Goal: Information Seeking & Learning: Learn about a topic

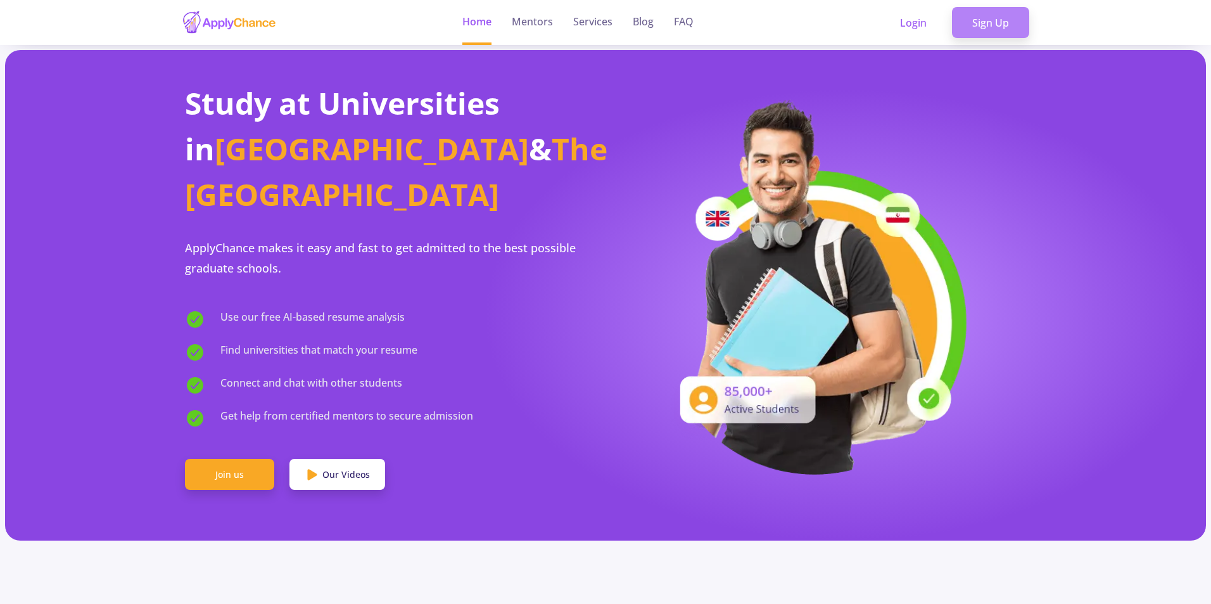
click at [984, 30] on link "Sign Up" at bounding box center [990, 23] width 77 height 32
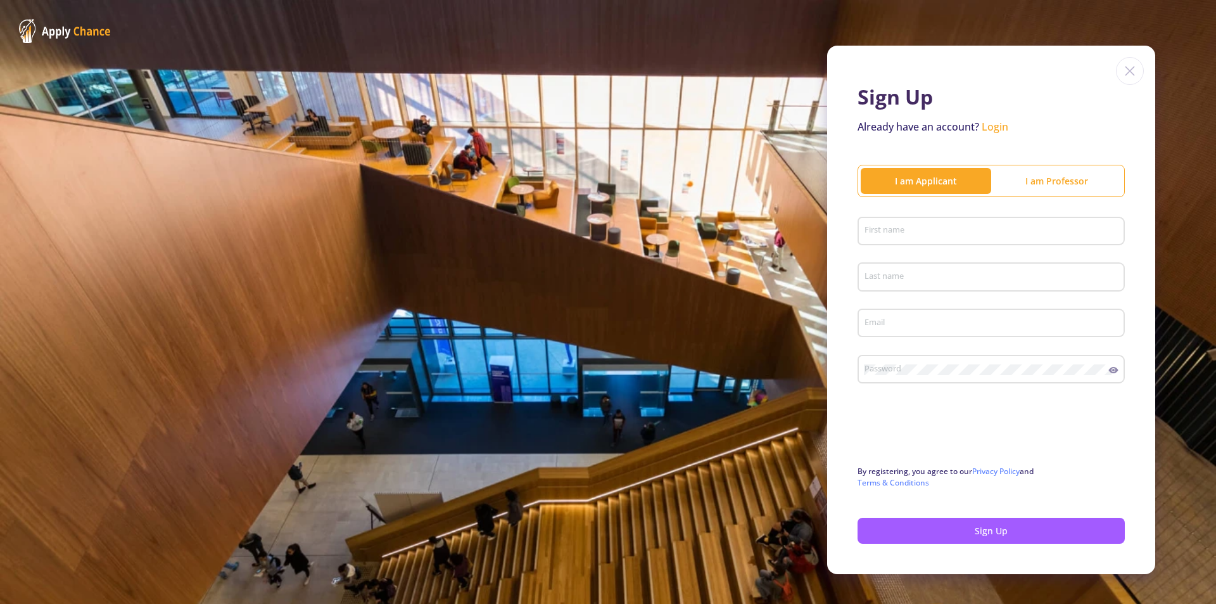
click at [902, 225] on div "First name" at bounding box center [991, 228] width 255 height 33
click at [925, 236] on input "First name" at bounding box center [993, 231] width 258 height 11
type input "pooya"
click at [906, 288] on div "Last name" at bounding box center [991, 274] width 255 height 33
click at [920, 281] on input "Last name" at bounding box center [993, 277] width 258 height 11
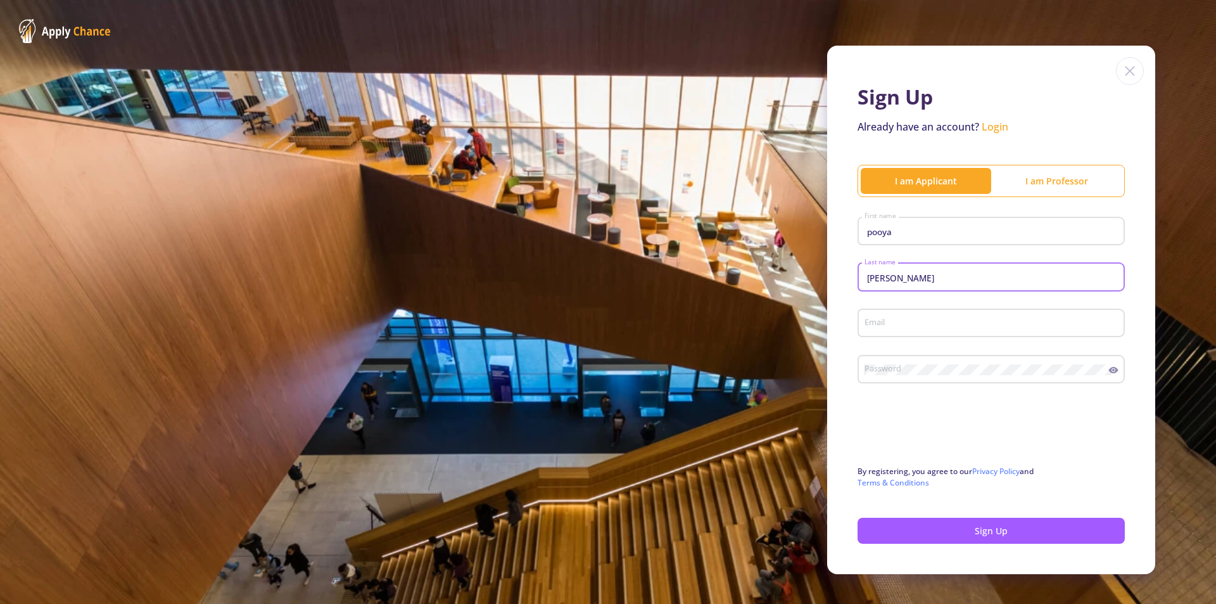
type input "[PERSON_NAME]"
click at [903, 312] on div "Email" at bounding box center [991, 320] width 255 height 33
click at [895, 325] on input "Email" at bounding box center [993, 323] width 258 height 11
type input "[EMAIL_ADDRESS][DOMAIN_NAME]"
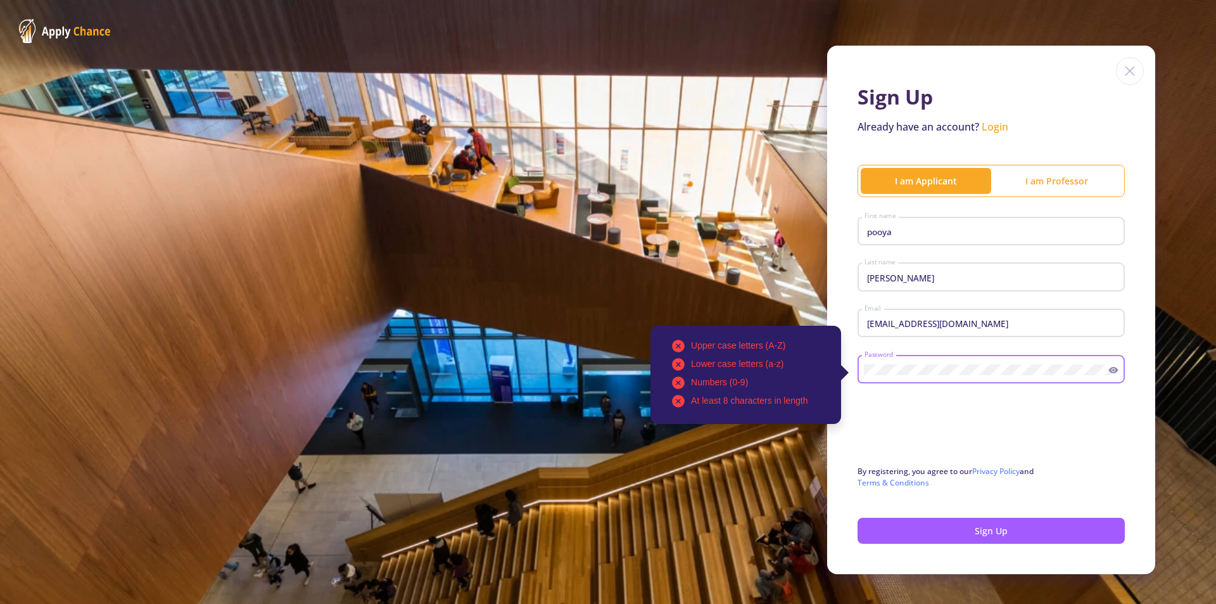
click at [946, 355] on div "Upper case letters (A-Z) Lower case letters (a-z) Numbers (0-9) At least 8 char…" at bounding box center [986, 366] width 245 height 33
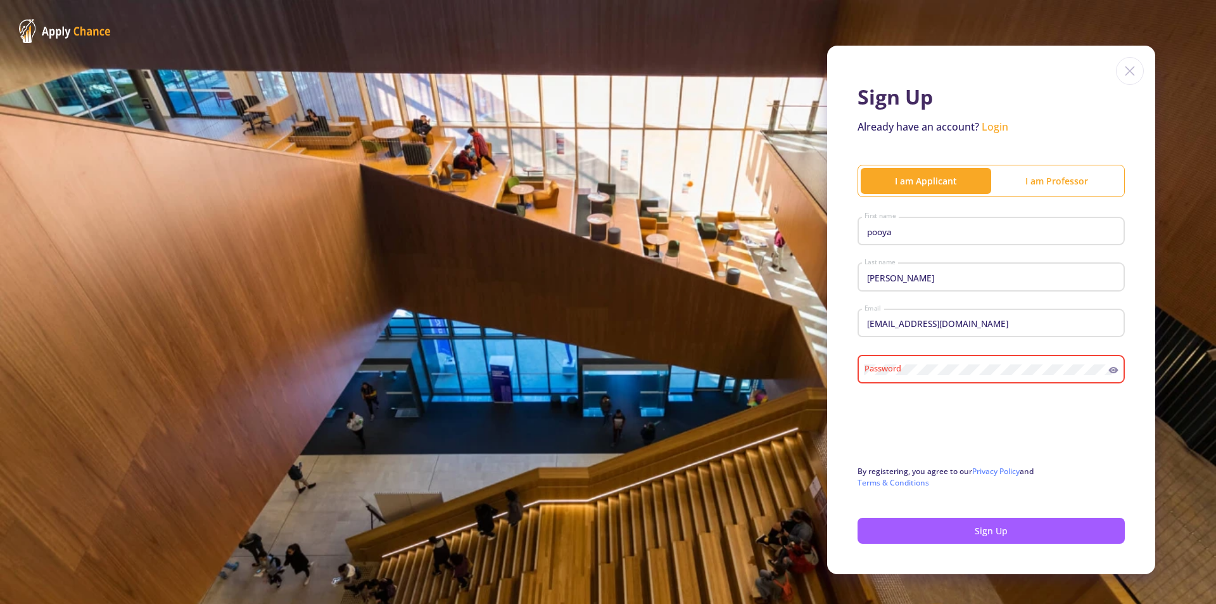
click at [991, 364] on div "Password" at bounding box center [986, 366] width 245 height 33
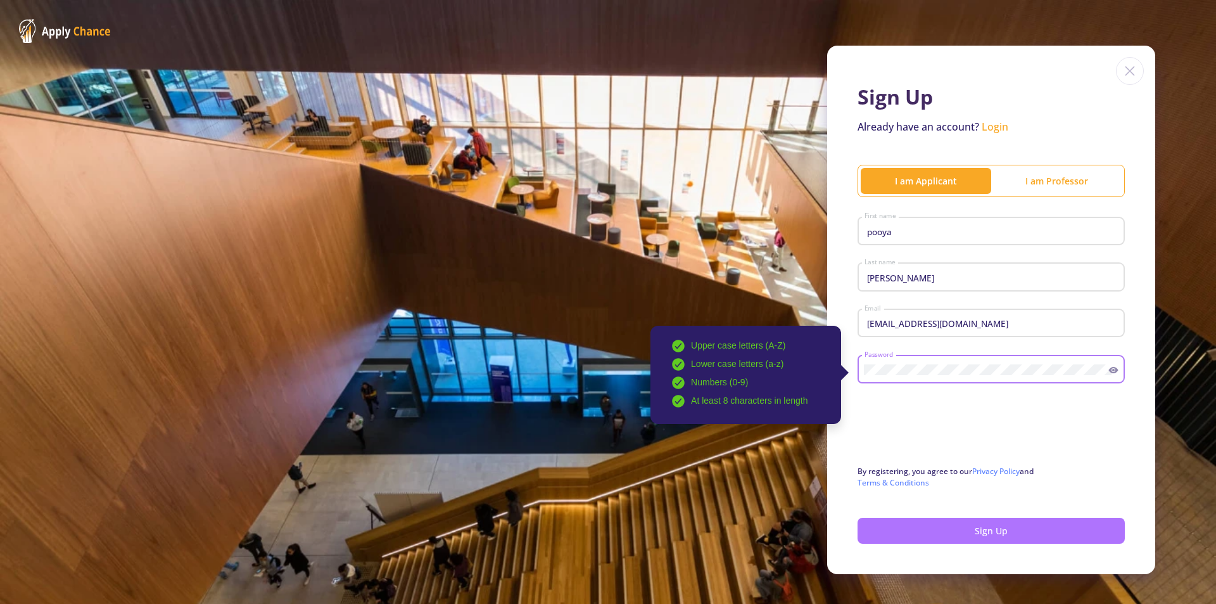
click at [944, 537] on button "Sign Up" at bounding box center [991, 531] width 267 height 26
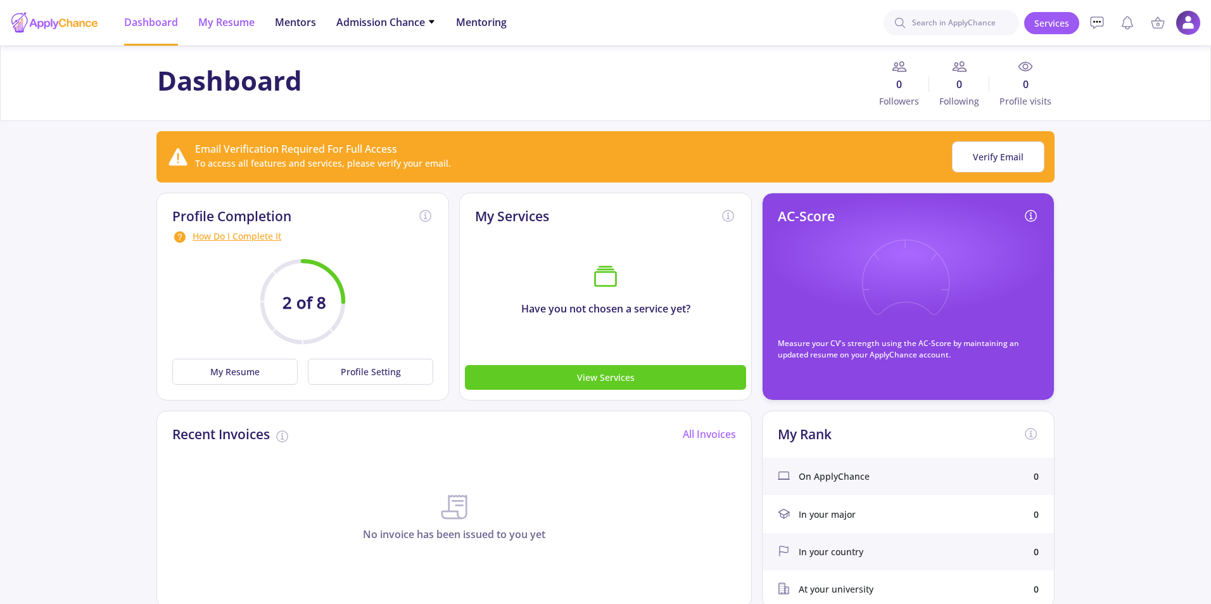
click at [227, 32] on li "My Resume" at bounding box center [226, 23] width 56 height 46
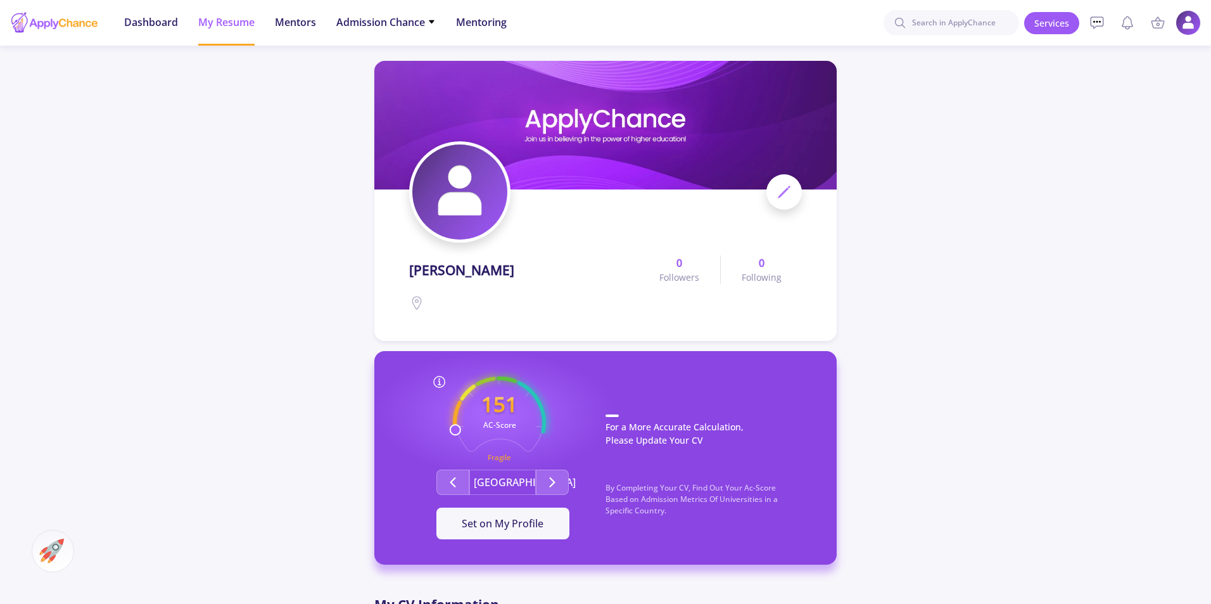
scroll to position [127, 0]
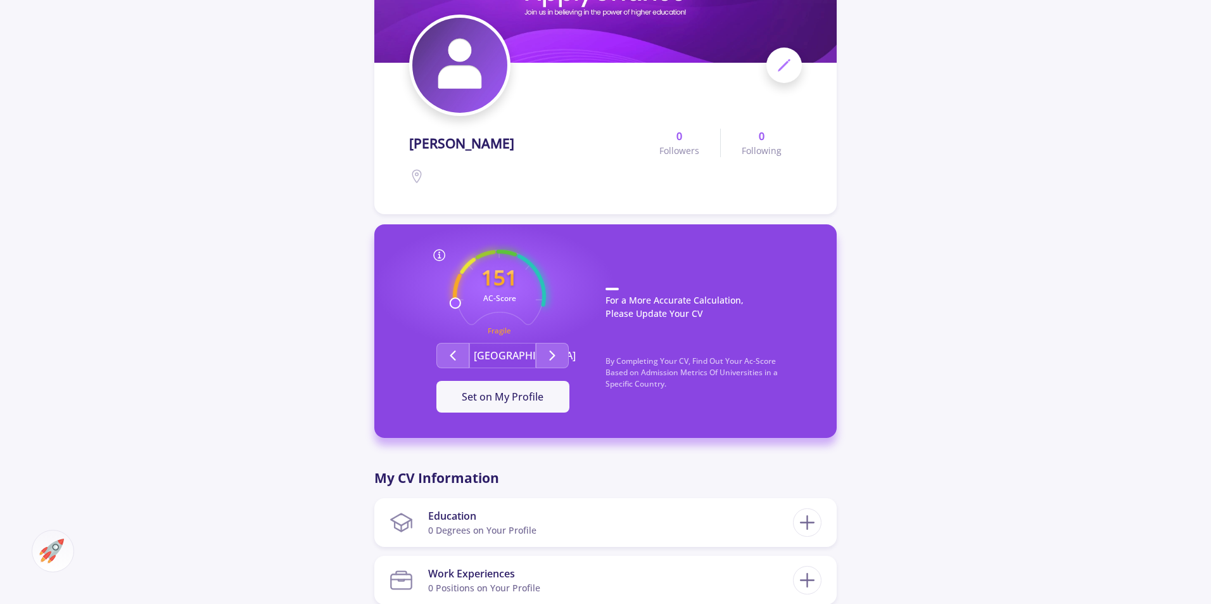
click at [439, 82] on img at bounding box center [459, 65] width 95 height 95
click at [542, 355] on button "Second group" at bounding box center [552, 355] width 33 height 25
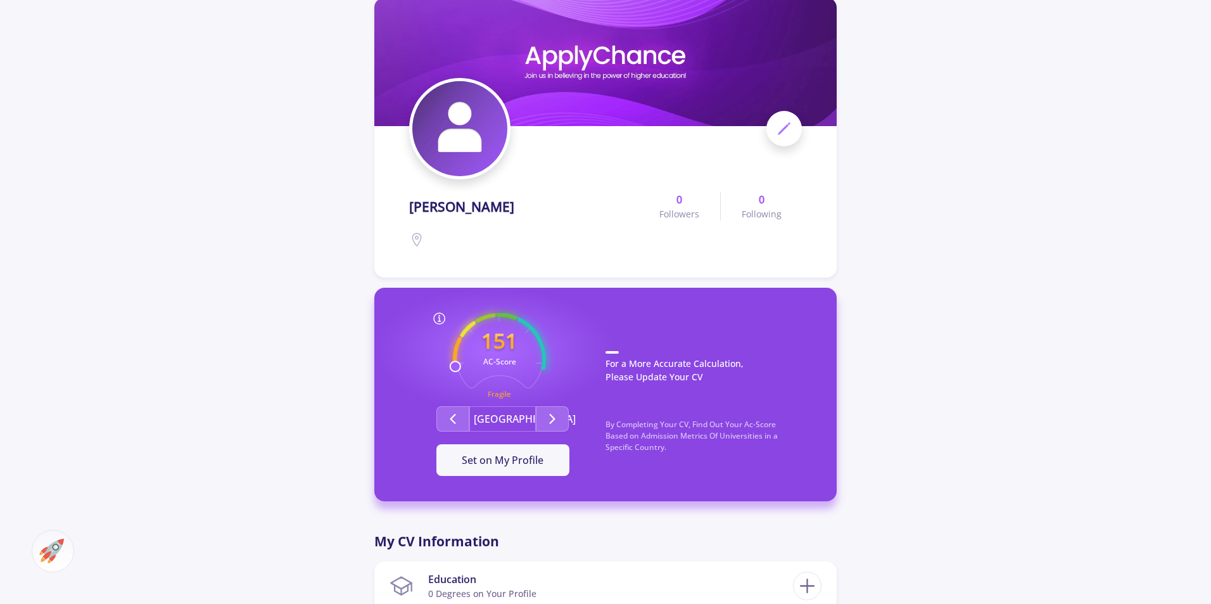
click at [789, 135] on icon at bounding box center [784, 128] width 15 height 15
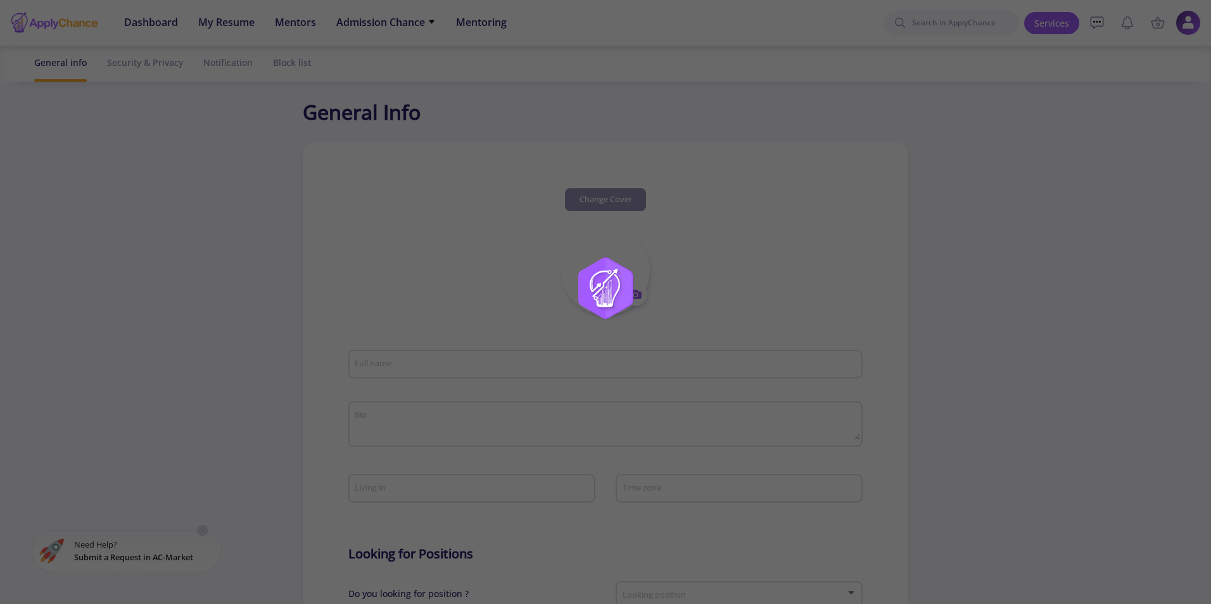
type input "[PERSON_NAME]"
type input "pooyaghoreishi"
type input "[EMAIL_ADDRESS][DOMAIN_NAME]"
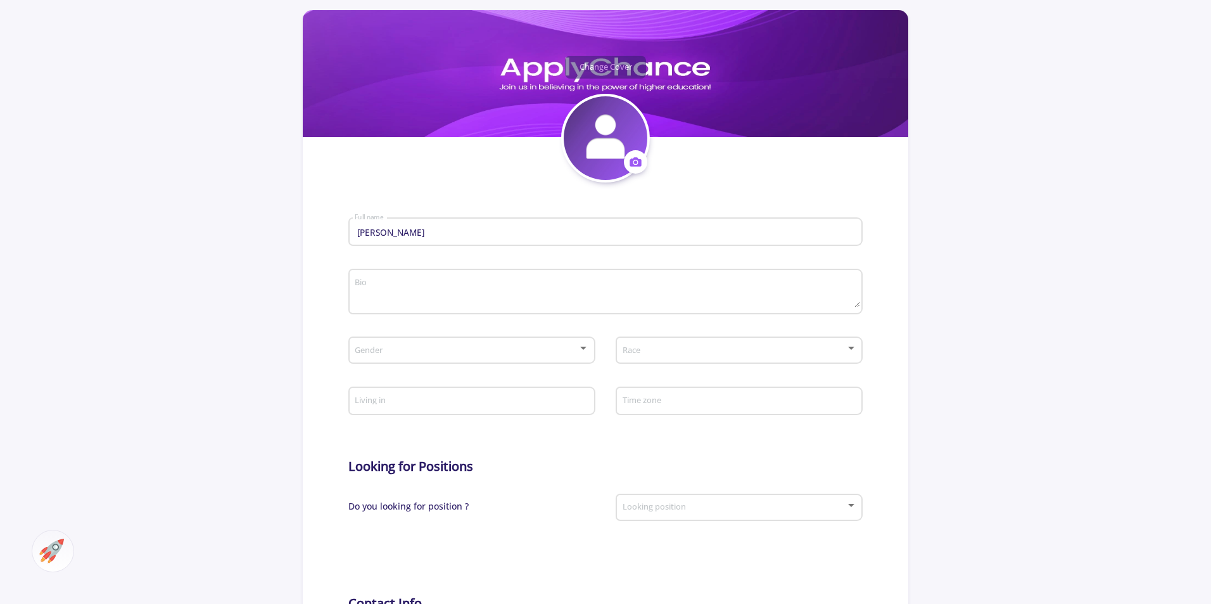
scroll to position [253, 0]
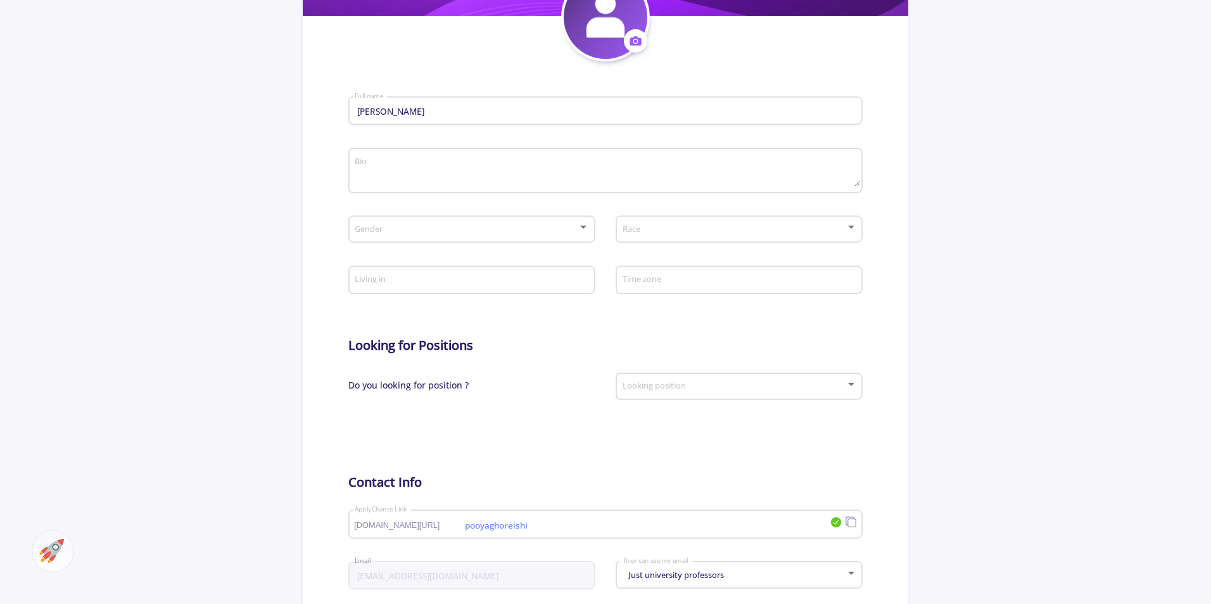
click at [445, 175] on textarea "Bio" at bounding box center [606, 171] width 505 height 30
click at [466, 231] on span at bounding box center [467, 229] width 220 height 9
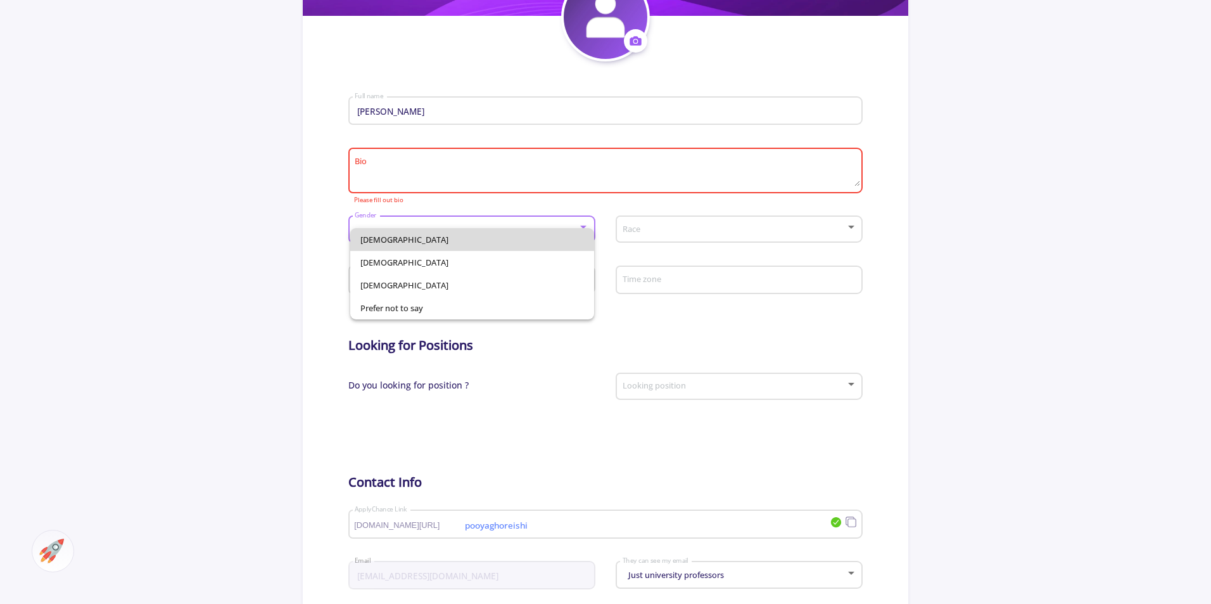
click at [459, 236] on span "[DEMOGRAPHIC_DATA]" at bounding box center [472, 239] width 224 height 23
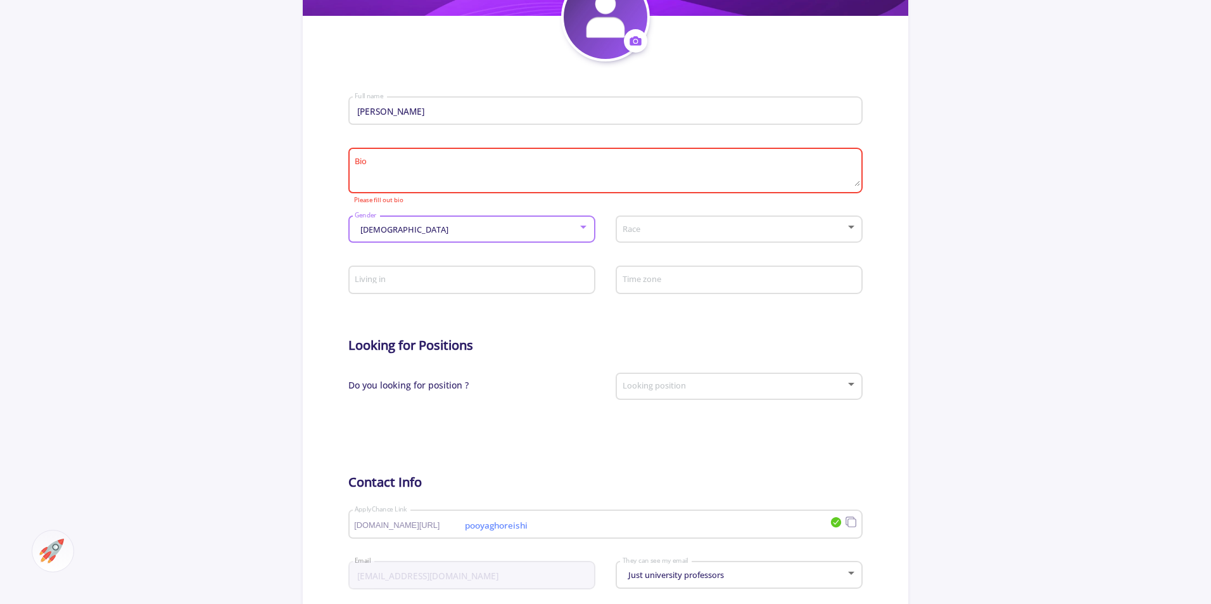
click at [744, 243] on div "Race" at bounding box center [739, 233] width 247 height 41
click at [742, 234] on span at bounding box center [735, 229] width 220 height 9
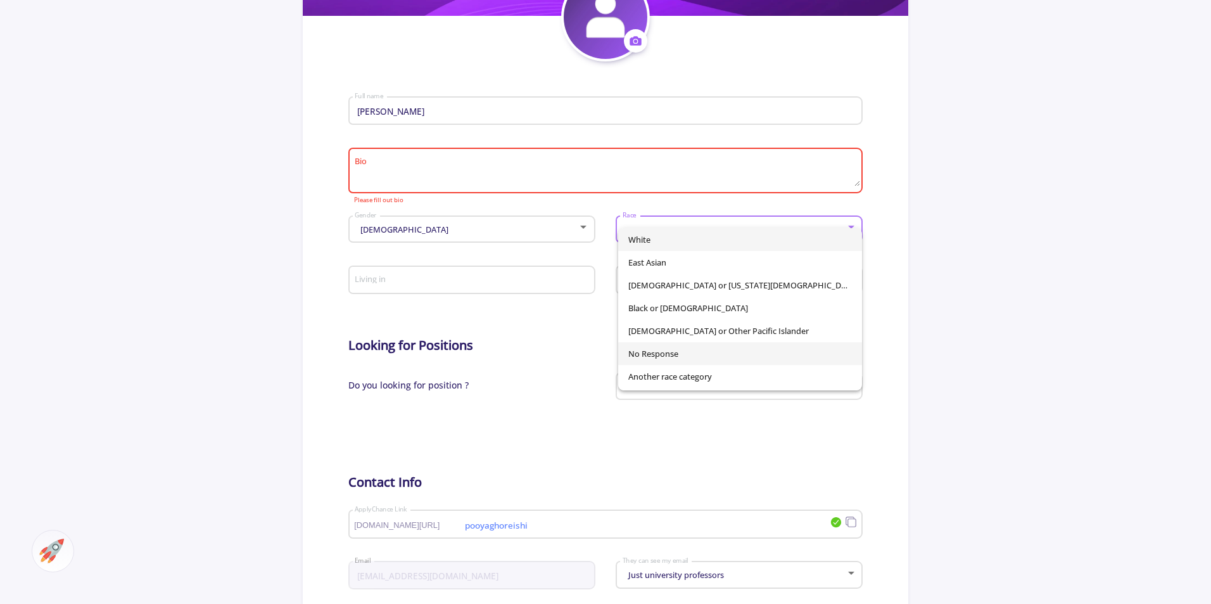
click at [717, 357] on span "No Response" at bounding box center [740, 353] width 224 height 23
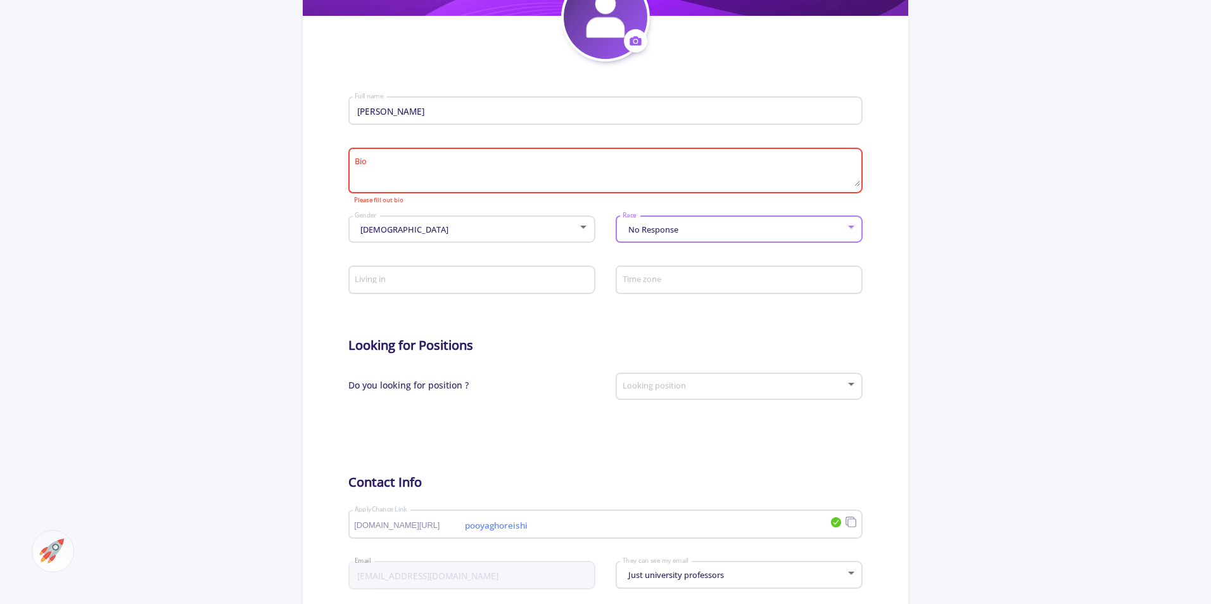
click at [423, 280] on input "Living in" at bounding box center [473, 280] width 238 height 11
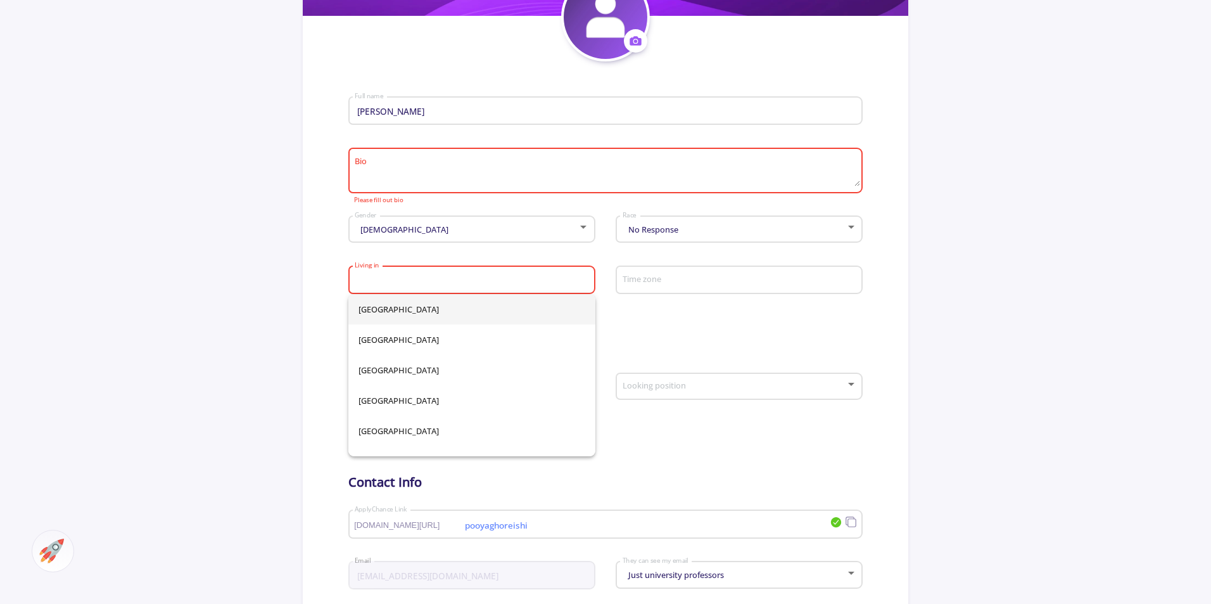
click at [409, 246] on div "[DEMOGRAPHIC_DATA] Gender" at bounding box center [471, 233] width 247 height 41
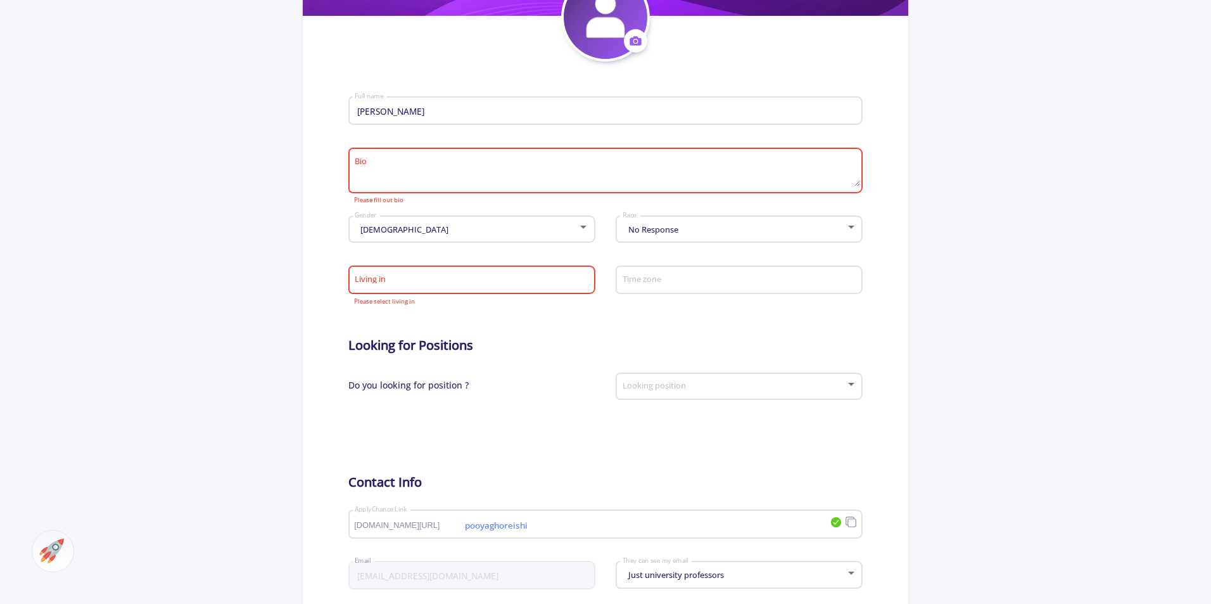
click at [431, 282] on input "Living in" at bounding box center [473, 280] width 238 height 11
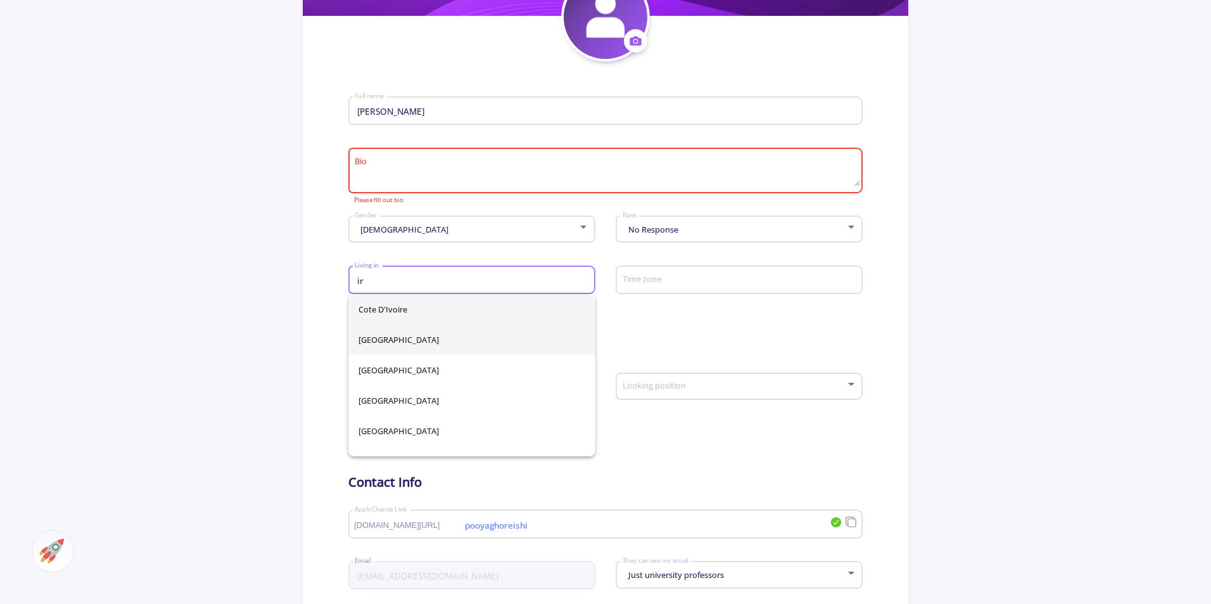
click at [392, 347] on span "[GEOGRAPHIC_DATA]" at bounding box center [472, 339] width 227 height 30
type input "[GEOGRAPHIC_DATA]"
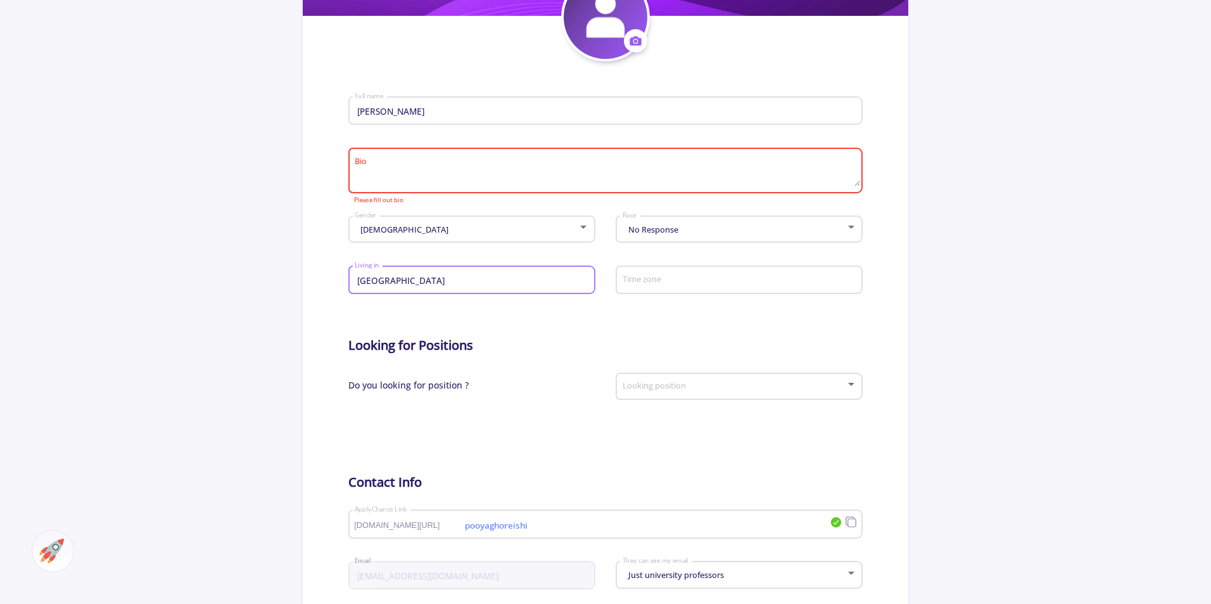
click at [650, 291] on div "Time zone" at bounding box center [739, 277] width 235 height 33
click at [699, 281] on input "ira" at bounding box center [741, 280] width 238 height 11
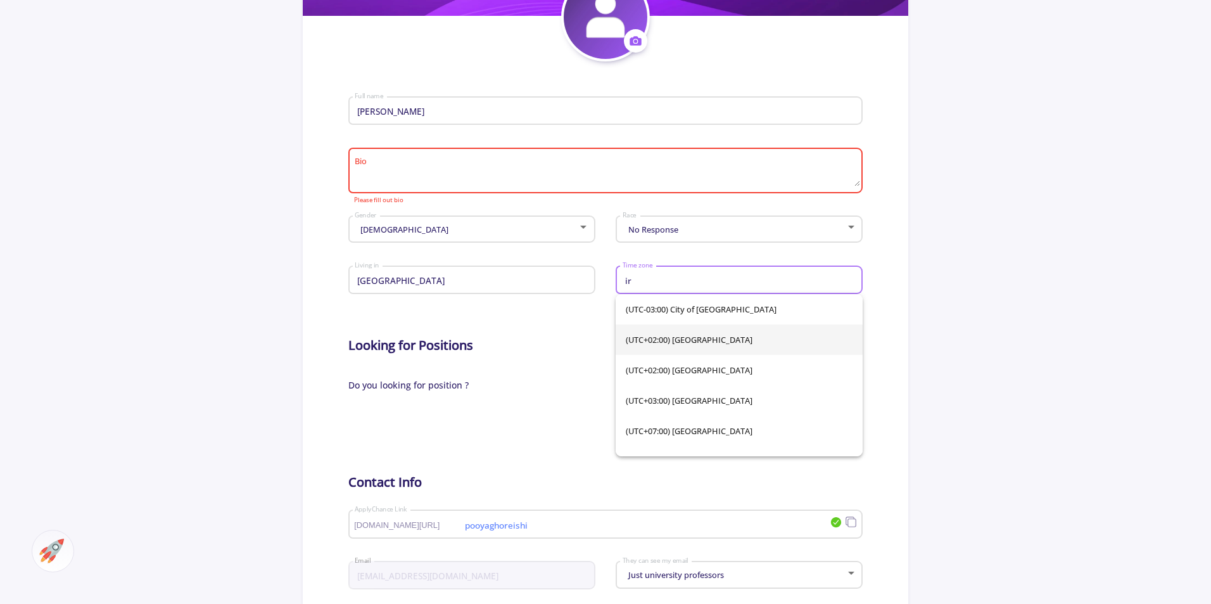
scroll to position [51, 0]
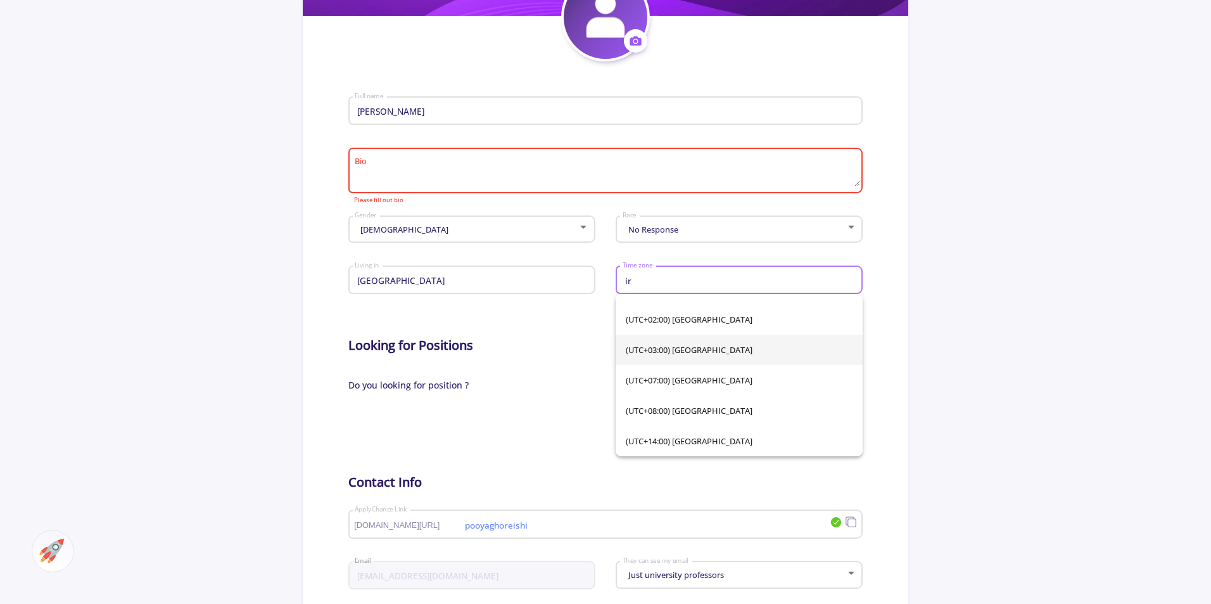
type input "ir"
click at [714, 358] on span "(UTC+03:00) [GEOGRAPHIC_DATA]" at bounding box center [739, 349] width 227 height 30
type input "(UTC+03:00) [GEOGRAPHIC_DATA]"
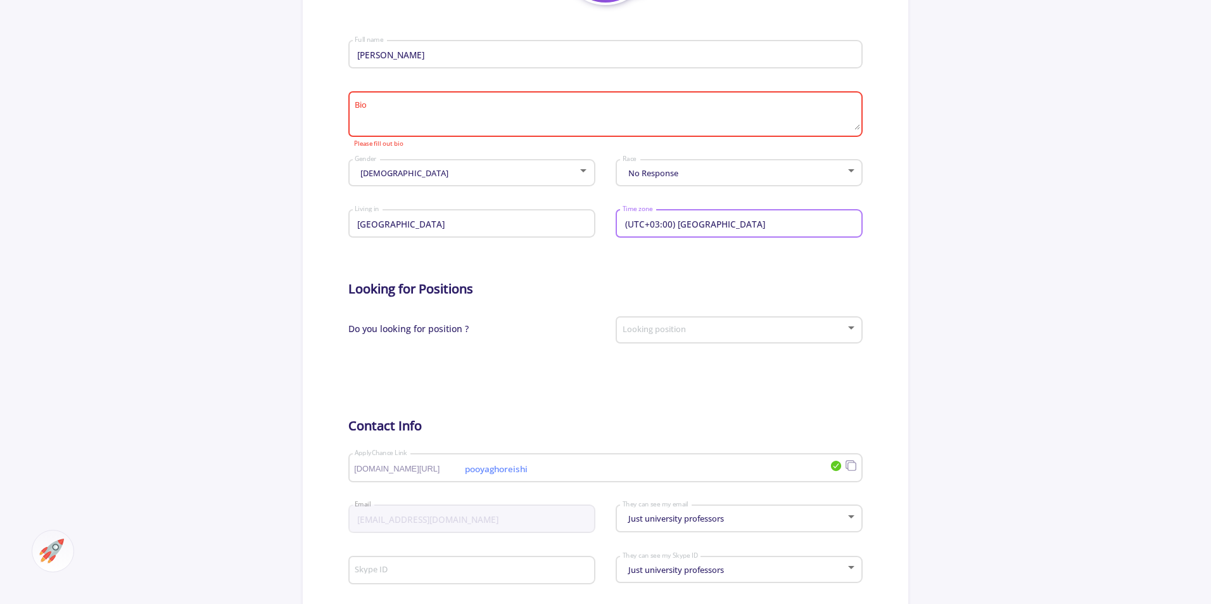
scroll to position [380, 0]
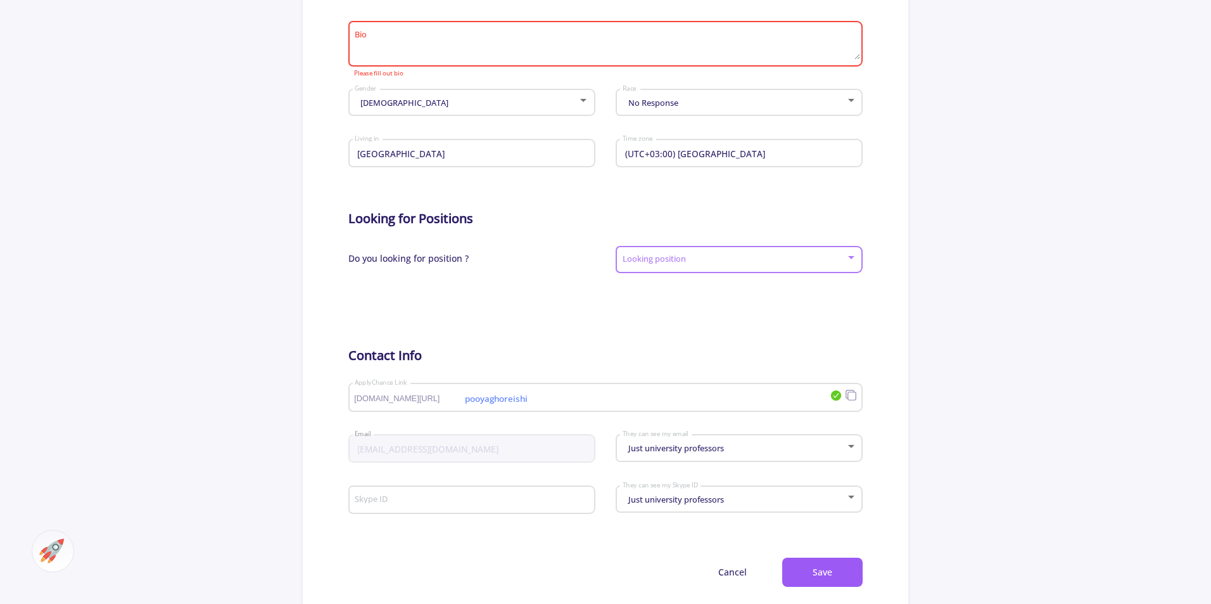
click at [662, 255] on span at bounding box center [735, 259] width 220 height 9
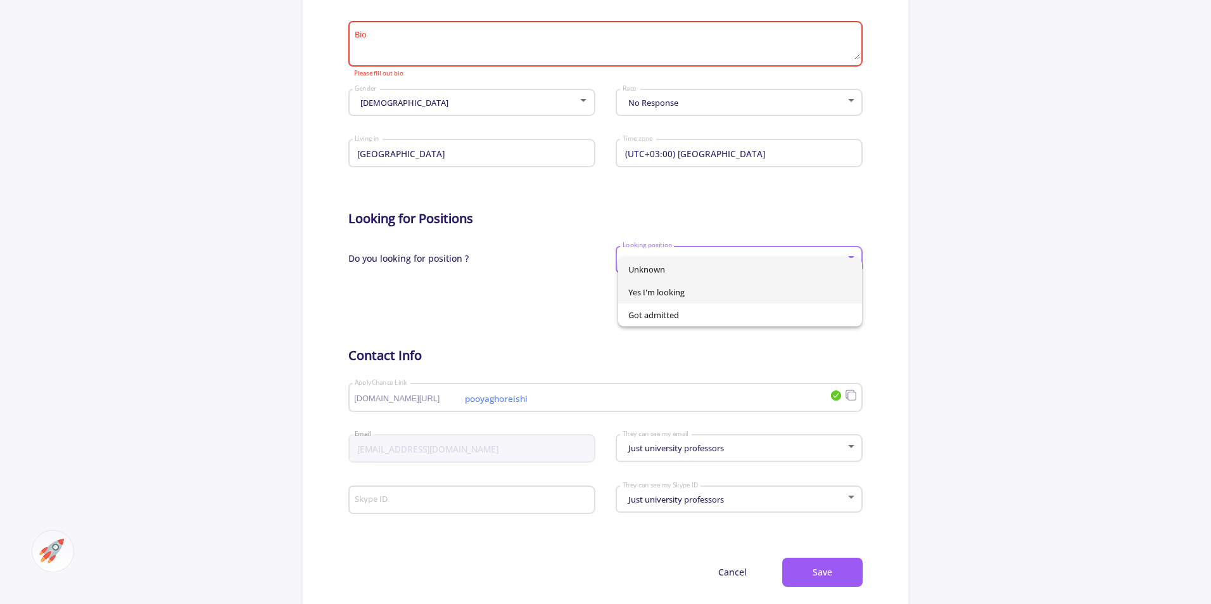
click at [660, 295] on span "Yes I'm looking" at bounding box center [740, 292] width 224 height 23
click at [685, 262] on div "Yes I'm looking Looking position" at bounding box center [739, 257] width 235 height 32
click at [687, 260] on span "Yes I'm looking" at bounding box center [740, 269] width 224 height 23
click at [687, 260] on div "Yes I'm looking" at bounding box center [734, 260] width 224 height 10
click at [481, 307] on div at bounding box center [605, 302] width 1211 height 604
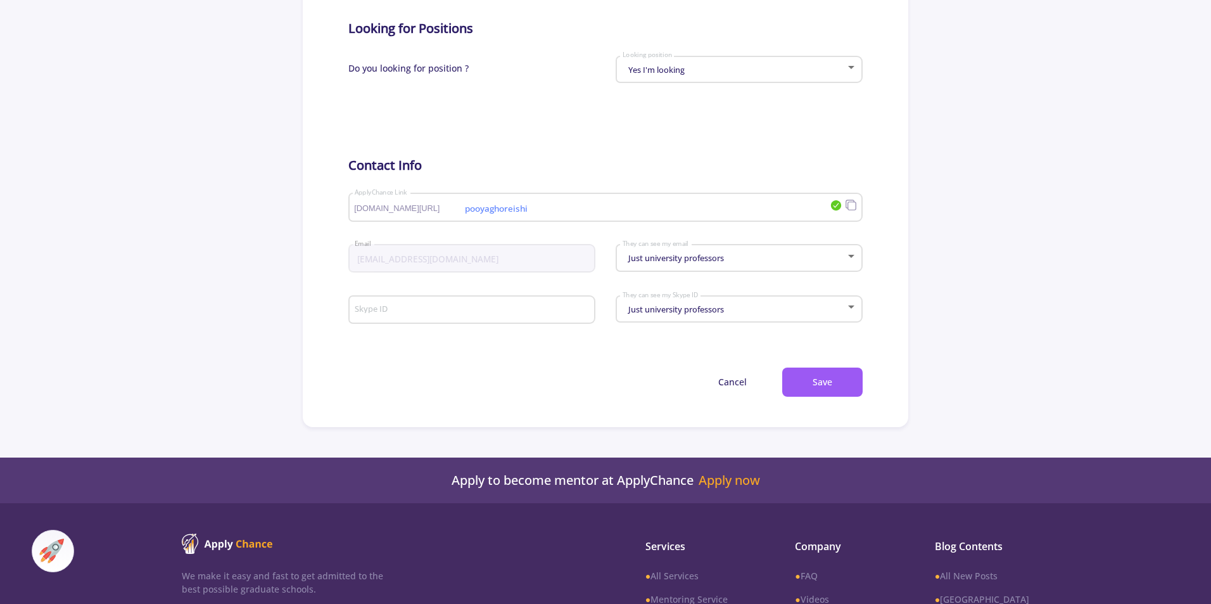
scroll to position [127, 0]
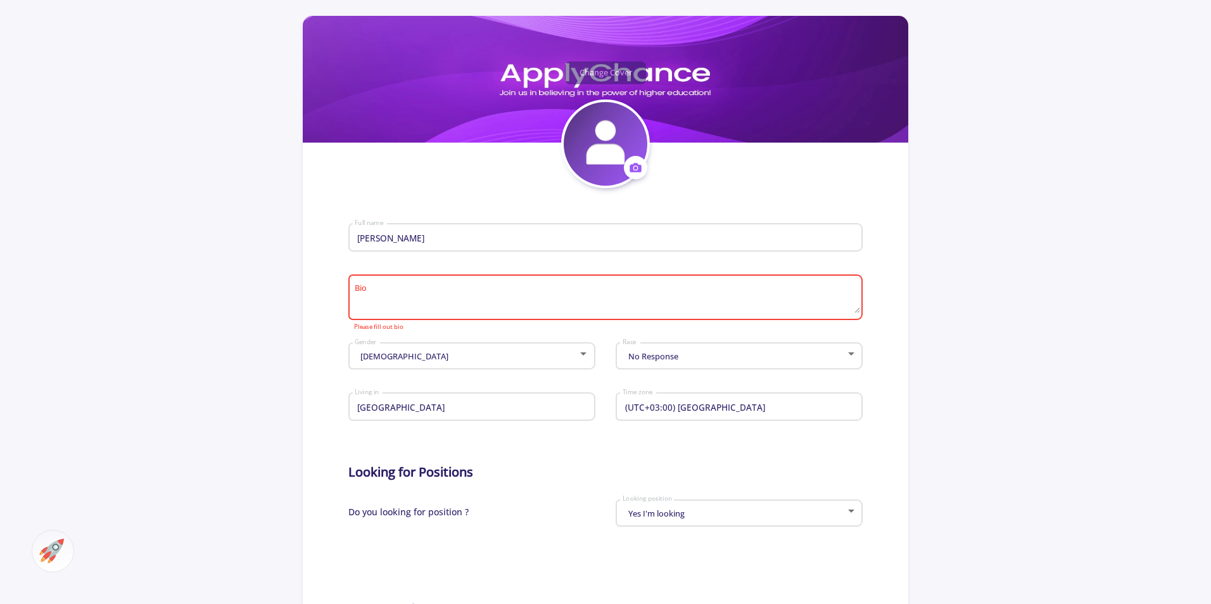
click at [554, 292] on textarea "Bio" at bounding box center [606, 298] width 505 height 30
paste textarea "Lo ipsum! D's a consectetu adipisc elitseddo eiusmodtempo in .UTL etd Magnaa. E…"
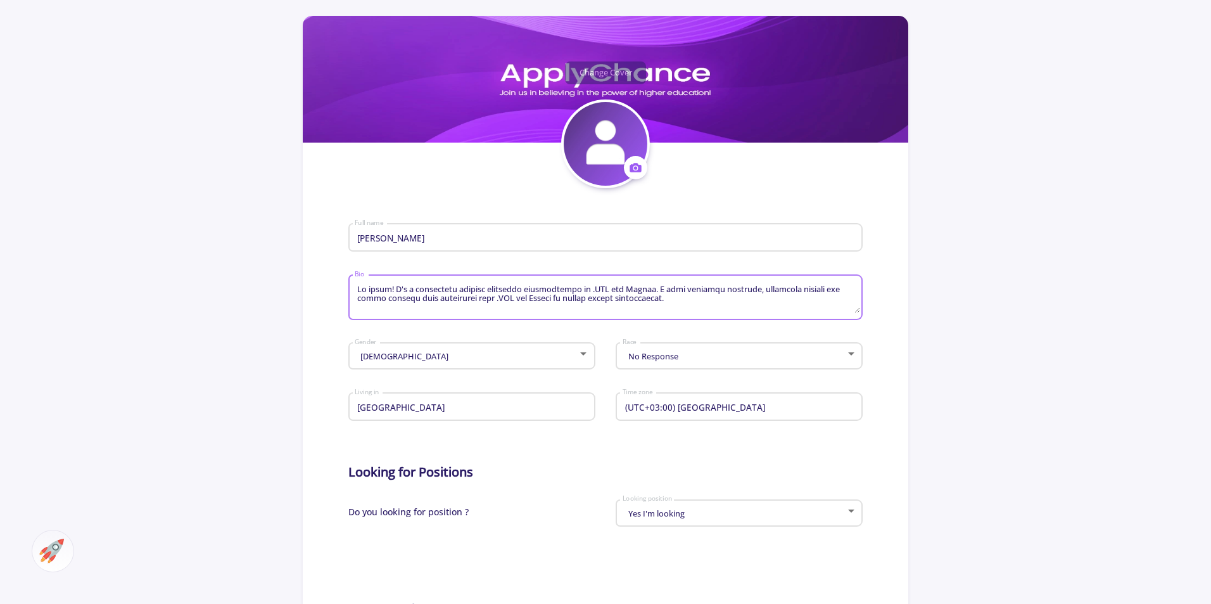
click at [426, 295] on textarea "Bio" at bounding box center [606, 298] width 505 height 30
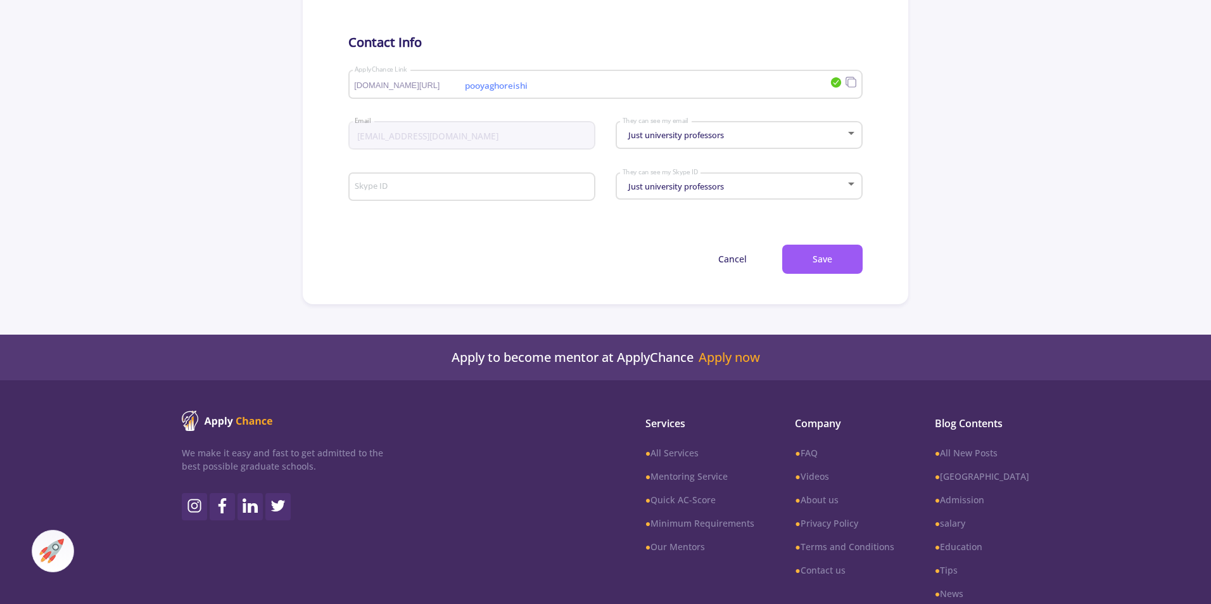
scroll to position [751, 0]
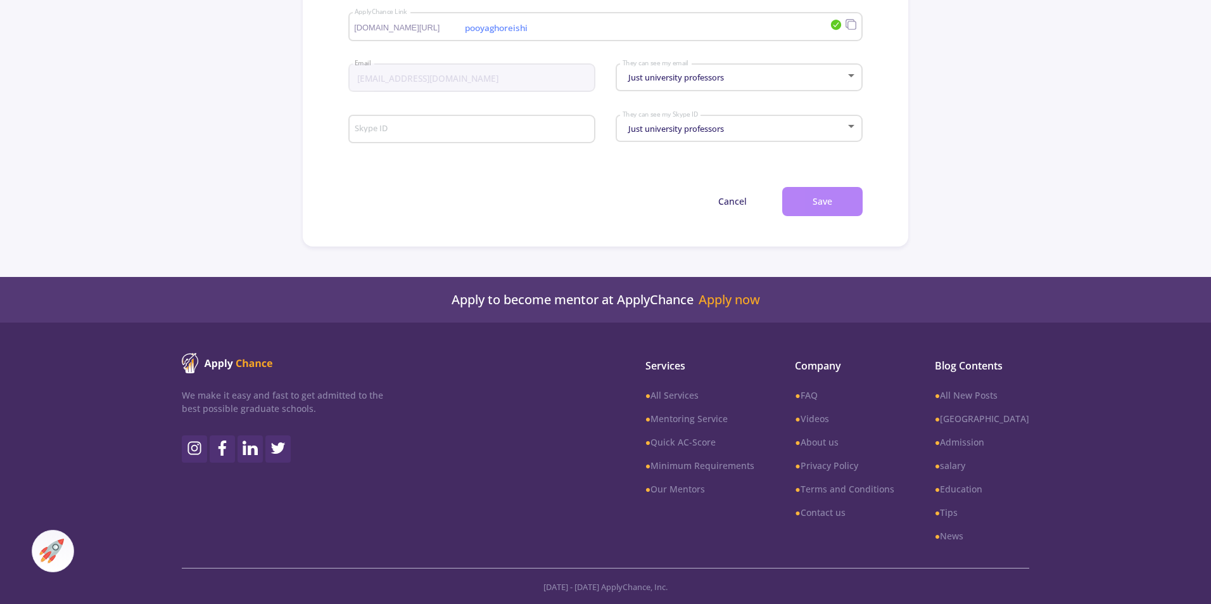
type textarea "Lo ipsum! D's a consectetu adipisc elitseddo eiusmodtempo in .UTL etd Magnaa. E…"
click at [837, 197] on button "Save" at bounding box center [822, 202] width 80 height 30
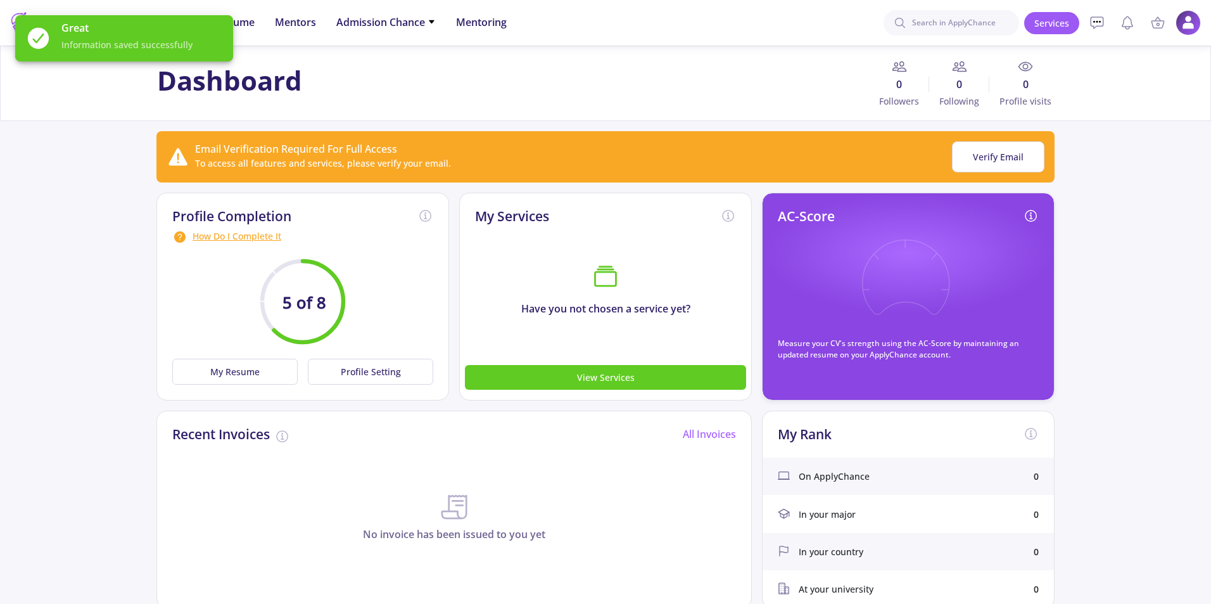
click at [35, 98] on div "Dashboard 0 Followers 0 Following 0 Profile visits" at bounding box center [605, 83] width 1211 height 75
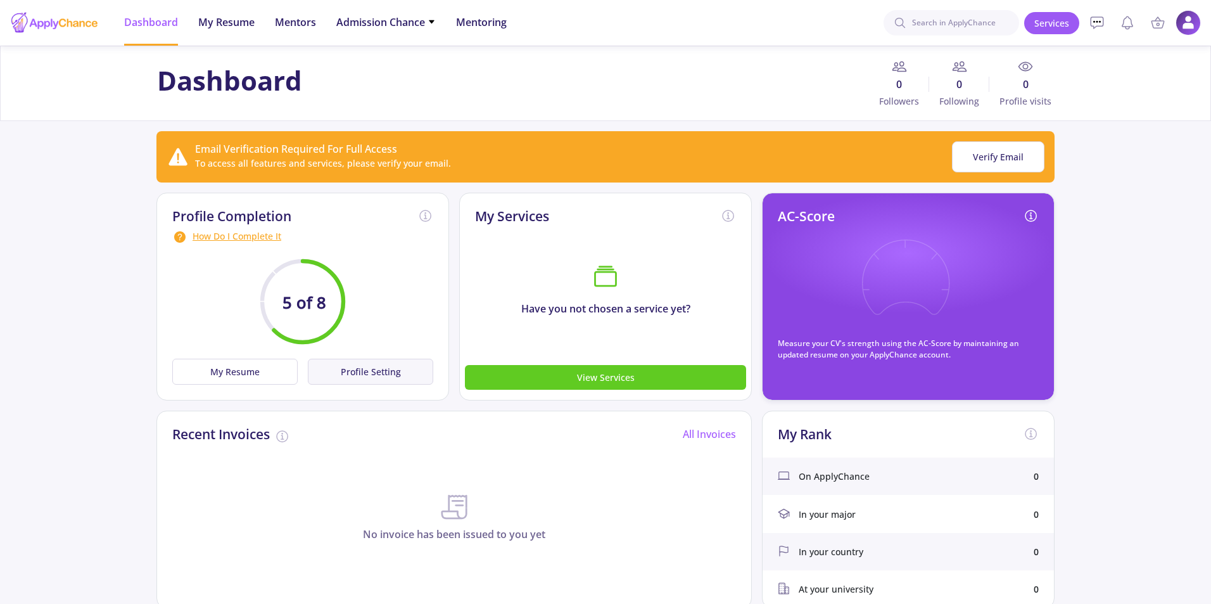
click at [367, 374] on button "Profile Setting" at bounding box center [370, 372] width 125 height 26
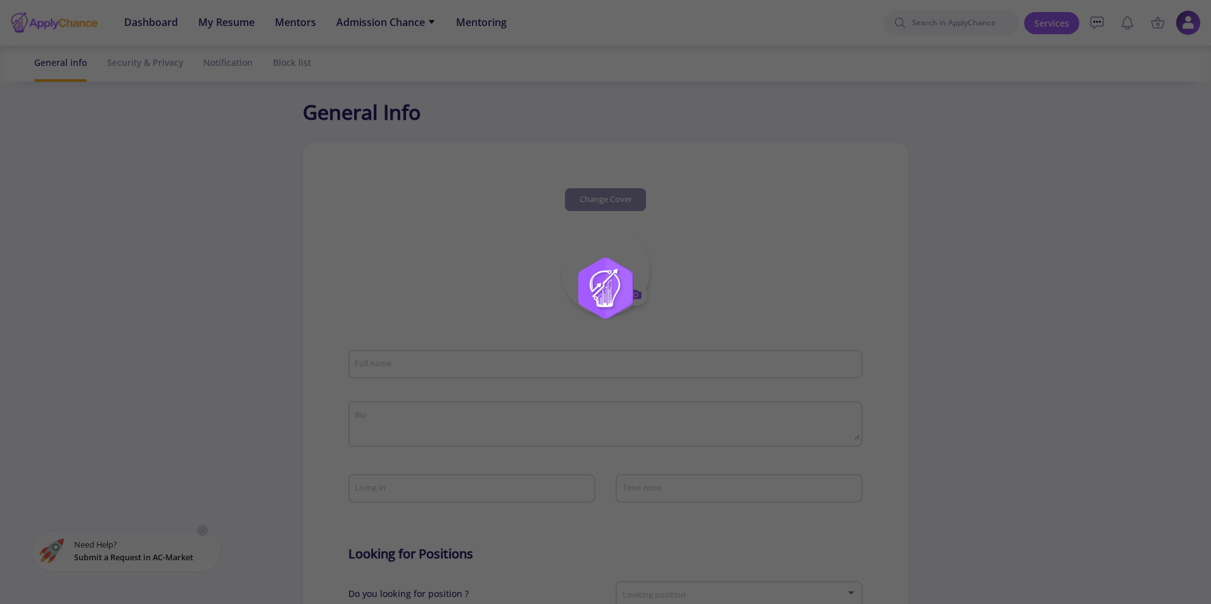
type input "[PERSON_NAME]"
type textarea "Lo ipsum! D's a consectetu adipisc elitseddo eiusmodtempo in .UTL etd Magnaa. E…"
type input "[GEOGRAPHIC_DATA]"
type input "(UTC+03:00) [GEOGRAPHIC_DATA]"
type input "pooyaghoreishi"
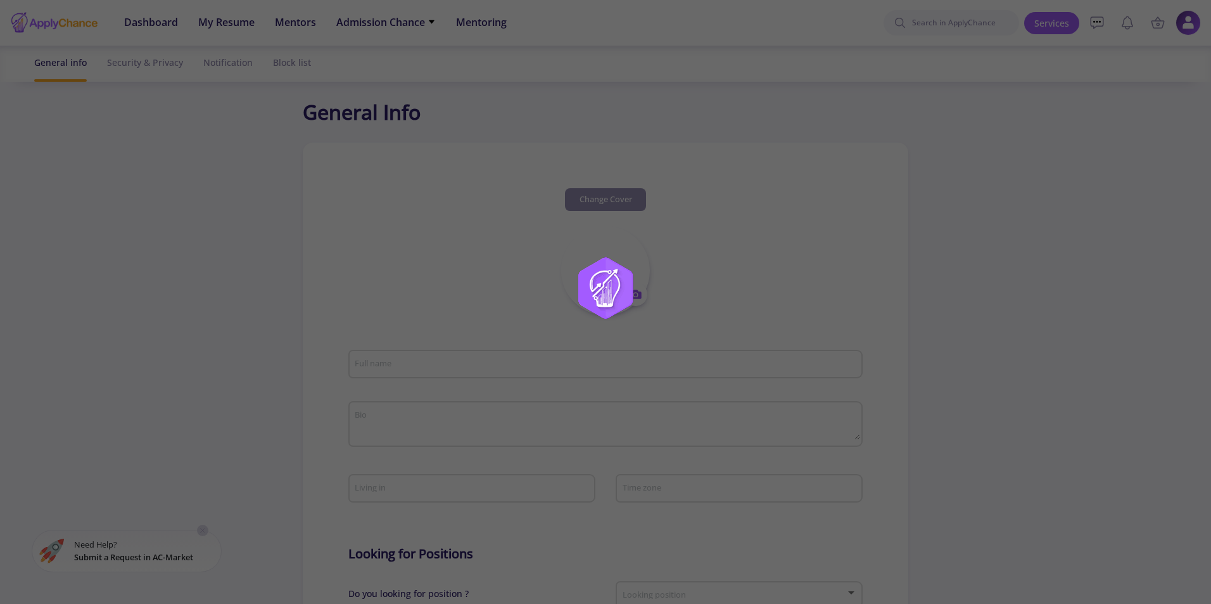
type input "[EMAIL_ADDRESS][DOMAIN_NAME]"
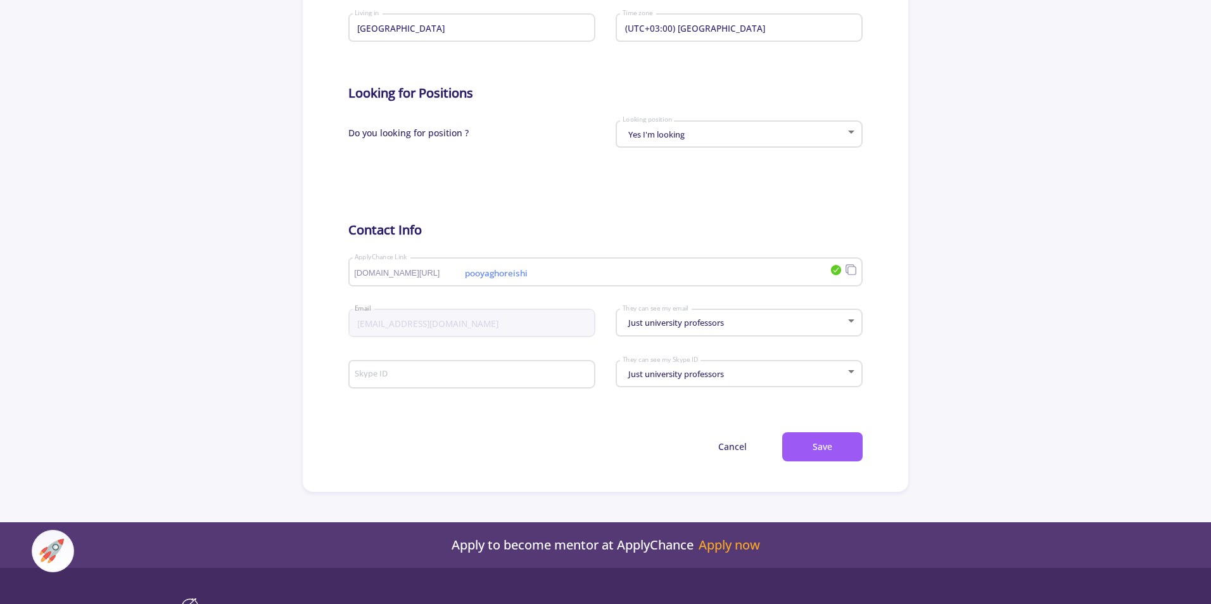
scroll to position [507, 0]
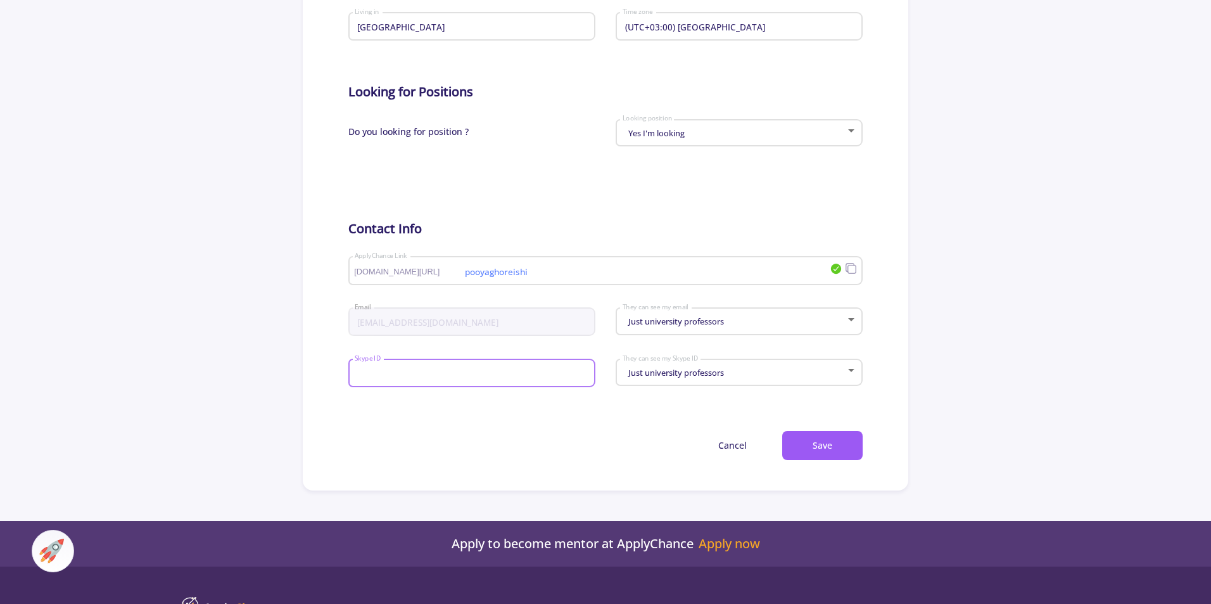
click at [417, 372] on input "Skype ID" at bounding box center [473, 373] width 238 height 11
click at [677, 362] on div "Just university professors They can see my Skype ID" at bounding box center [739, 370] width 235 height 32
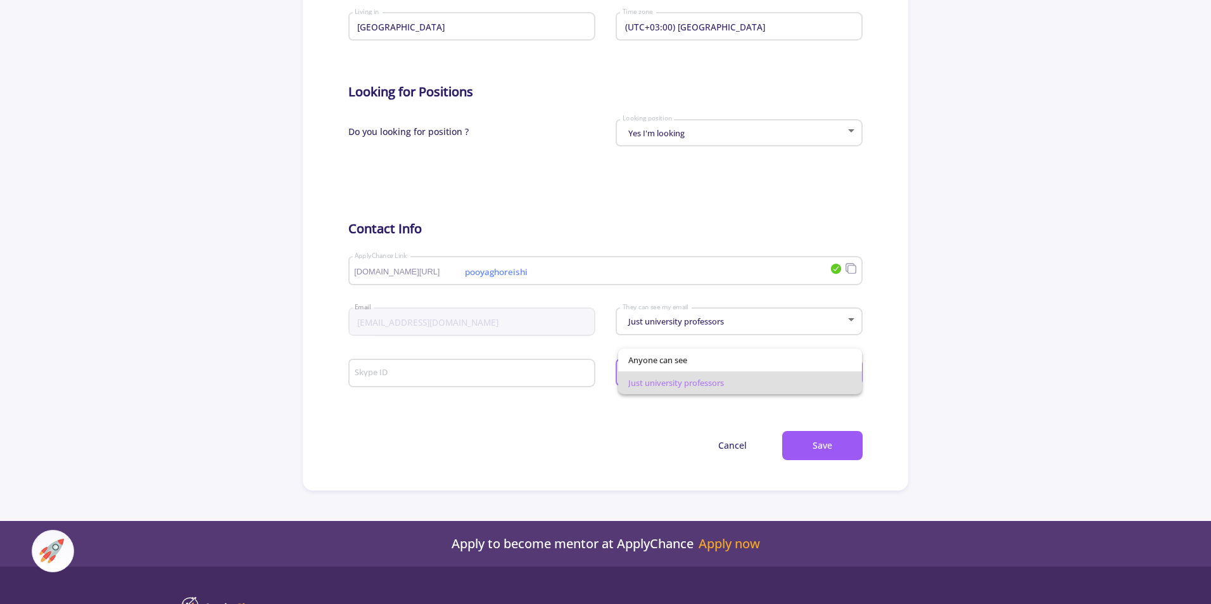
click at [642, 425] on div at bounding box center [605, 302] width 1211 height 604
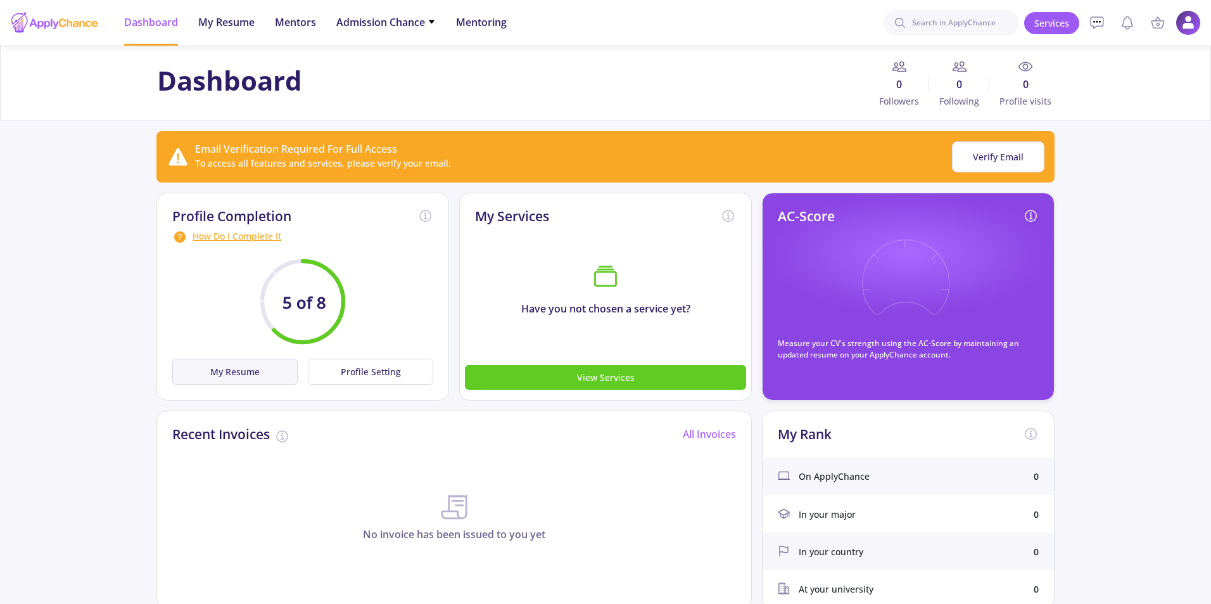
click at [234, 370] on button "My Resume" at bounding box center [234, 372] width 125 height 26
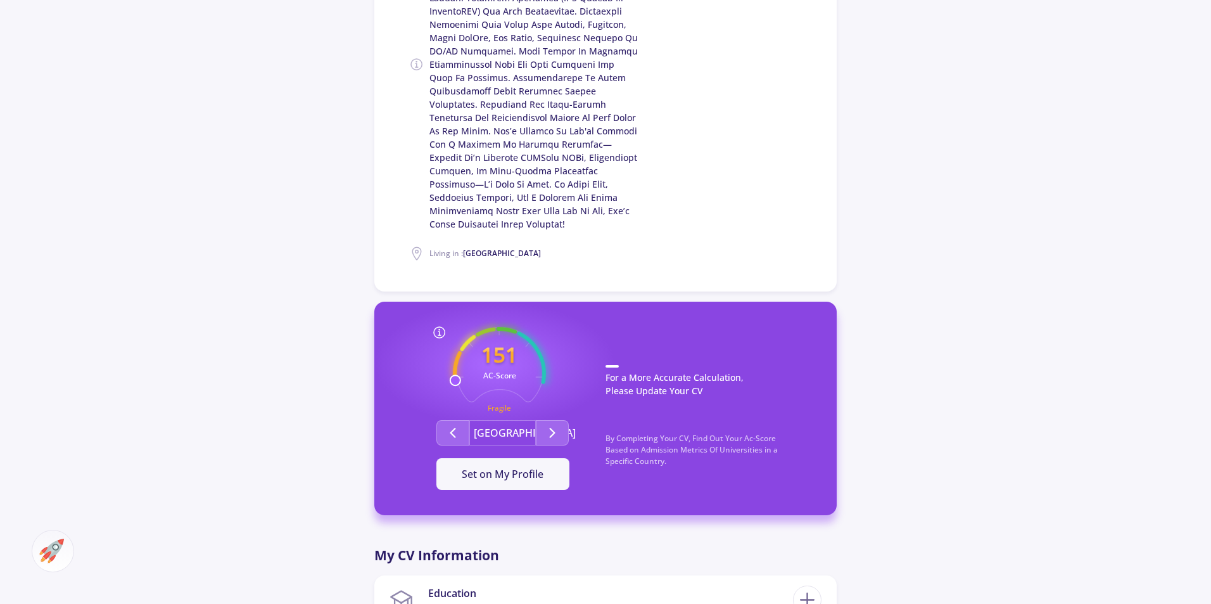
scroll to position [633, 0]
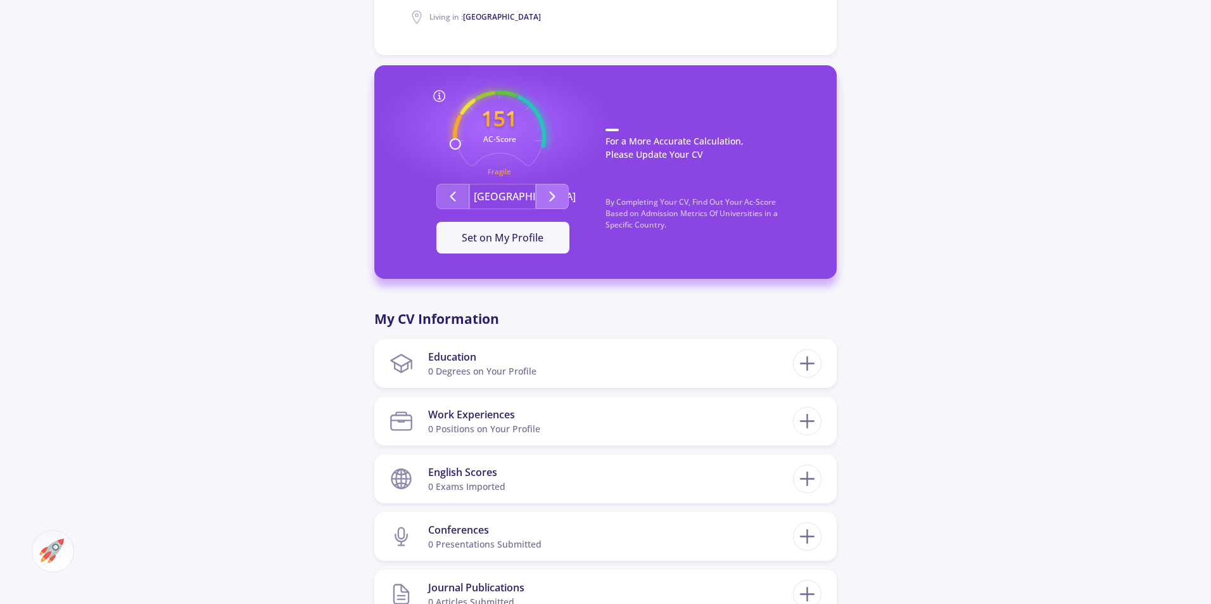
click at [561, 189] on button "Second group" at bounding box center [552, 196] width 33 height 25
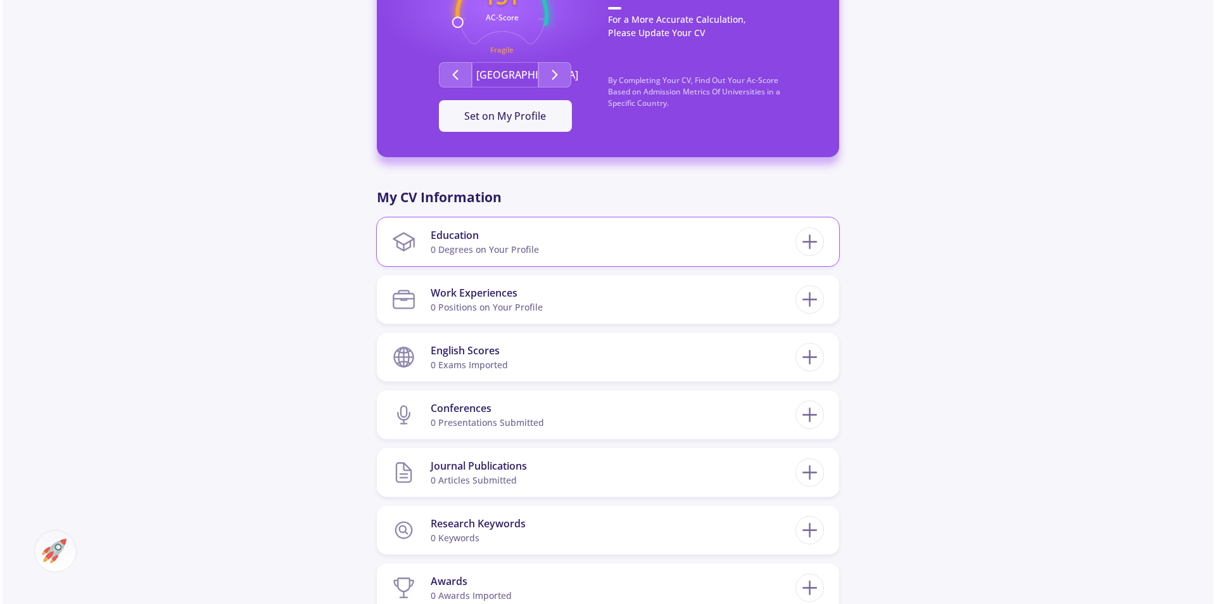
scroll to position [760, 0]
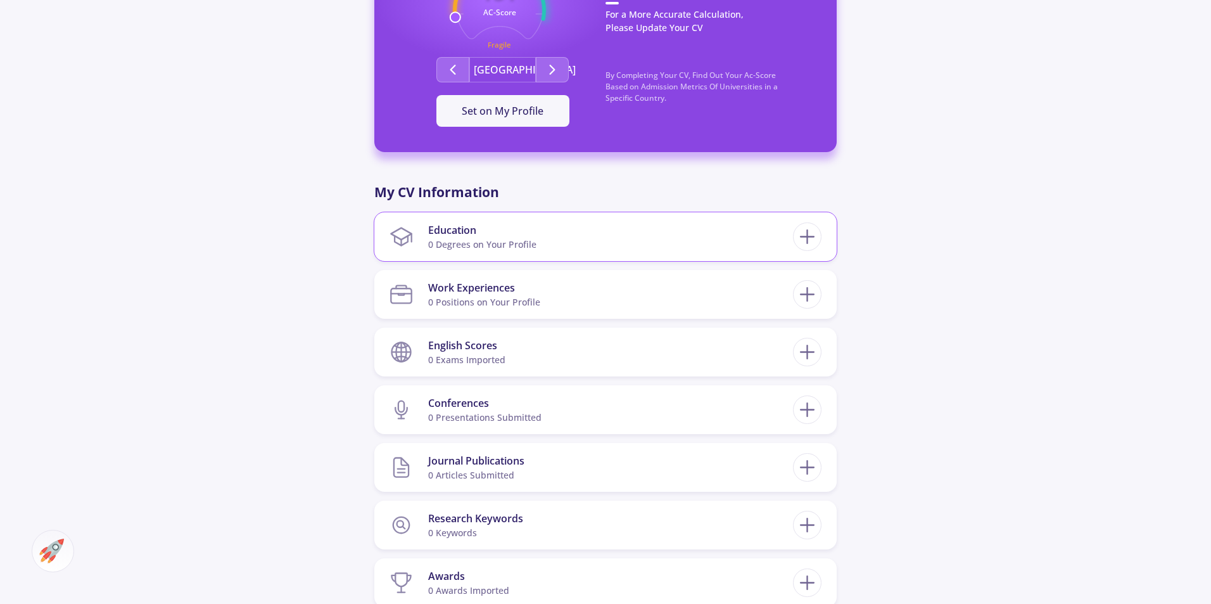
click at [476, 222] on div "Education" at bounding box center [482, 229] width 108 height 15
click at [805, 225] on icon at bounding box center [807, 236] width 23 height 23
checkbox input "false"
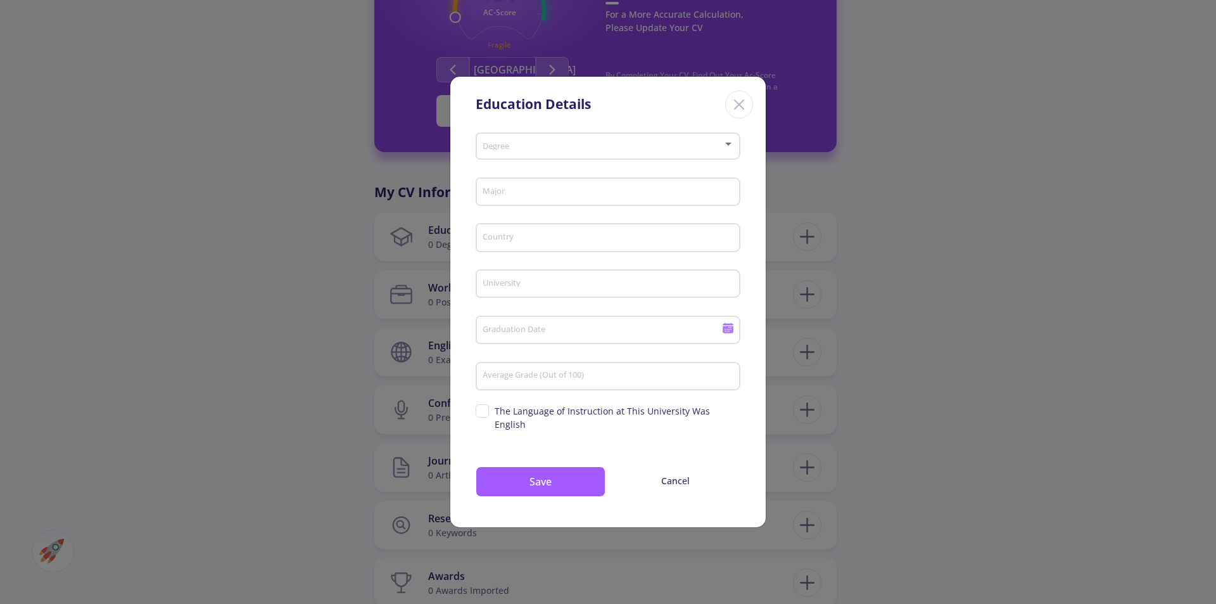
click at [559, 151] on span at bounding box center [604, 146] width 238 height 9
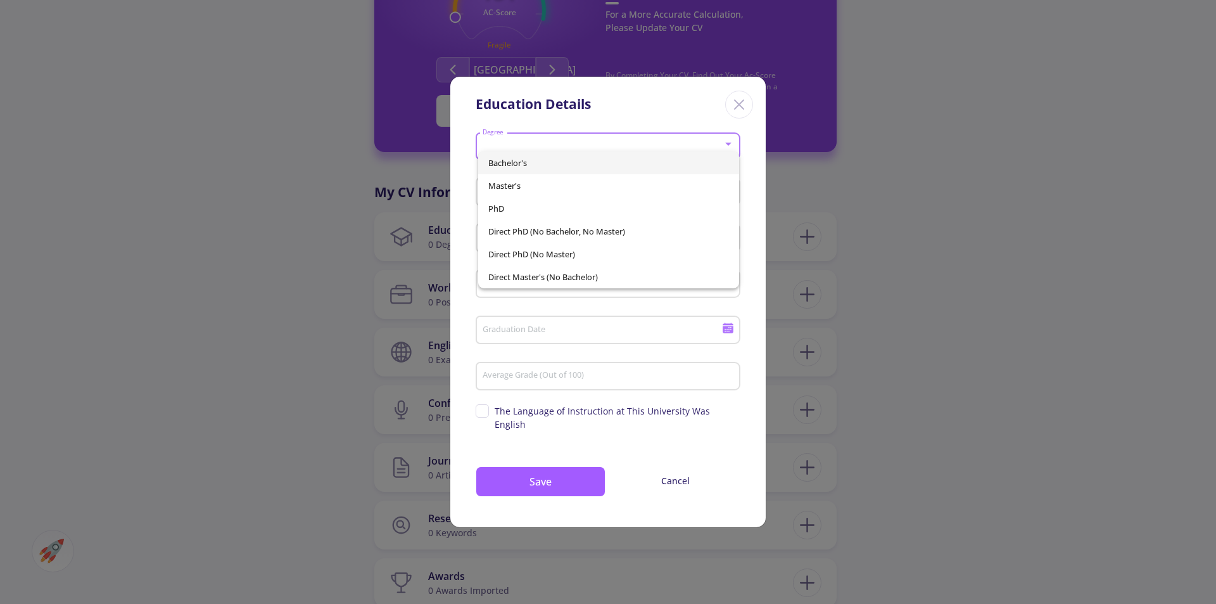
click at [361, 229] on div at bounding box center [608, 302] width 1216 height 604
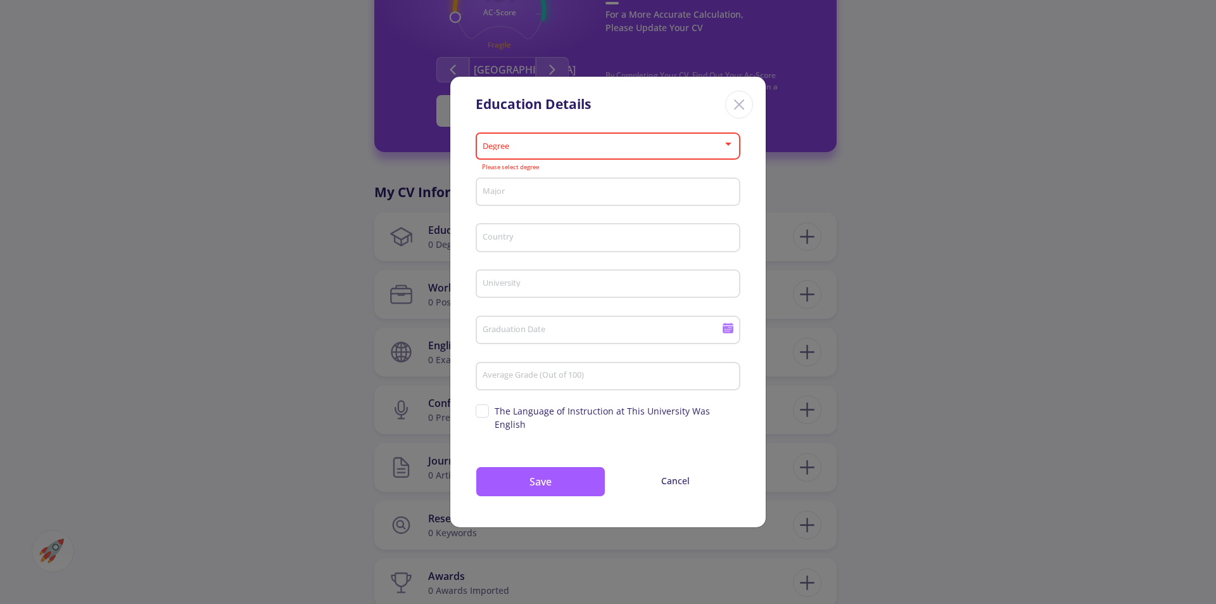
click at [552, 160] on div "Degree" at bounding box center [608, 144] width 253 height 32
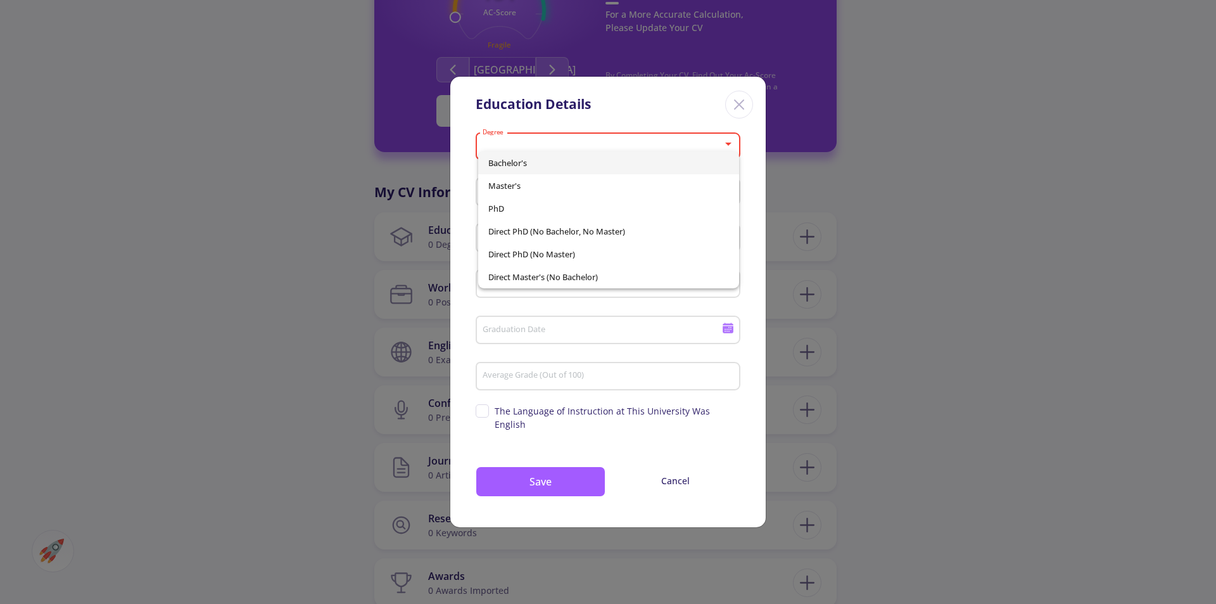
click at [563, 162] on span "Bachelor's" at bounding box center [608, 162] width 241 height 23
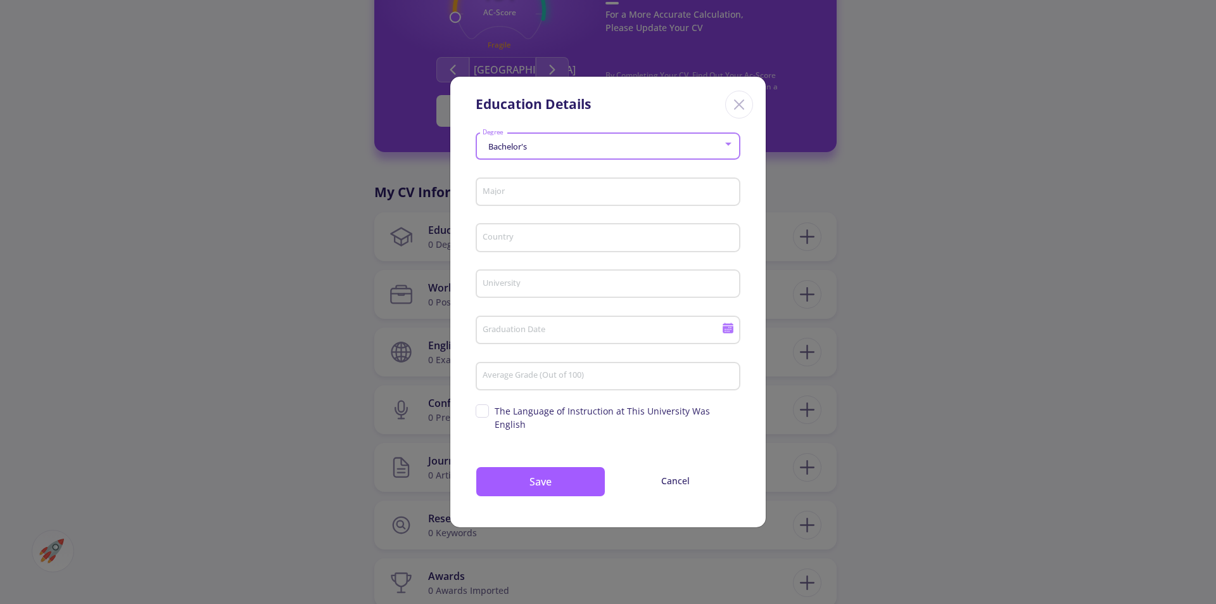
click at [565, 198] on input "Major" at bounding box center [610, 192] width 256 height 11
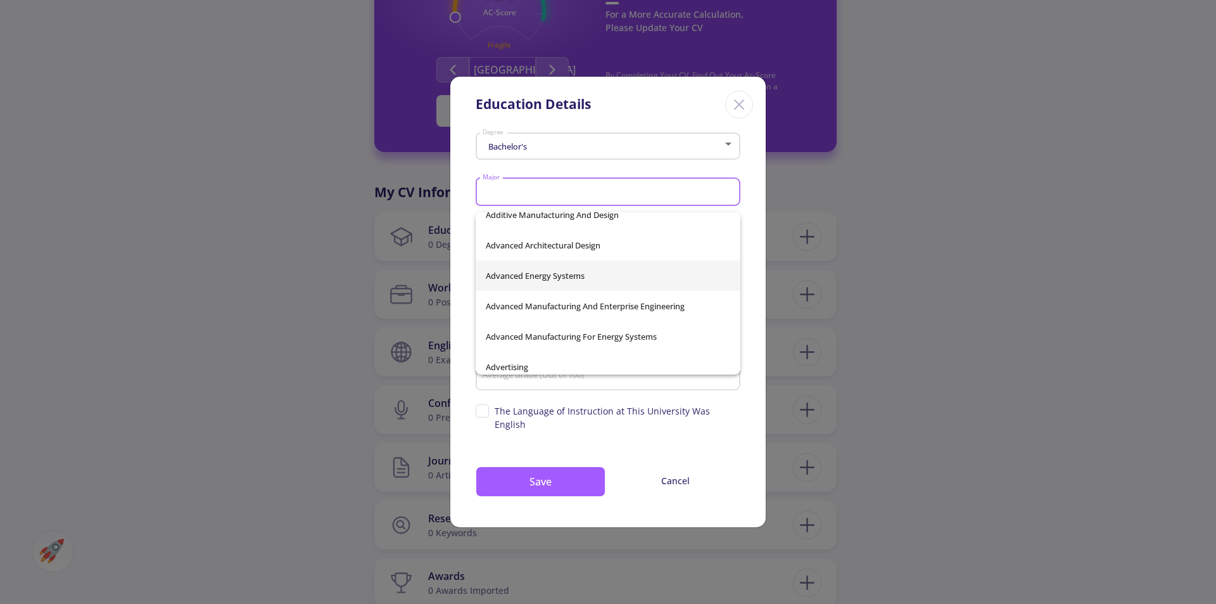
scroll to position [0, 0]
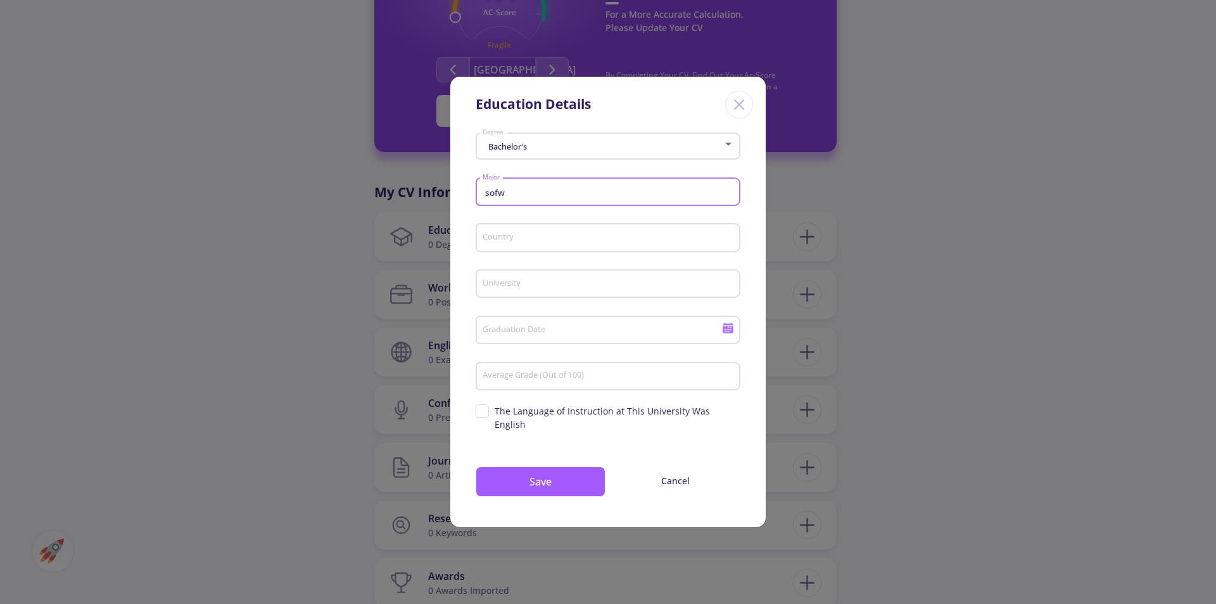
type input "sofw"
click at [552, 206] on div "sofw Major" at bounding box center [608, 189] width 253 height 33
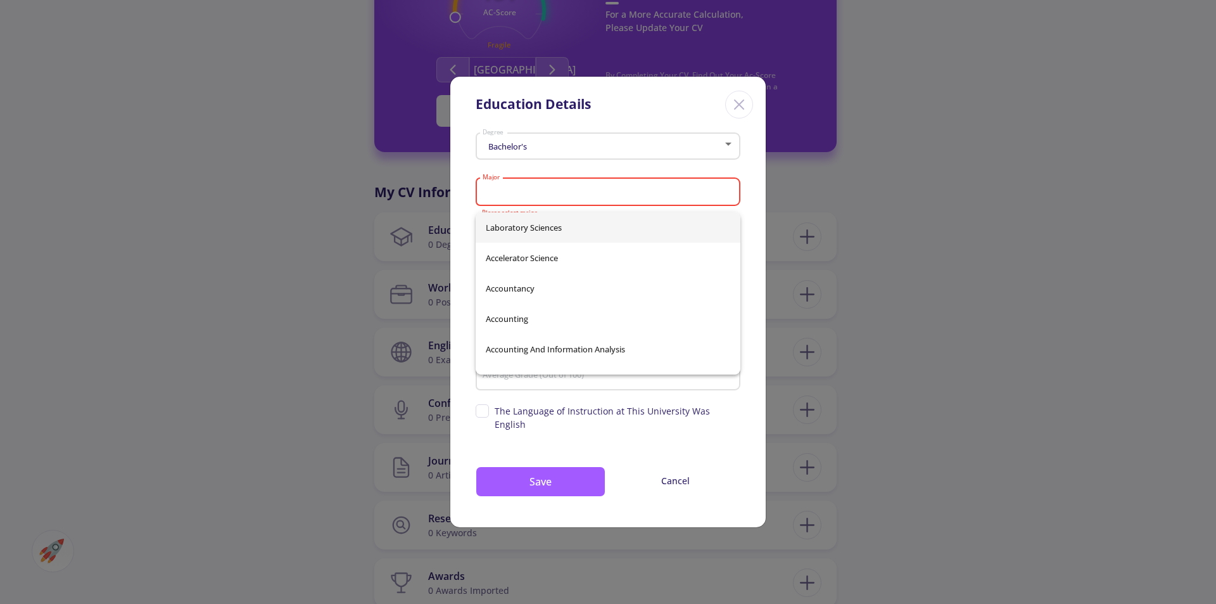
click at [551, 198] on input "Major" at bounding box center [610, 192] width 256 height 11
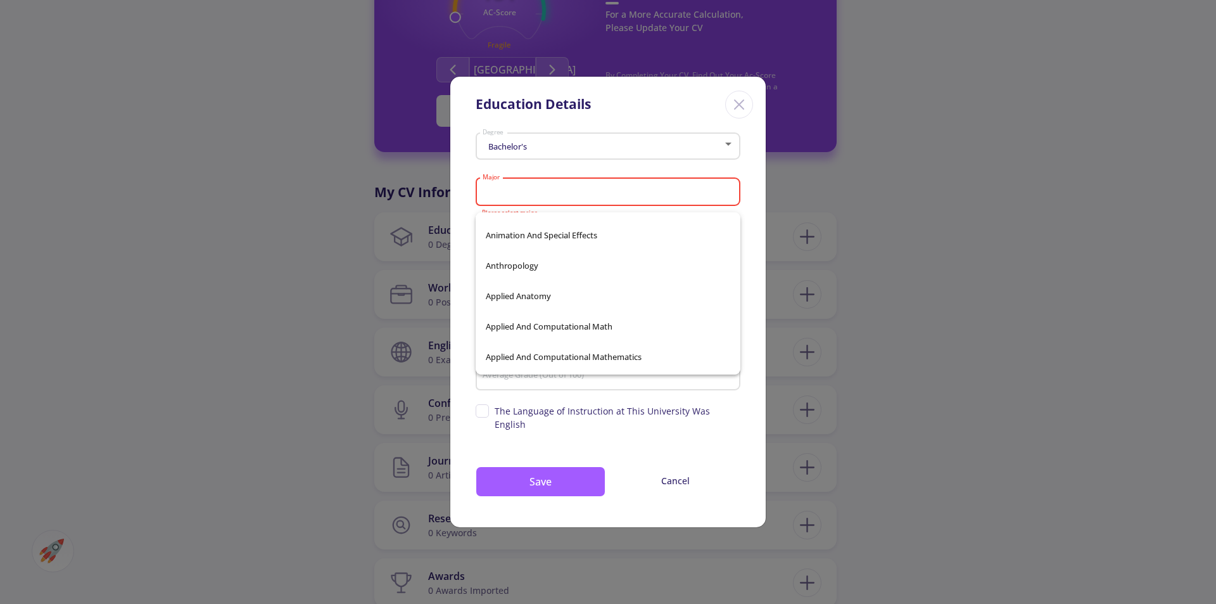
click at [584, 197] on input "Major" at bounding box center [610, 192] width 256 height 11
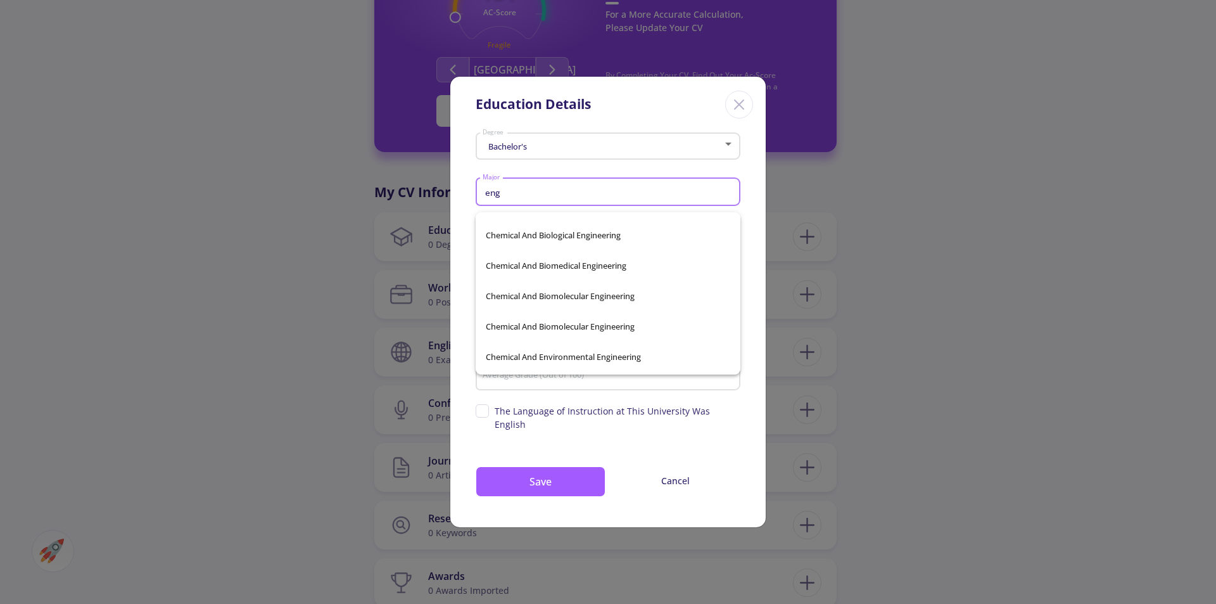
scroll to position [357, 0]
type input "e"
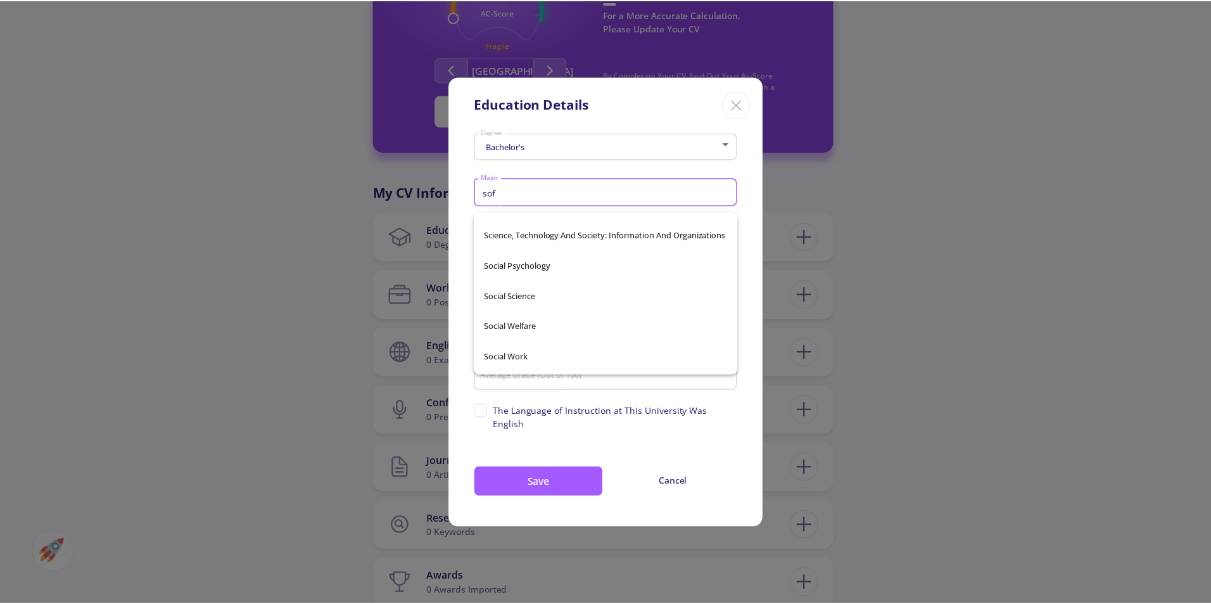
scroll to position [203, 0]
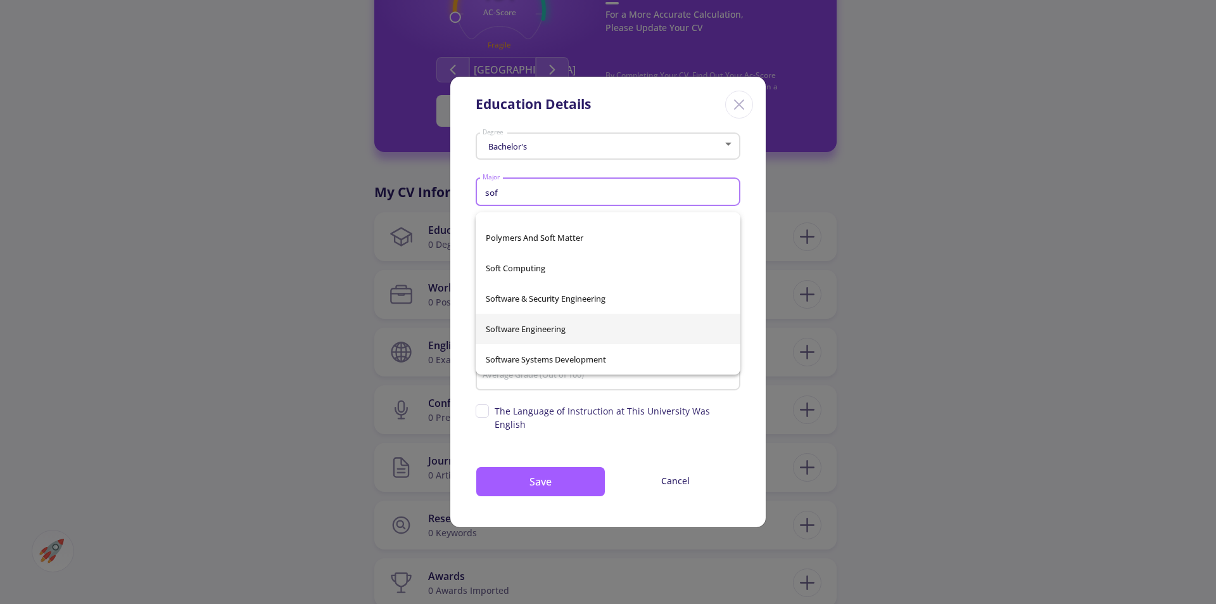
click at [556, 324] on span "Software Engineering" at bounding box center [608, 329] width 245 height 30
type input "Software Engineering"
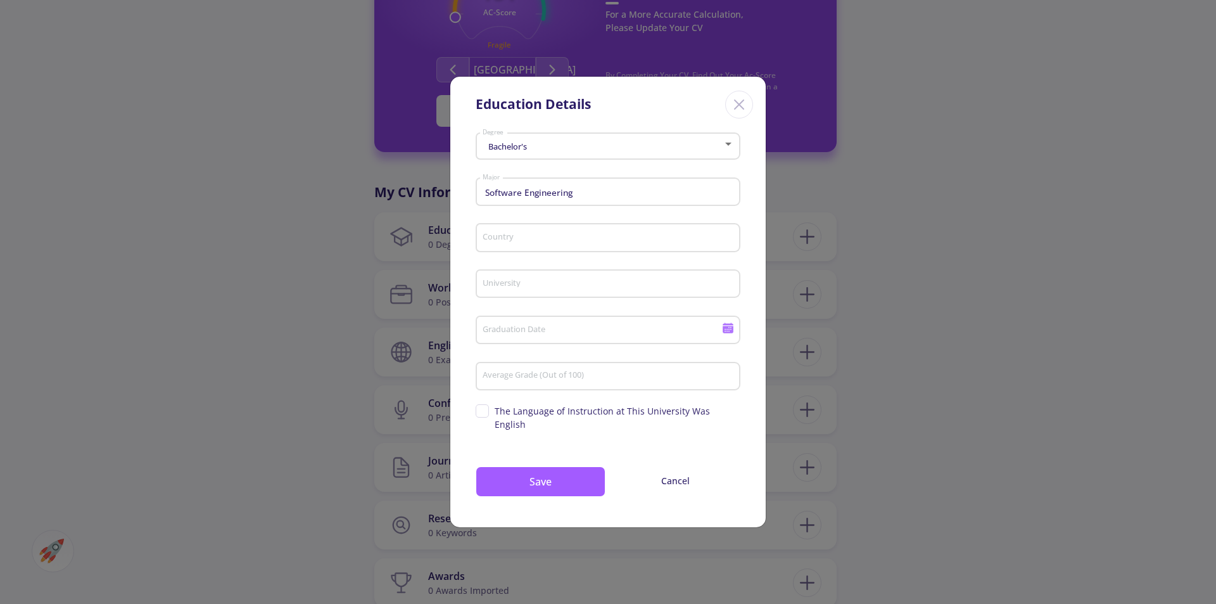
click at [521, 236] on div "Country" at bounding box center [608, 235] width 253 height 33
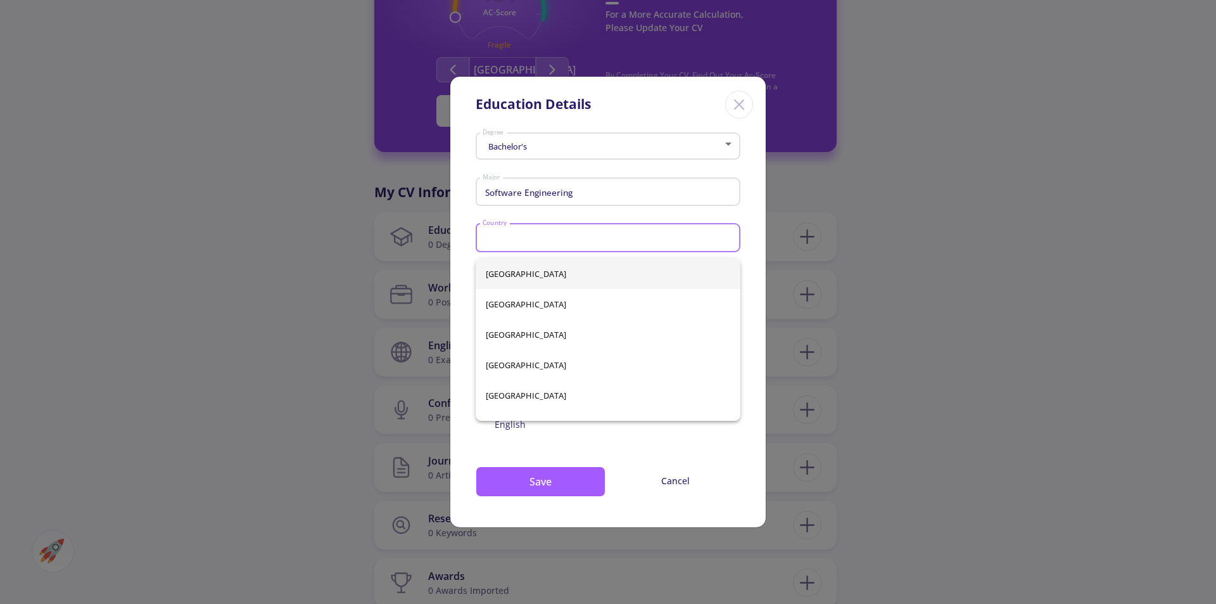
click at [527, 244] on input "Country" at bounding box center [610, 237] width 256 height 11
click at [526, 280] on span "[GEOGRAPHIC_DATA]" at bounding box center [608, 273] width 245 height 30
type input "[GEOGRAPHIC_DATA]"
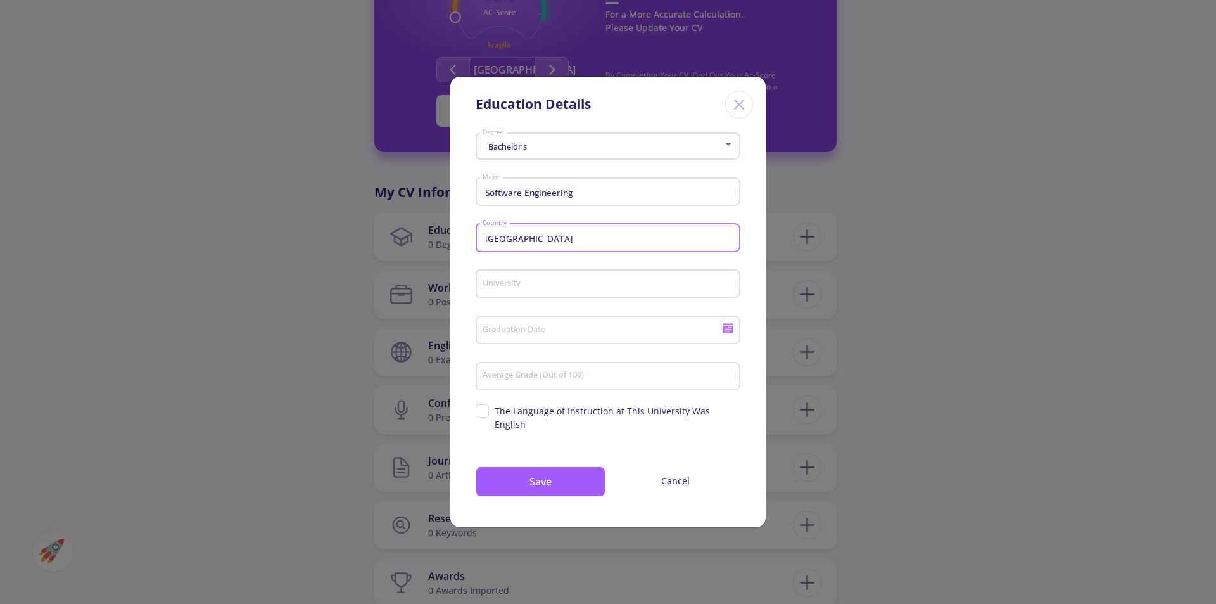
click at [526, 284] on div "University" at bounding box center [608, 281] width 253 height 33
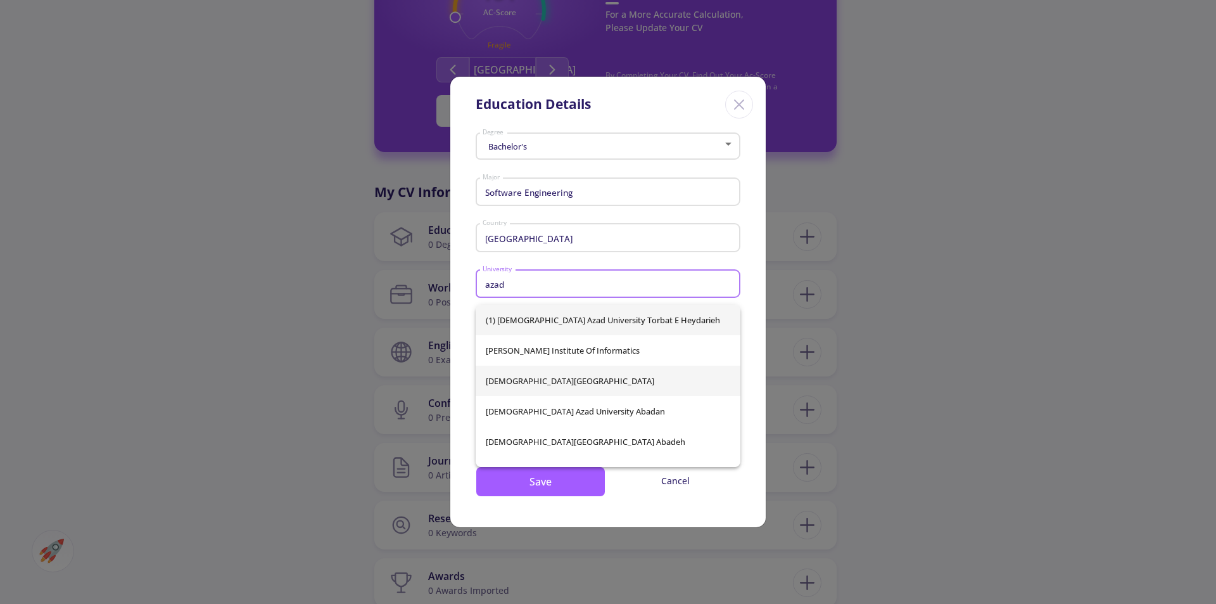
click at [596, 380] on span "[DEMOGRAPHIC_DATA][GEOGRAPHIC_DATA]" at bounding box center [608, 381] width 245 height 30
type input "[DEMOGRAPHIC_DATA][GEOGRAPHIC_DATA]"
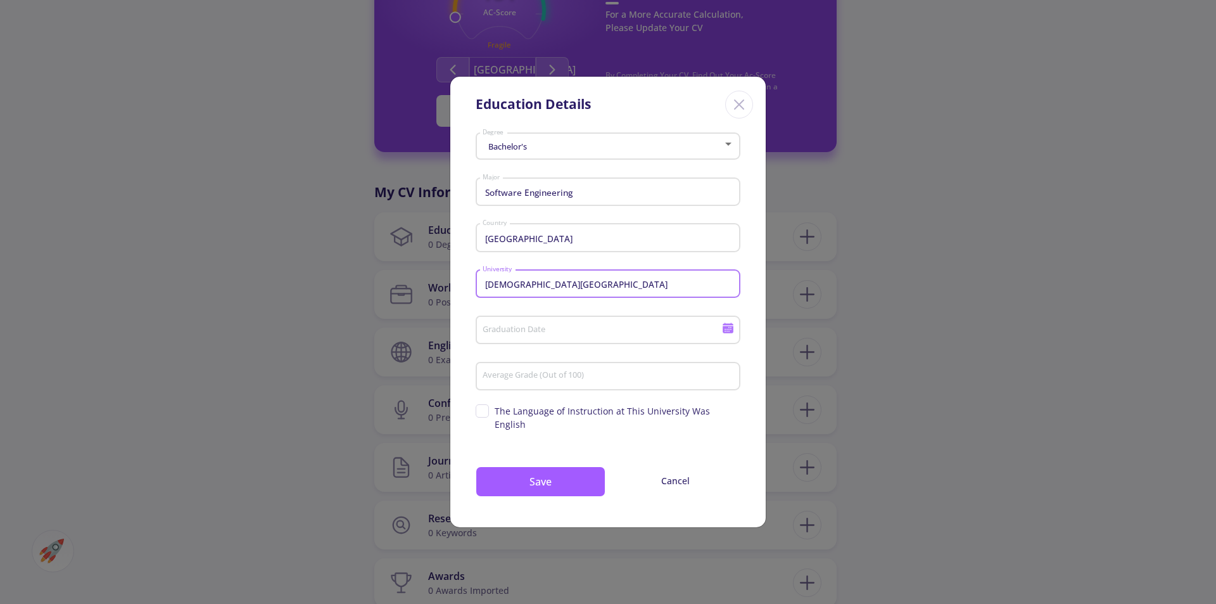
click at [550, 336] on input "Graduation Date" at bounding box center [604, 330] width 244 height 11
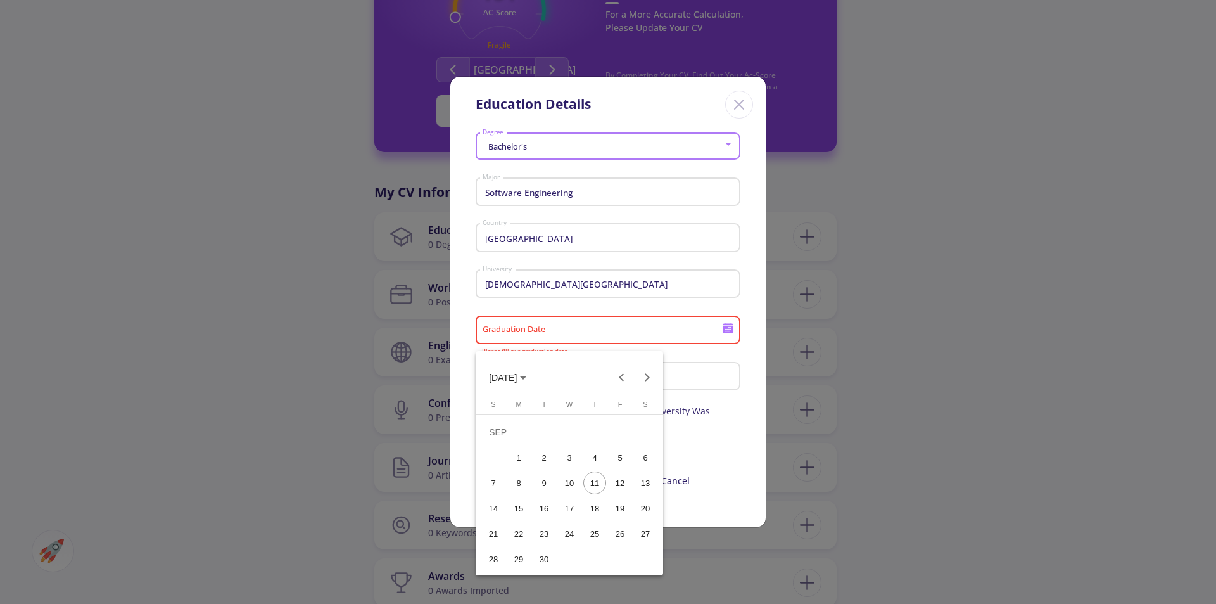
click at [639, 334] on div at bounding box center [608, 302] width 1216 height 604
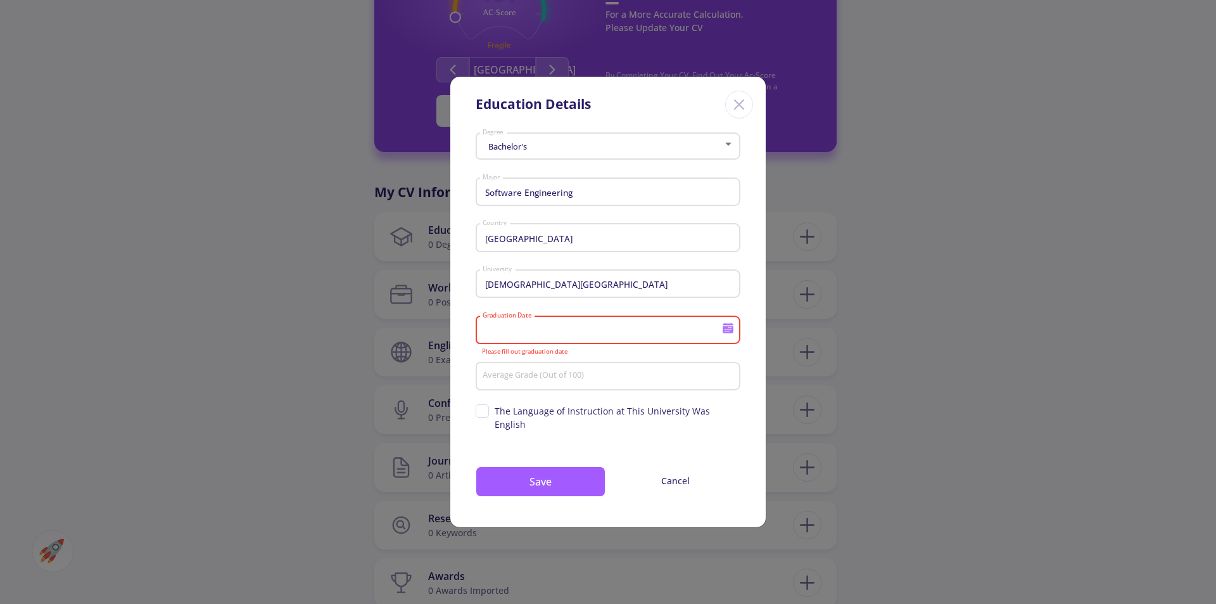
click at [597, 382] on input "Average Grade (Out of 100)" at bounding box center [610, 376] width 256 height 11
click at [578, 336] on input "Graduation Date" at bounding box center [604, 330] width 244 height 11
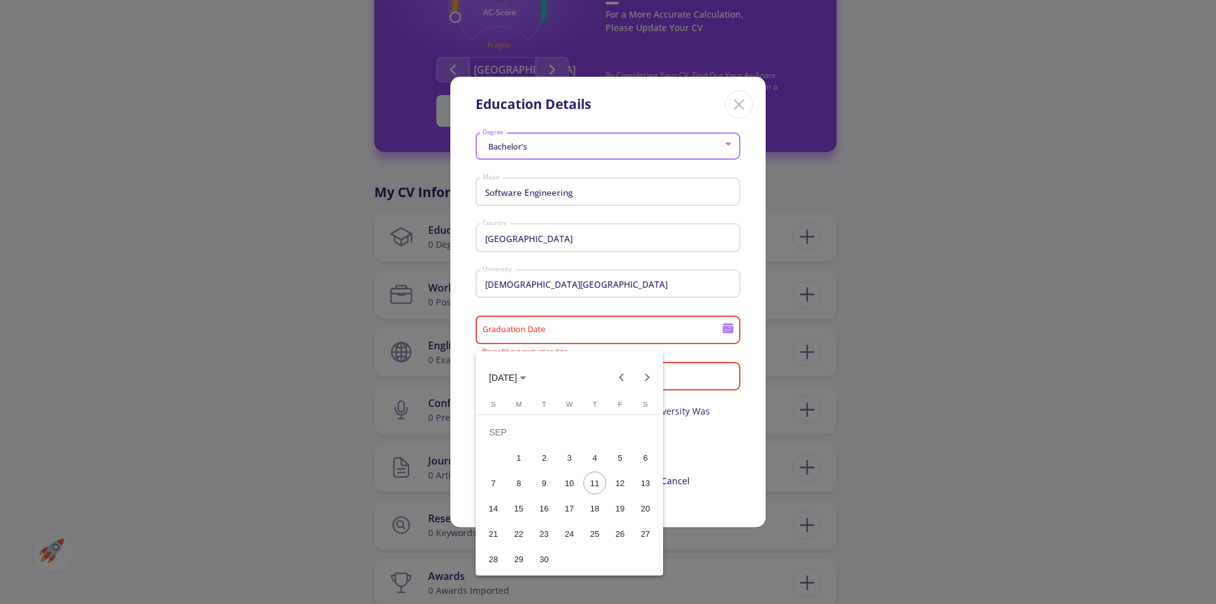
click at [526, 380] on span "[DATE]" at bounding box center [507, 377] width 37 height 10
click at [630, 443] on div "2023" at bounding box center [636, 442] width 40 height 23
click at [590, 442] on div "MAR" at bounding box center [592, 442] width 40 height 23
click at [576, 435] on div "1" at bounding box center [569, 432] width 23 height 23
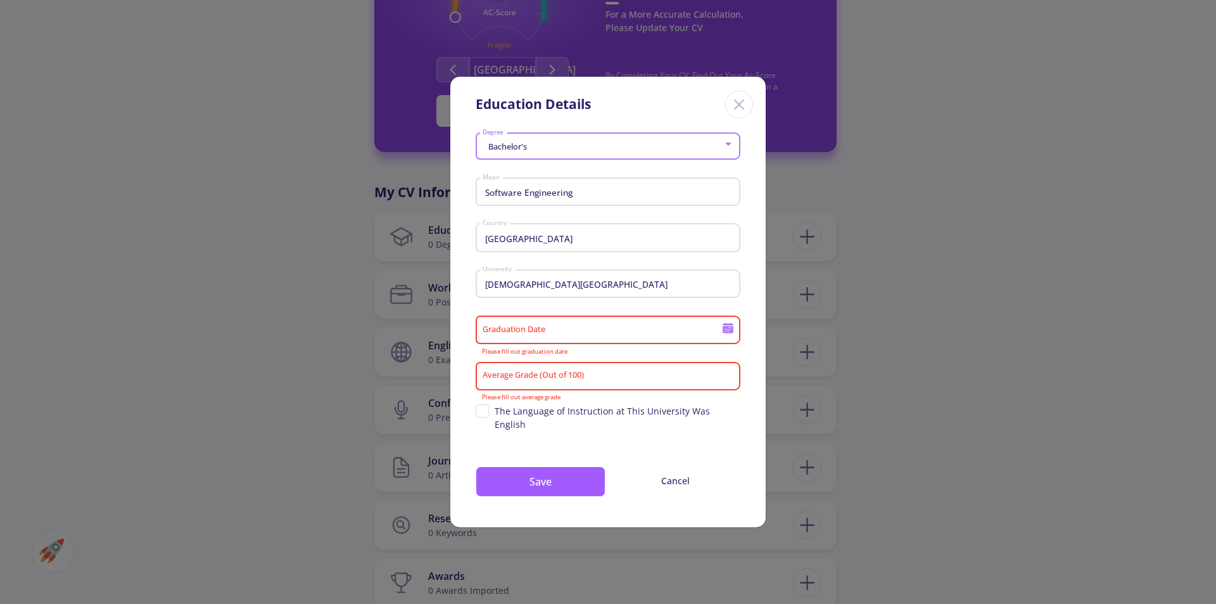
type input "[DATE]"
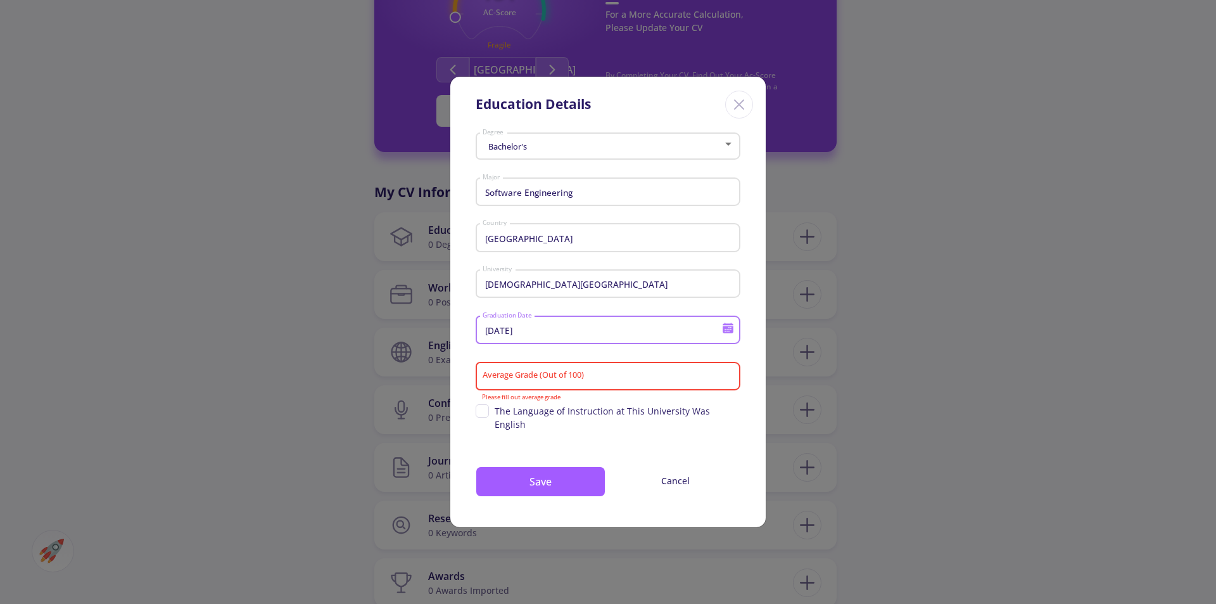
click at [597, 382] on input "Average Grade (Out of 100)" at bounding box center [610, 376] width 256 height 11
click at [549, 382] on input "Average Grade (Out of 100)" at bounding box center [610, 376] width 256 height 11
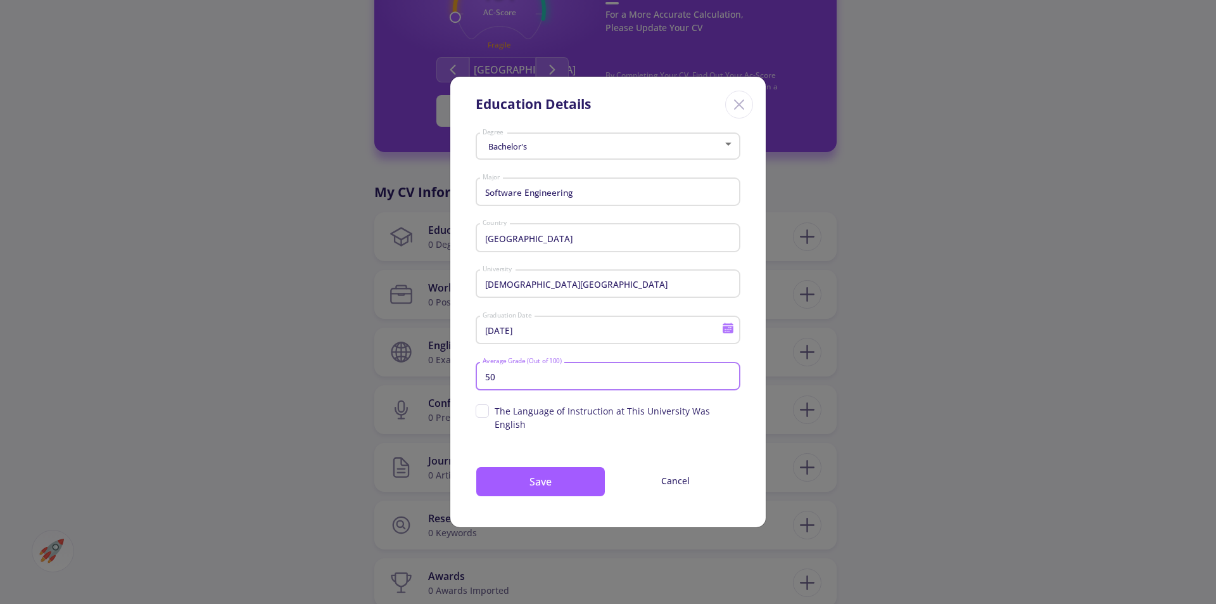
click at [505, 379] on input "50" at bounding box center [610, 376] width 256 height 11
type input "60"
click at [537, 481] on button "Save" at bounding box center [541, 481] width 130 height 30
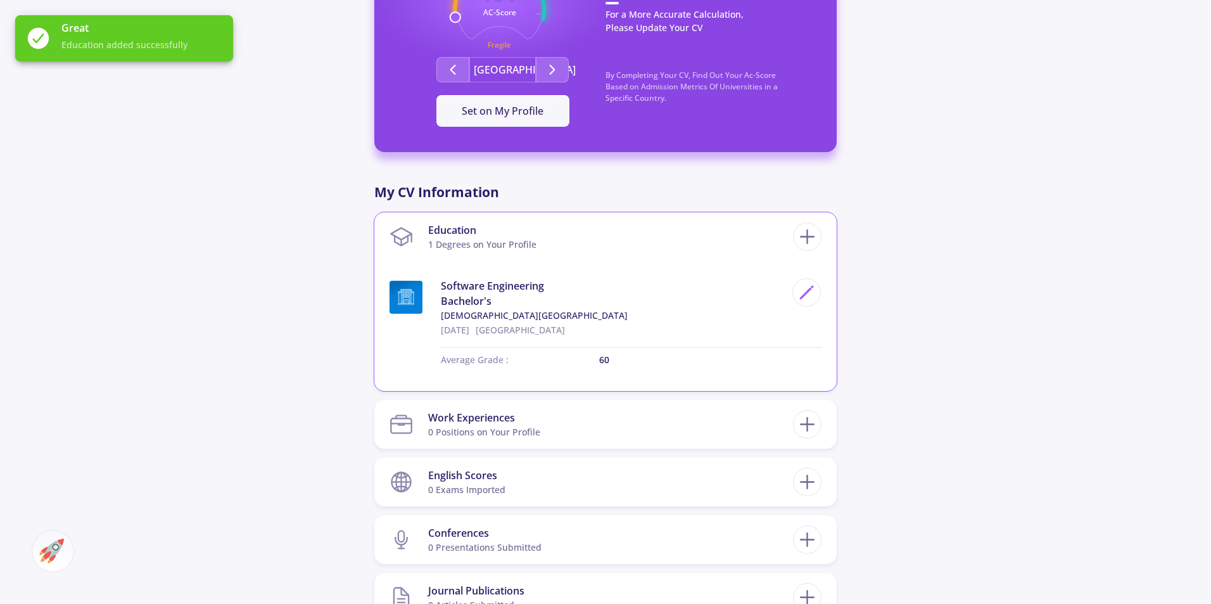
click at [649, 217] on section "Education 1 Degrees on Your Profile" at bounding box center [592, 236] width 404 height 39
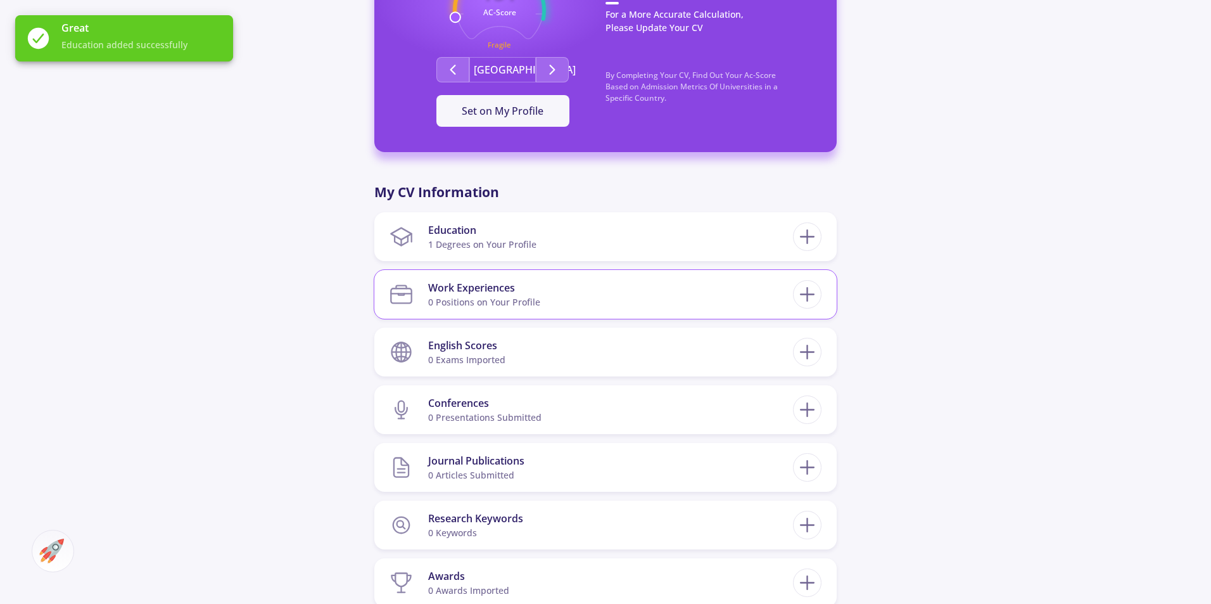
click at [585, 275] on section "Work Experiences 0 Positions on Your Profile" at bounding box center [592, 294] width 404 height 39
click at [810, 283] on icon at bounding box center [807, 294] width 23 height 23
checkbox input "false"
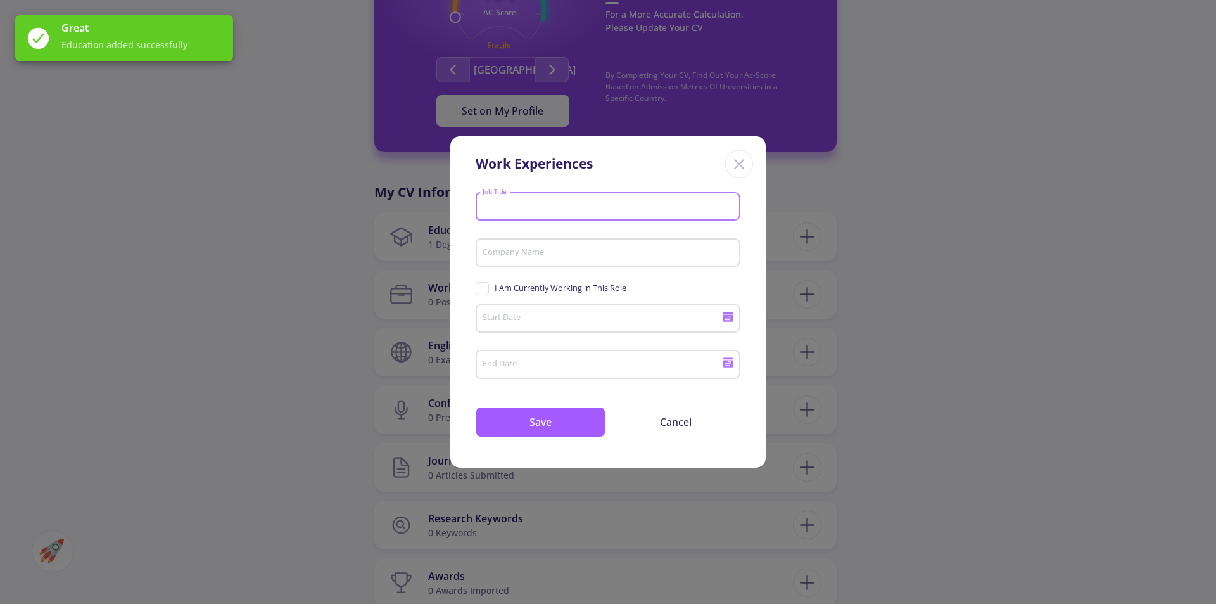
click at [548, 206] on input "Job Title" at bounding box center [610, 206] width 256 height 11
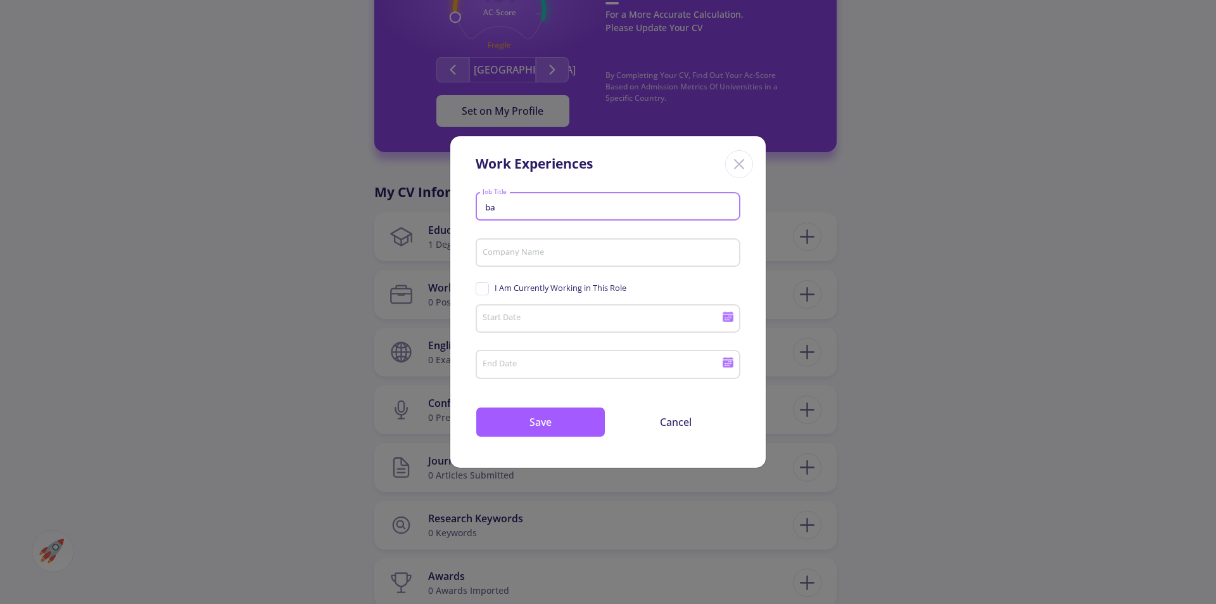
type input "b"
type input "Backend-developer"
click at [542, 250] on input "Company Name" at bounding box center [610, 253] width 256 height 11
click at [556, 253] on input "Company Name" at bounding box center [610, 253] width 256 height 11
click at [544, 253] on input "Company Name" at bounding box center [610, 253] width 256 height 11
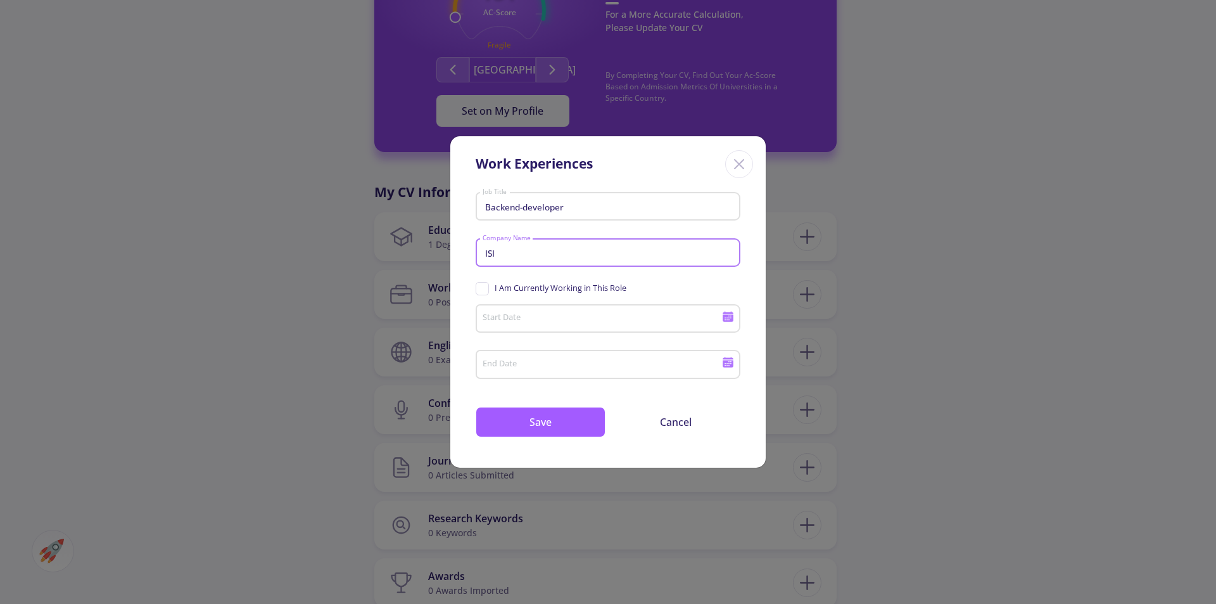
click at [511, 262] on div "ISI Company Name" at bounding box center [608, 250] width 253 height 33
type input "IAIS"
click at [523, 318] on input "Start Date" at bounding box center [604, 319] width 244 height 11
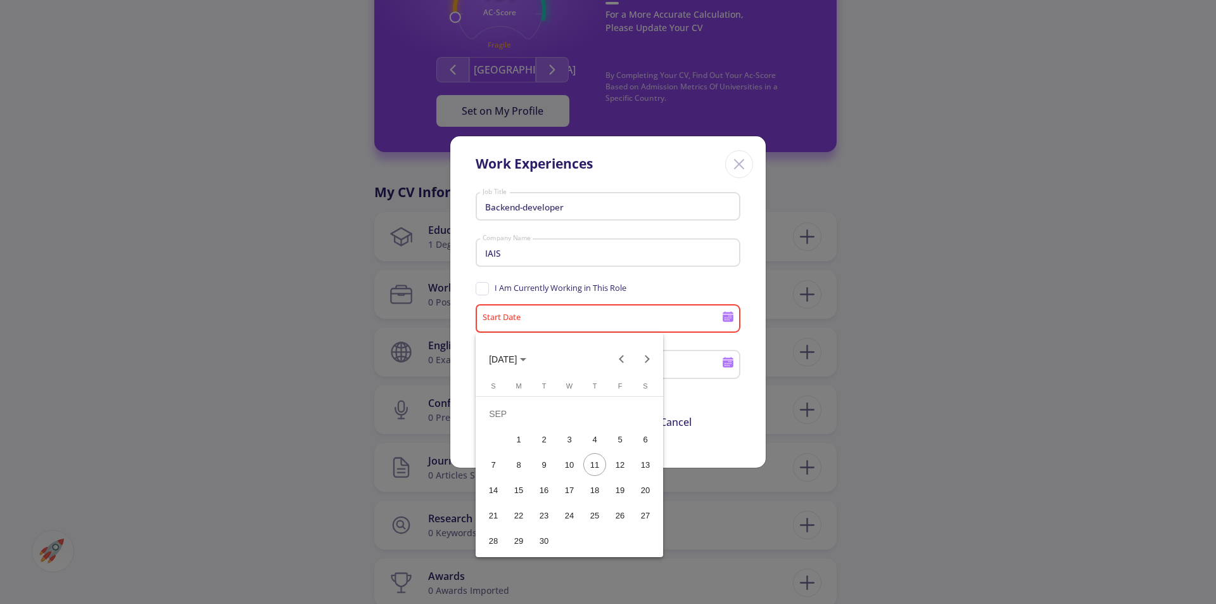
click at [547, 319] on div at bounding box center [608, 302] width 1216 height 604
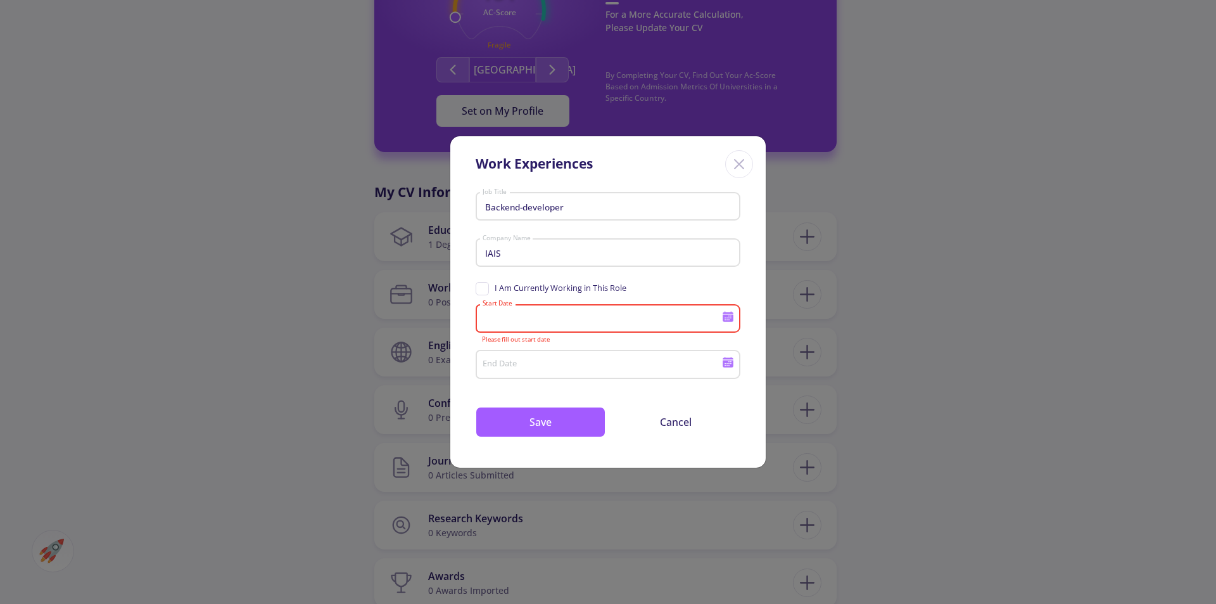
click at [544, 320] on input "Start Date" at bounding box center [604, 319] width 244 height 11
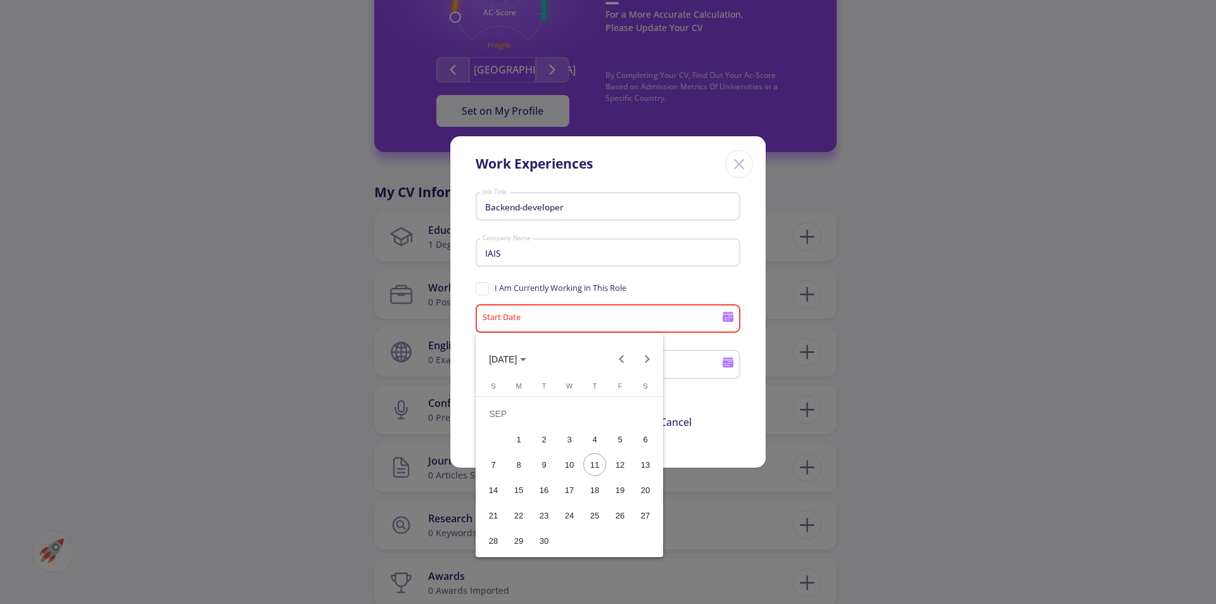
click at [517, 356] on span "[DATE]" at bounding box center [503, 360] width 28 height 10
click at [633, 429] on div "2023" at bounding box center [636, 423] width 40 height 23
click at [551, 424] on div "FEB" at bounding box center [548, 423] width 40 height 23
click at [571, 415] on div "1" at bounding box center [569, 413] width 23 height 23
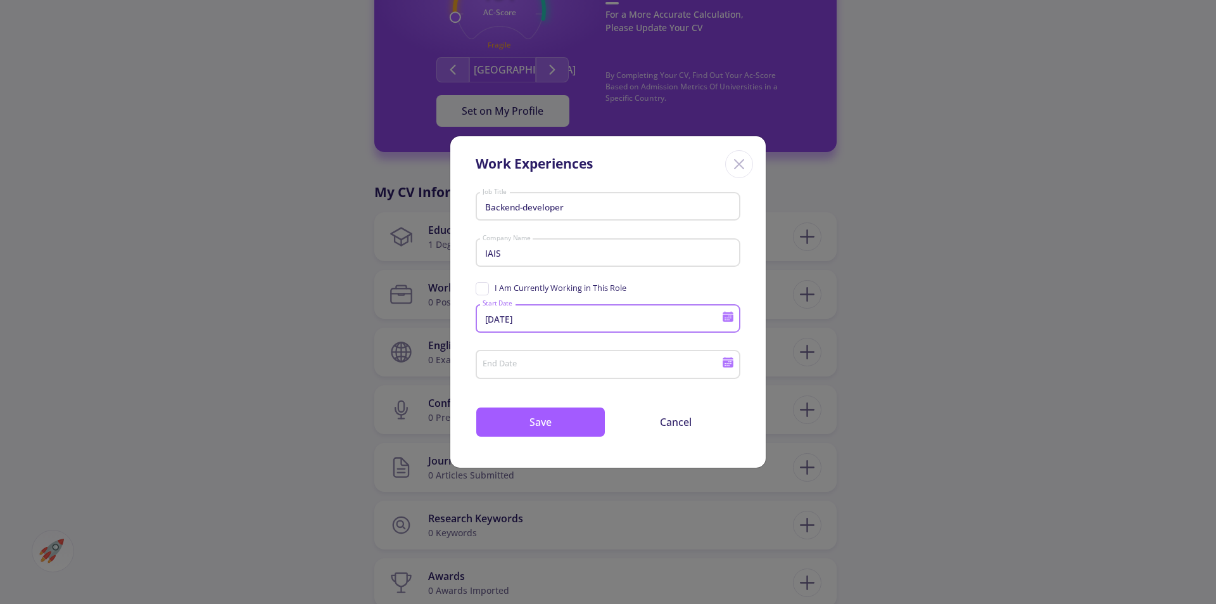
click at [545, 368] on input "End Date" at bounding box center [604, 364] width 244 height 11
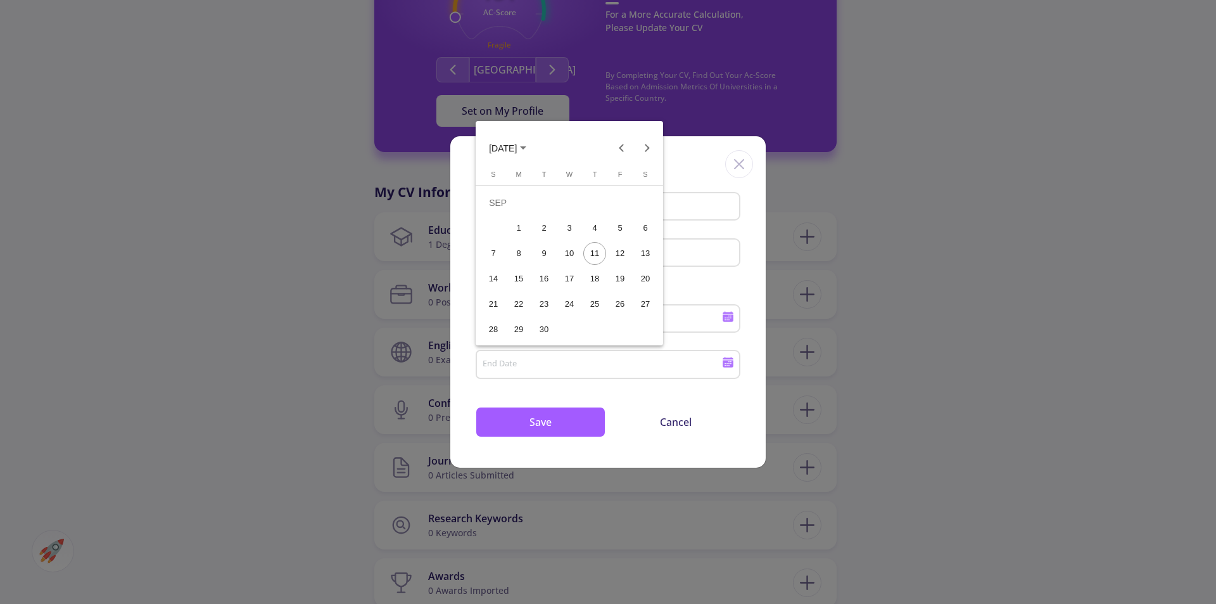
click at [526, 147] on polygon "Choose month and year" at bounding box center [523, 147] width 6 height 3
click at [644, 206] on div "2023" at bounding box center [636, 212] width 40 height 23
click at [550, 376] on div at bounding box center [608, 302] width 1216 height 604
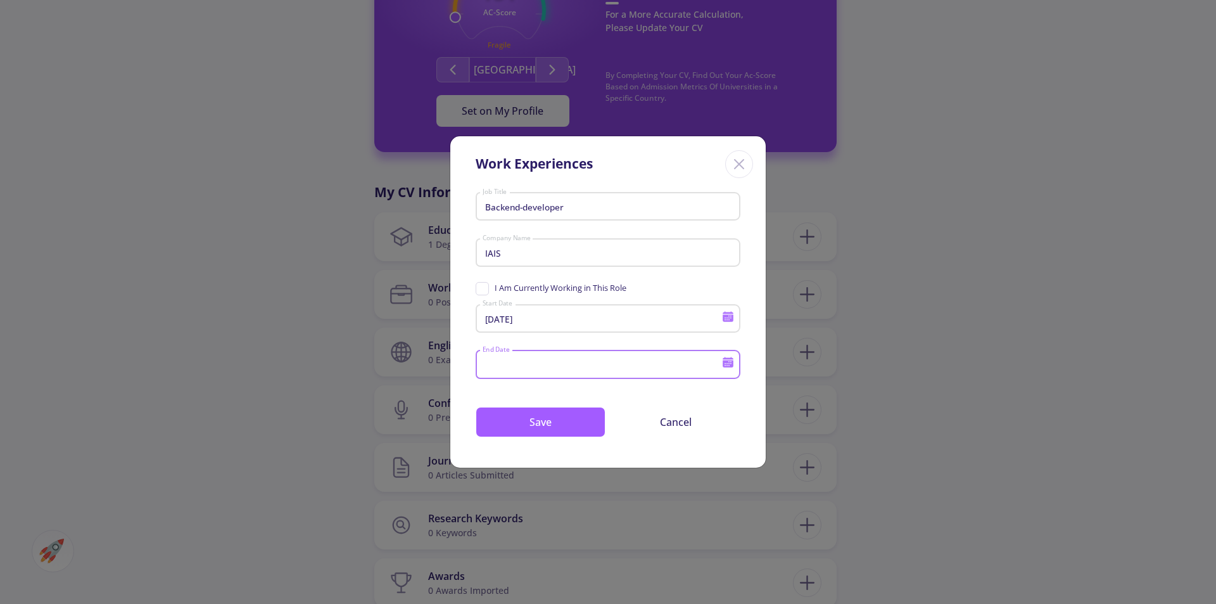
click at [535, 321] on input "[DATE]" at bounding box center [604, 319] width 244 height 11
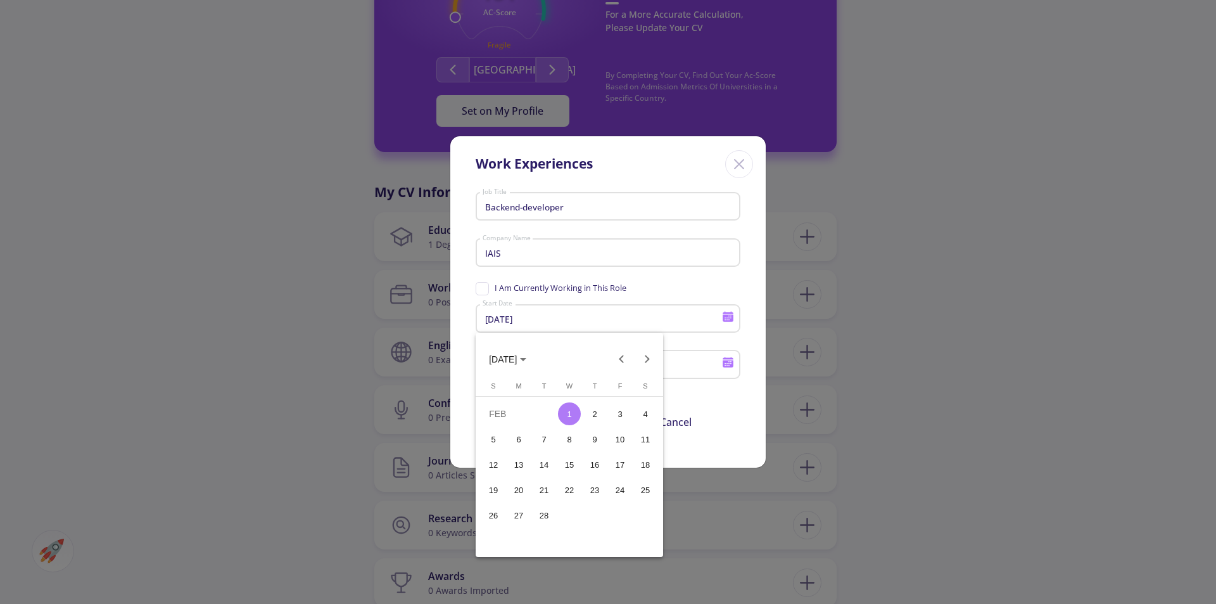
click at [492, 355] on span "[DATE]" at bounding box center [503, 360] width 28 height 10
click at [633, 423] on div "2023" at bounding box center [636, 423] width 40 height 23
click at [510, 445] on div "MAY" at bounding box center [503, 449] width 40 height 23
click at [523, 439] on div "1" at bounding box center [518, 439] width 23 height 23
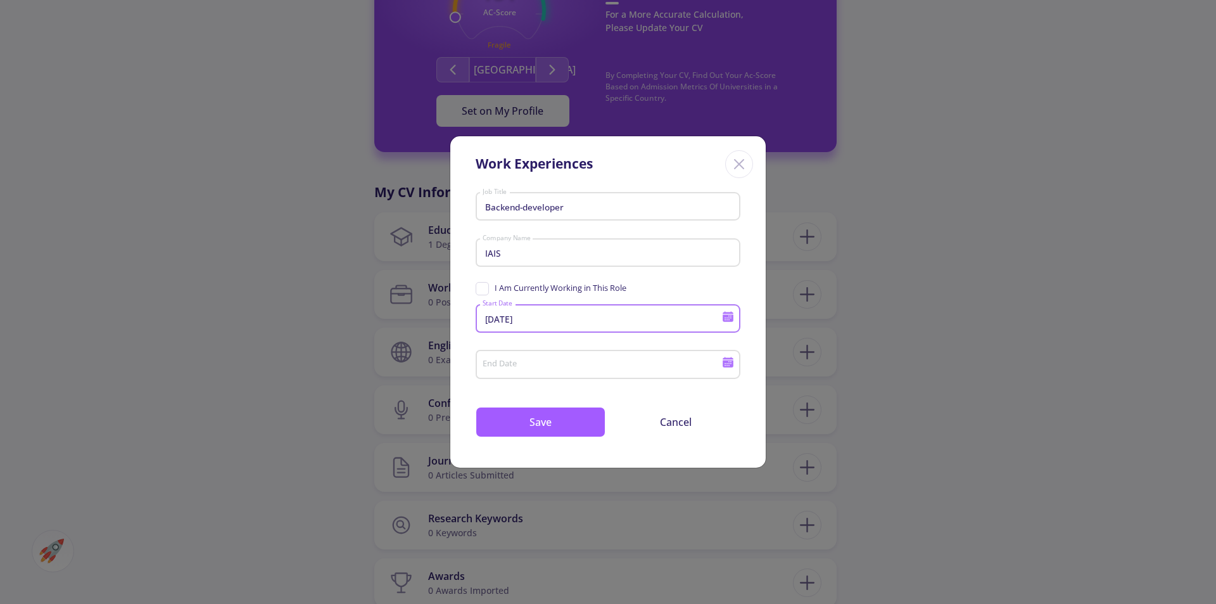
click at [536, 358] on div "End Date" at bounding box center [602, 361] width 241 height 33
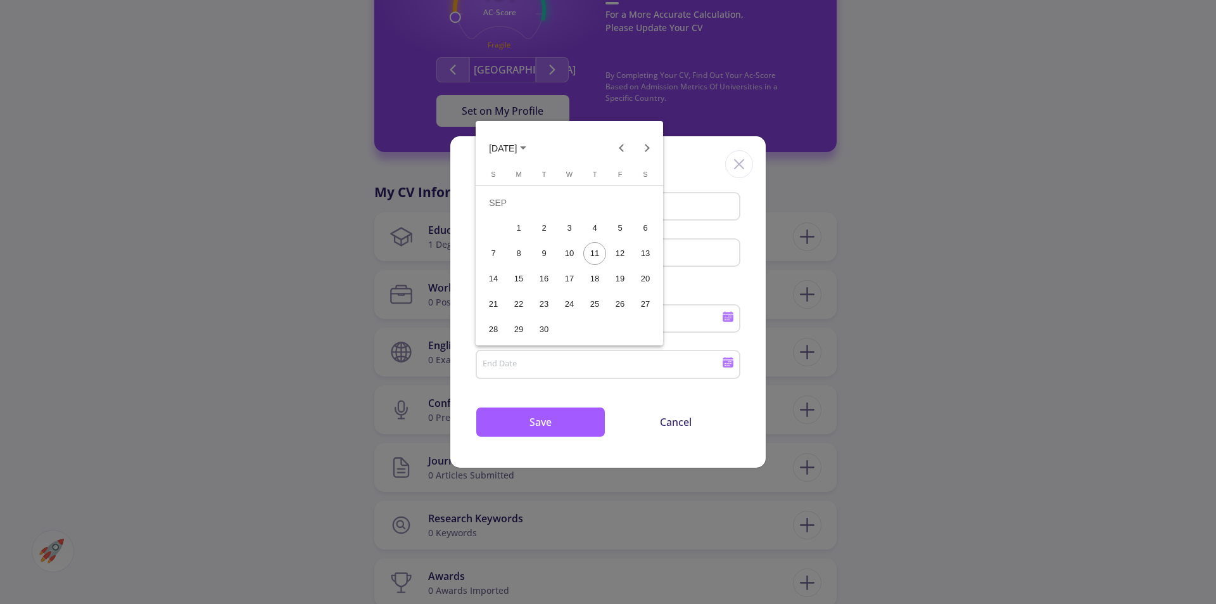
click at [526, 149] on polygon "Choose month and year" at bounding box center [523, 147] width 6 height 3
click at [641, 216] on div "2023" at bounding box center [636, 212] width 40 height 23
click at [531, 351] on div at bounding box center [608, 302] width 1216 height 604
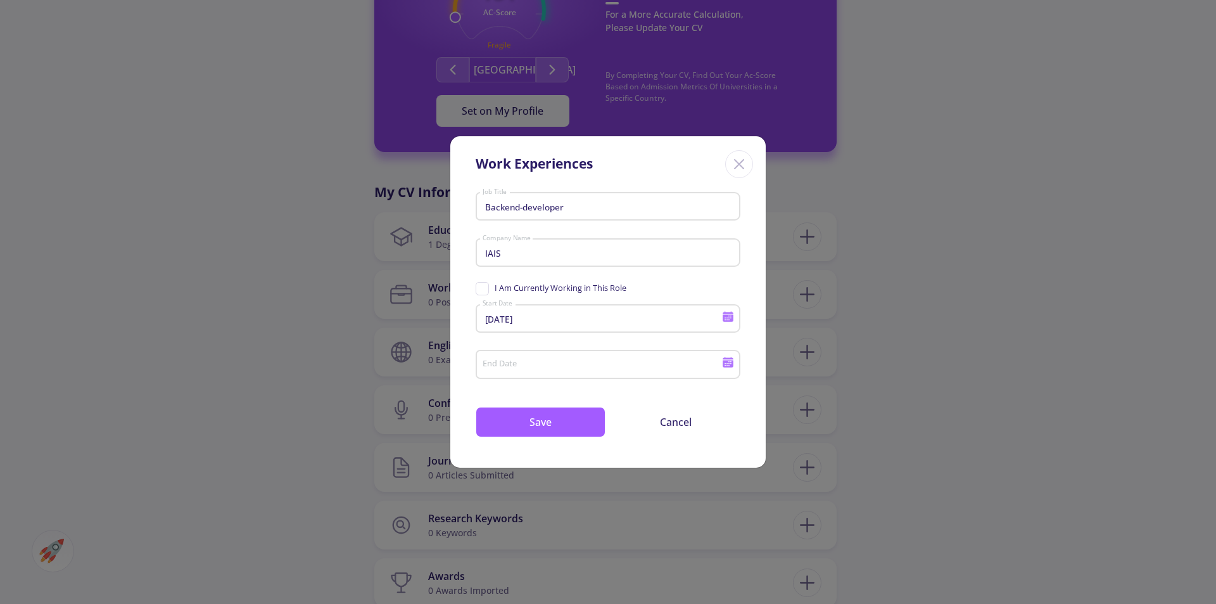
click at [511, 333] on div "[DATE] Start Date" at bounding box center [608, 323] width 265 height 42
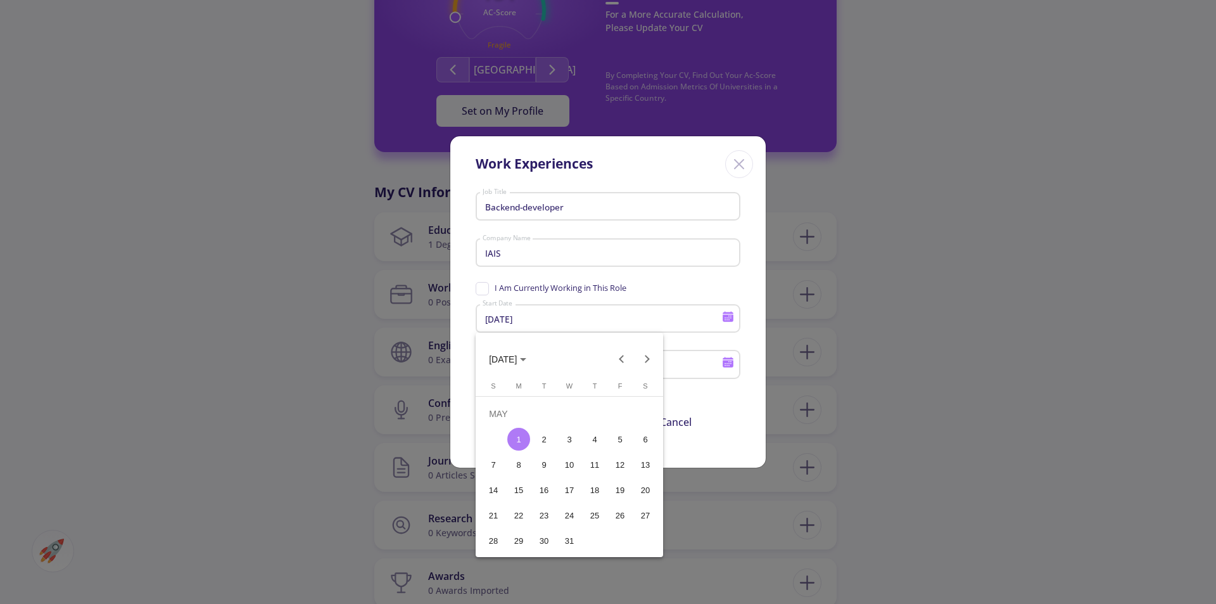
click at [536, 321] on div at bounding box center [608, 302] width 1216 height 604
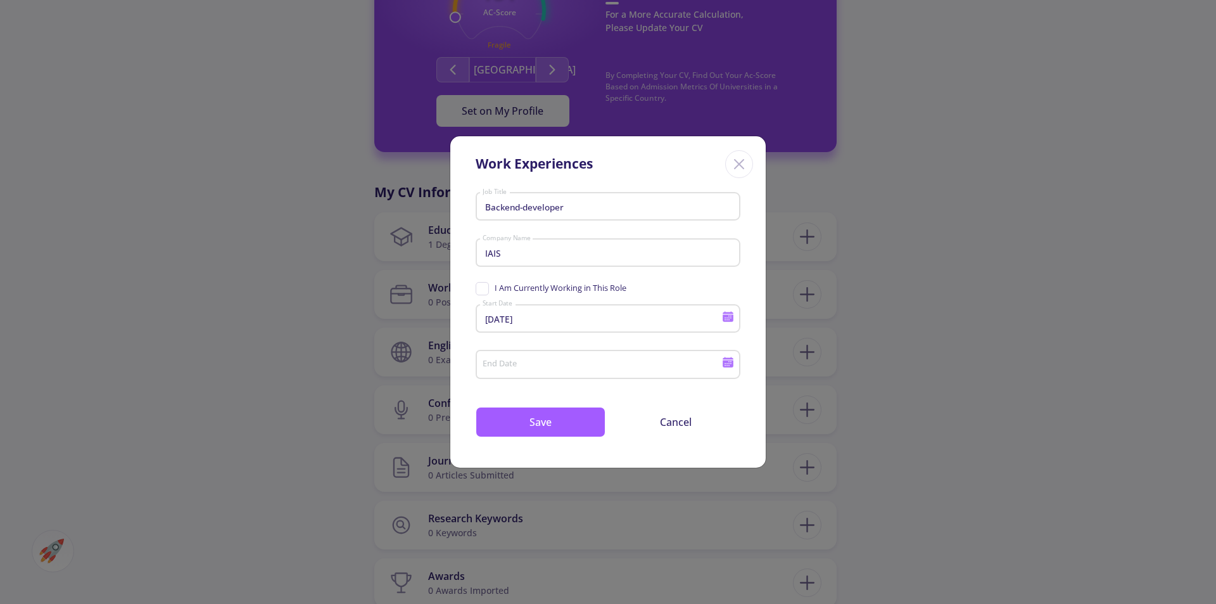
click at [526, 321] on input "[DATE]" at bounding box center [604, 319] width 244 height 11
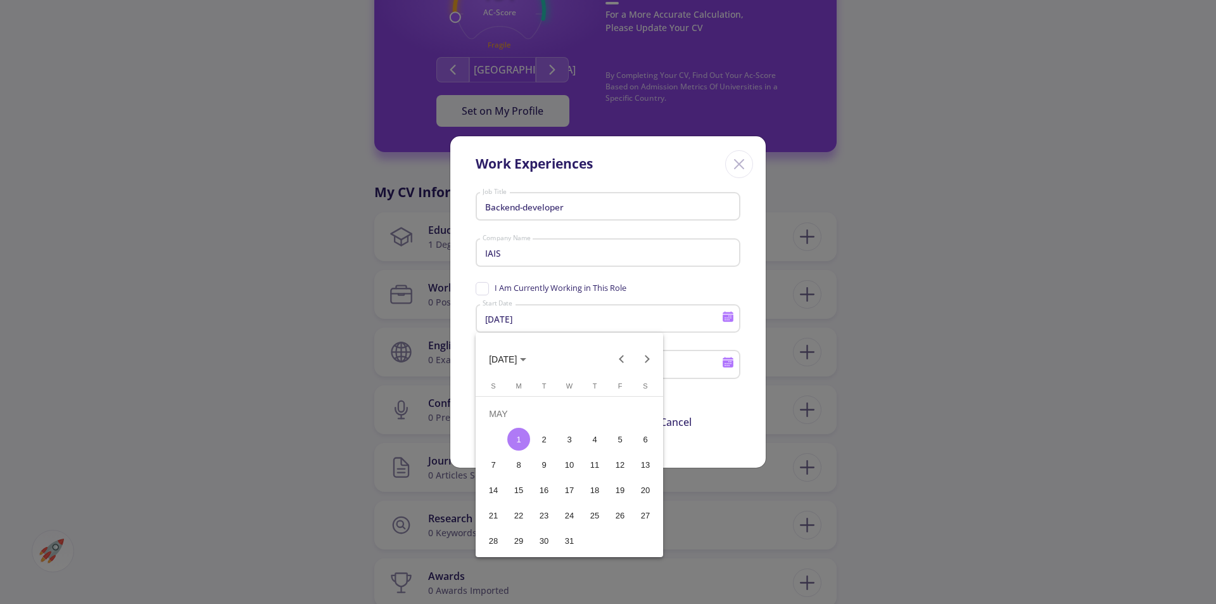
click at [526, 361] on icon "Choose month and year" at bounding box center [523, 359] width 6 height 3
click at [505, 442] on div "2024" at bounding box center [503, 449] width 40 height 23
click at [515, 442] on div "MAY" at bounding box center [503, 449] width 40 height 23
click at [563, 410] on div "1" at bounding box center [569, 413] width 23 height 23
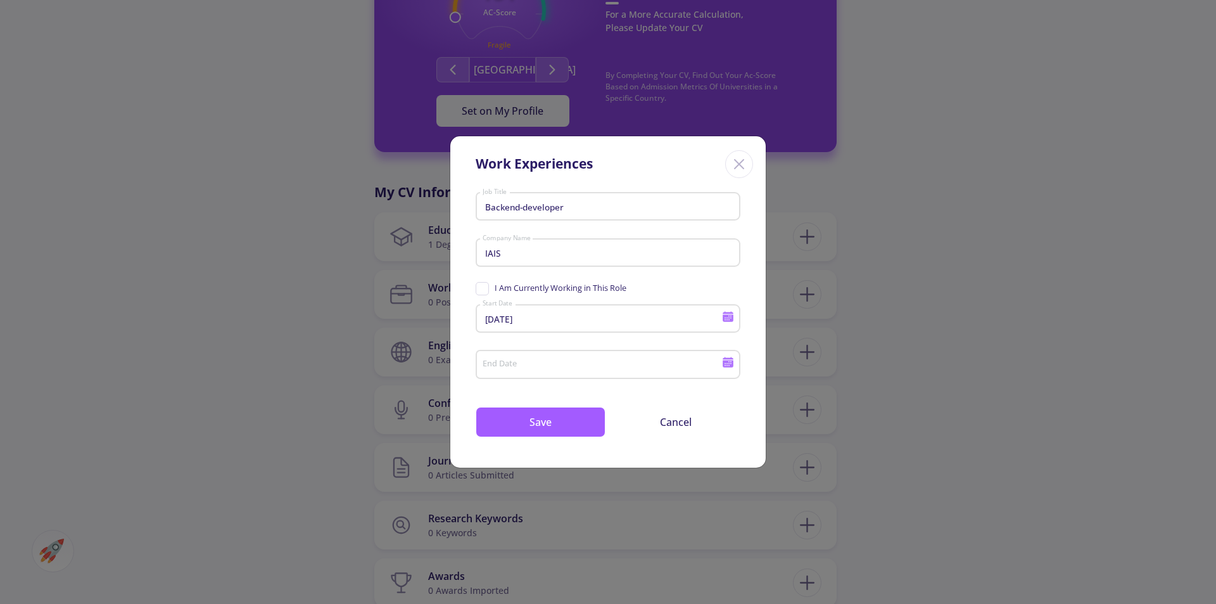
type input "[DATE]"
click at [548, 361] on input "End Date" at bounding box center [604, 364] width 244 height 11
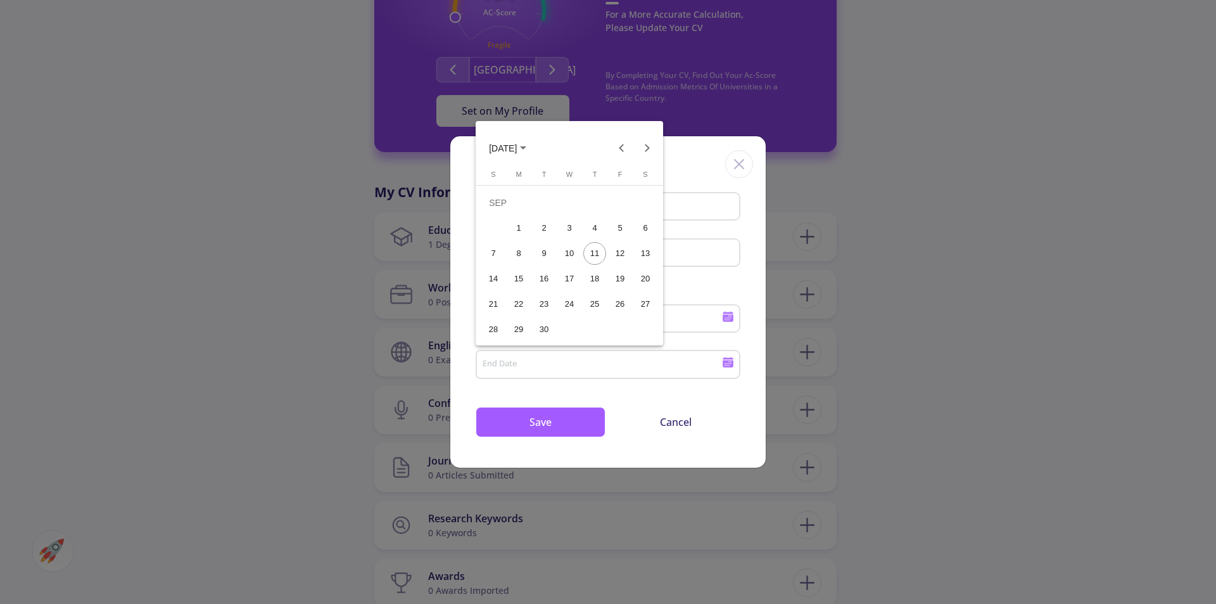
click at [534, 142] on button "[DATE]" at bounding box center [508, 147] width 58 height 25
click at [495, 236] on div "2024" at bounding box center [503, 237] width 40 height 23
click at [505, 262] on div "SEP" at bounding box center [503, 262] width 40 height 23
click at [518, 324] on div "30" at bounding box center [518, 329] width 23 height 23
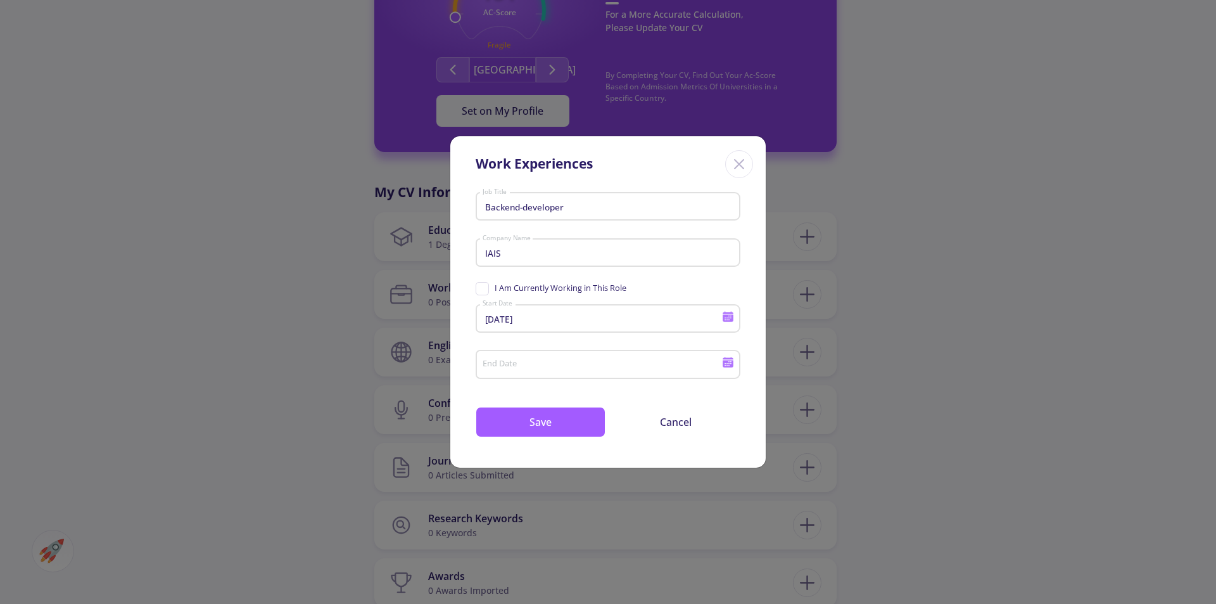
type input "[DATE]"
click at [544, 423] on button "Save" at bounding box center [541, 422] width 130 height 30
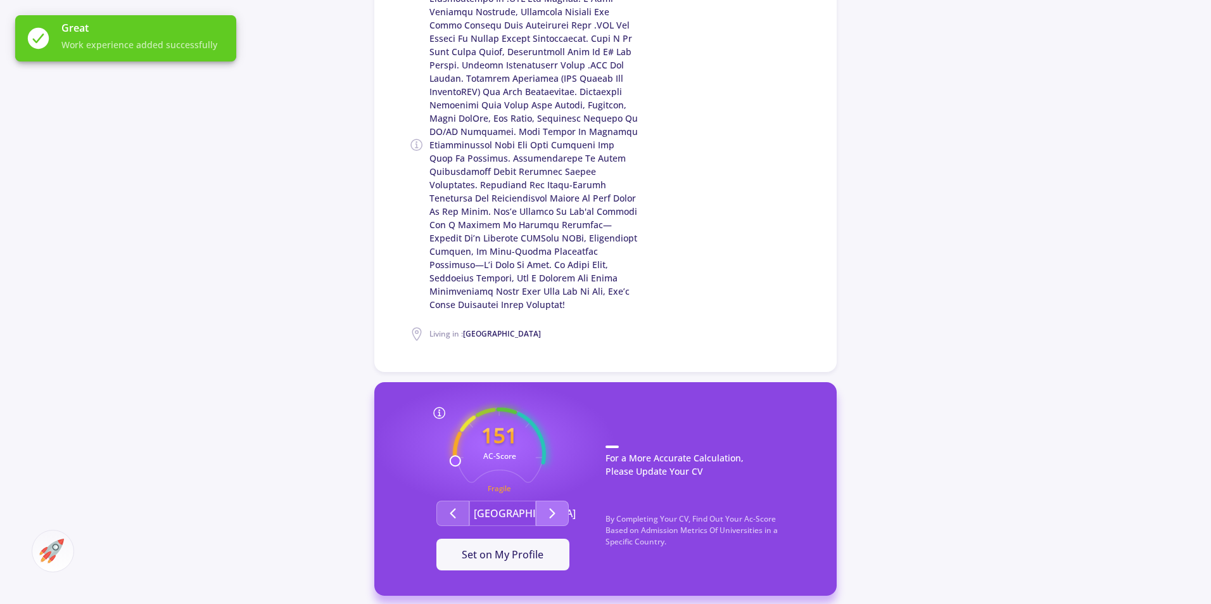
scroll to position [443, 0]
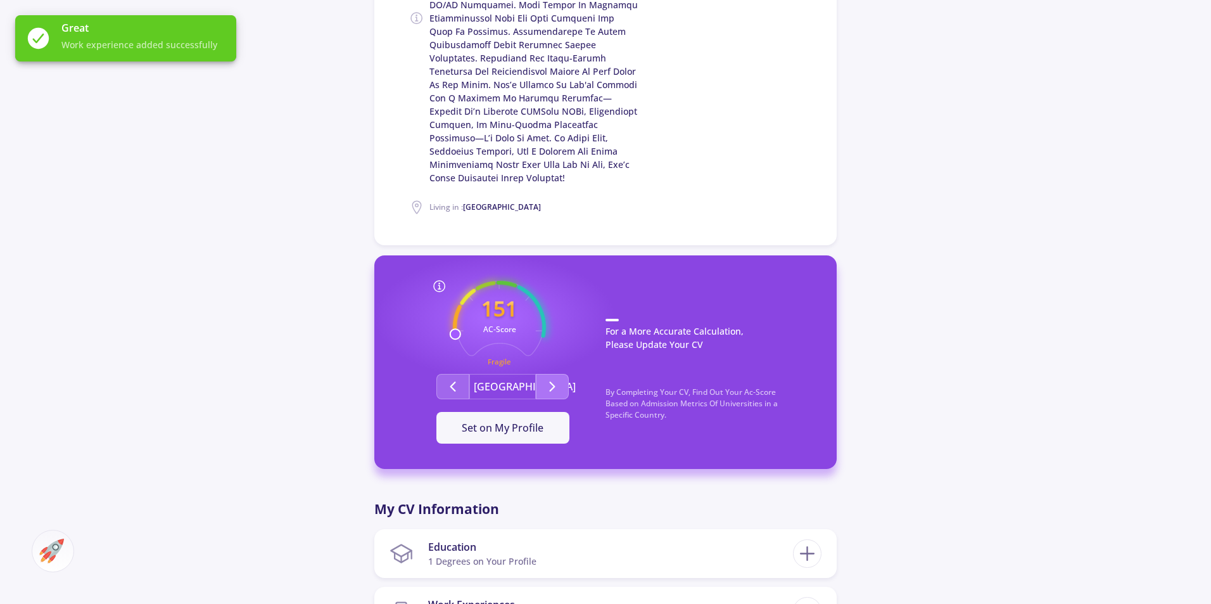
click at [559, 379] on icon "Second group" at bounding box center [552, 386] width 15 height 15
click at [540, 374] on button "Second group" at bounding box center [552, 386] width 33 height 25
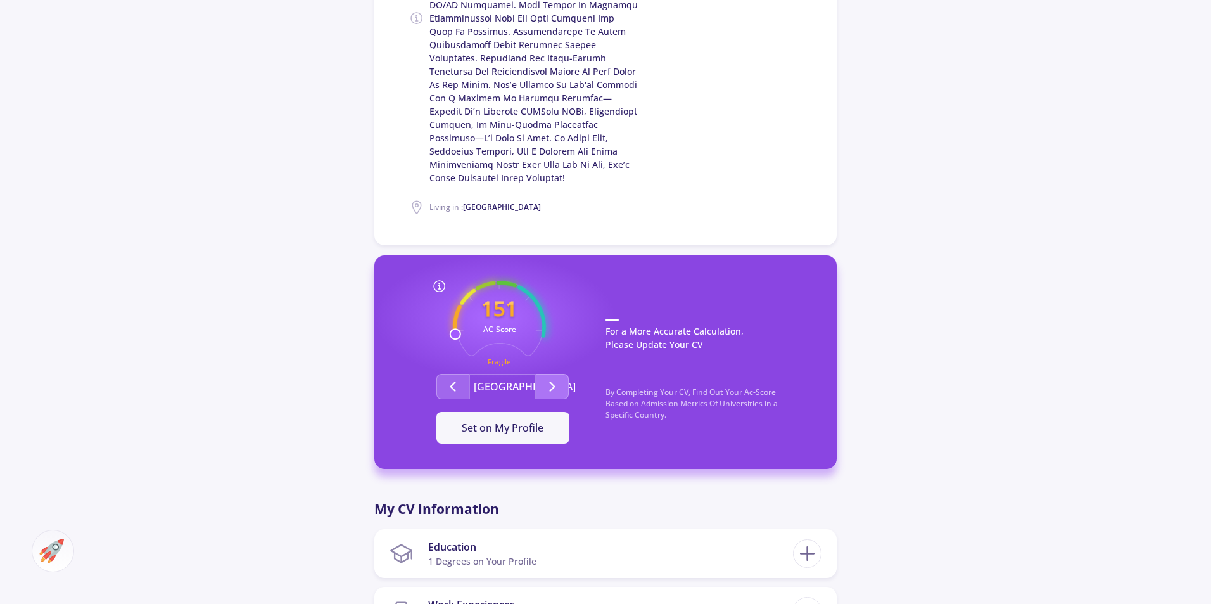
click at [555, 379] on icon "Second group" at bounding box center [552, 386] width 15 height 15
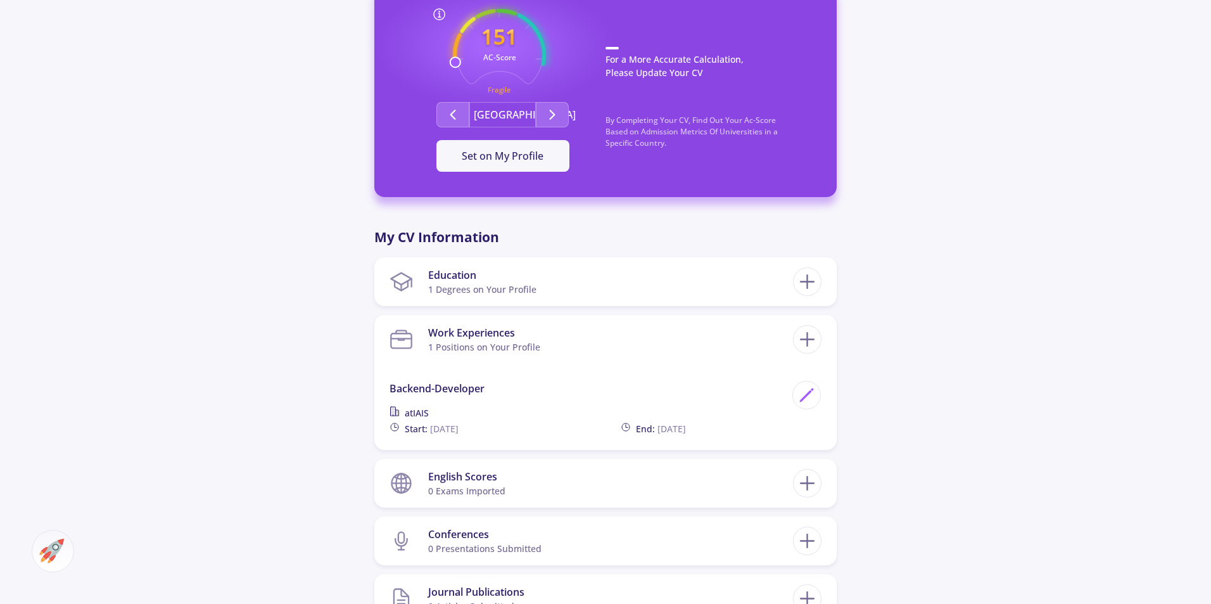
scroll to position [887, 0]
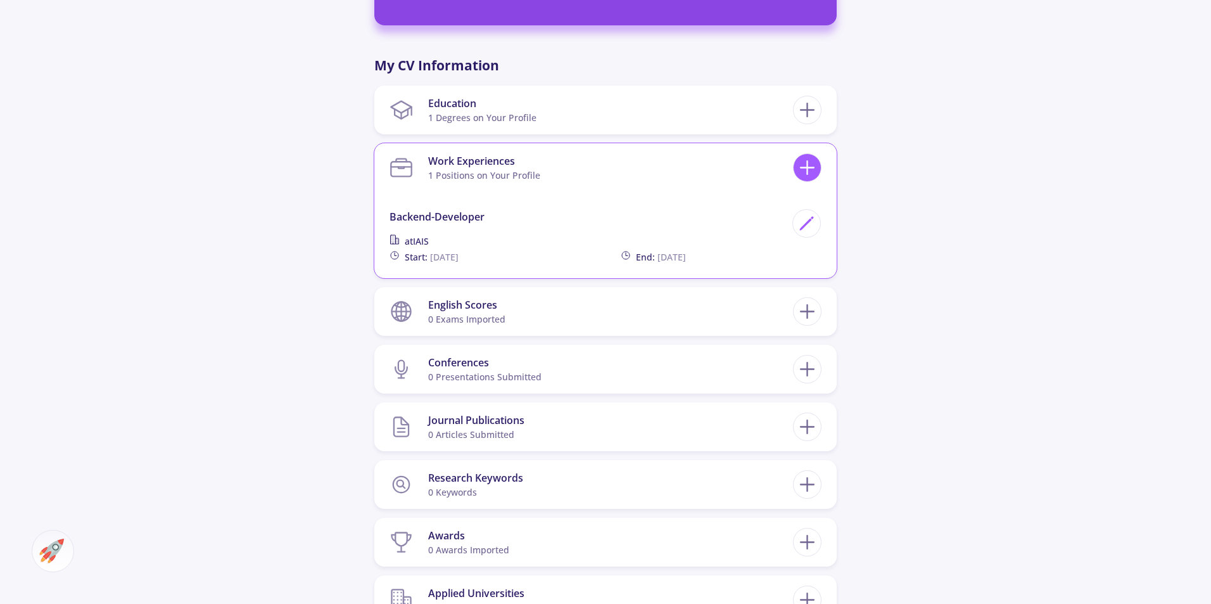
click at [815, 158] on icon at bounding box center [807, 167] width 23 height 23
checkbox input "false"
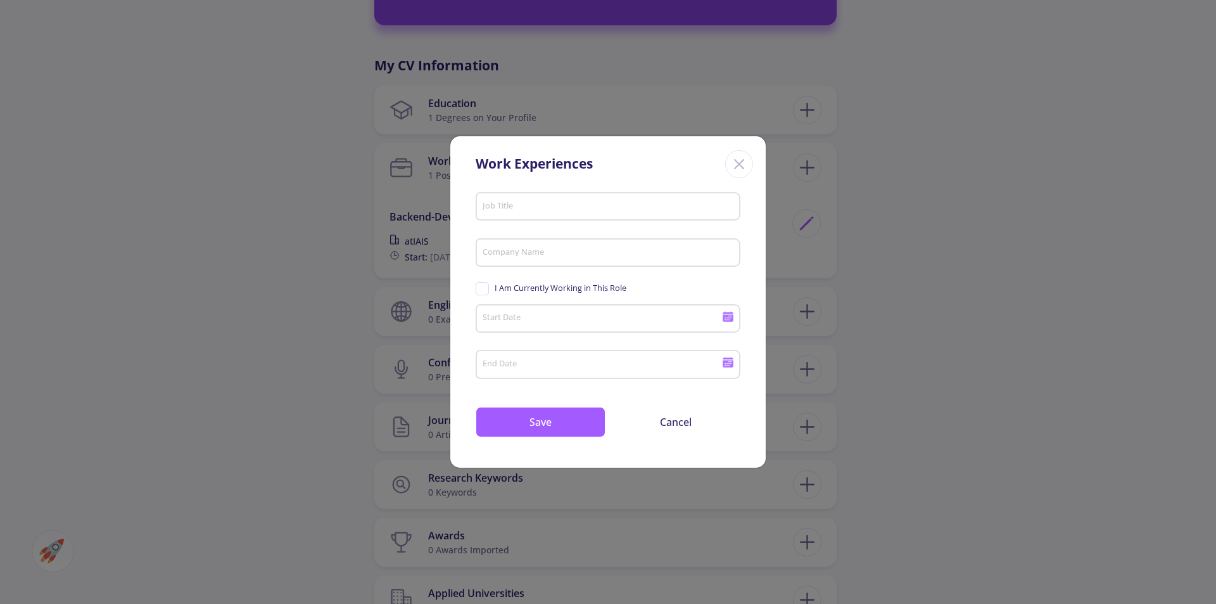
click at [547, 194] on div "Job Title" at bounding box center [608, 204] width 253 height 33
click at [540, 210] on input "Job Title" at bounding box center [610, 206] width 256 height 11
type input "b"
type input "Backend-developer"
click at [526, 255] on input "Company Name" at bounding box center [610, 253] width 256 height 11
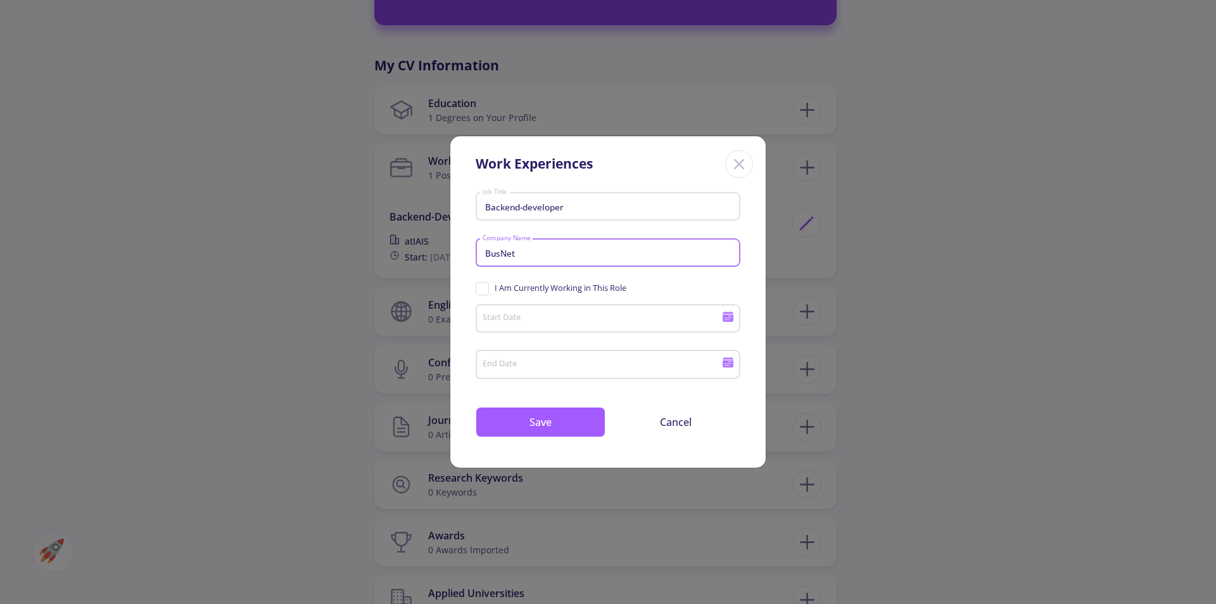
type input "BusNet"
click at [512, 314] on input "Start Date" at bounding box center [604, 319] width 244 height 11
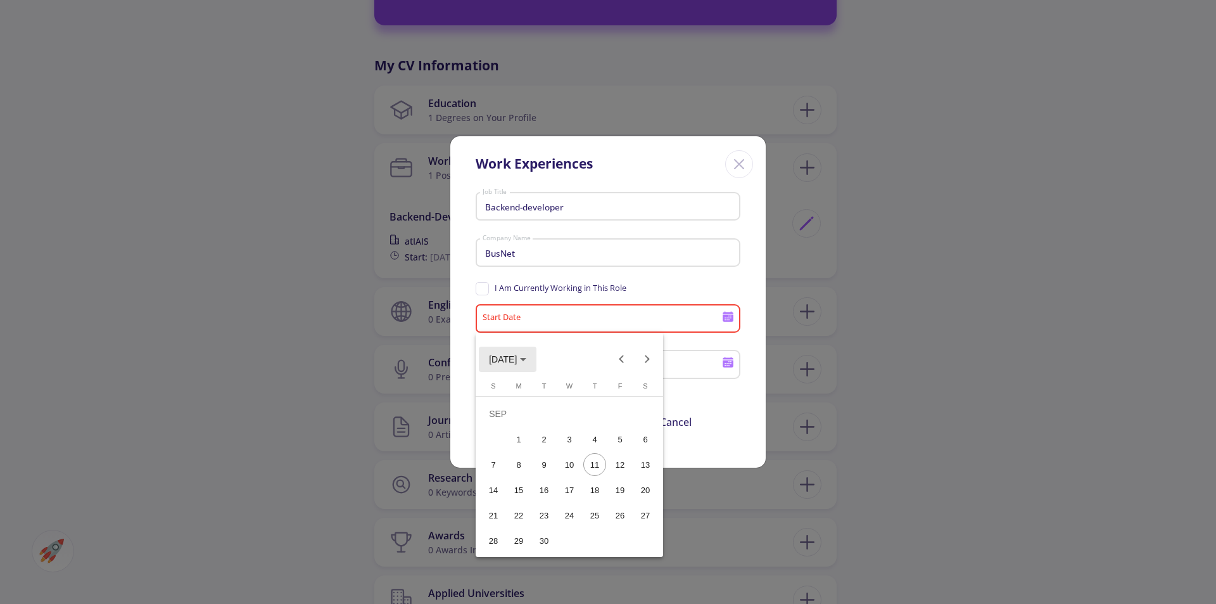
click at [526, 363] on span "[DATE]" at bounding box center [507, 358] width 37 height 10
click at [512, 451] on div "2024" at bounding box center [503, 449] width 40 height 23
click at [545, 474] on div "OCT" at bounding box center [548, 474] width 40 height 23
click at [542, 435] on div "1" at bounding box center [544, 439] width 23 height 23
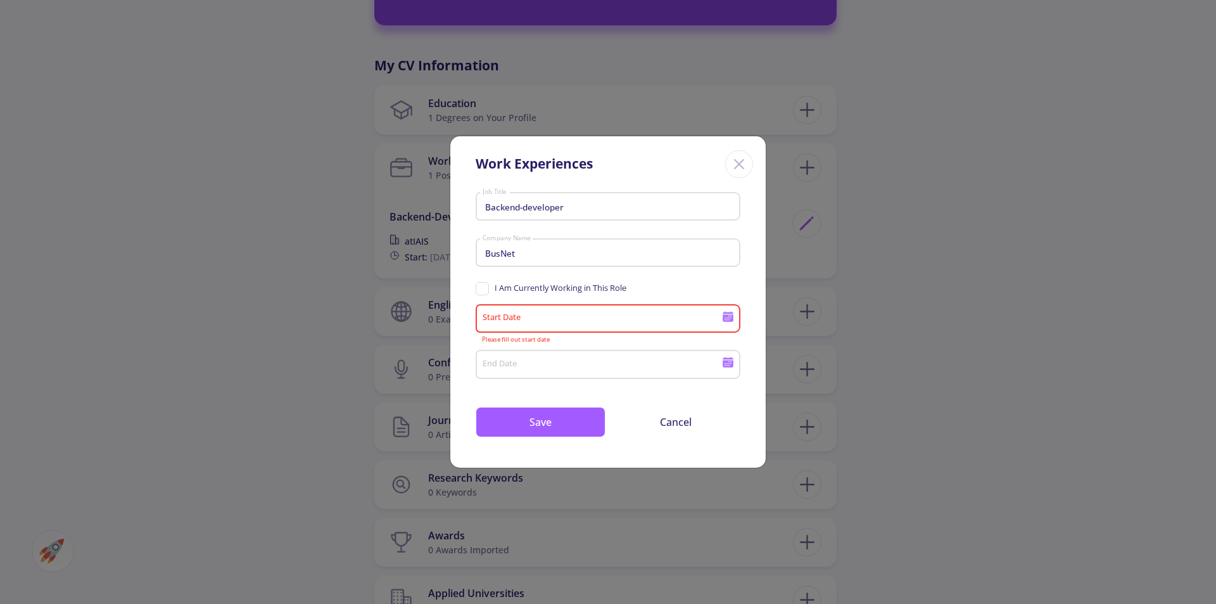
type input "[DATE]"
click at [547, 374] on div "End Date" at bounding box center [602, 361] width 241 height 33
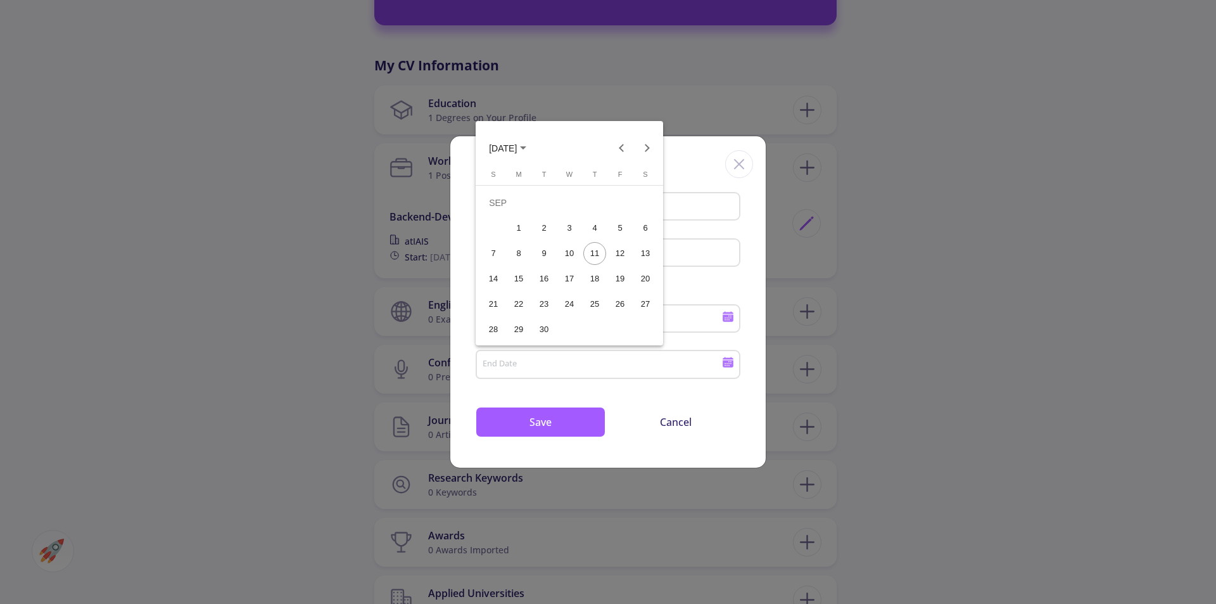
click at [547, 367] on div at bounding box center [608, 302] width 1216 height 604
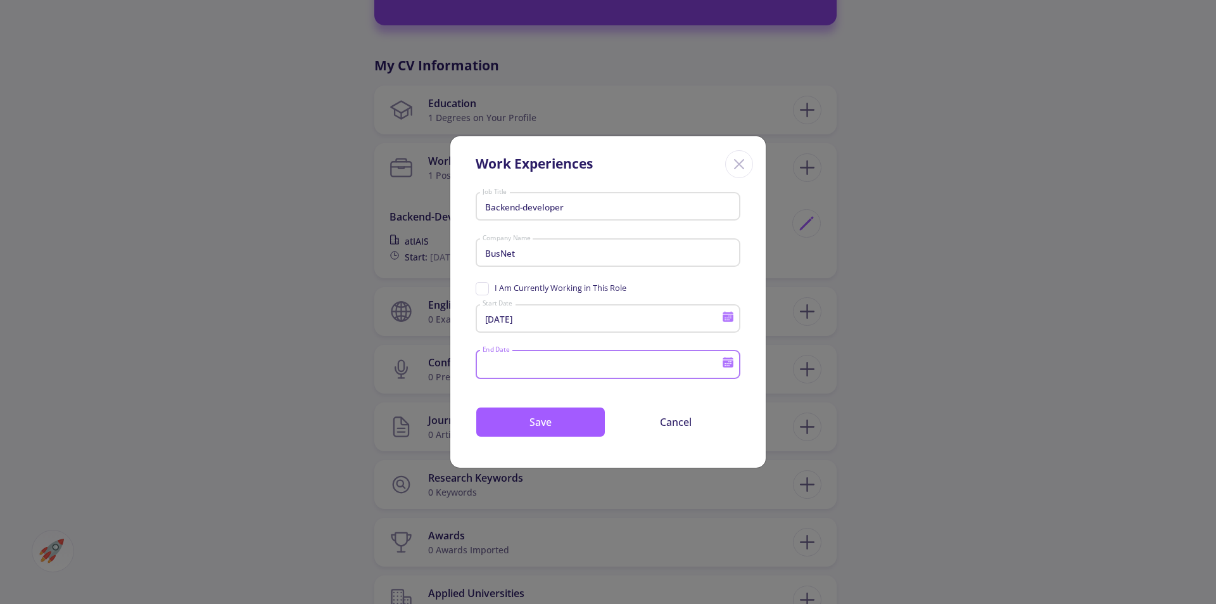
click at [487, 291] on span "I Am Currently Working in This Role" at bounding box center [551, 288] width 151 height 12
click at [484, 290] on input "I Am Currently Working in This Role" at bounding box center [480, 286] width 8 height 8
checkbox input "true"
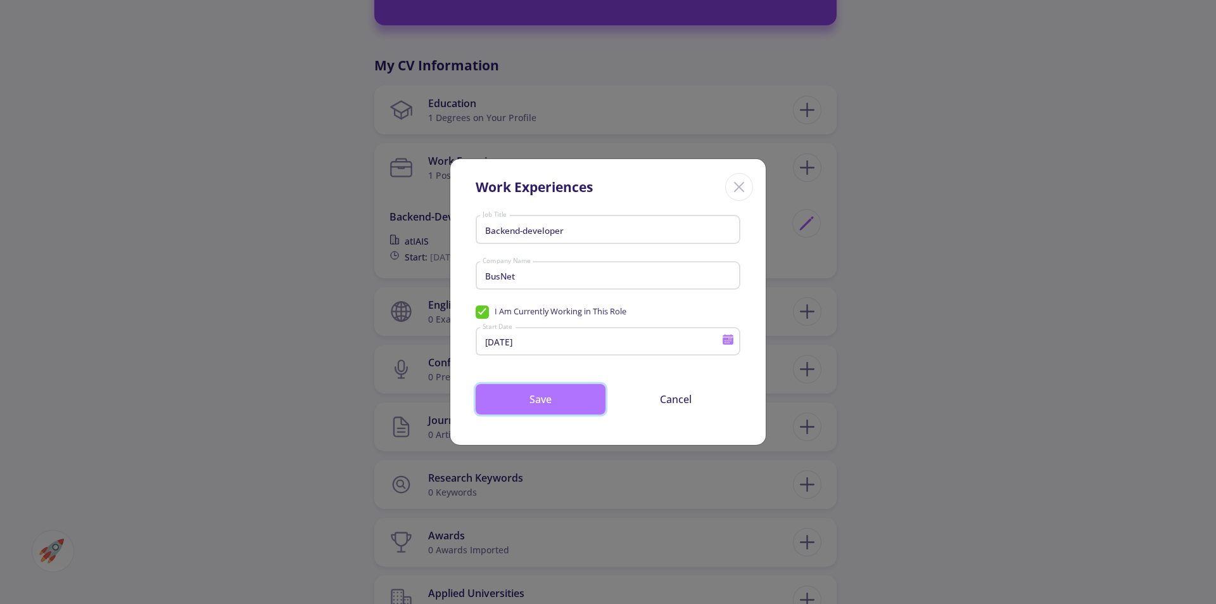
click at [548, 403] on button "Save" at bounding box center [541, 399] width 130 height 30
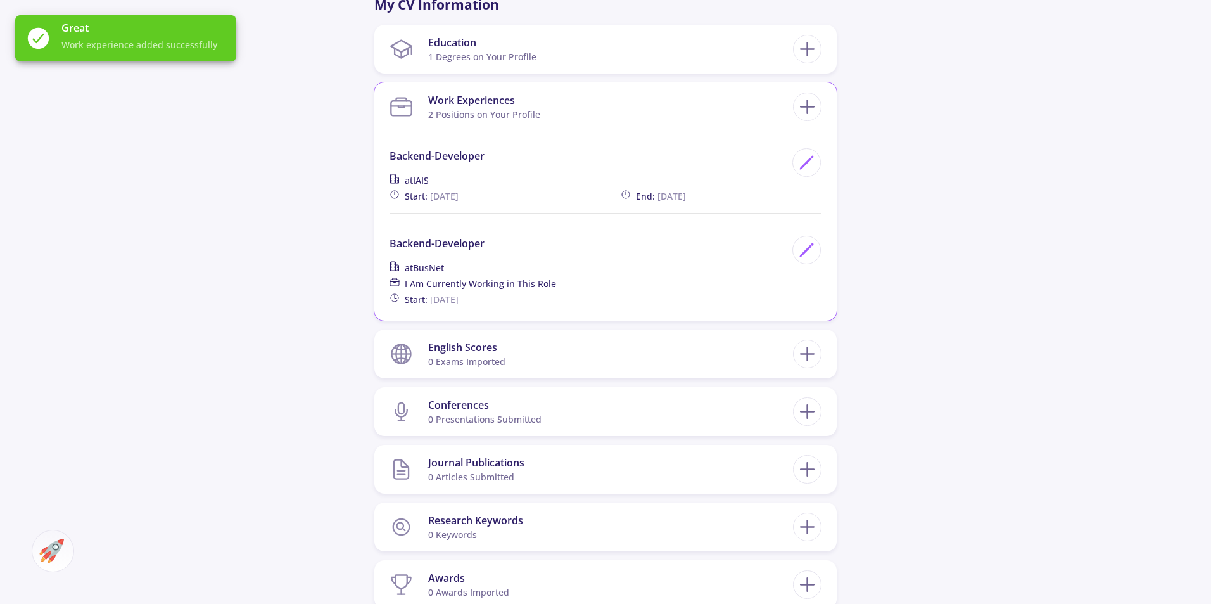
scroll to position [950, 0]
click at [524, 332] on section "English Scores 0 exams imported" at bounding box center [592, 351] width 404 height 39
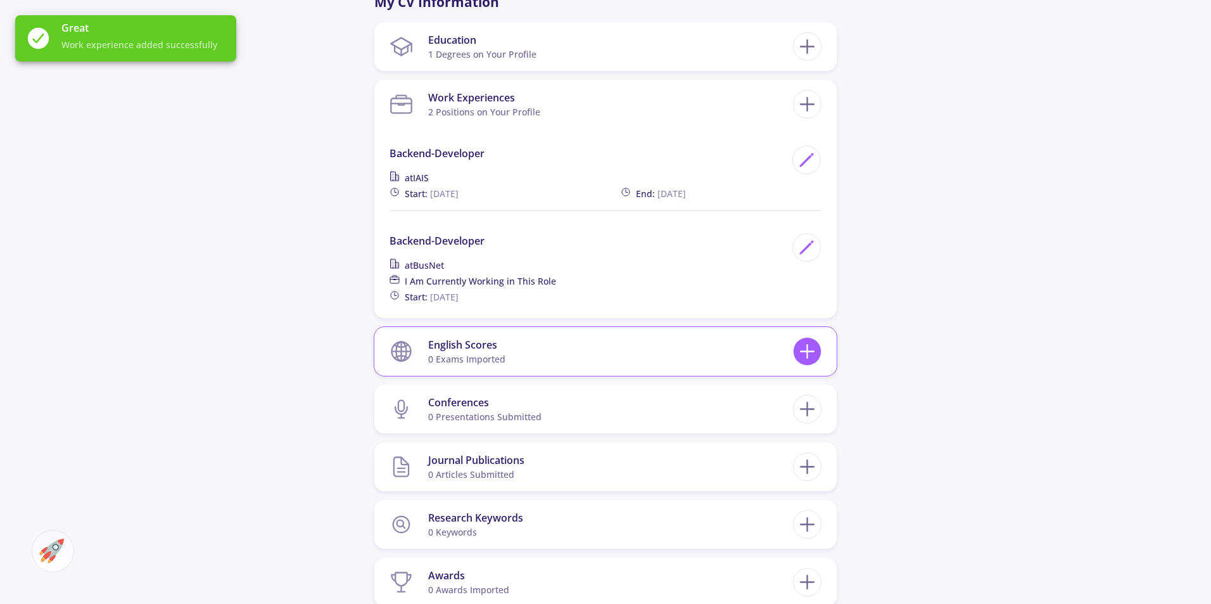
click at [800, 340] on icon at bounding box center [807, 351] width 23 height 23
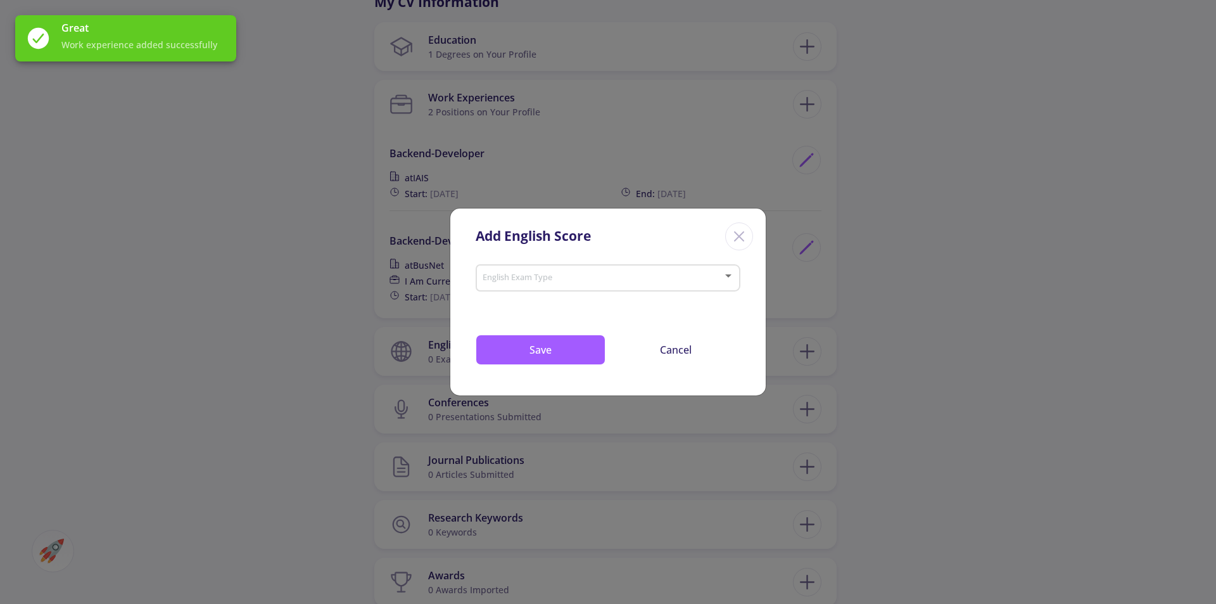
click at [559, 281] on span at bounding box center [604, 278] width 238 height 9
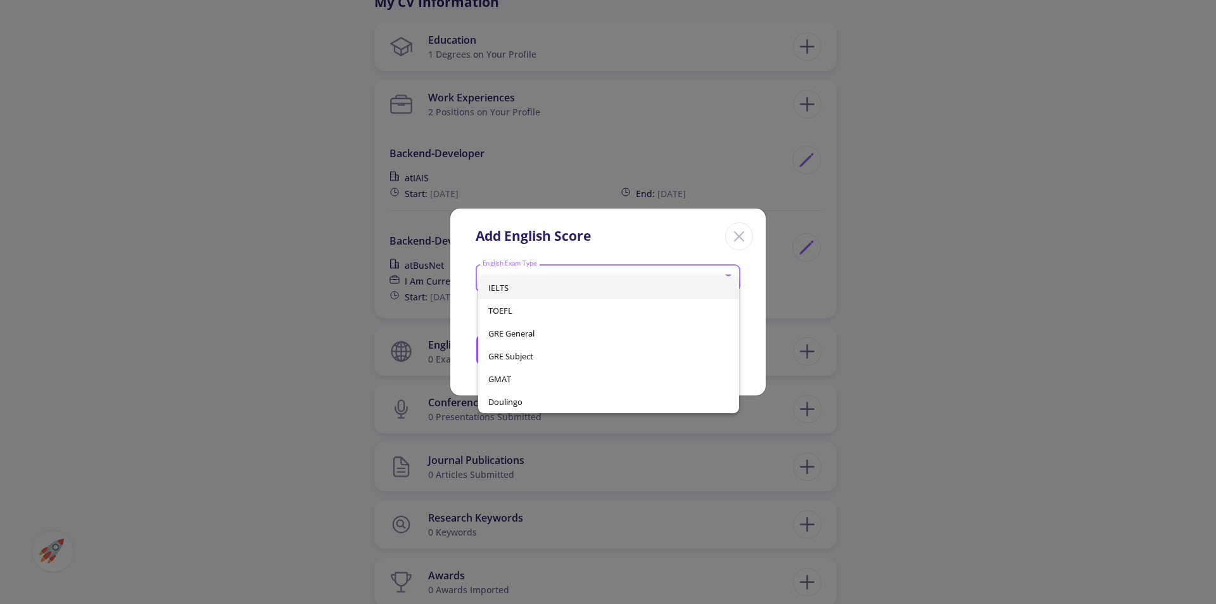
click at [543, 274] on div "IELTS TOEFL GRE General GRE Subject GMAT Doulingo" at bounding box center [598, 340] width 253 height 146
click at [538, 281] on span "IELTS" at bounding box center [608, 287] width 241 height 23
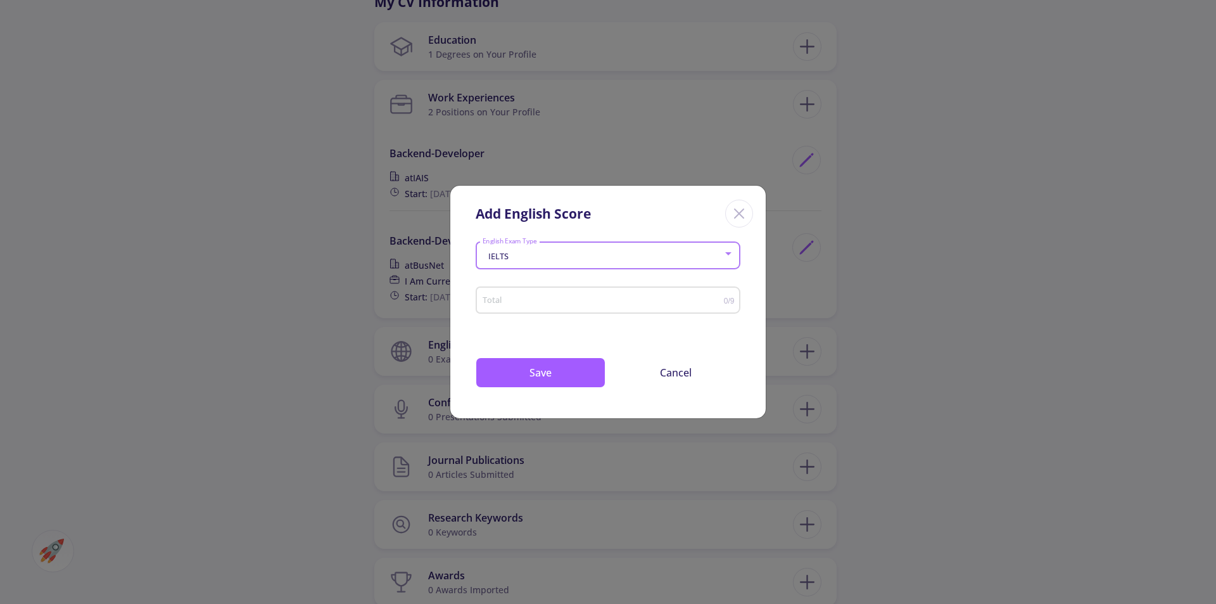
click at [529, 305] on input "Total" at bounding box center [603, 301] width 242 height 10
click at [715, 300] on input "6.5" at bounding box center [603, 301] width 242 height 10
click at [718, 300] on input "7" at bounding box center [603, 301] width 242 height 10
type input "6.5"
click at [720, 302] on input "6.5" at bounding box center [603, 301] width 242 height 10
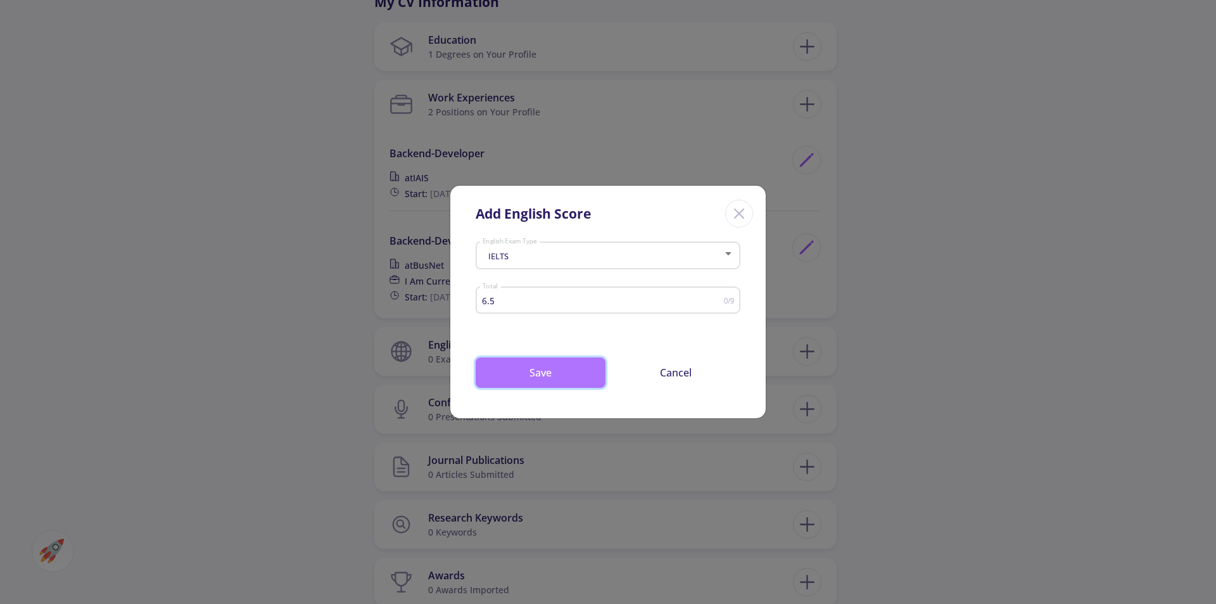
click at [573, 372] on button "Save" at bounding box center [541, 372] width 130 height 30
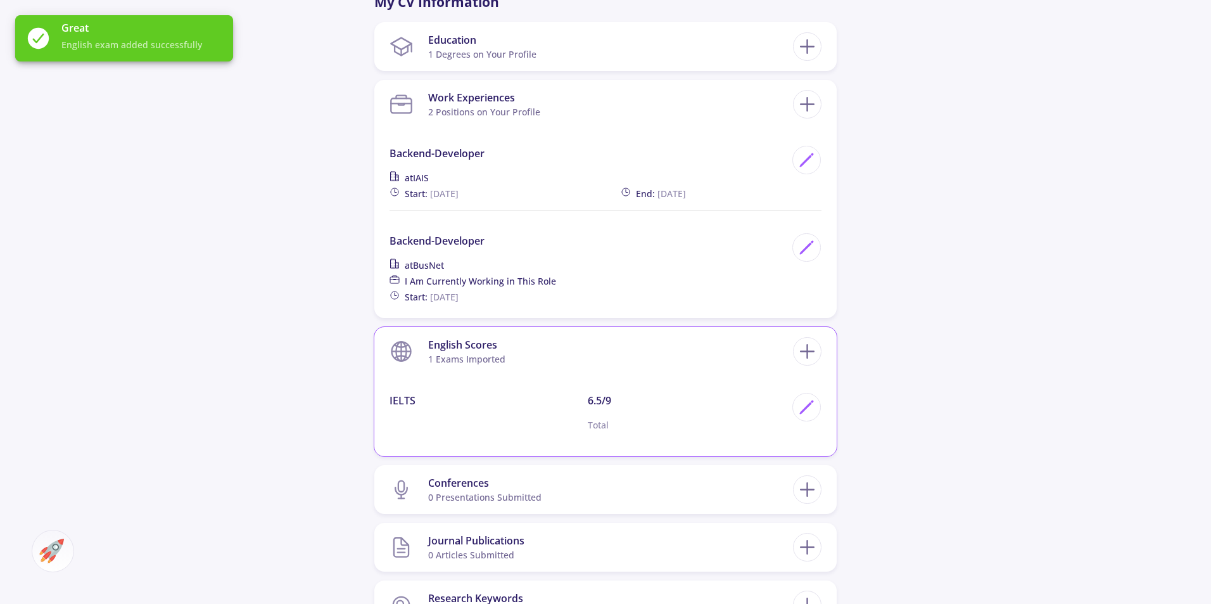
click at [645, 347] on section "English Scores 1 exams imported" at bounding box center [592, 351] width 404 height 39
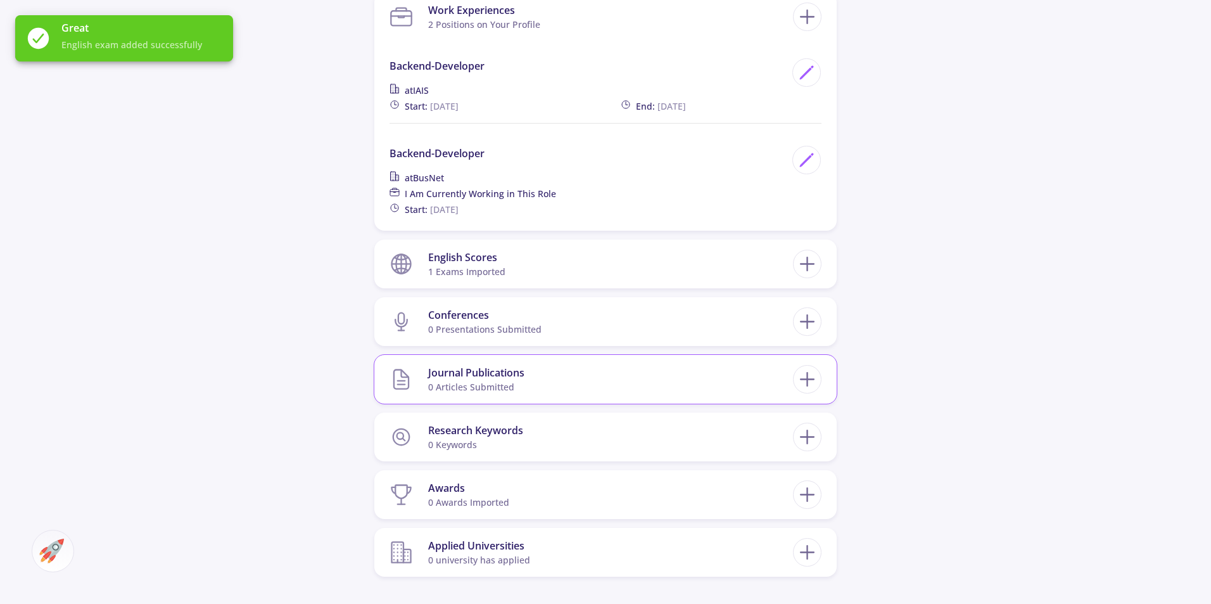
scroll to position [1077, 0]
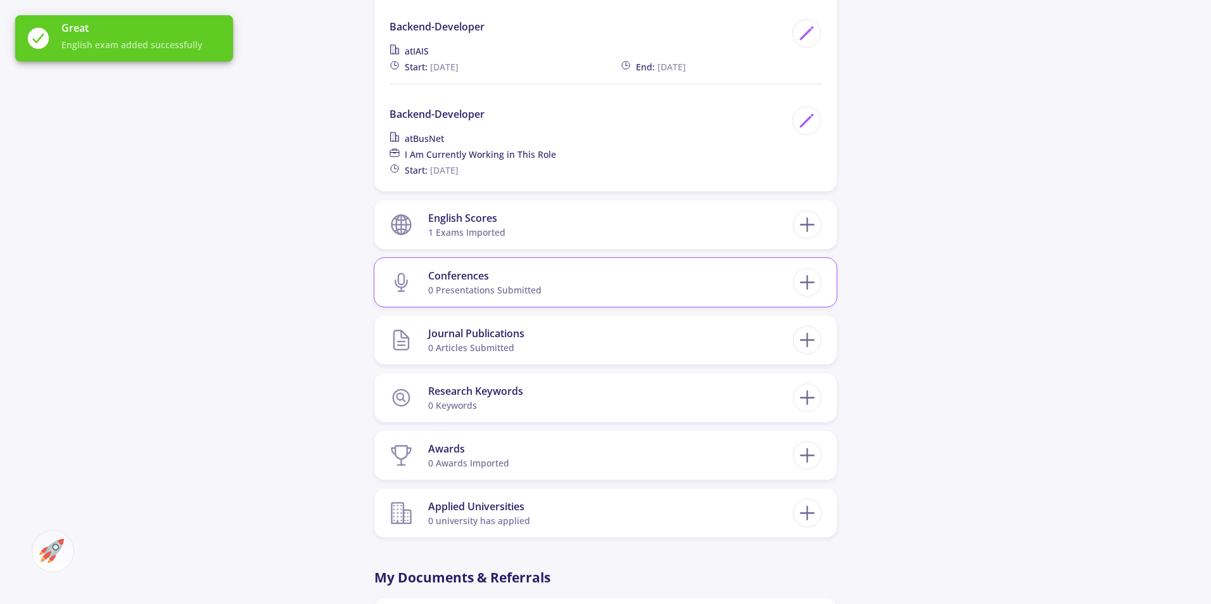
click at [480, 268] on div "Conferences" at bounding box center [484, 275] width 113 height 15
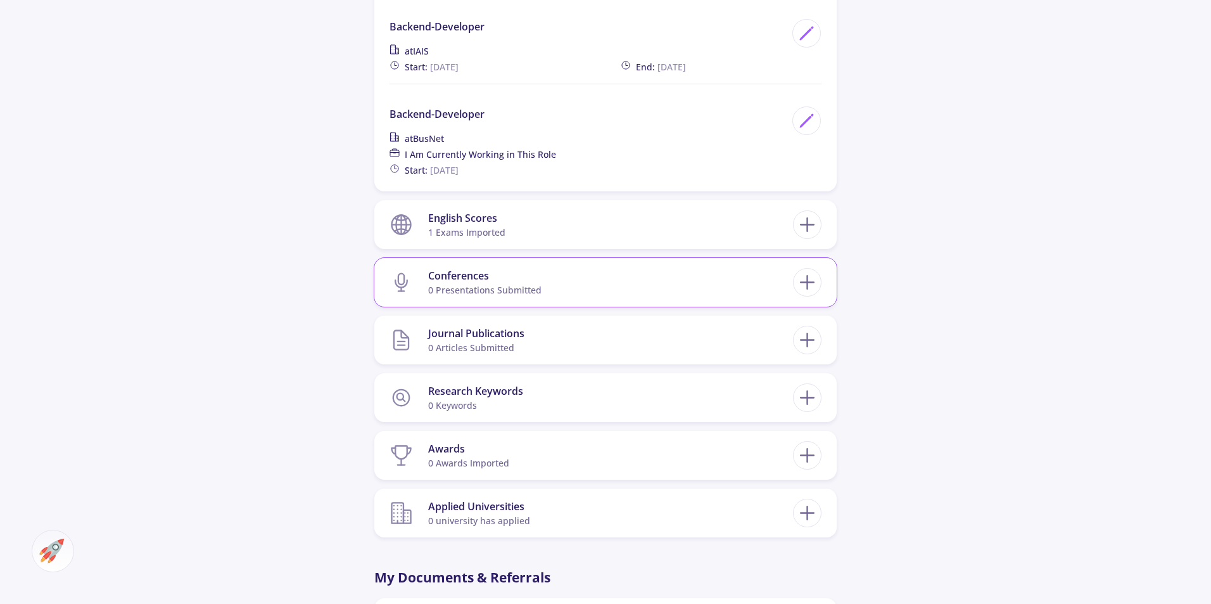
click at [462, 269] on div "Conferences" at bounding box center [484, 275] width 113 height 15
click at [605, 269] on section "Conferences 0 presentations submitted" at bounding box center [592, 282] width 404 height 39
click at [810, 270] on icon at bounding box center [807, 281] width 23 height 23
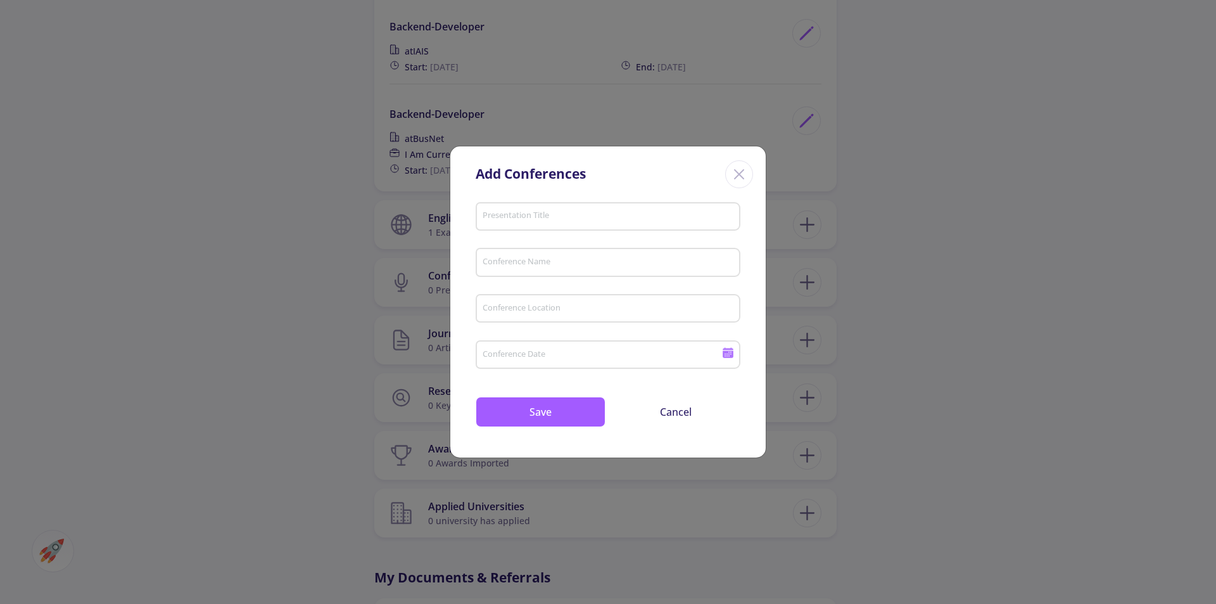
click at [734, 177] on icon "Close" at bounding box center [739, 174] width 20 height 20
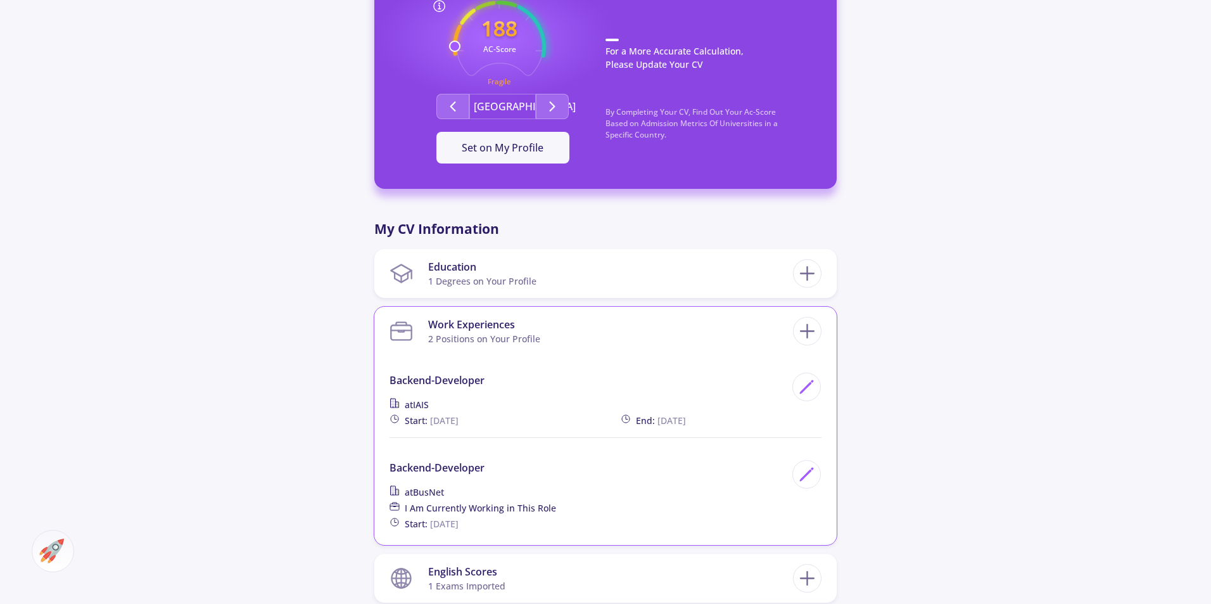
scroll to position [507, 0]
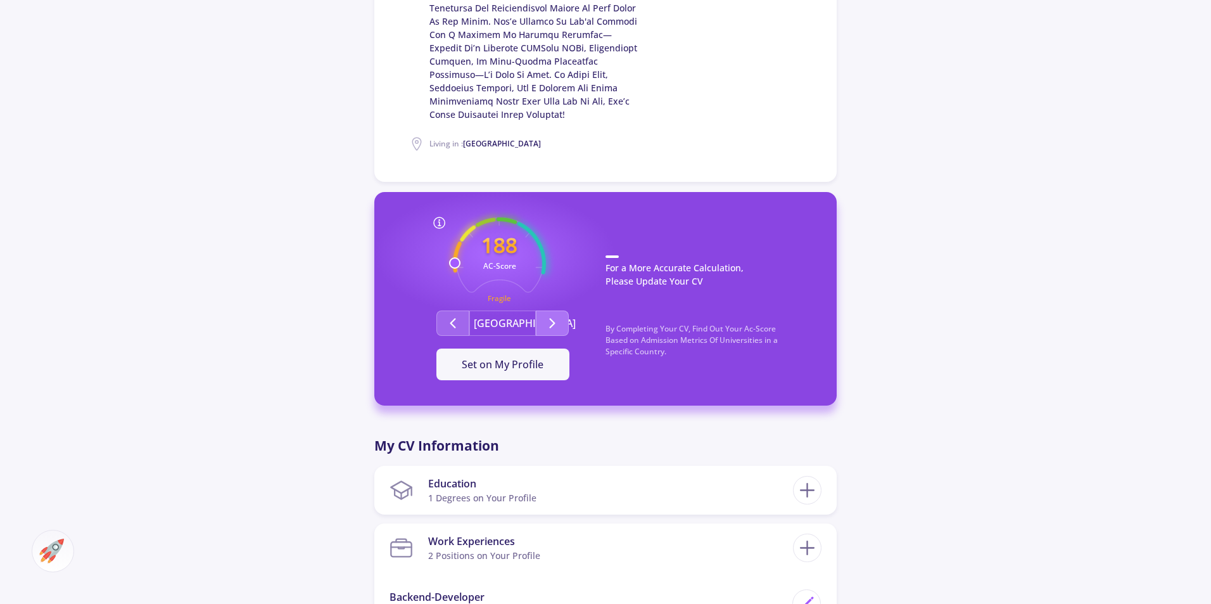
click at [555, 315] on icon "Second group" at bounding box center [552, 322] width 15 height 15
click at [549, 315] on icon "Second group" at bounding box center [552, 322] width 15 height 15
click at [428, 310] on div "[GEOGRAPHIC_DATA]" at bounding box center [503, 322] width 206 height 25
click at [445, 310] on button "Second group" at bounding box center [452, 322] width 33 height 25
click at [450, 315] on icon "Second group" at bounding box center [452, 322] width 15 height 15
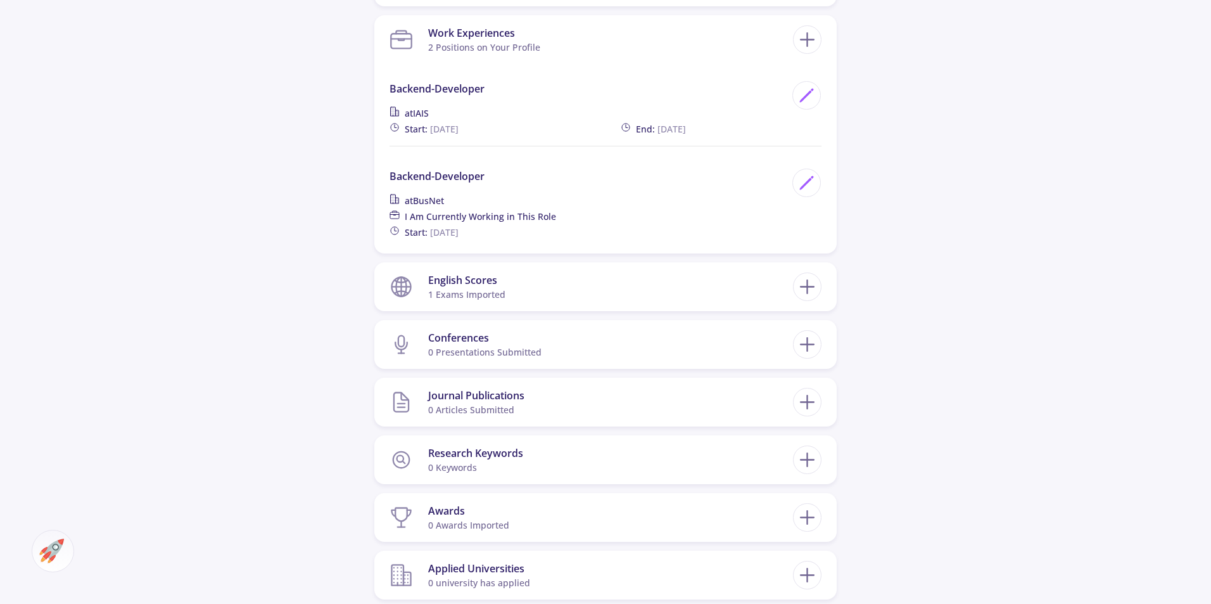
scroll to position [1077, 0]
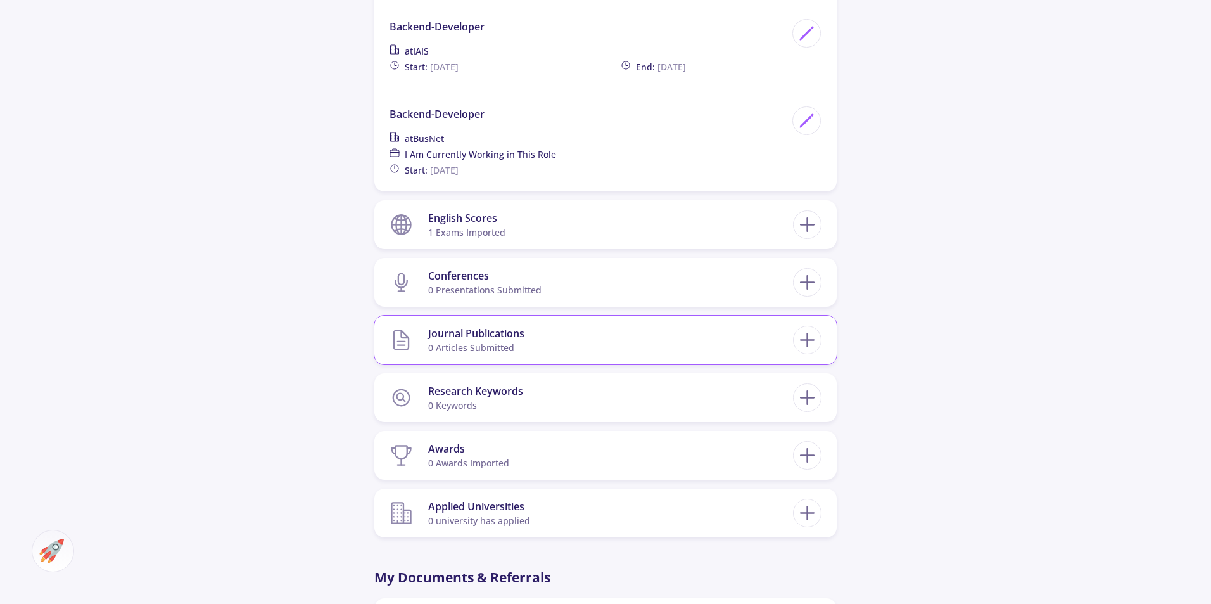
click at [609, 322] on section "Journal Publications 0 articles submitted" at bounding box center [592, 340] width 404 height 39
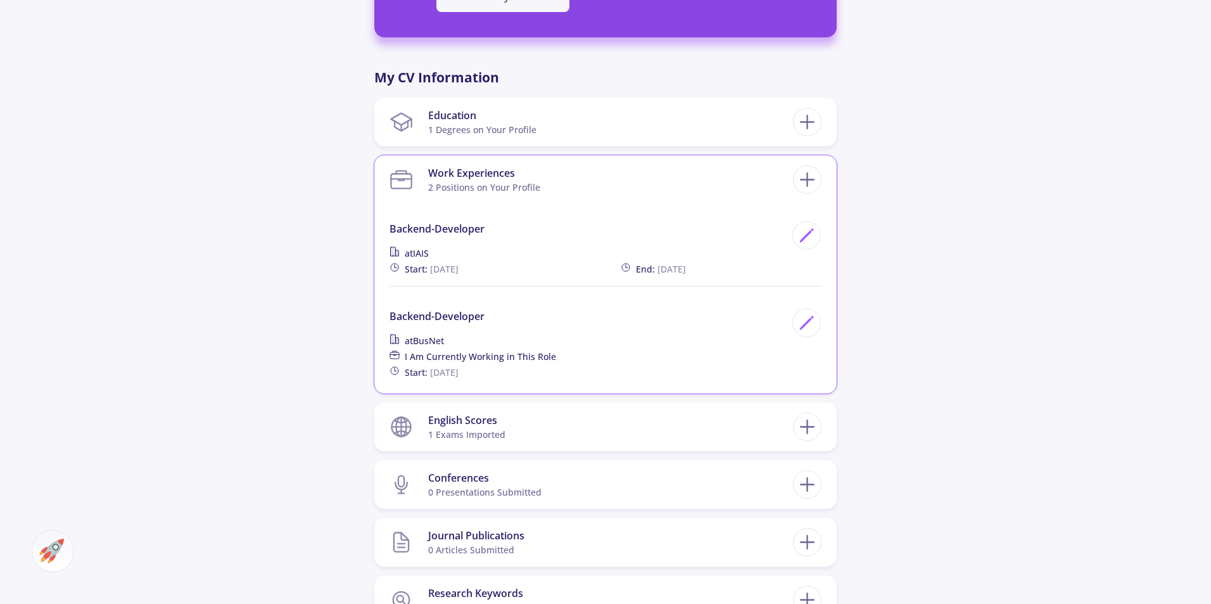
scroll to position [823, 0]
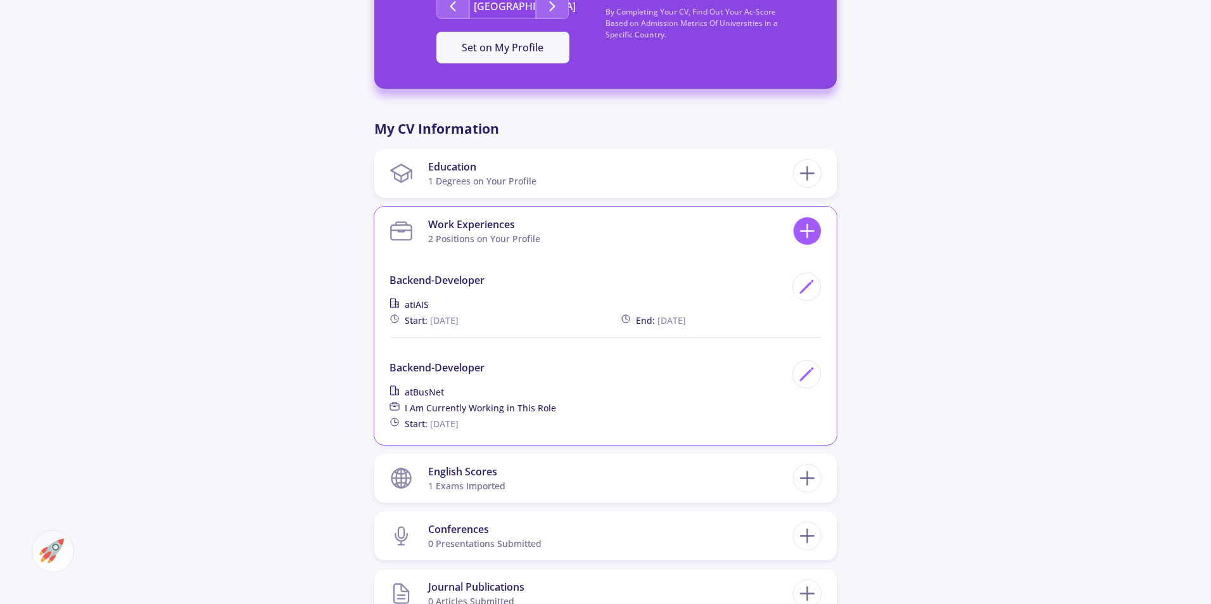
click at [813, 231] on line at bounding box center [807, 231] width 13 height 0
checkbox input "false"
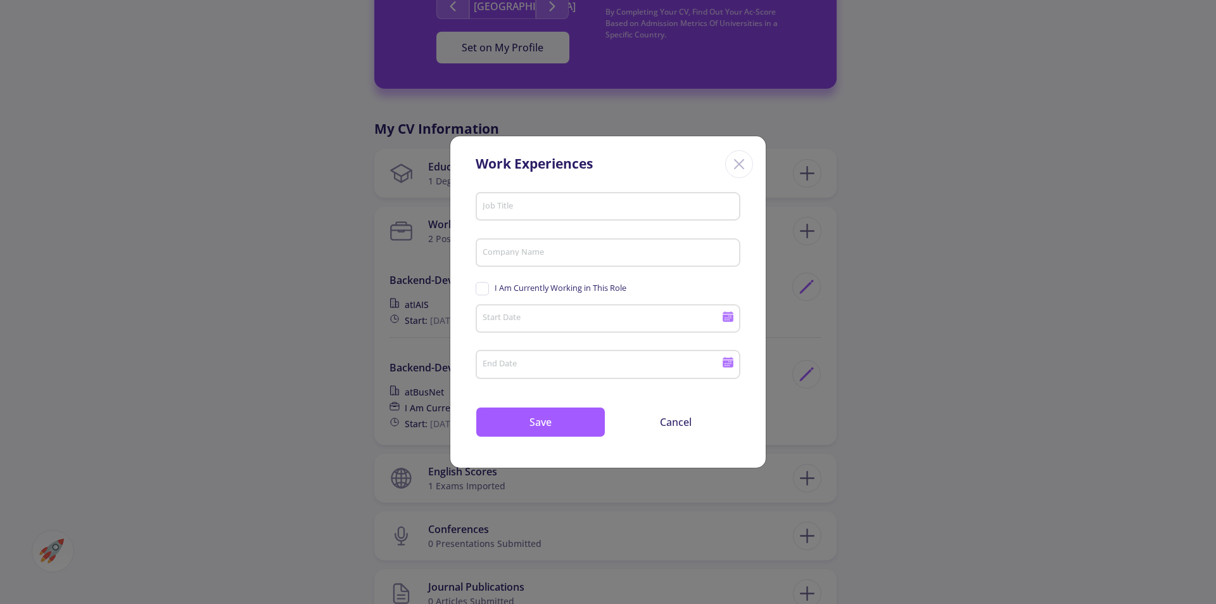
click at [574, 204] on input "Job Title" at bounding box center [610, 206] width 256 height 11
type input "Backend-developer"
click at [533, 253] on input "Company Name" at bounding box center [610, 253] width 256 height 11
type input "asas"
click at [525, 310] on div "Start Date" at bounding box center [602, 316] width 241 height 33
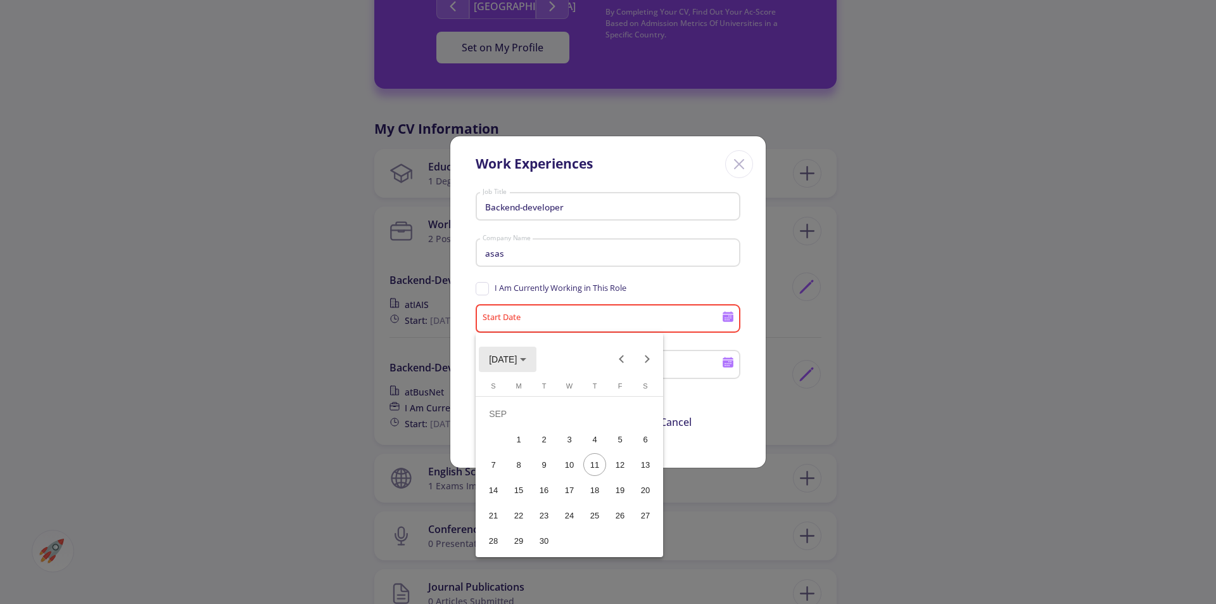
click at [516, 350] on button "[DATE]" at bounding box center [508, 359] width 58 height 25
click at [549, 362] on button "[DATE] – [DATE]" at bounding box center [527, 359] width 96 height 25
click at [537, 360] on button "[DATE]" at bounding box center [508, 359] width 58 height 25
click at [633, 430] on div "2023" at bounding box center [636, 423] width 40 height 23
click at [511, 450] on div "MAY" at bounding box center [503, 449] width 40 height 23
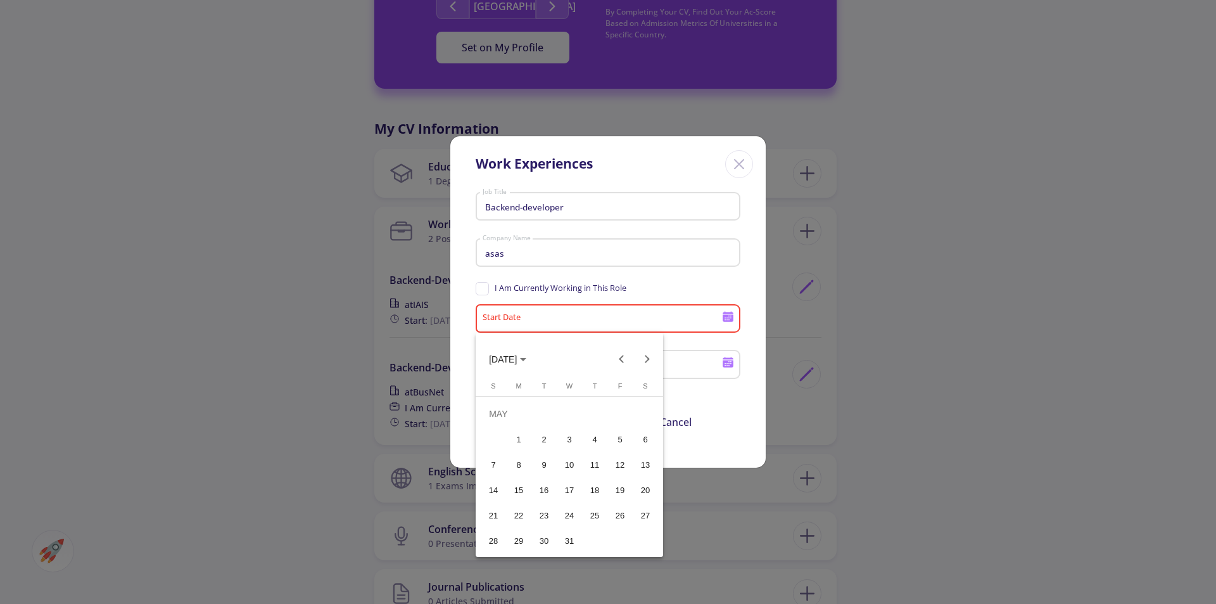
click at [530, 438] on button "1" at bounding box center [518, 438] width 25 height 25
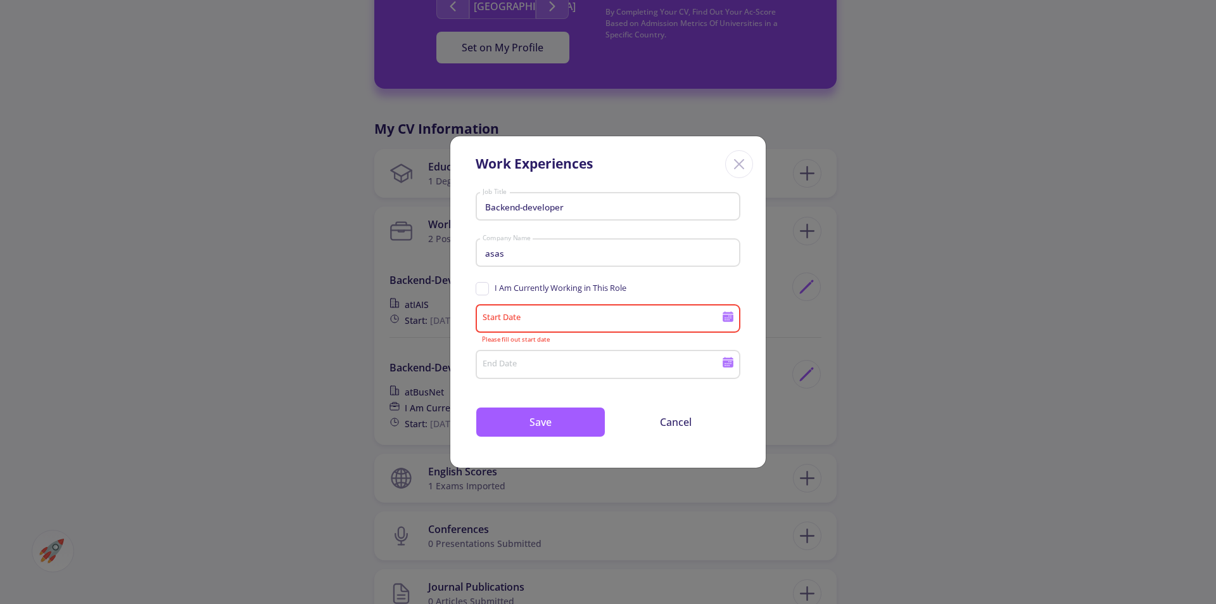
type input "[DATE]"
click at [542, 369] on input "End Date" at bounding box center [604, 364] width 244 height 11
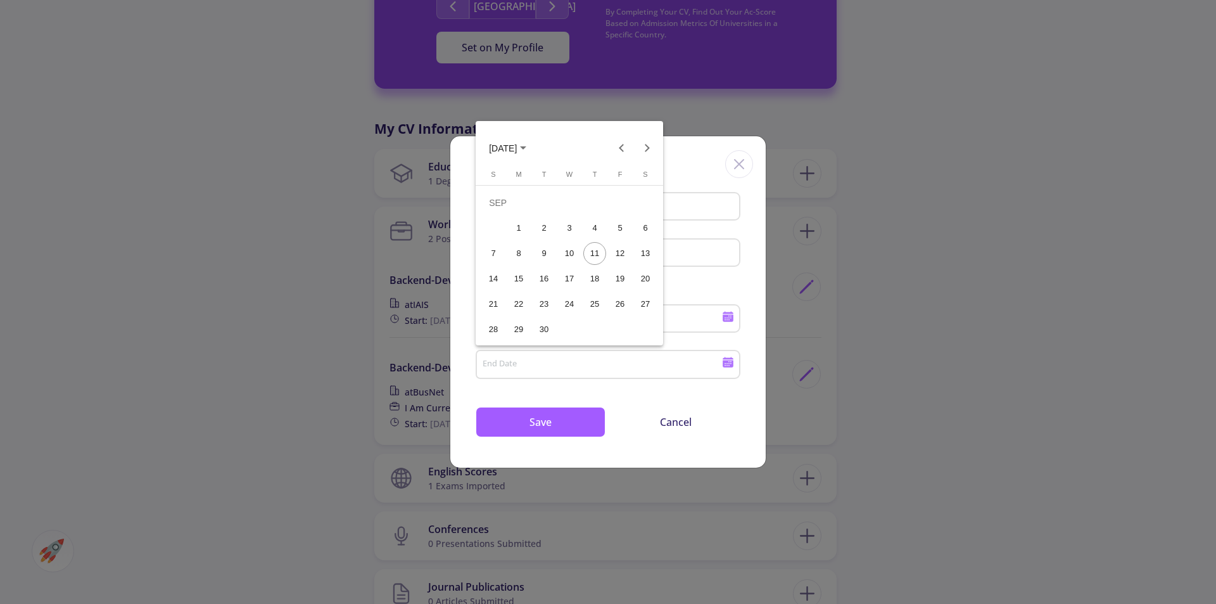
click at [526, 146] on icon "Choose month and year" at bounding box center [523, 147] width 6 height 3
click at [543, 145] on span "[DATE] – [DATE]" at bounding box center [526, 148] width 75 height 10
click at [513, 148] on span "[DATE]" at bounding box center [503, 148] width 28 height 10
click at [643, 209] on div "2023" at bounding box center [636, 212] width 40 height 23
click at [552, 274] on div "OCT" at bounding box center [548, 262] width 40 height 23
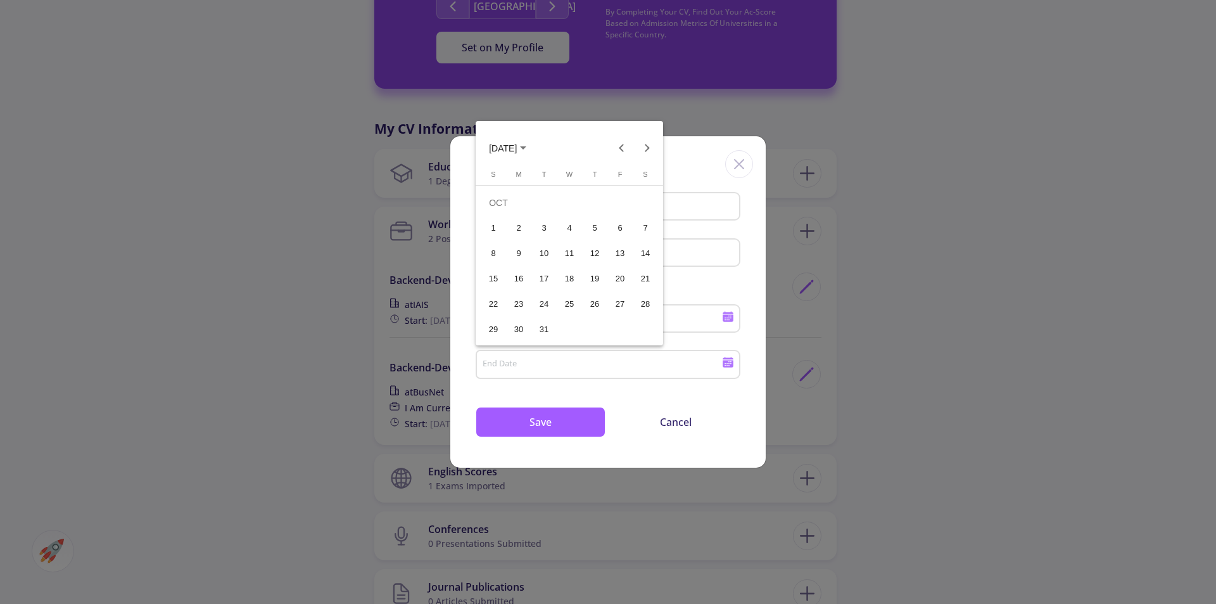
click at [542, 424] on div at bounding box center [608, 302] width 1216 height 604
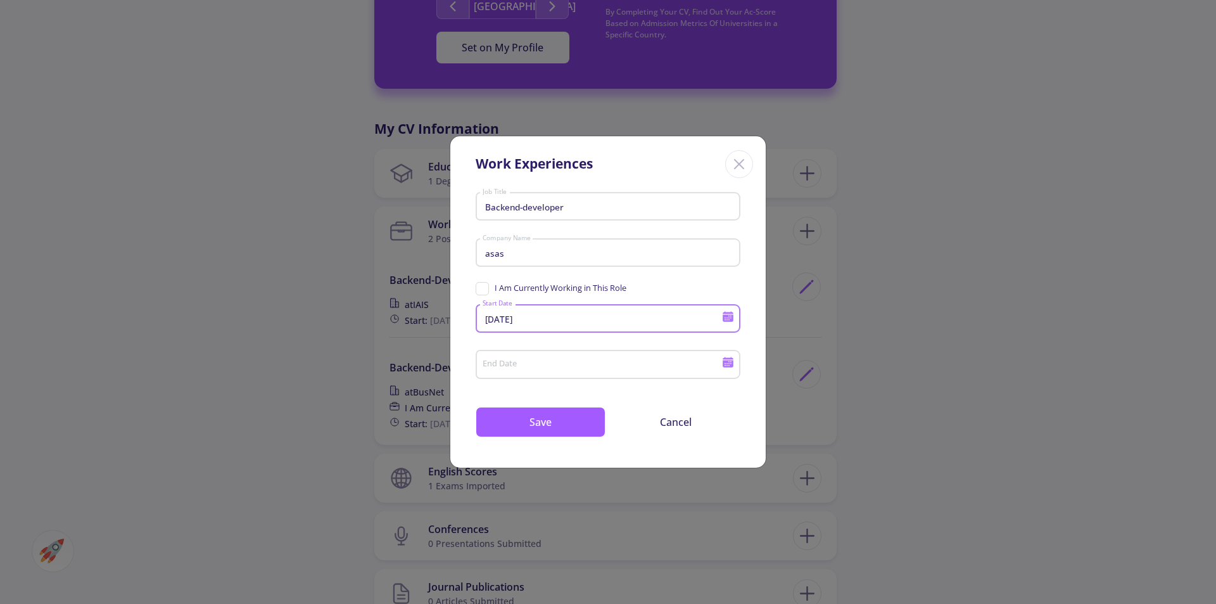
click at [533, 322] on input "[DATE]" at bounding box center [604, 319] width 244 height 11
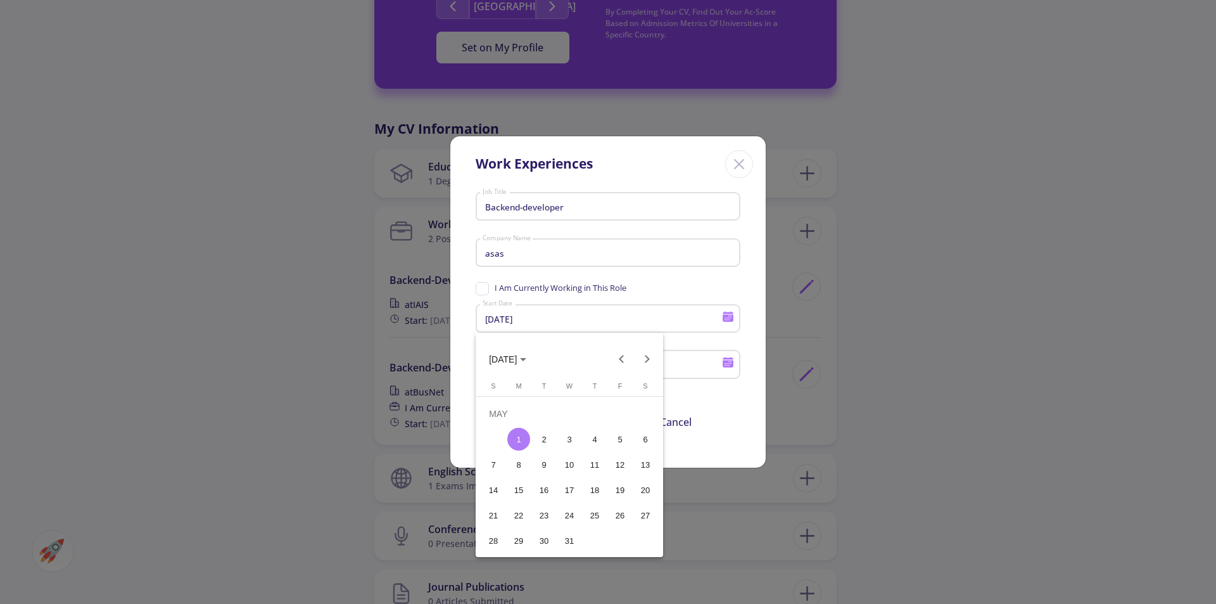
click at [499, 364] on span "[DATE]" at bounding box center [503, 360] width 28 height 10
click at [544, 320] on div at bounding box center [608, 302] width 1216 height 604
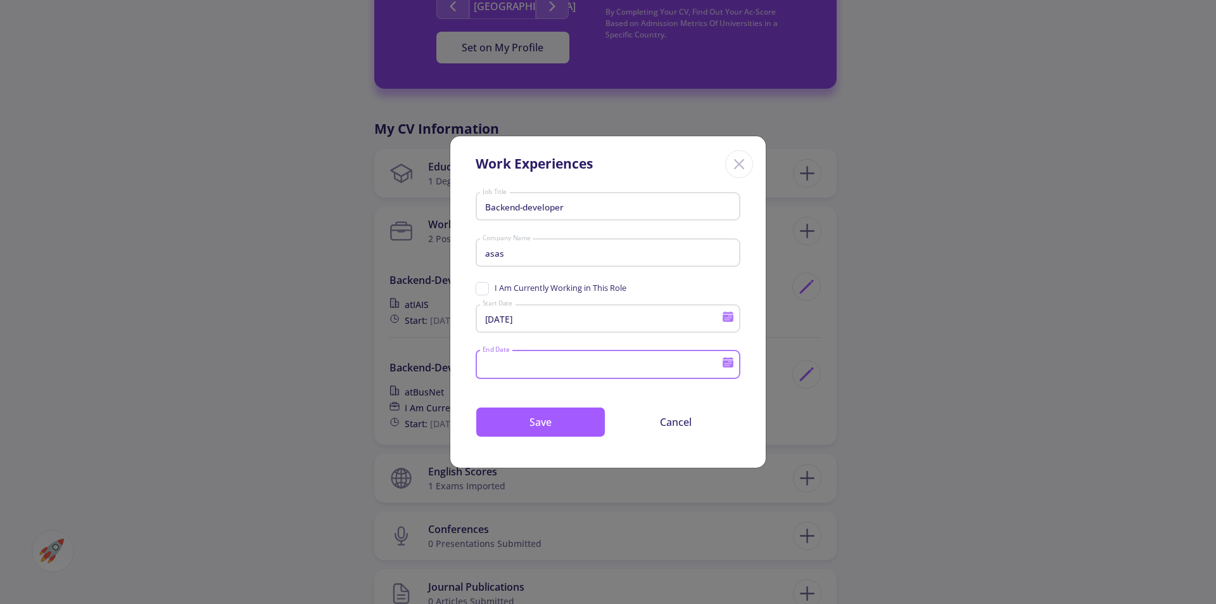
click at [547, 360] on input "End Date" at bounding box center [604, 364] width 244 height 11
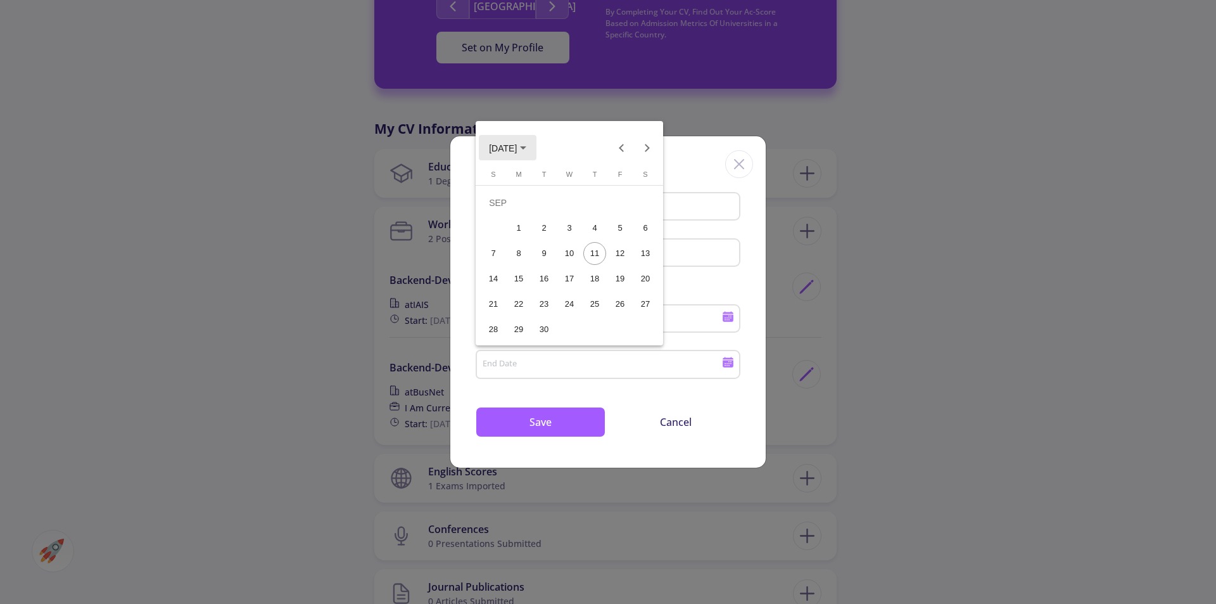
click at [517, 146] on span "[DATE]" at bounding box center [503, 148] width 28 height 10
click at [635, 217] on div "2023" at bounding box center [636, 212] width 40 height 23
click at [550, 264] on div "OCT" at bounding box center [548, 262] width 40 height 23
click at [501, 227] on div "1" at bounding box center [493, 228] width 23 height 23
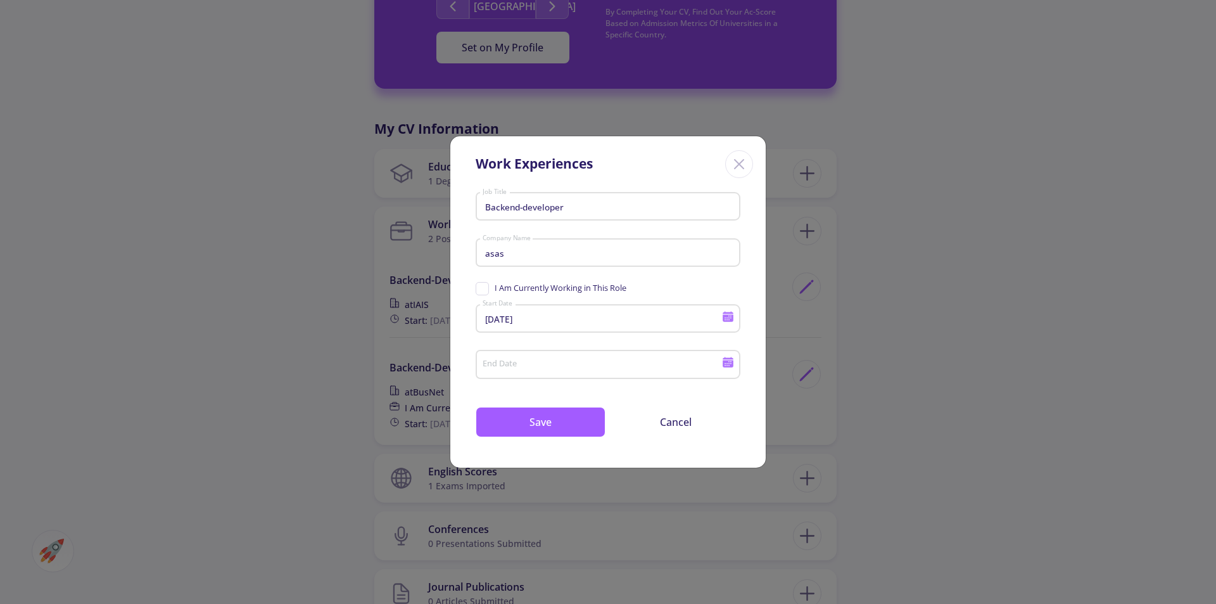
type input "[DATE]"
click at [540, 418] on button "Save" at bounding box center [541, 422] width 130 height 30
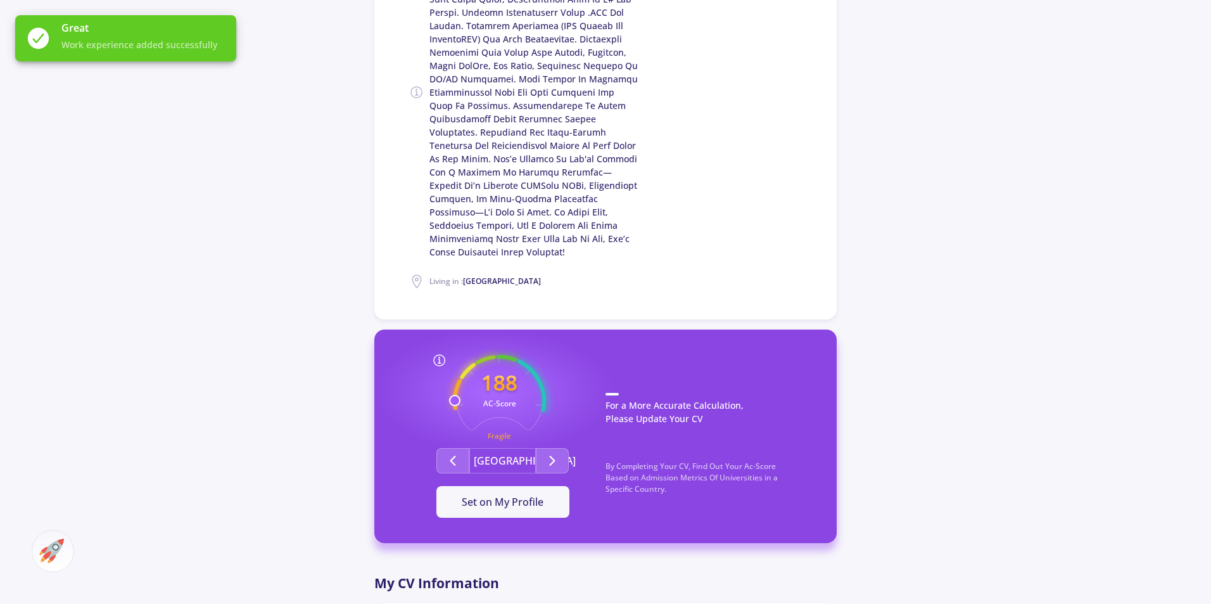
scroll to position [380, 0]
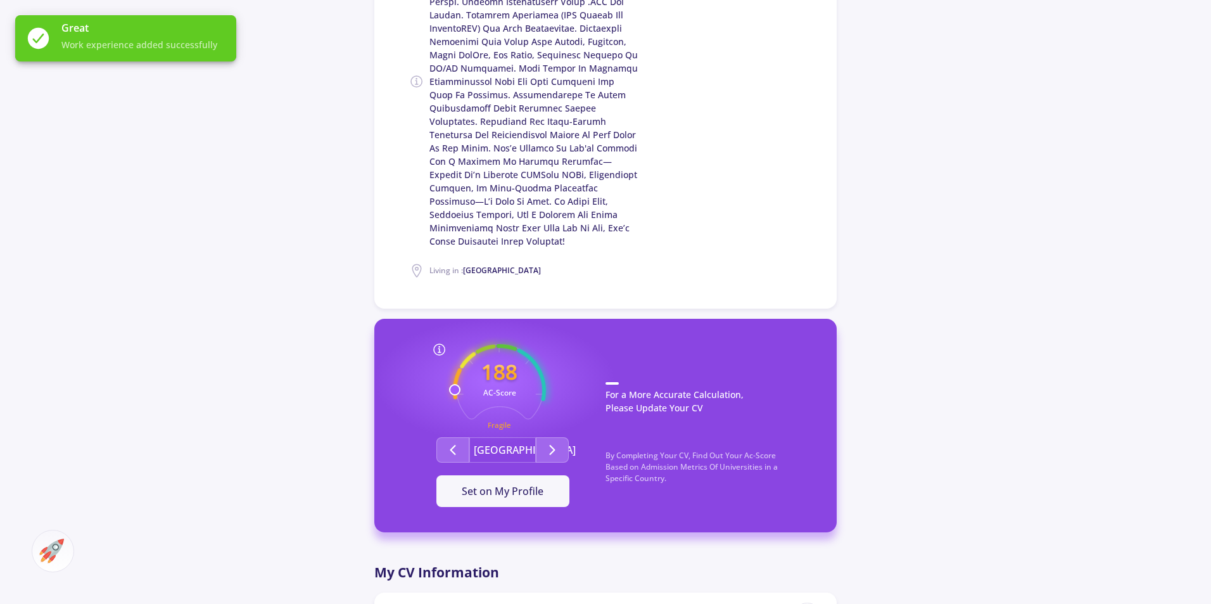
click at [441, 342] on icon at bounding box center [439, 349] width 15 height 15
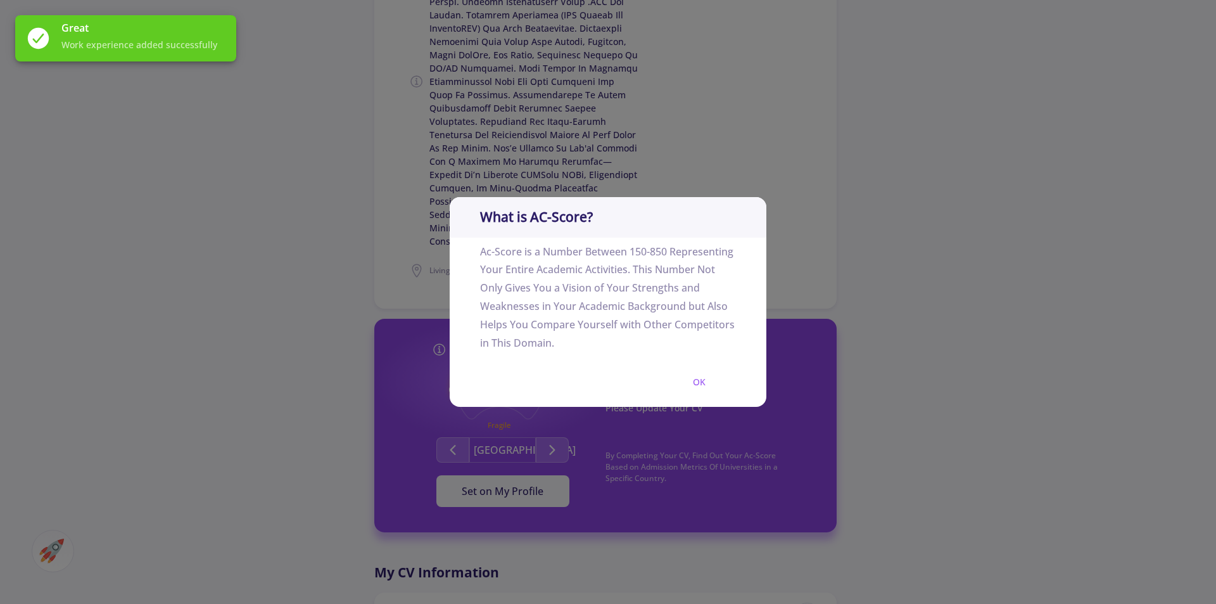
drag, startPoint x: 886, startPoint y: 154, endPoint x: 787, endPoint y: 317, distance: 190.4
click at [887, 154] on div "What is AC-Score? Ac-Score is a Number Between 150-850 Representing Your Entire…" at bounding box center [608, 302] width 1216 height 604
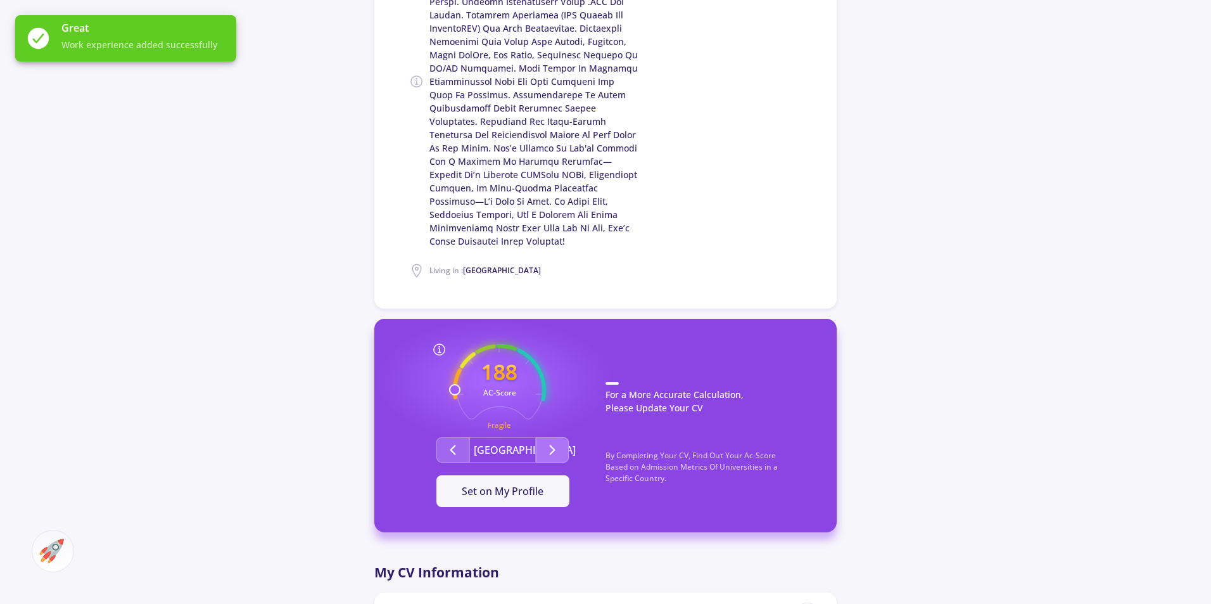
click at [550, 442] on icon "Second group" at bounding box center [552, 449] width 15 height 15
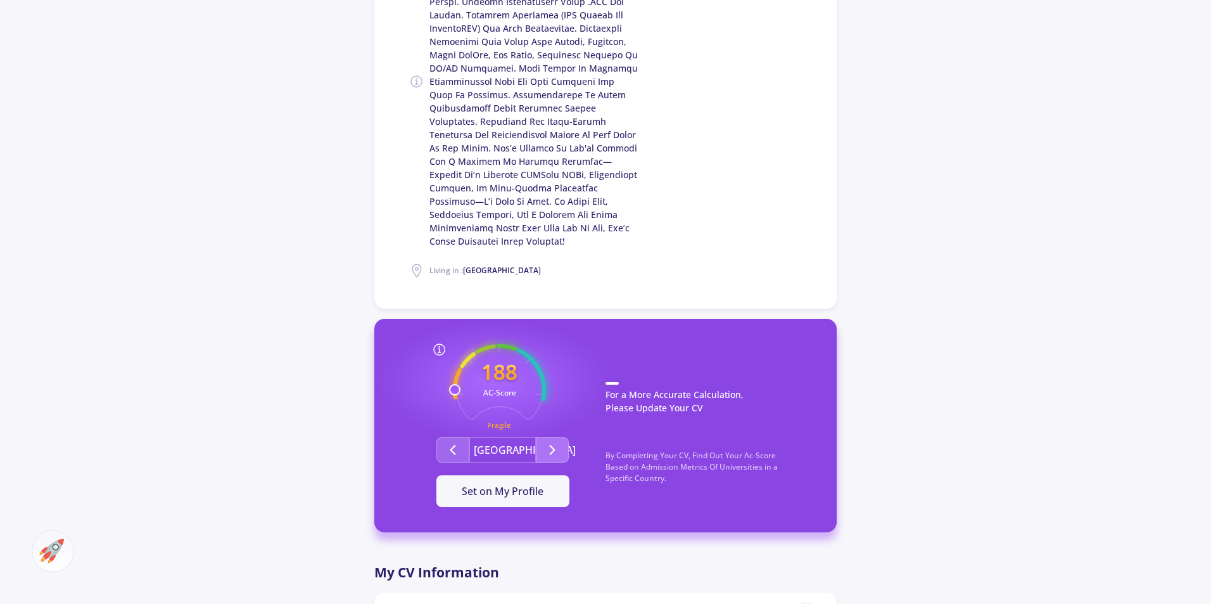
click at [544, 440] on button "Second group" at bounding box center [552, 449] width 33 height 25
drag, startPoint x: 495, startPoint y: 366, endPoint x: 483, endPoint y: 374, distance: 15.0
click at [496, 366] on text "151" at bounding box center [499, 371] width 36 height 29
click at [480, 378] on icon "151 AC-Score Fragile" at bounding box center [499, 390] width 93 height 93
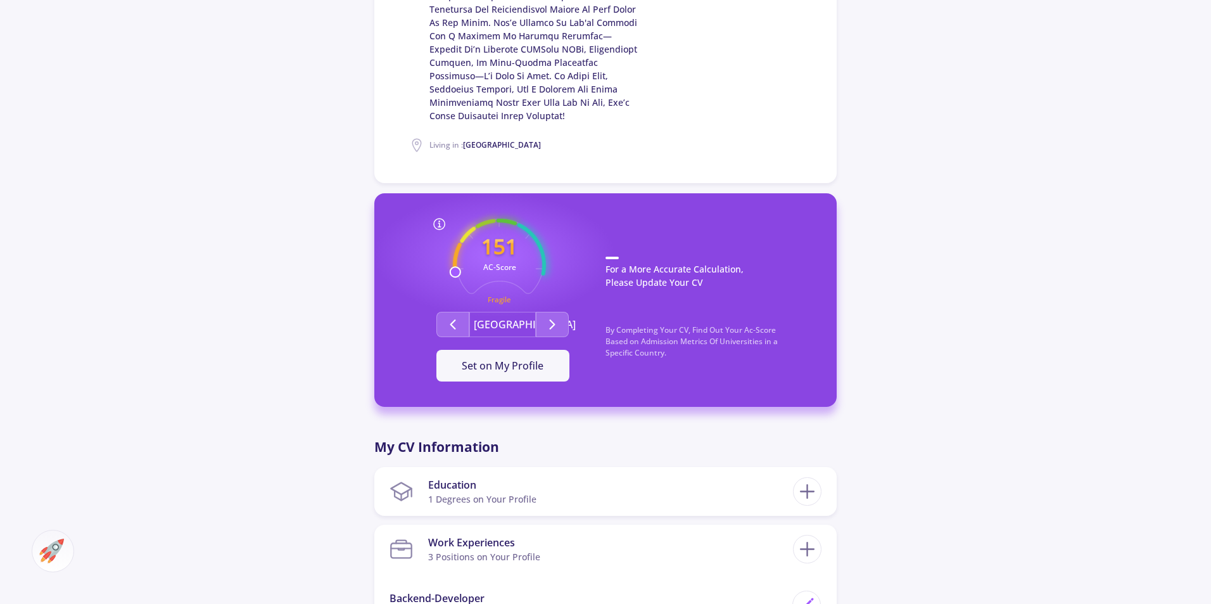
scroll to position [507, 0]
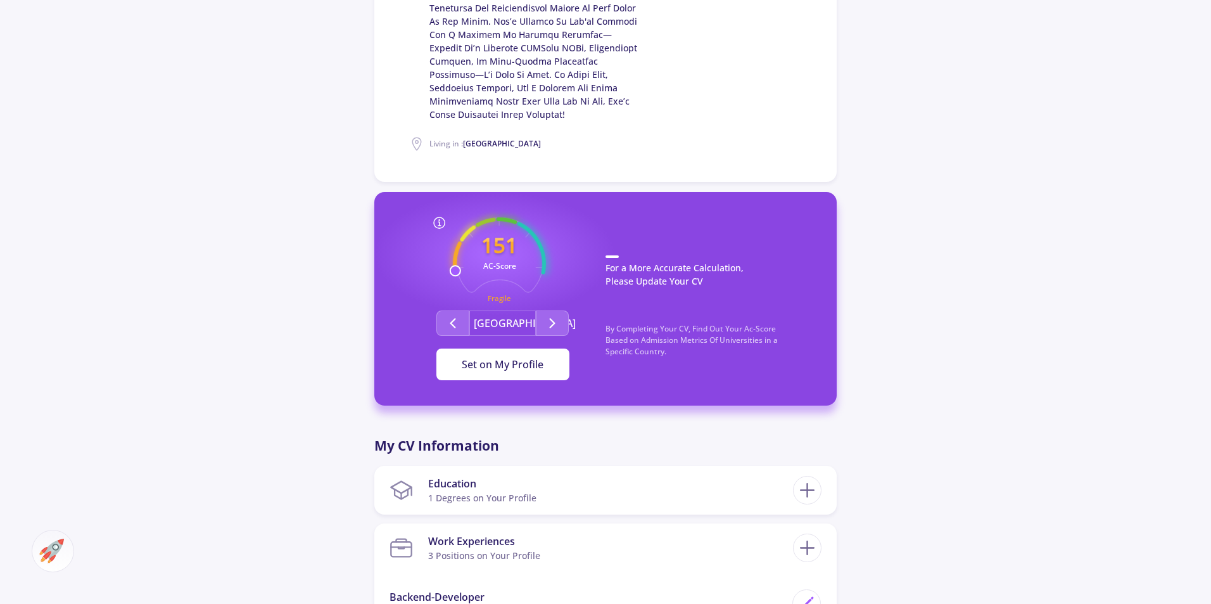
click at [480, 357] on span "Set on My Profile" at bounding box center [503, 364] width 82 height 14
click at [516, 357] on div "It Is Now Set" at bounding box center [503, 364] width 92 height 15
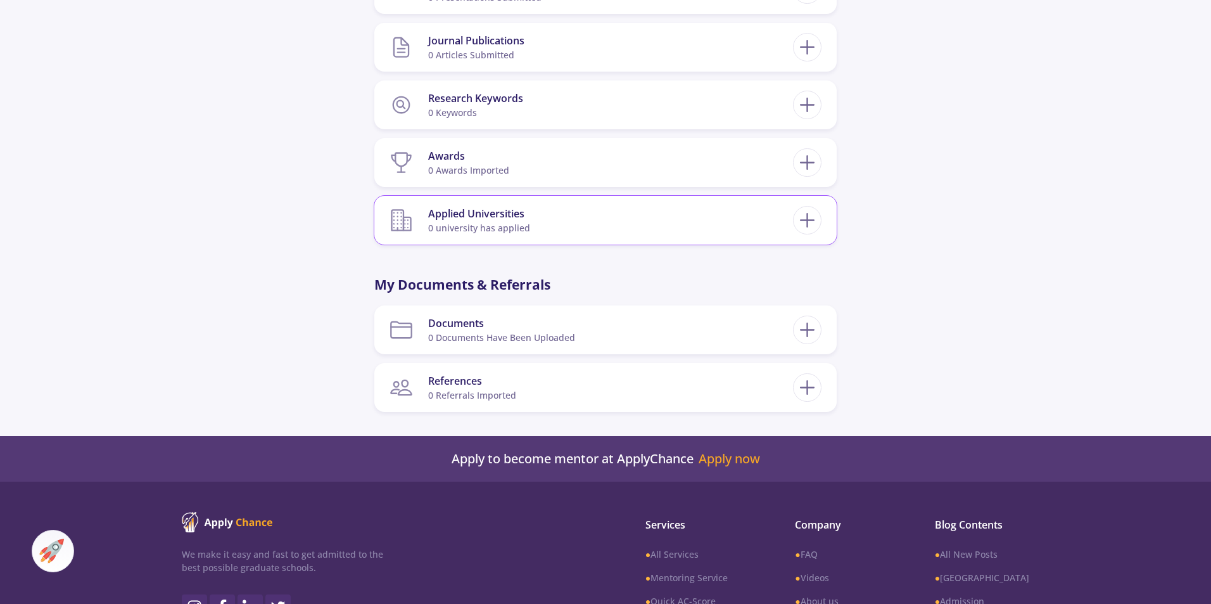
scroll to position [1330, 0]
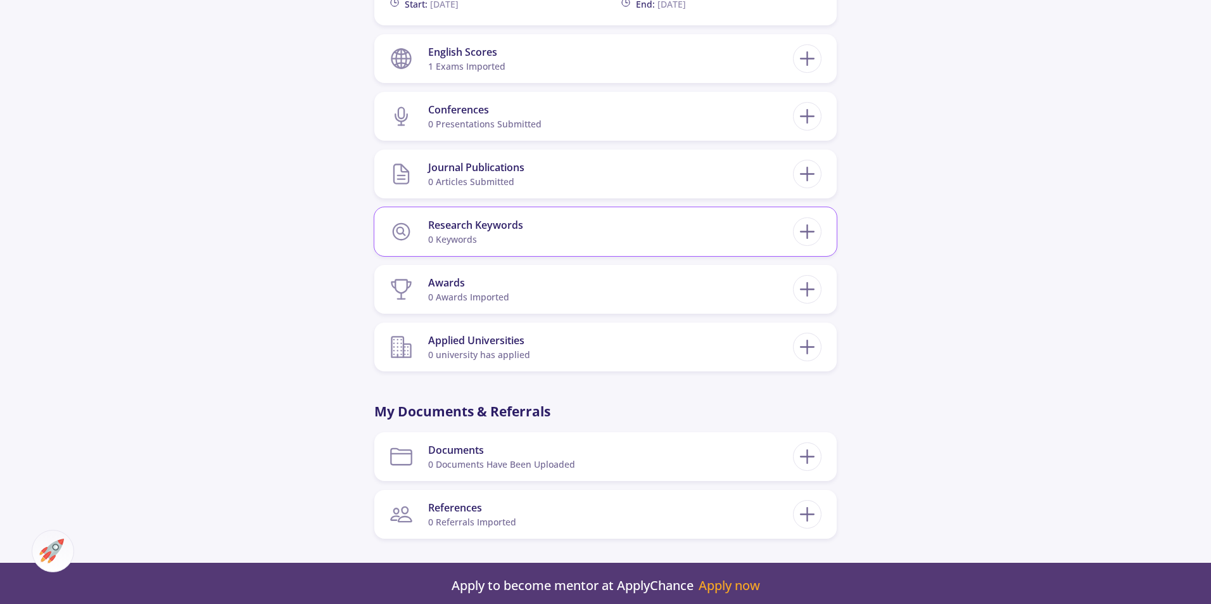
click at [556, 226] on section "Research Keywords 0 keywords" at bounding box center [592, 231] width 404 height 39
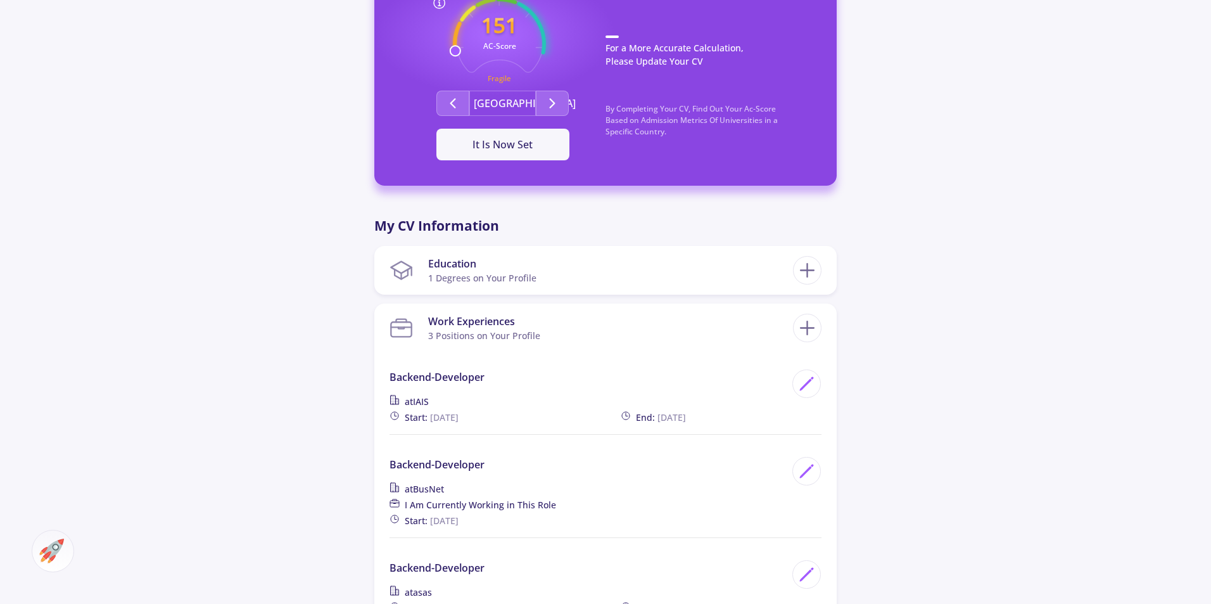
scroll to position [697, 0]
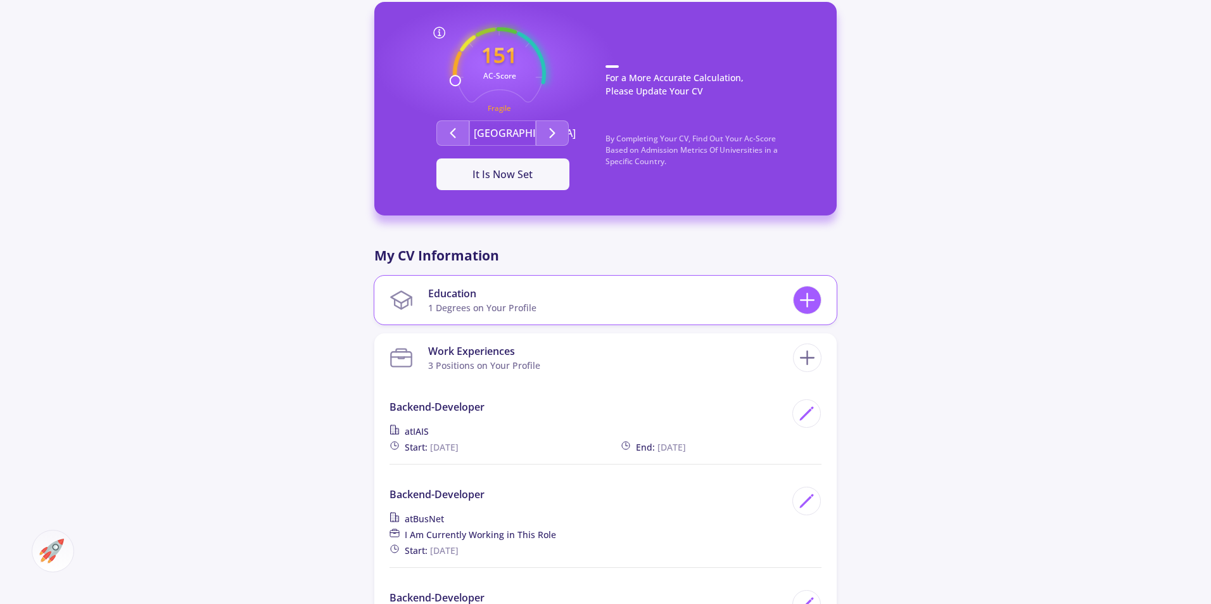
click at [818, 288] on icon at bounding box center [807, 299] width 23 height 23
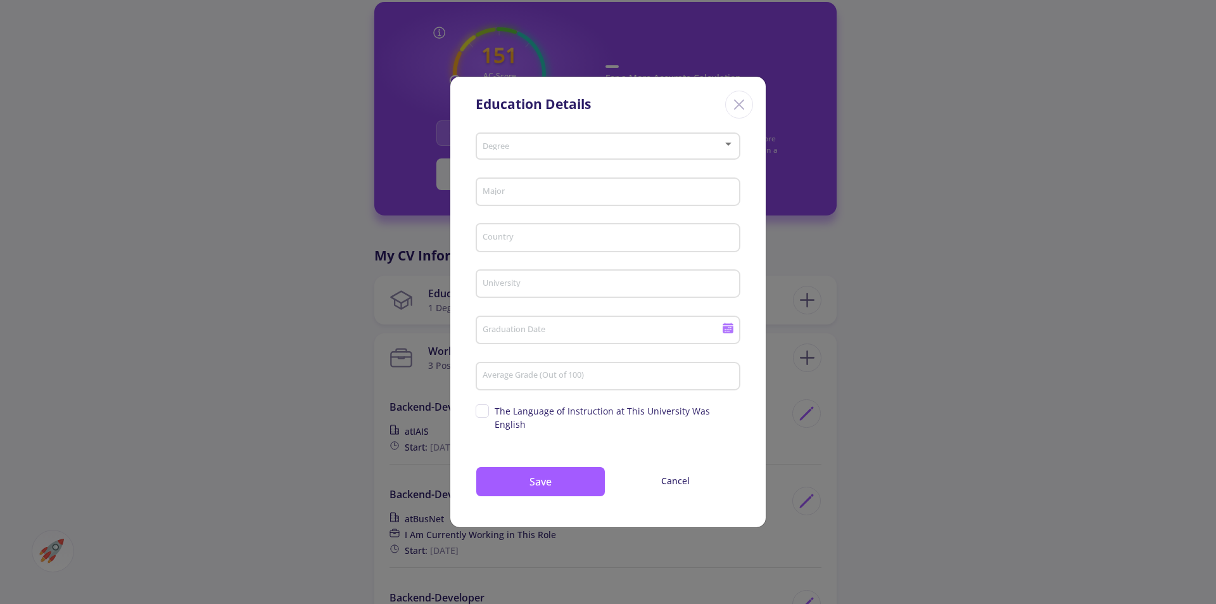
drag, startPoint x: 682, startPoint y: 66, endPoint x: 757, endPoint y: 97, distance: 81.5
click at [690, 67] on div "Education Details Degree Major Country University Graduation Date Average Grade…" at bounding box center [608, 302] width 1216 height 604
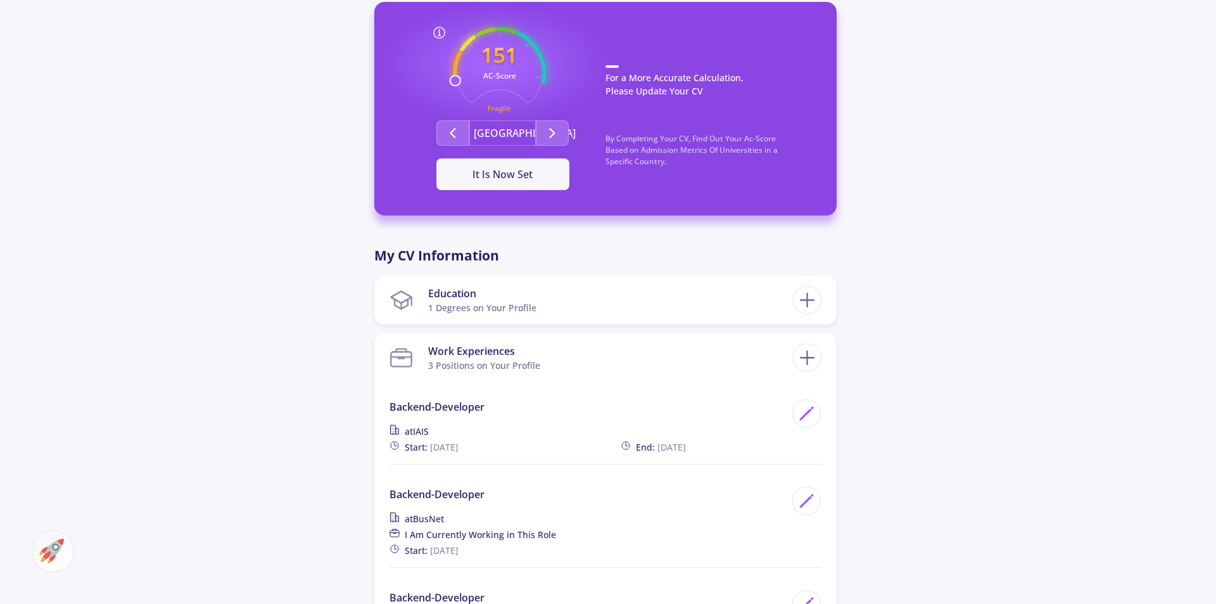
click at [749, 113] on div at bounding box center [608, 302] width 1216 height 604
click at [447, 301] on div "1 Degrees on Your Profile" at bounding box center [482, 307] width 108 height 13
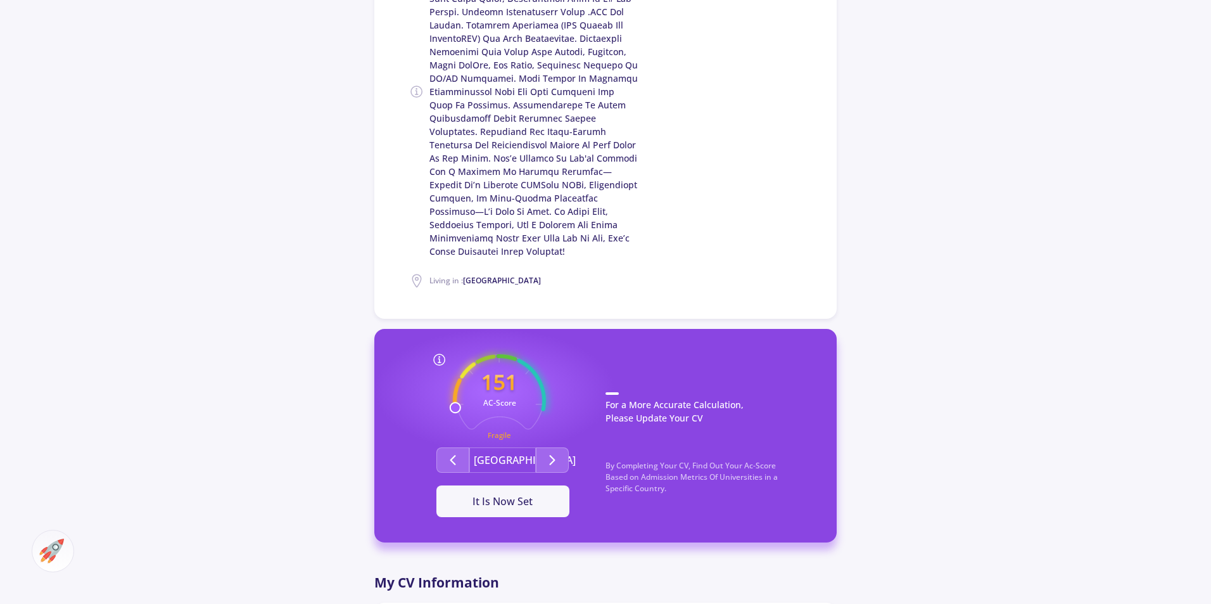
scroll to position [0, 0]
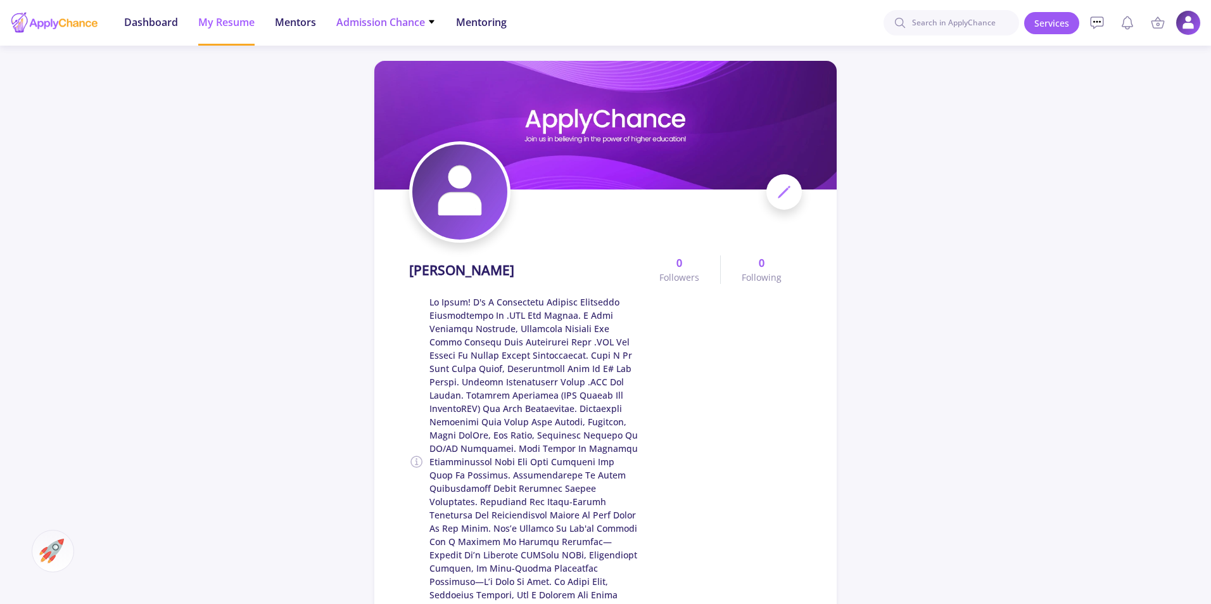
click at [387, 30] on li "Admission Chance With Minimum Requirements Only My Chance of Admission" at bounding box center [385, 23] width 99 height 46
click at [379, 23] on span "Admission Chance" at bounding box center [385, 22] width 99 height 15
click at [412, 89] on link "Only My Chance of Admission" at bounding box center [410, 88] width 149 height 23
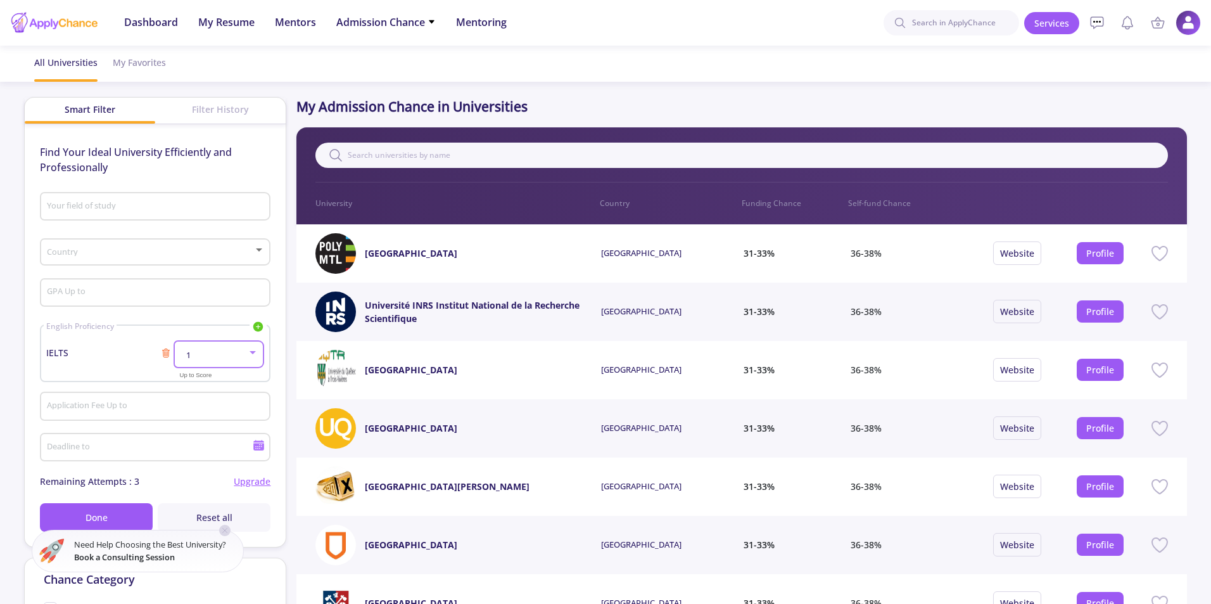
click at [209, 352] on div "1" at bounding box center [213, 355] width 67 height 10
click at [106, 362] on div at bounding box center [605, 302] width 1211 height 604
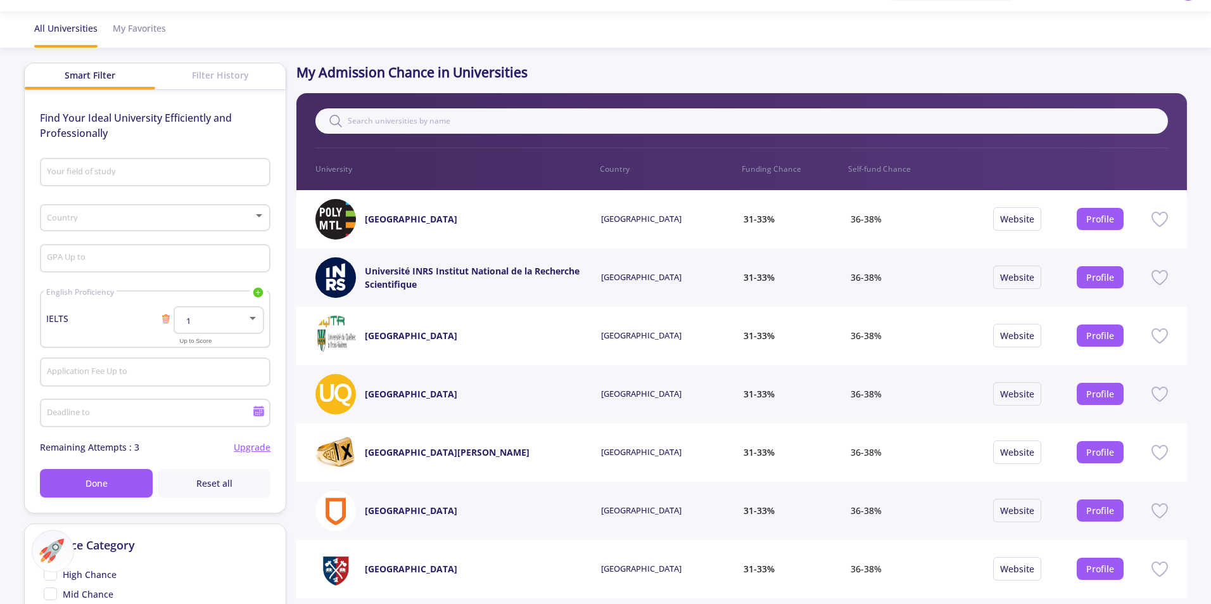
scroll to position [63, 0]
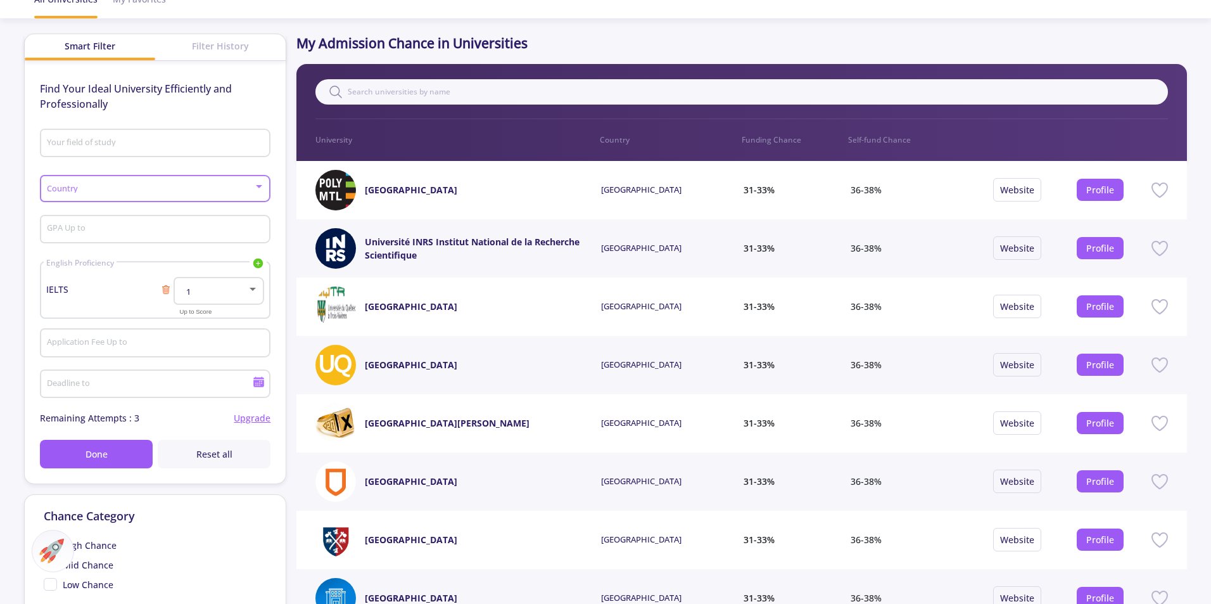
click at [171, 189] on span at bounding box center [151, 188] width 204 height 9
click at [144, 222] on span "[GEOGRAPHIC_DATA] ([GEOGRAPHIC_DATA])" at bounding box center [151, 221] width 173 height 11
click at [92, 464] on button "Done" at bounding box center [96, 454] width 113 height 29
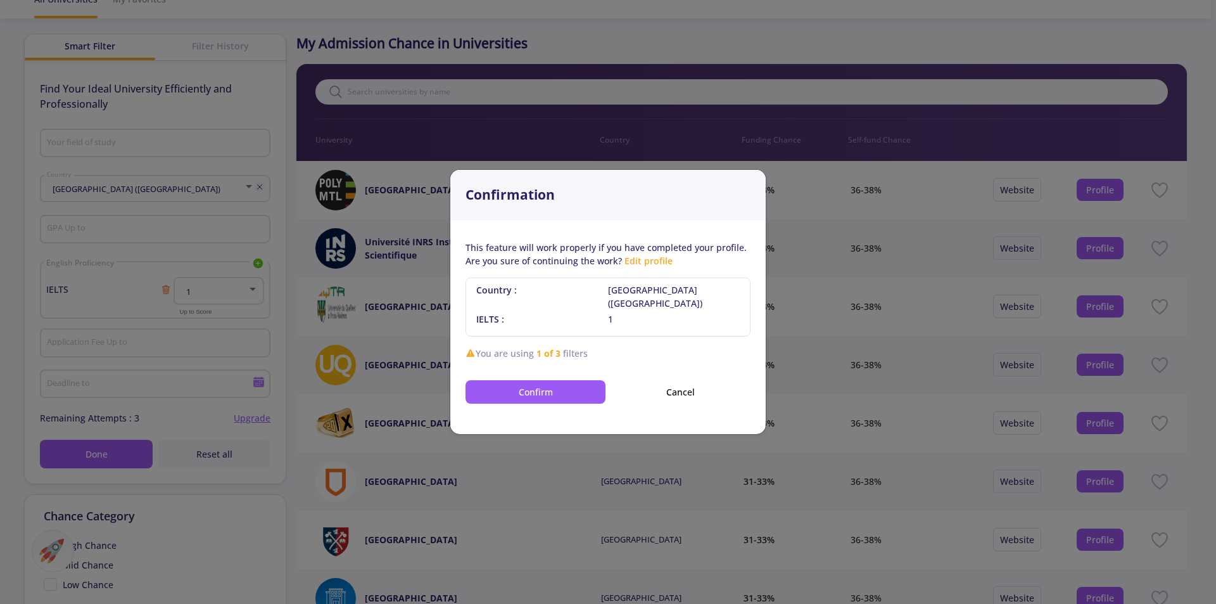
click at [635, 384] on button "Cancel" at bounding box center [681, 391] width 140 height 23
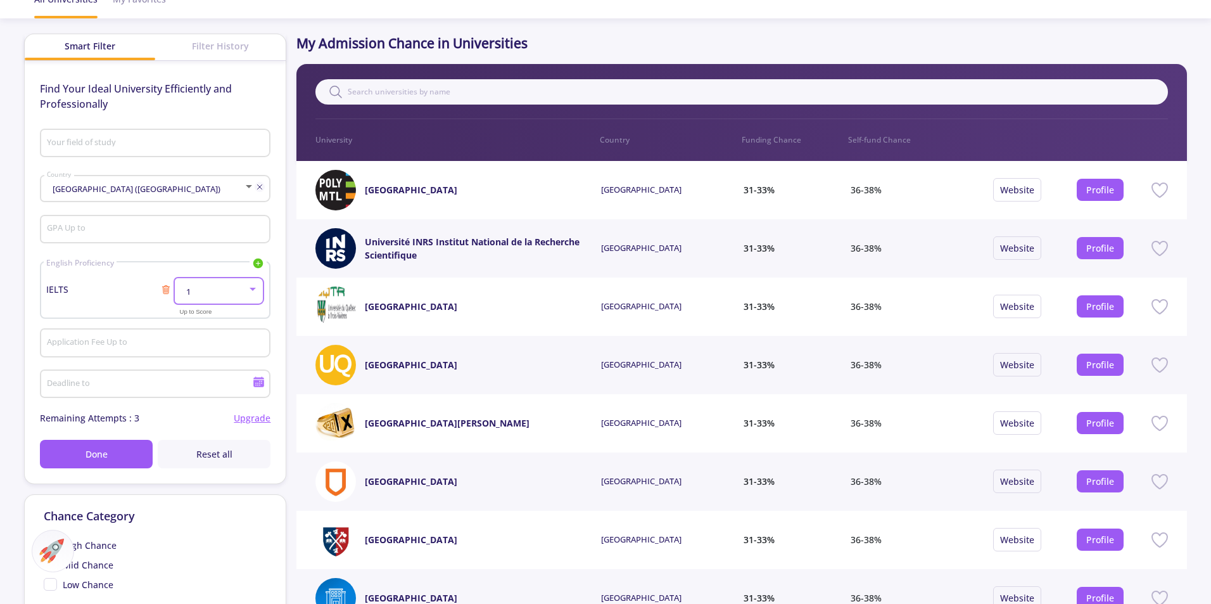
click at [237, 295] on div "1" at bounding box center [213, 292] width 67 height 10
click at [159, 286] on div at bounding box center [605, 302] width 1211 height 604
click at [167, 289] on line at bounding box center [167, 290] width 0 height 4
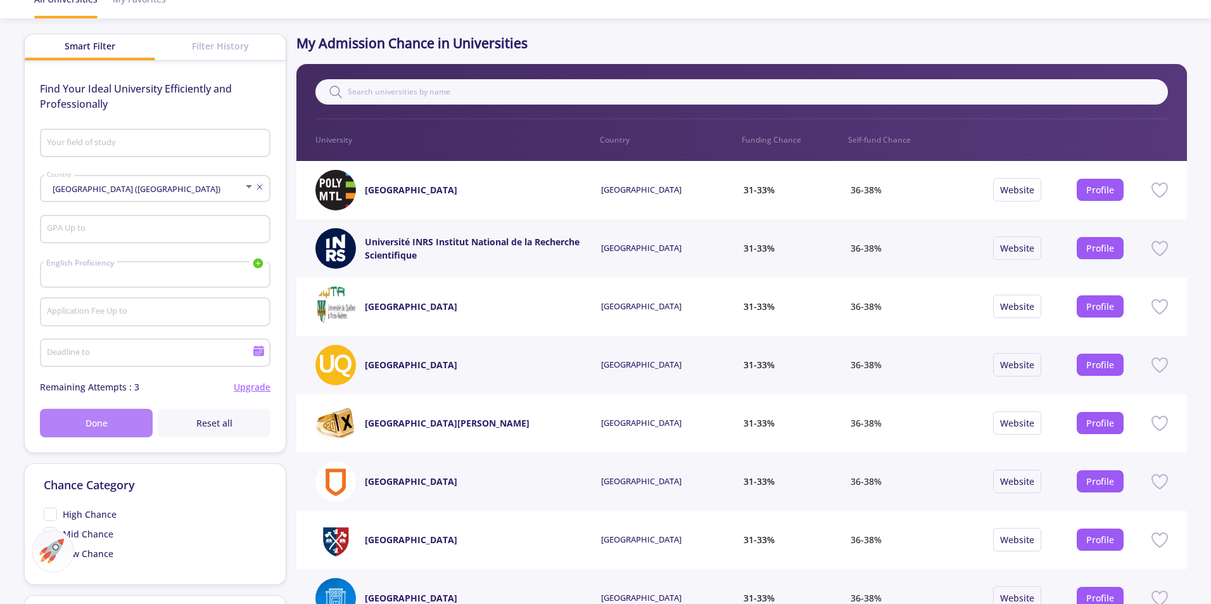
click at [103, 413] on button "Done" at bounding box center [96, 423] width 113 height 29
click at [111, 402] on div "Find Your Ideal University Efficiently and Professionally Your field of study […" at bounding box center [155, 259] width 231 height 356
click at [99, 417] on span "Done" at bounding box center [97, 422] width 22 height 13
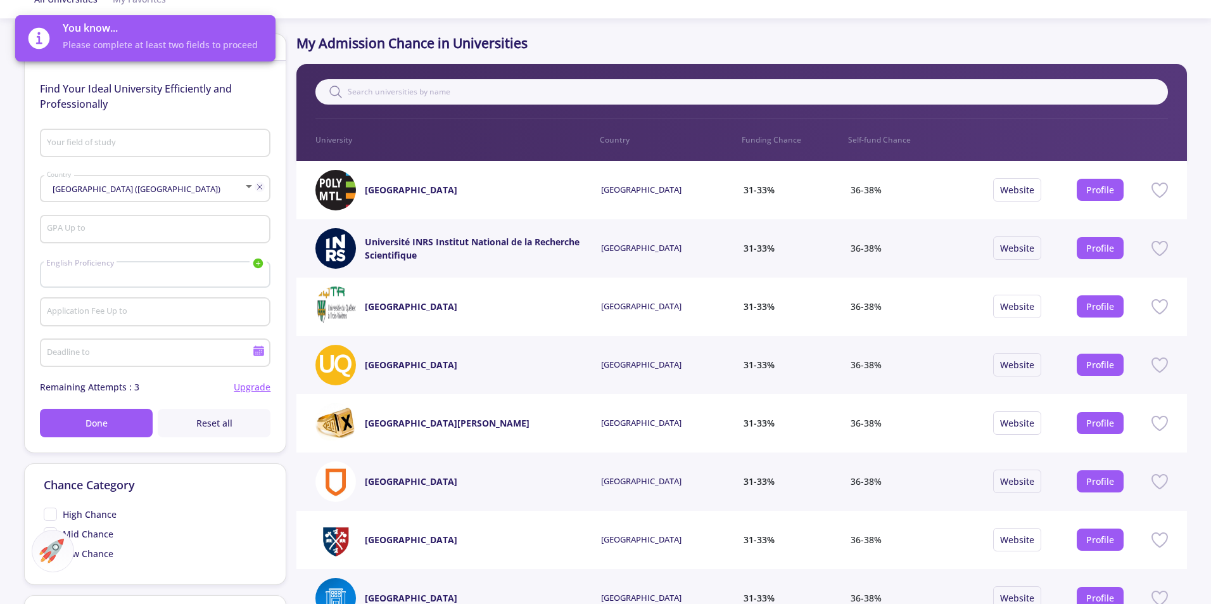
click at [193, 274] on div "English Proficiency IELTS TOEFL Duolingo PTE" at bounding box center [155, 274] width 231 height 27
click at [254, 263] on icon at bounding box center [258, 263] width 10 height 10
click at [148, 124] on div "Find Your Ideal University Efficiently and Professionally Your field of study […" at bounding box center [155, 259] width 231 height 356
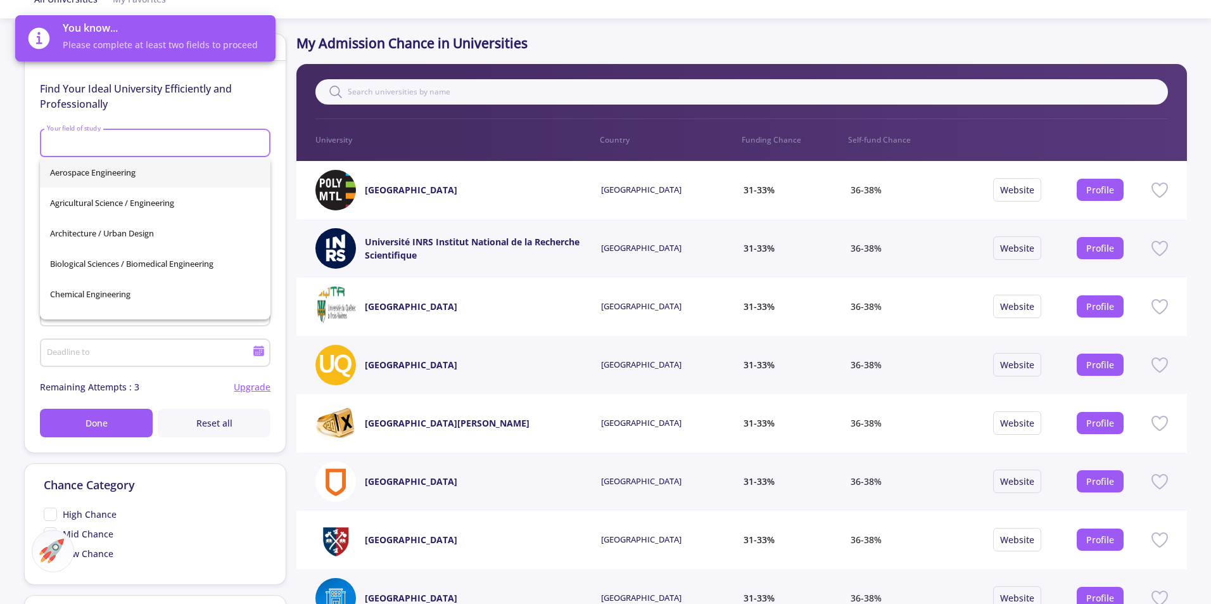
click at [128, 139] on input "Your field of study" at bounding box center [157, 143] width 222 height 11
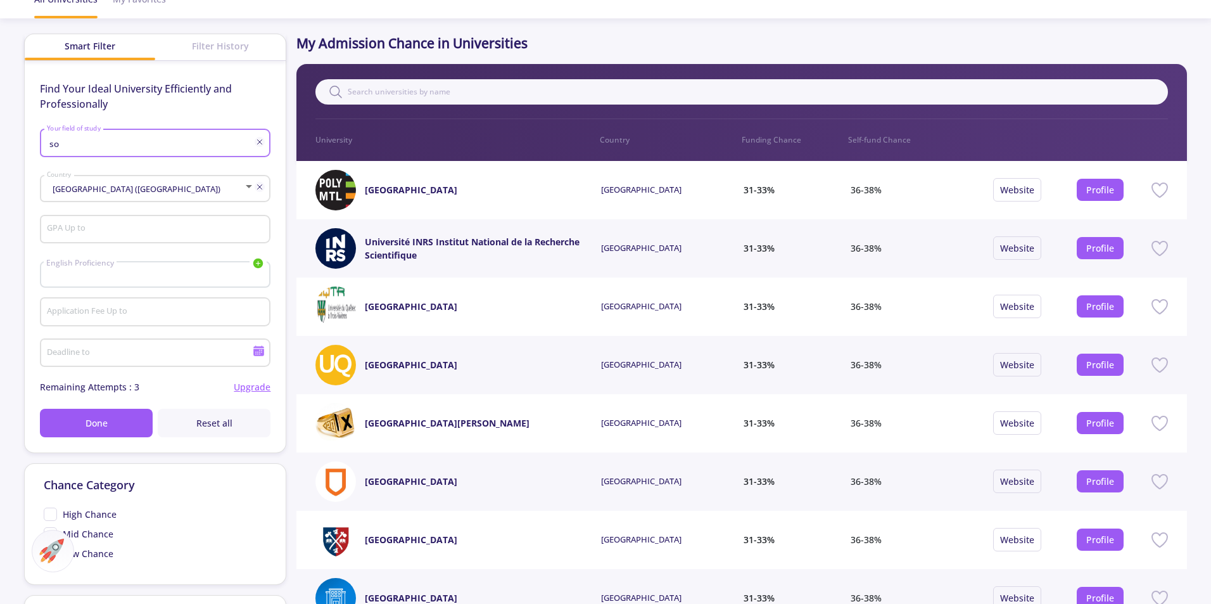
type input "s"
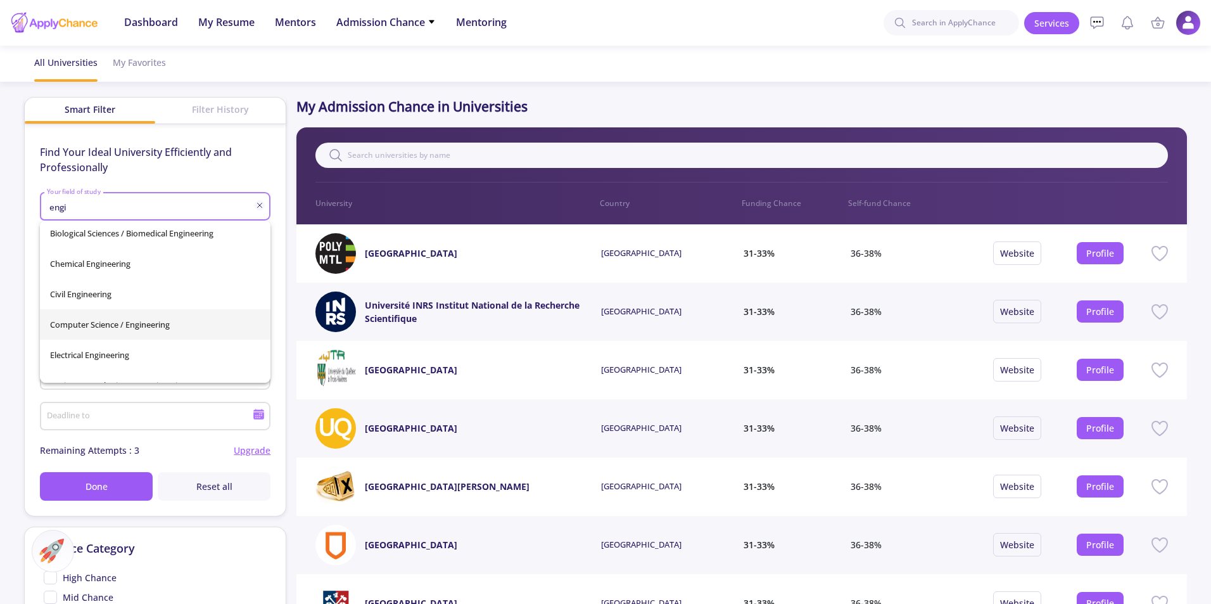
click at [173, 334] on span "Computer Science / Engineering" at bounding box center [155, 324] width 210 height 30
type input "Computer Science / Engineering"
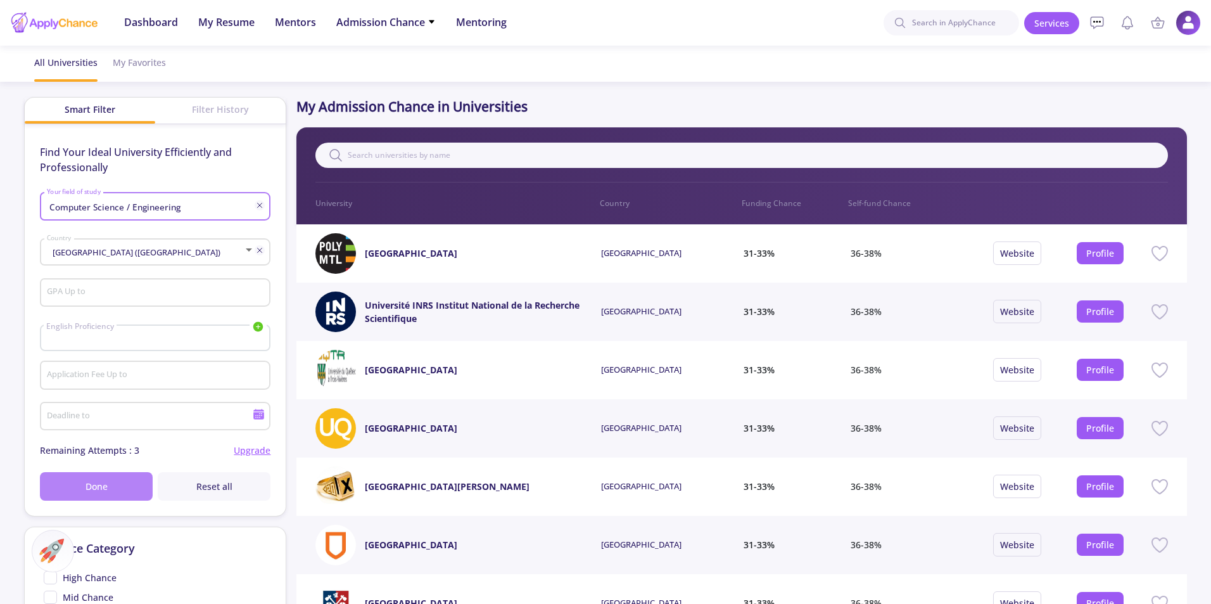
click at [103, 486] on span "Done" at bounding box center [97, 486] width 22 height 13
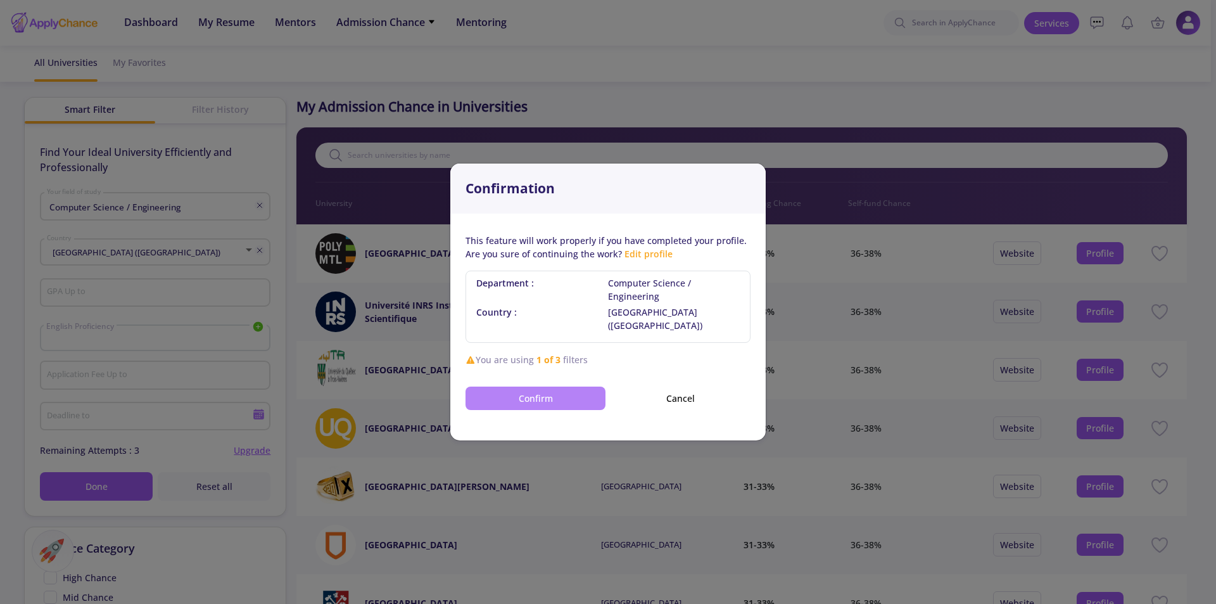
click at [547, 398] on button "Confirm" at bounding box center [536, 397] width 140 height 23
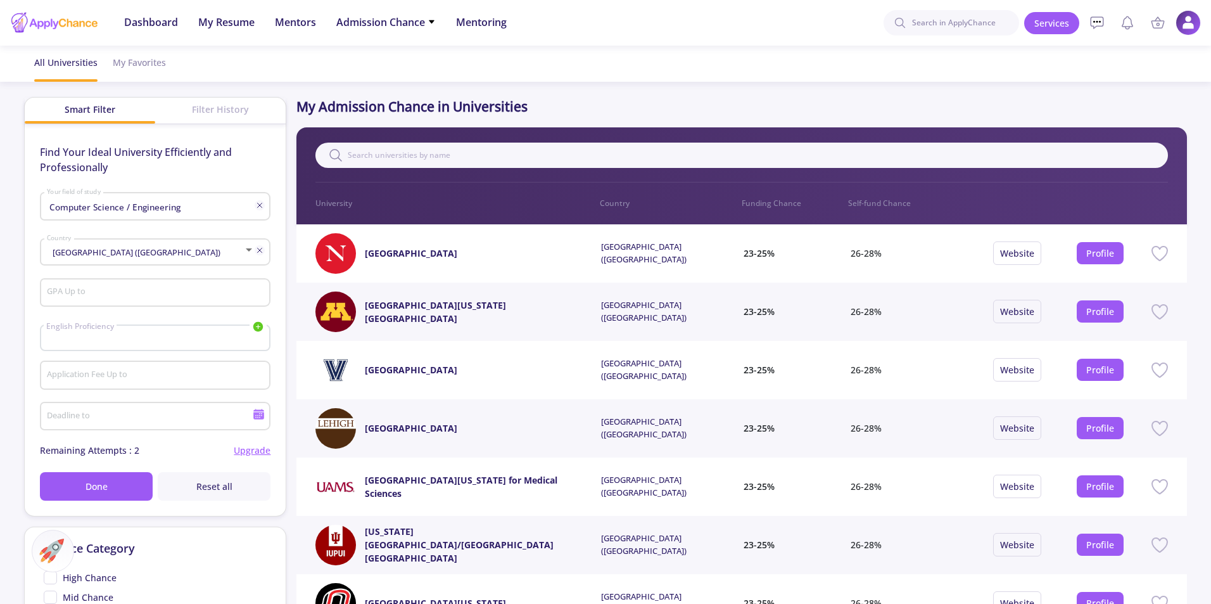
click at [684, 111] on p "My Admission Chance in Universities" at bounding box center [741, 107] width 890 height 20
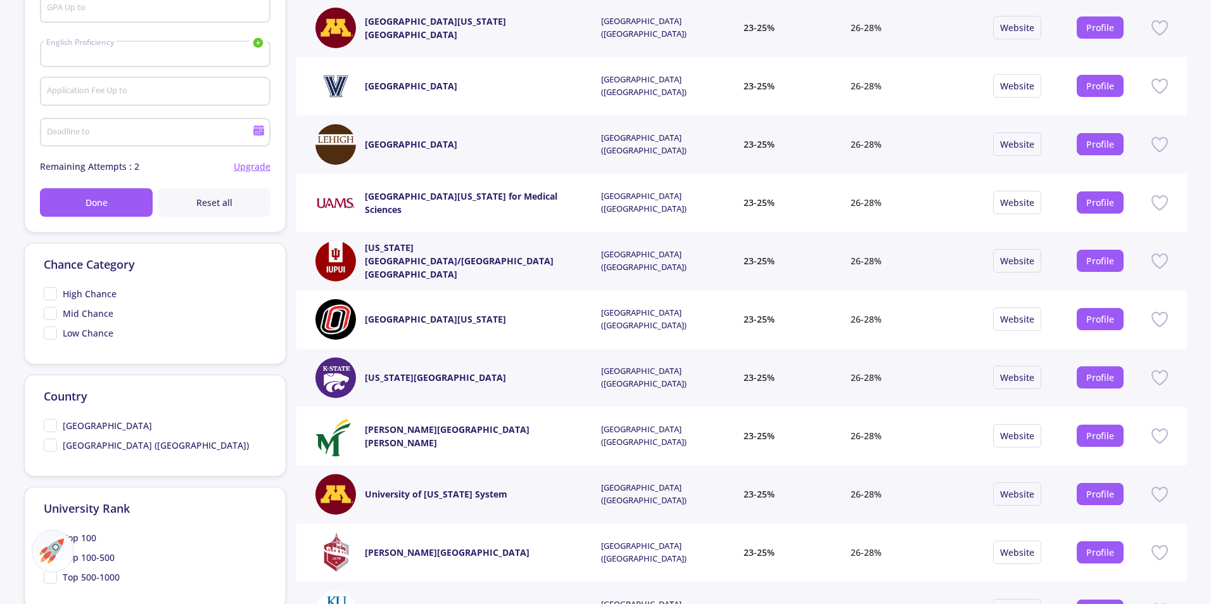
scroll to position [0, 0]
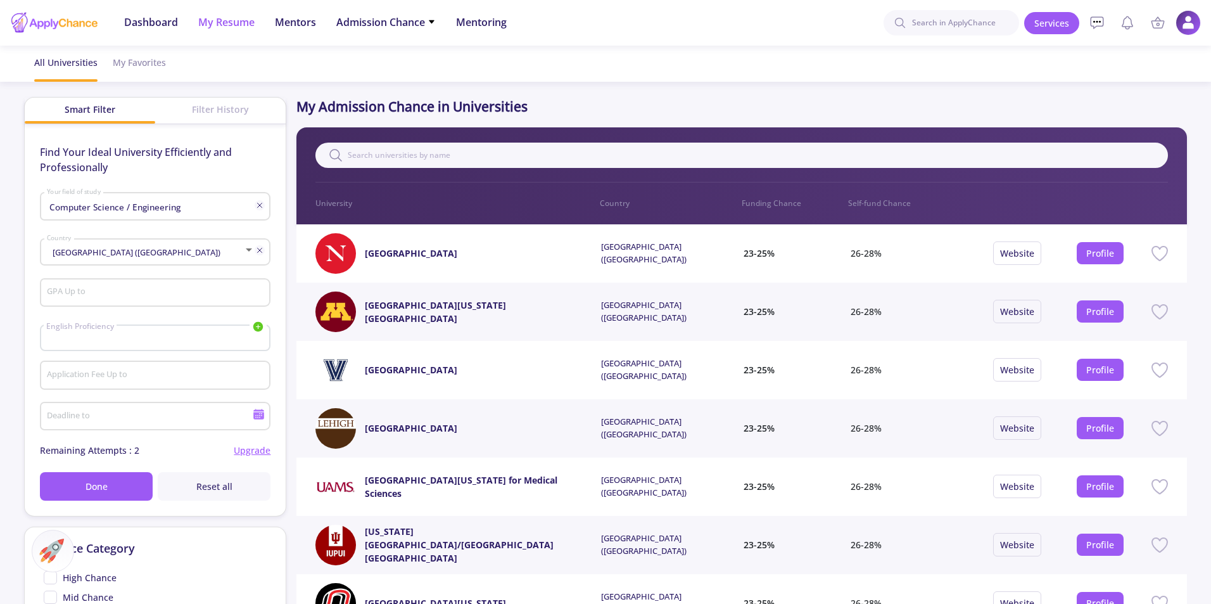
click at [224, 24] on span "My Resume" at bounding box center [226, 22] width 56 height 15
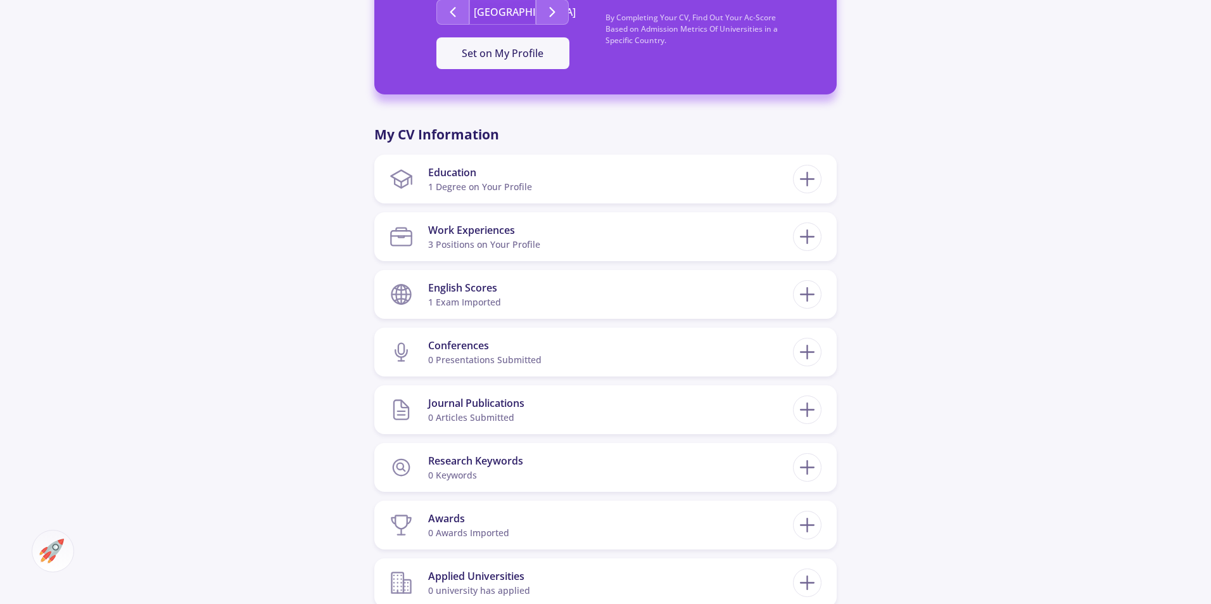
scroll to position [823, 0]
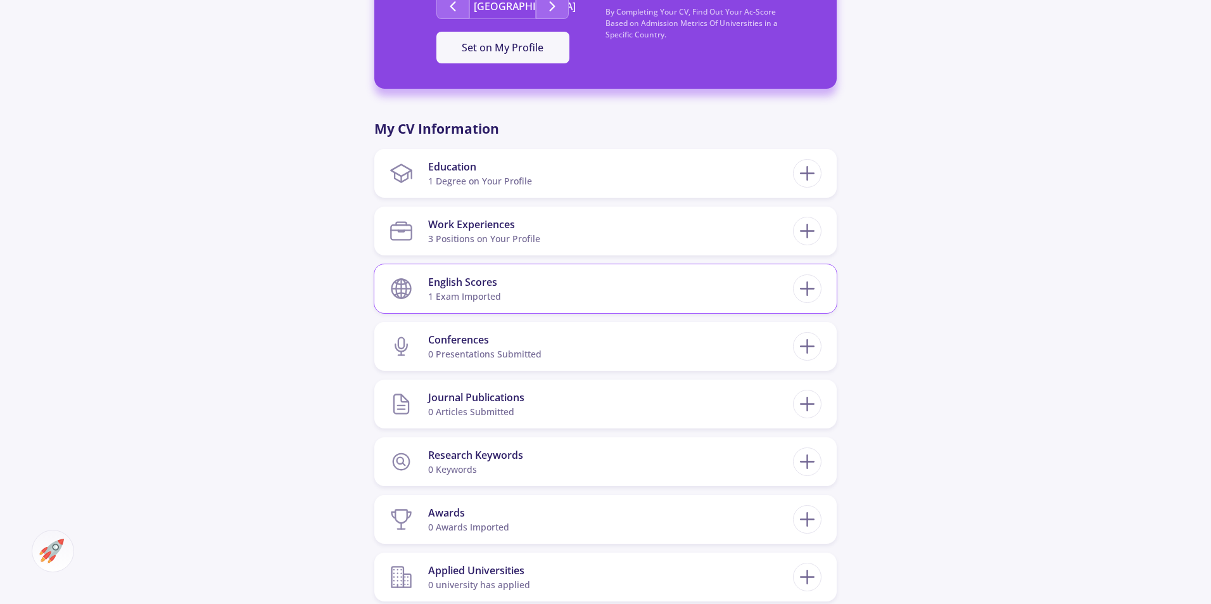
click at [497, 289] on div "1 exam imported" at bounding box center [464, 295] width 73 height 13
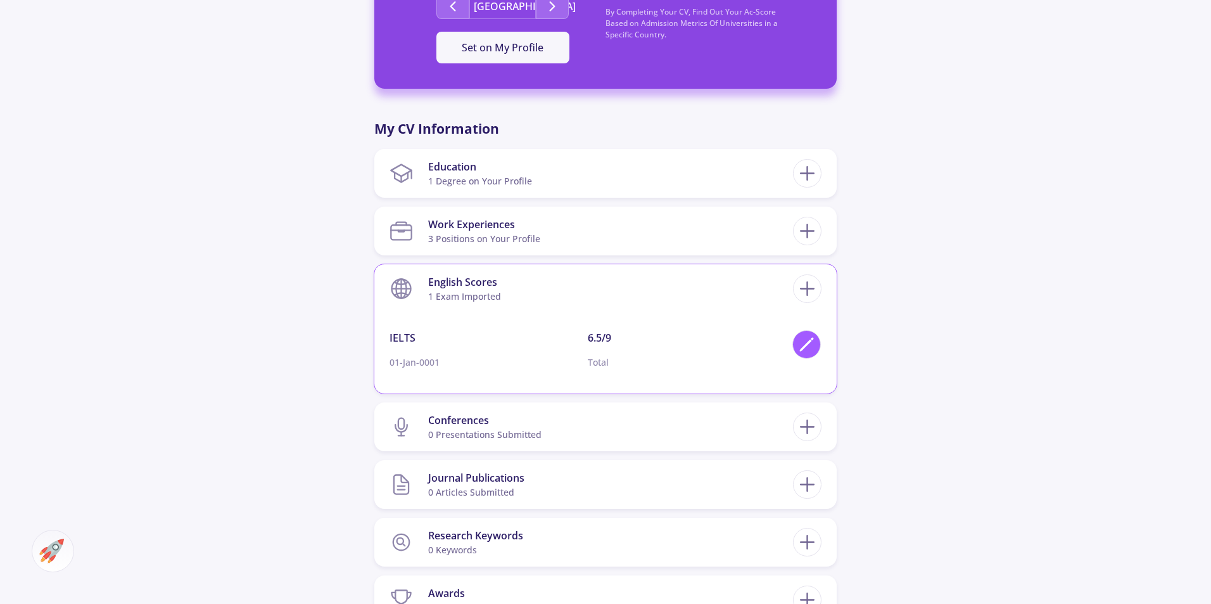
click at [814, 336] on icon at bounding box center [806, 344] width 17 height 17
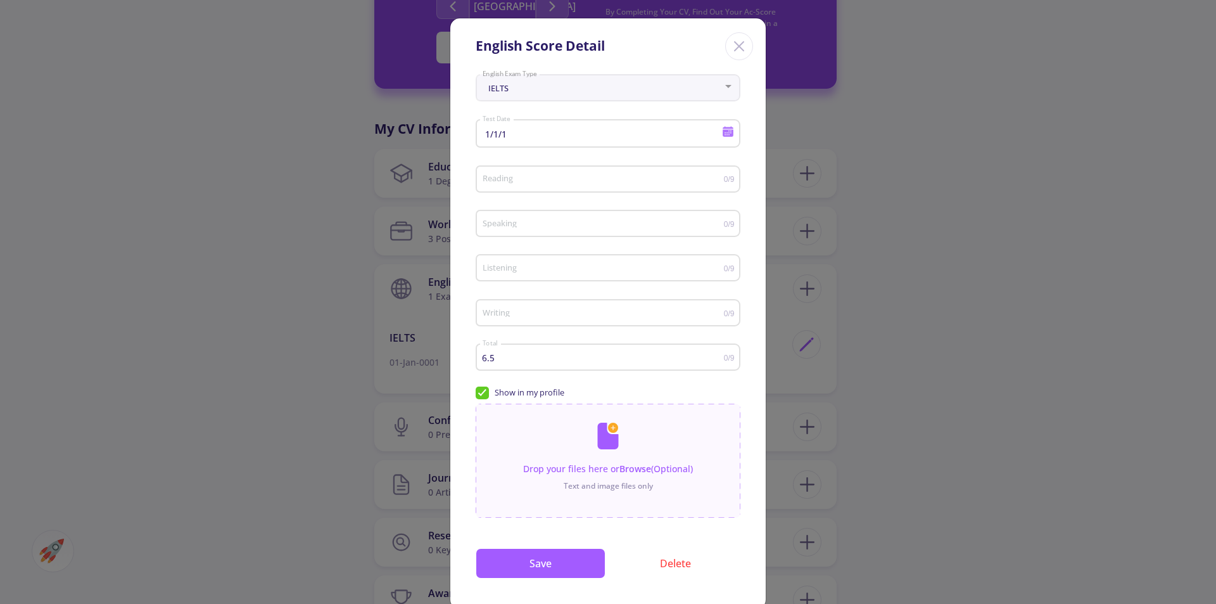
click at [546, 357] on input "6.5" at bounding box center [603, 358] width 242 height 10
drag, startPoint x: 538, startPoint y: 358, endPoint x: 487, endPoint y: 357, distance: 51.3
click at [487, 357] on input "6.5" at bounding box center [603, 358] width 242 height 10
click at [664, 357] on input "6.5" at bounding box center [603, 358] width 242 height 10
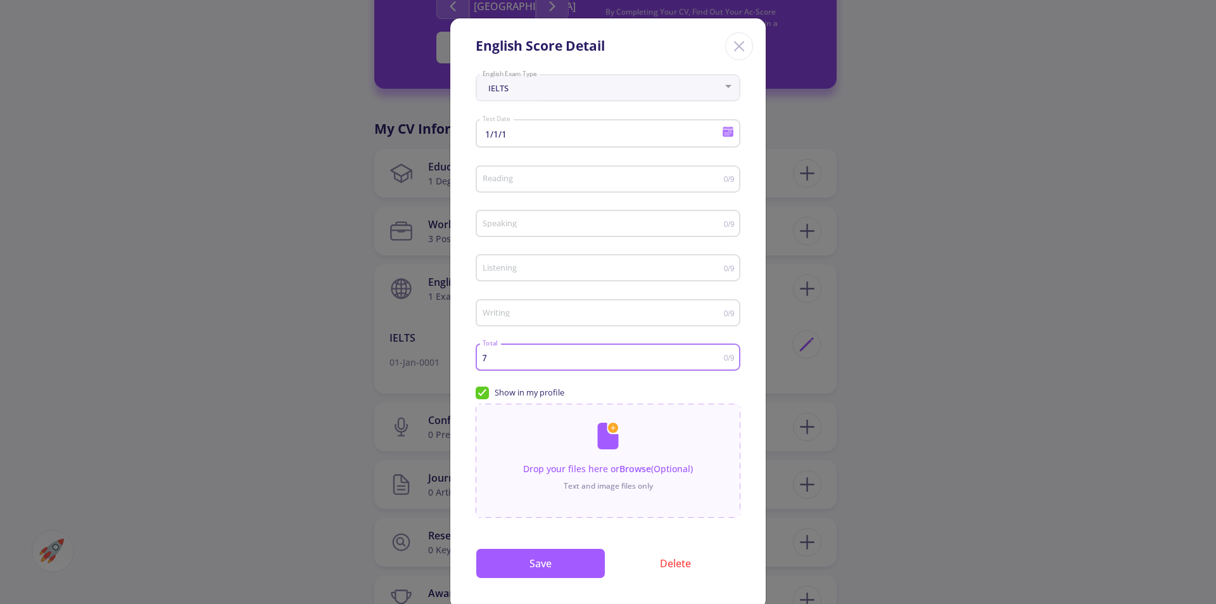
type input "7"
click at [714, 355] on input "7" at bounding box center [603, 358] width 242 height 10
click at [563, 559] on button "Save" at bounding box center [541, 563] width 130 height 30
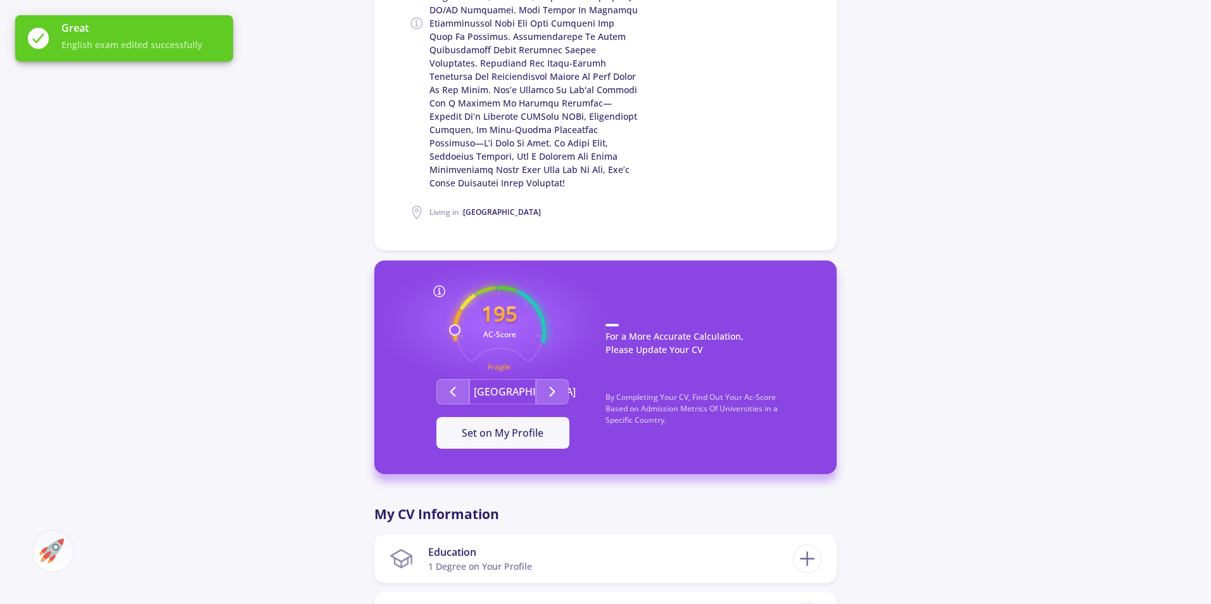
scroll to position [507, 0]
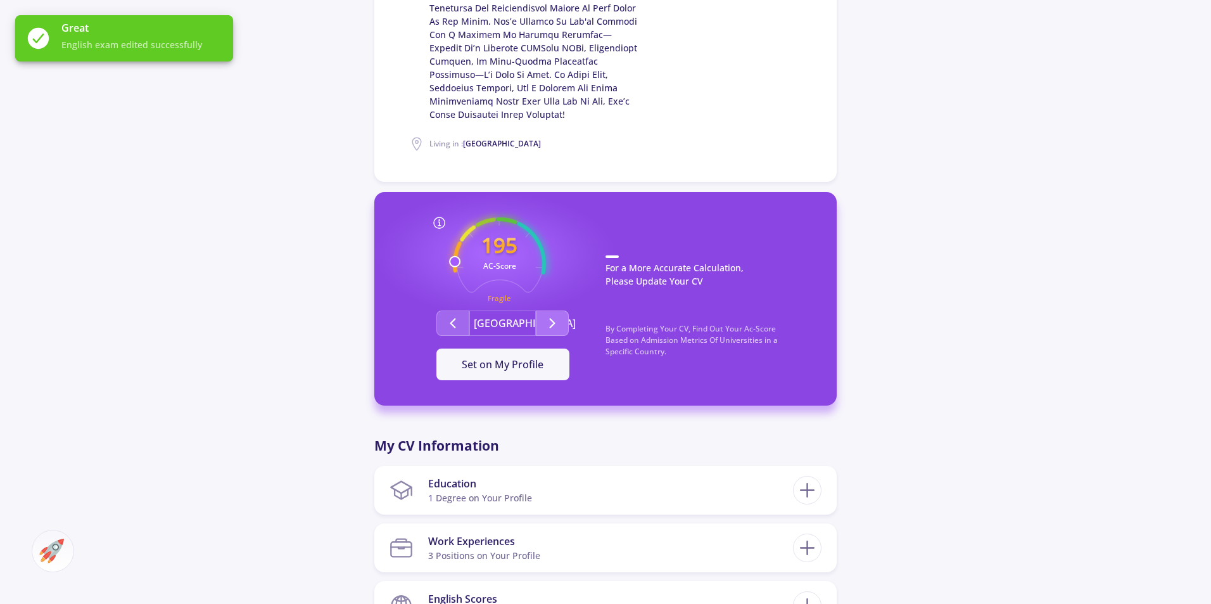
click at [556, 315] on icon "Second group" at bounding box center [552, 322] width 15 height 15
click at [157, 125] on div "[PERSON_NAME] Living in : Iran 0 Followers 0 Following 151 AC-Score Fragile By …" at bounding box center [605, 364] width 1211 height 1651
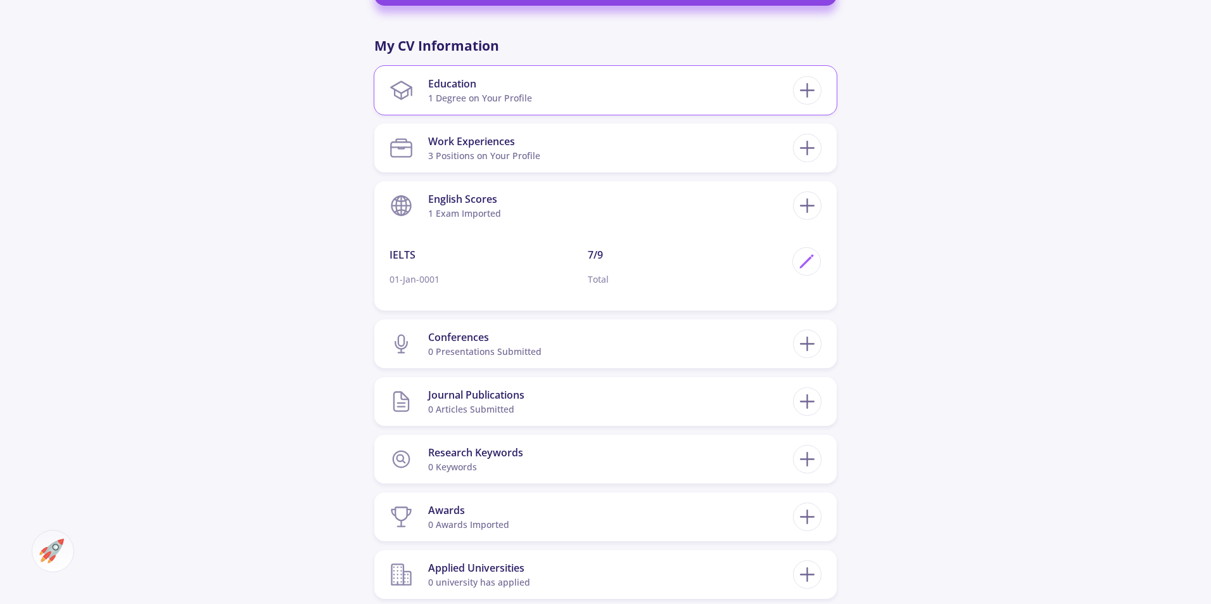
scroll to position [760, 0]
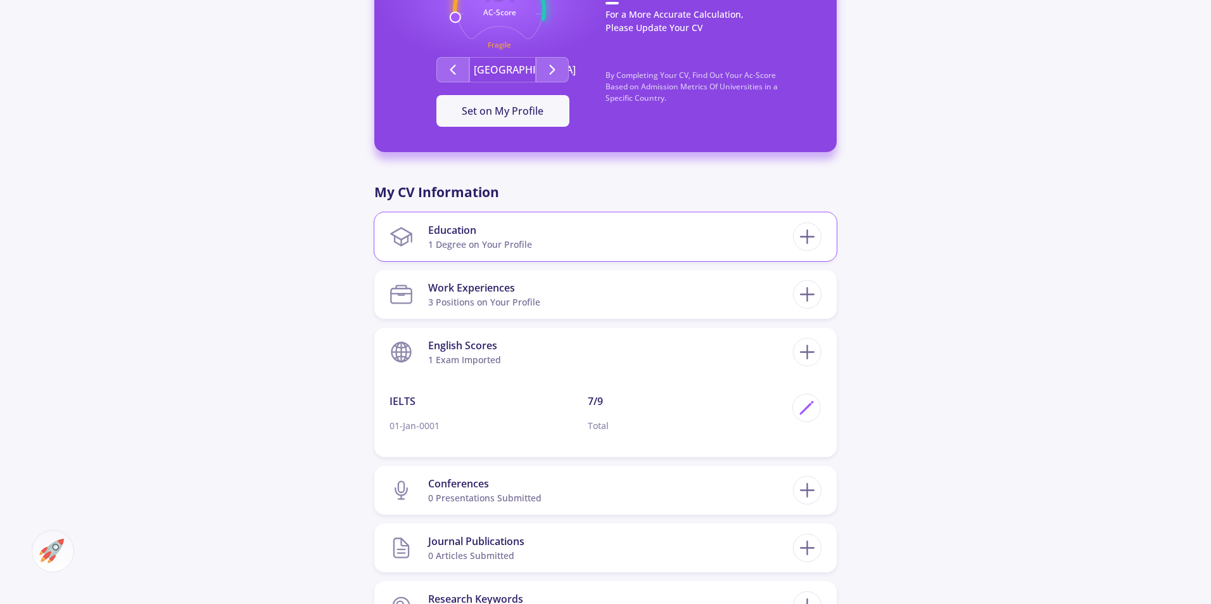
click at [645, 231] on section "Education 1 Degree on Your Profile" at bounding box center [592, 236] width 404 height 39
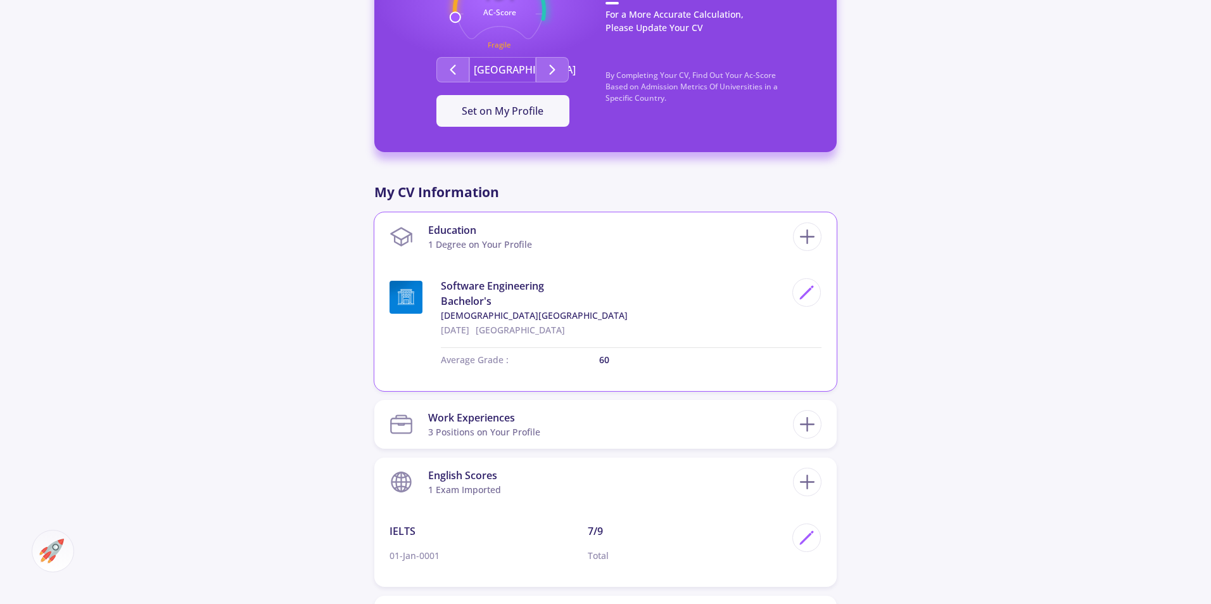
click at [457, 293] on span "Bachelor's" at bounding box center [613, 300] width 345 height 15
copy span "Bachelor's"
click at [611, 278] on span "Software Engineering" at bounding box center [613, 285] width 345 height 15
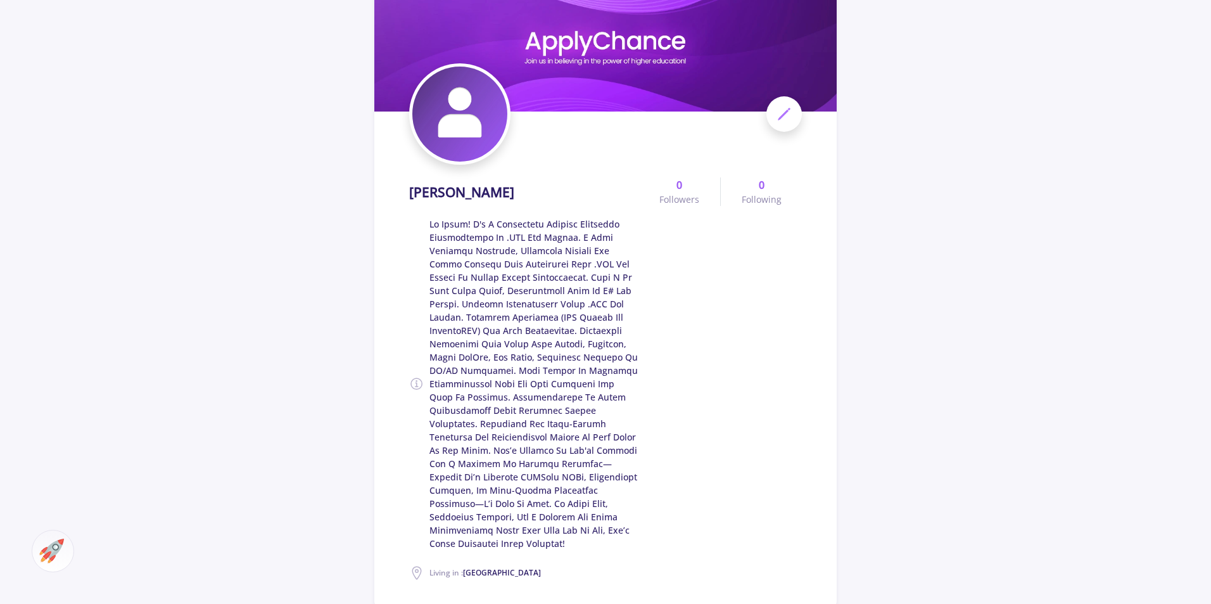
scroll to position [0, 0]
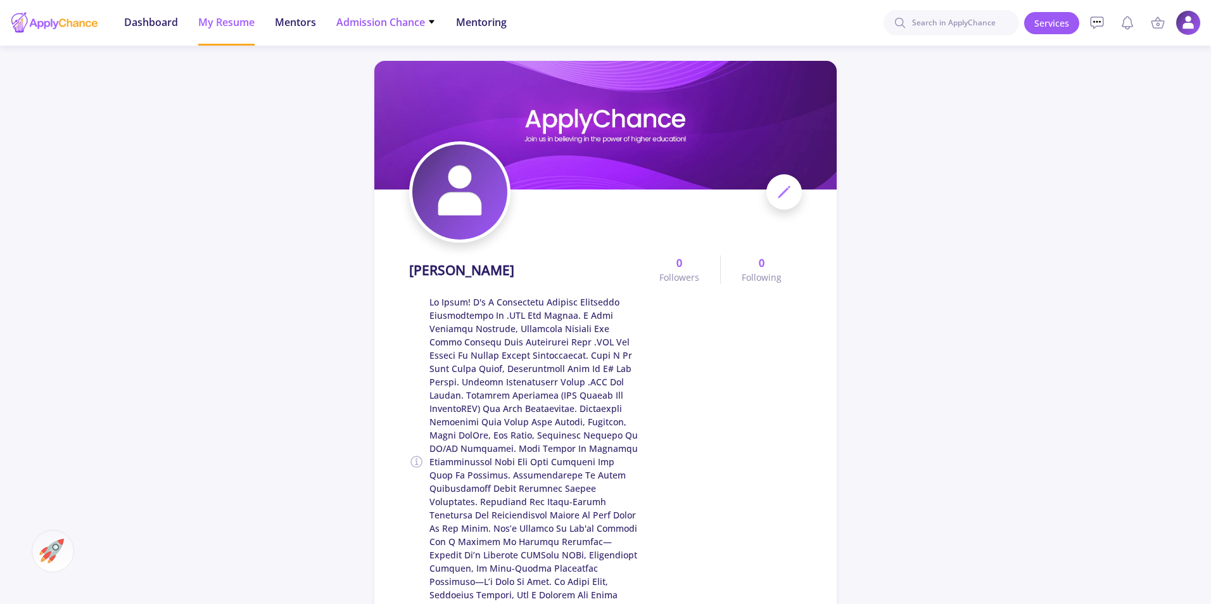
click at [407, 27] on span "Admission Chance" at bounding box center [385, 22] width 99 height 15
click at [412, 68] on link "With Minimum Requirements" at bounding box center [410, 65] width 149 height 23
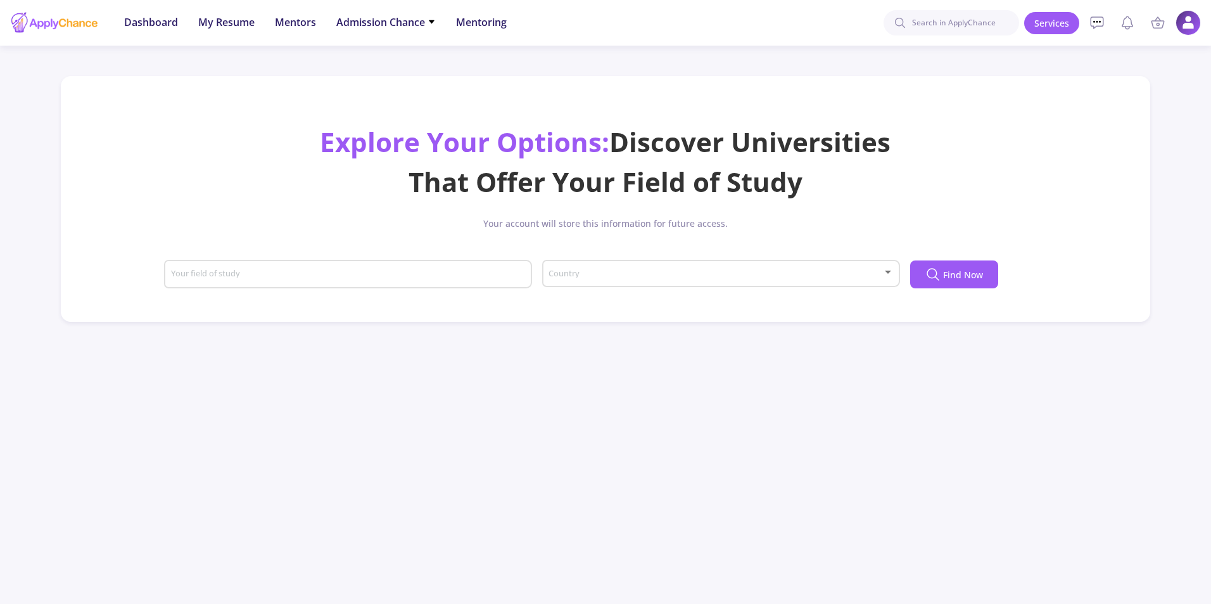
click at [633, 279] on div at bounding box center [715, 274] width 334 height 10
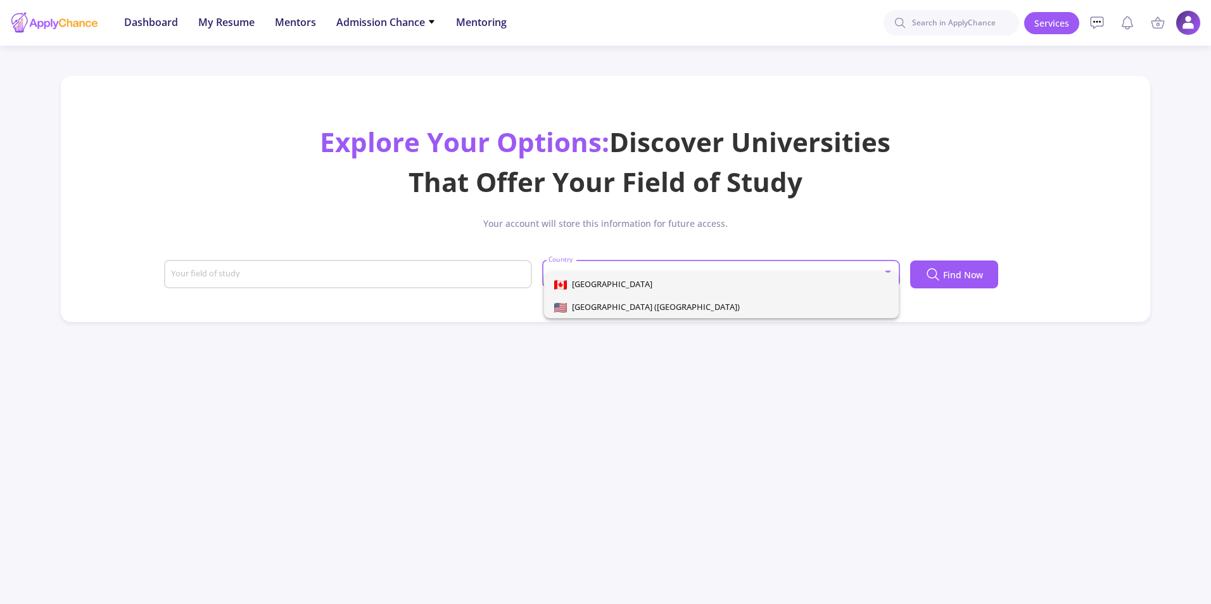
drag, startPoint x: 613, startPoint y: 307, endPoint x: 526, endPoint y: 302, distance: 87.6
click at [613, 308] on span "[GEOGRAPHIC_DATA] ([GEOGRAPHIC_DATA])" at bounding box center [653, 306] width 173 height 11
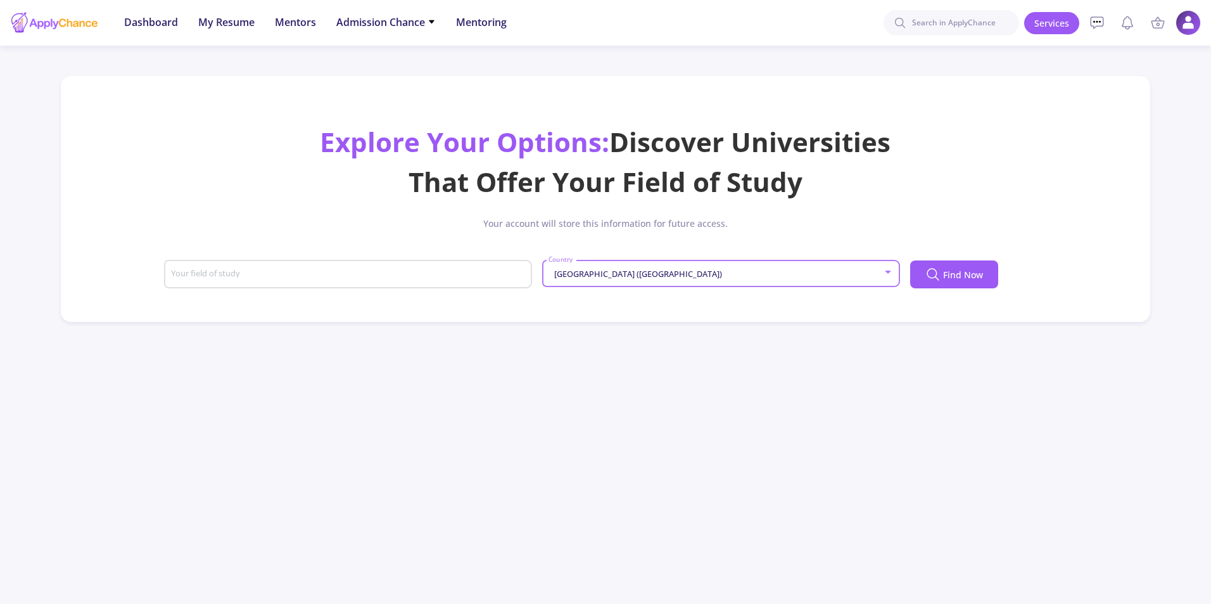
click at [298, 286] on div "Your field of study" at bounding box center [348, 271] width 356 height 33
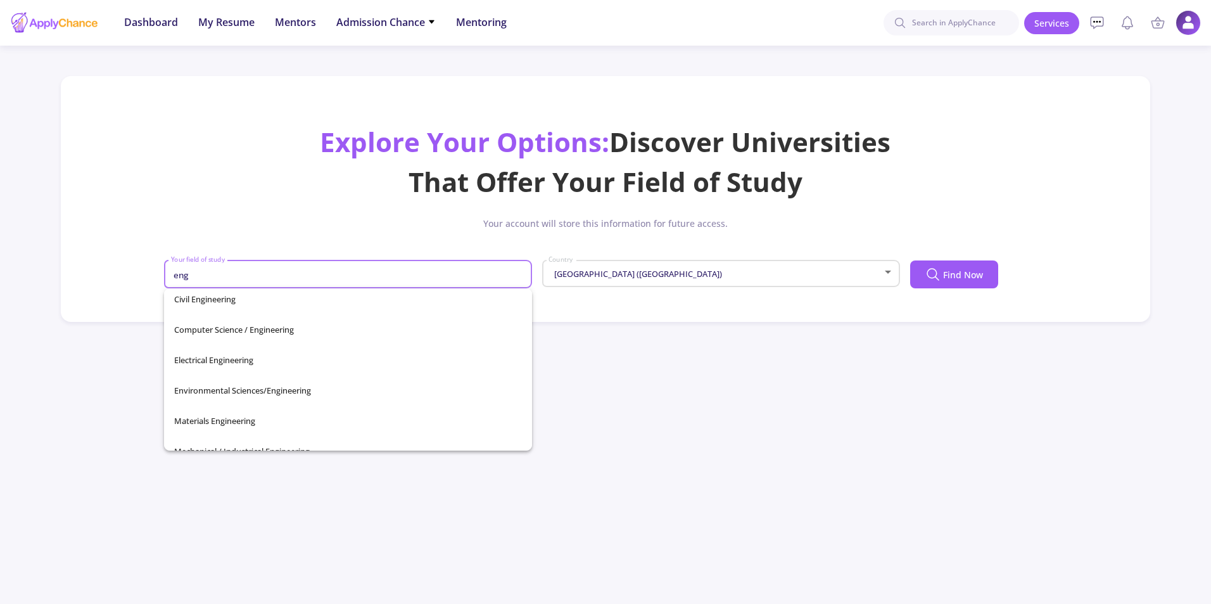
scroll to position [127, 0]
click at [282, 335] on span "Computer Science / Engineering" at bounding box center [348, 329] width 348 height 30
type input "Computer Science / Engineering"
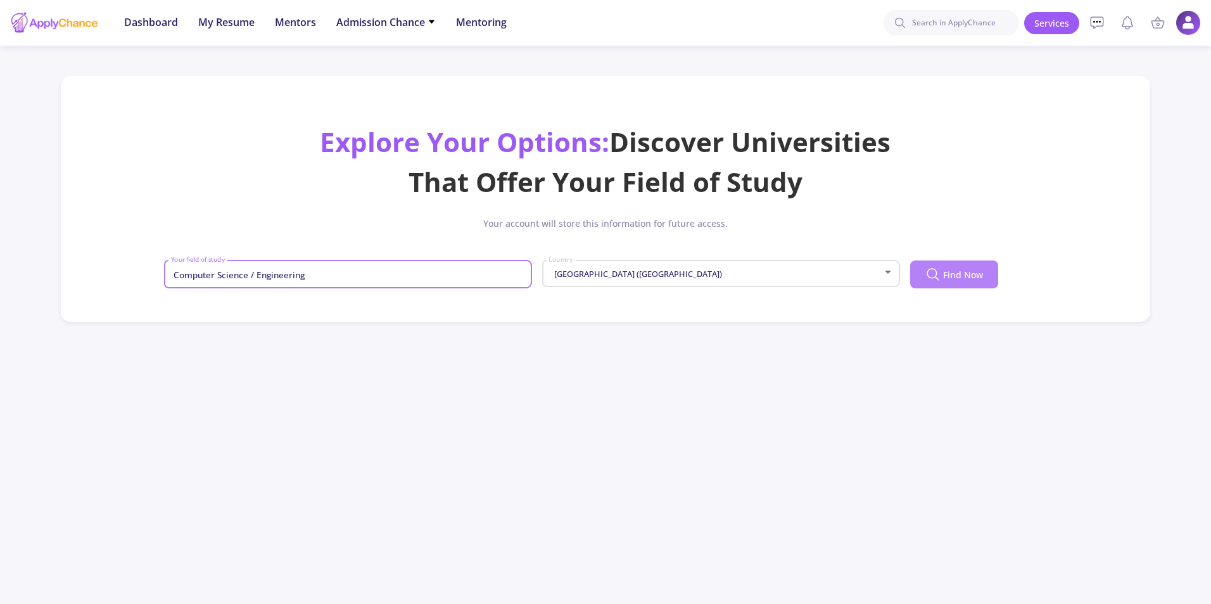
click at [968, 277] on span "Find Now" at bounding box center [963, 274] width 40 height 13
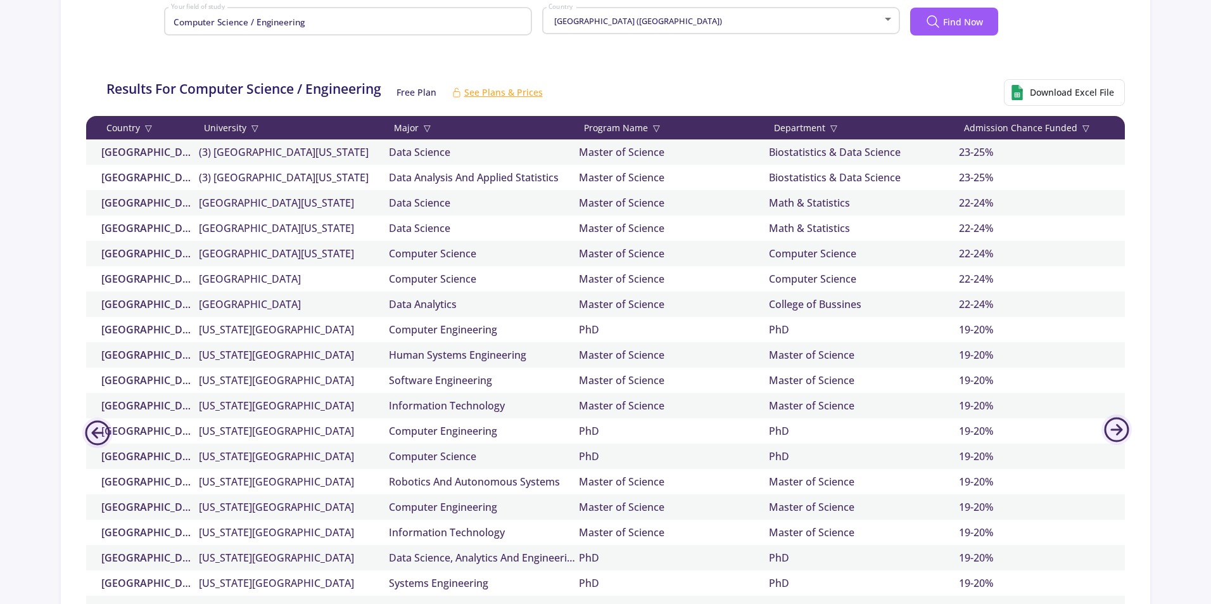
scroll to position [253, 0]
click at [979, 152] on div "23-25%" at bounding box center [1054, 151] width 190 height 15
click at [794, 152] on div "Biostatistics & Data Science" at bounding box center [864, 151] width 190 height 15
click at [643, 148] on div "Master of Science" at bounding box center [674, 151] width 190 height 15
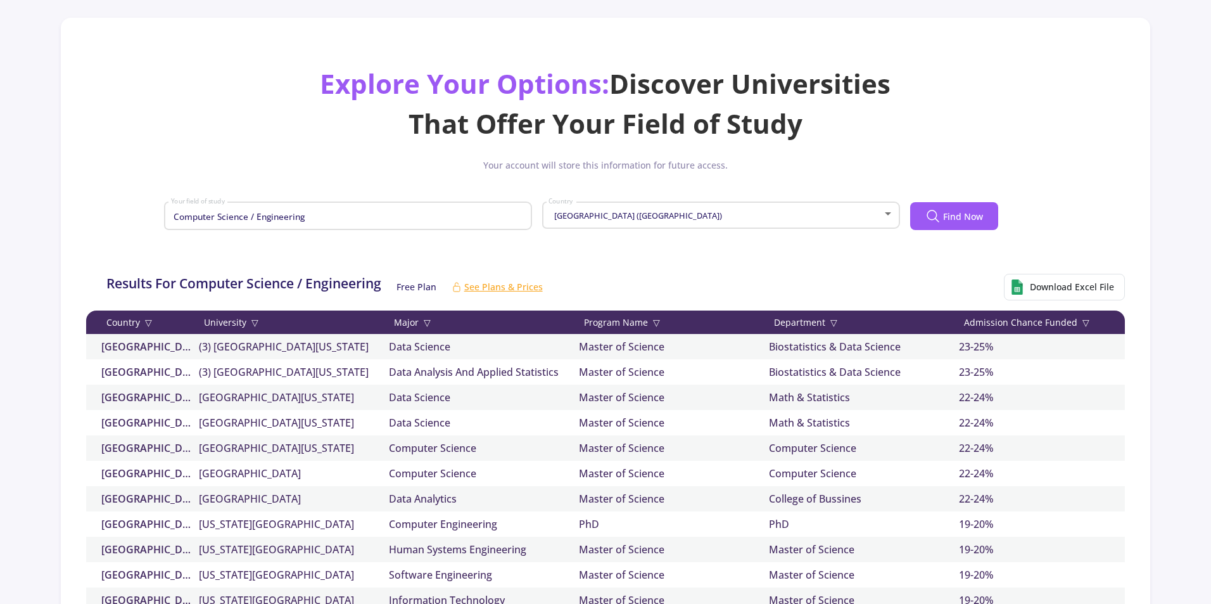
scroll to position [127, 0]
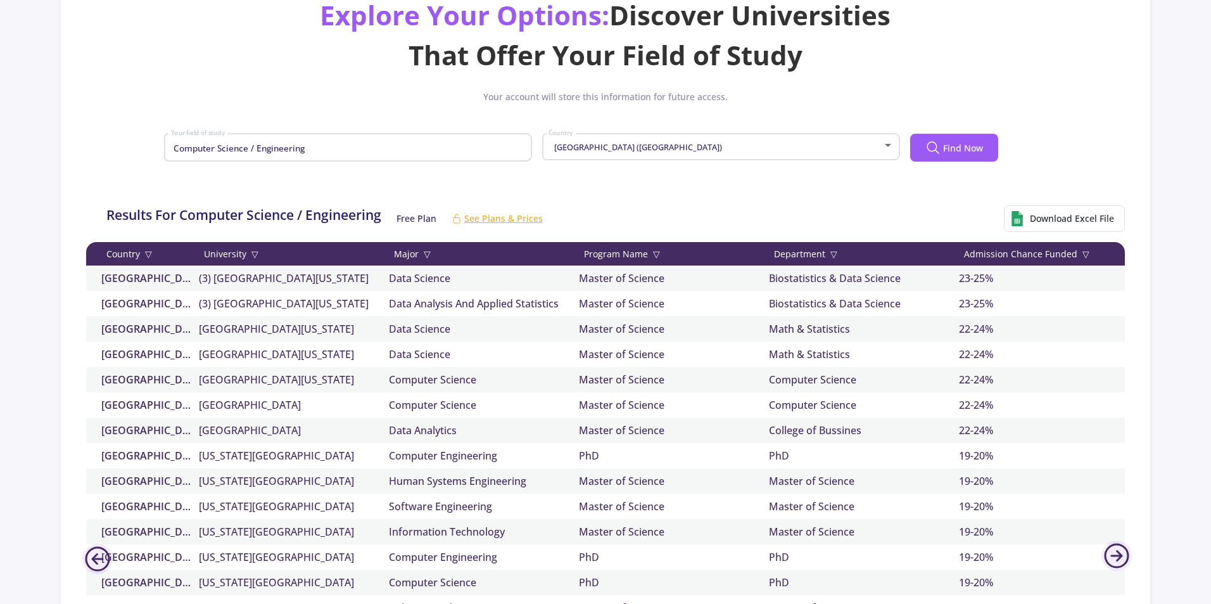
click at [1083, 253] on span "▽" at bounding box center [1086, 253] width 7 height 13
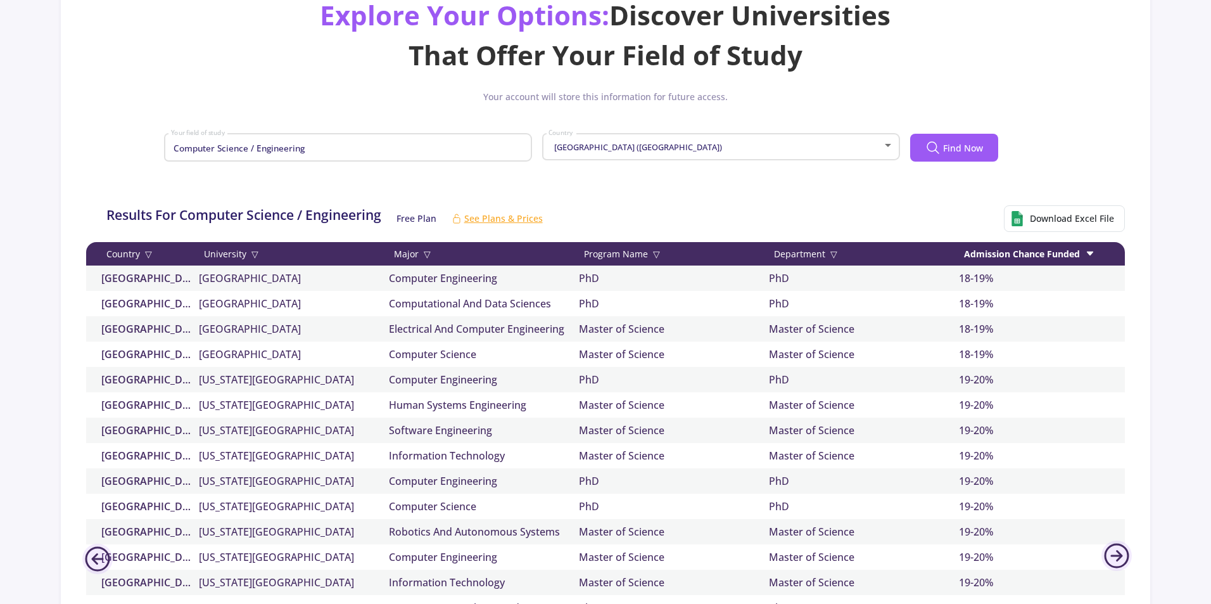
click at [1083, 253] on div "Admission Chance Funded" at bounding box center [1054, 253] width 190 height 13
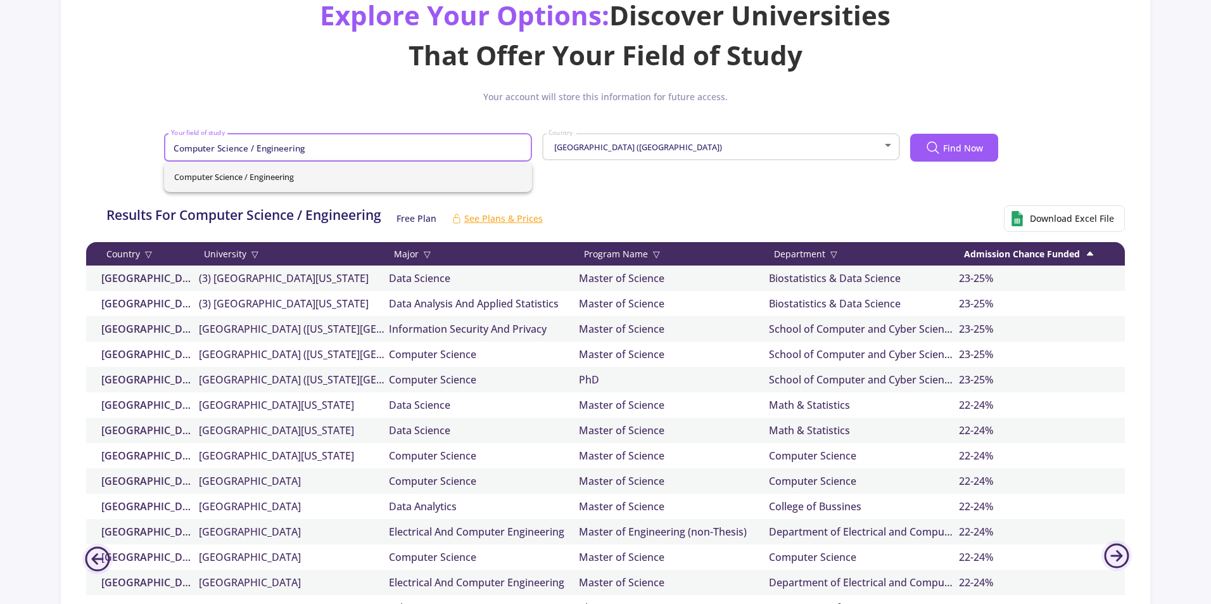
click at [313, 149] on input "Computer Science / Engineering" at bounding box center [349, 148] width 359 height 11
click at [685, 153] on div "[GEOGRAPHIC_DATA] ([GEOGRAPHIC_DATA]) Country" at bounding box center [721, 145] width 346 height 32
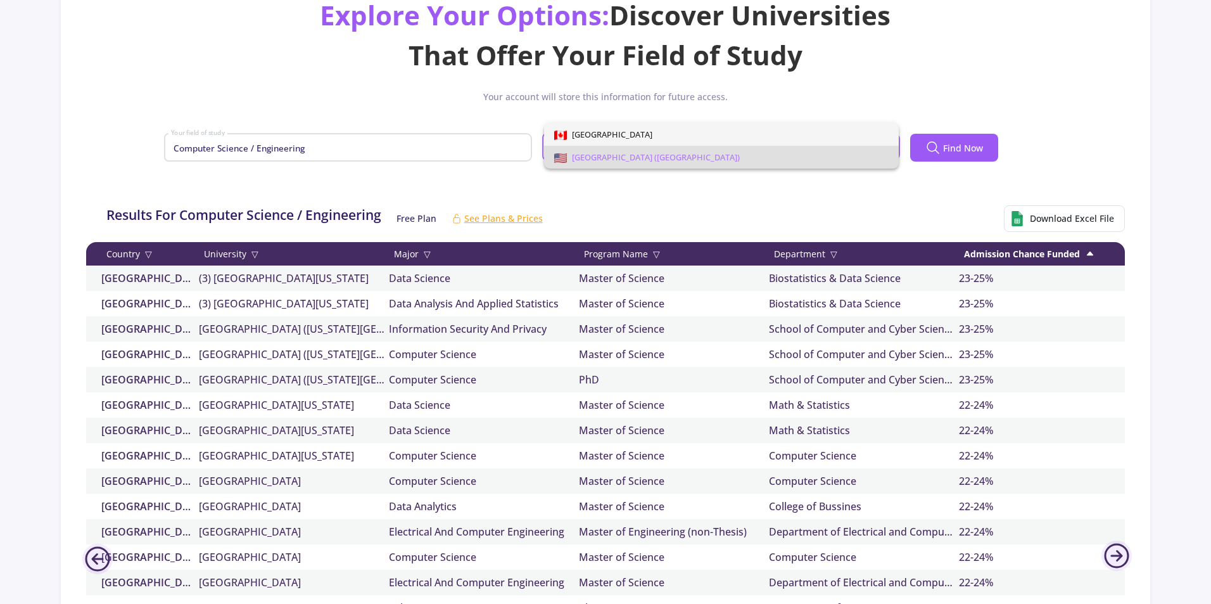
click at [608, 134] on span "[GEOGRAPHIC_DATA]" at bounding box center [721, 134] width 334 height 23
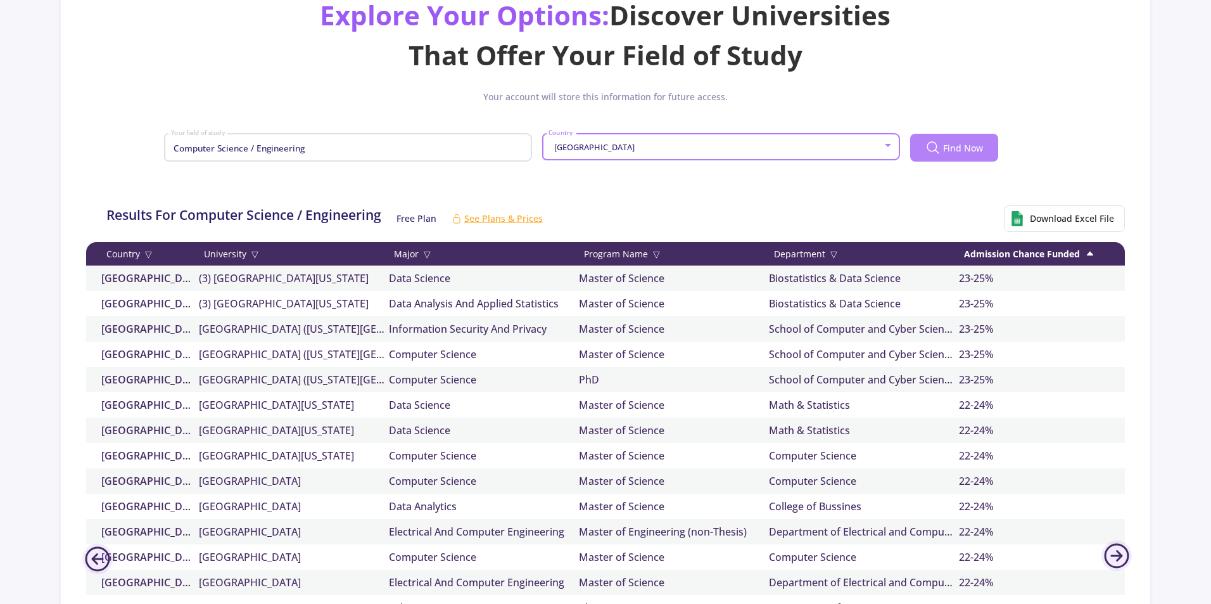
click at [929, 148] on icon at bounding box center [932, 147] width 15 height 15
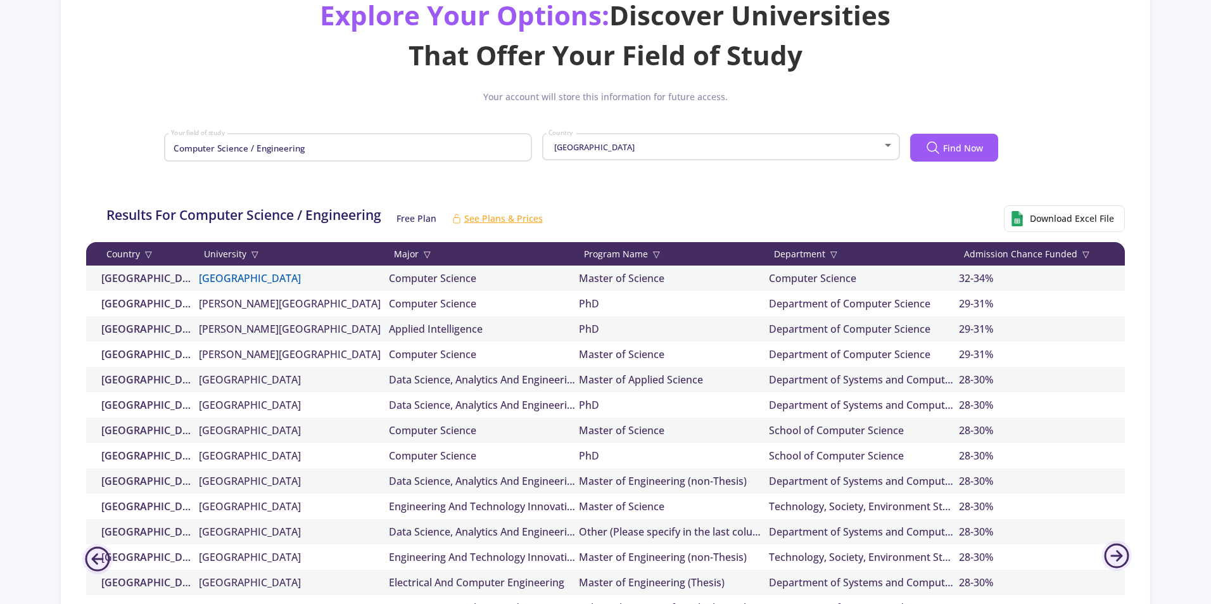
click at [217, 281] on link "[GEOGRAPHIC_DATA]" at bounding box center [294, 277] width 190 height 15
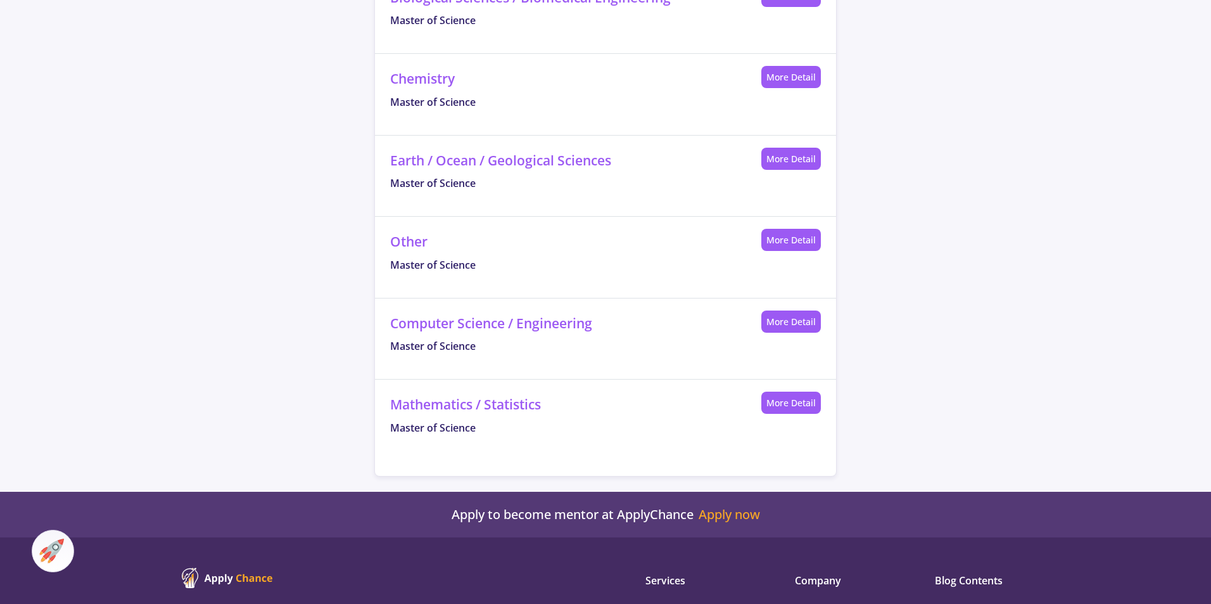
scroll to position [697, 0]
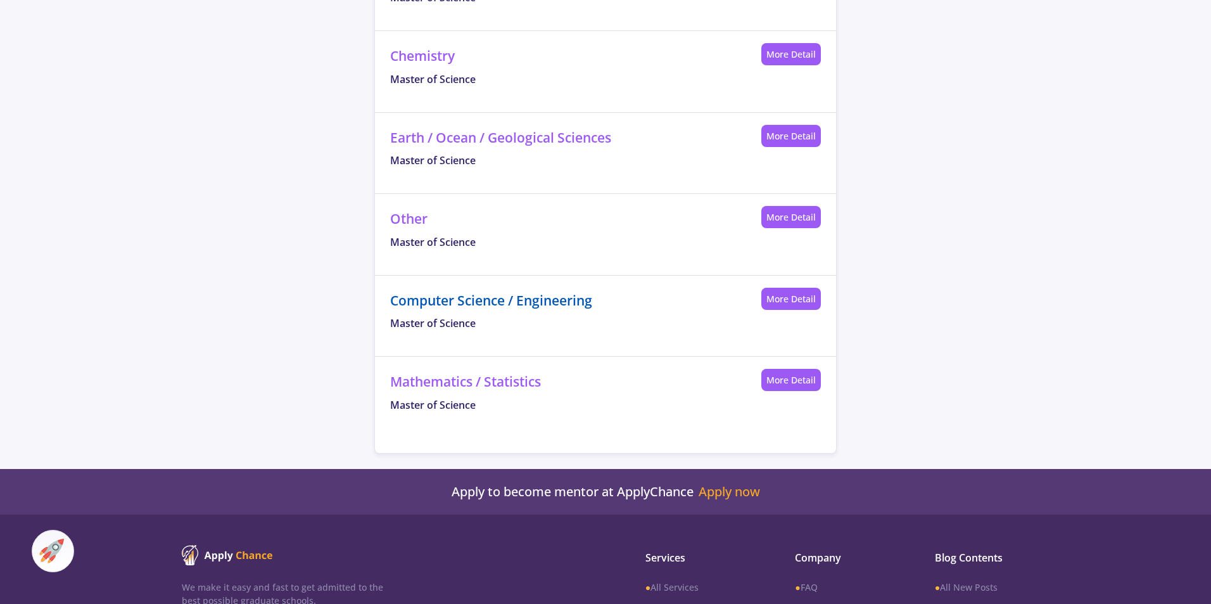
click at [477, 305] on link "Computer Science / Engineering" at bounding box center [491, 300] width 202 height 18
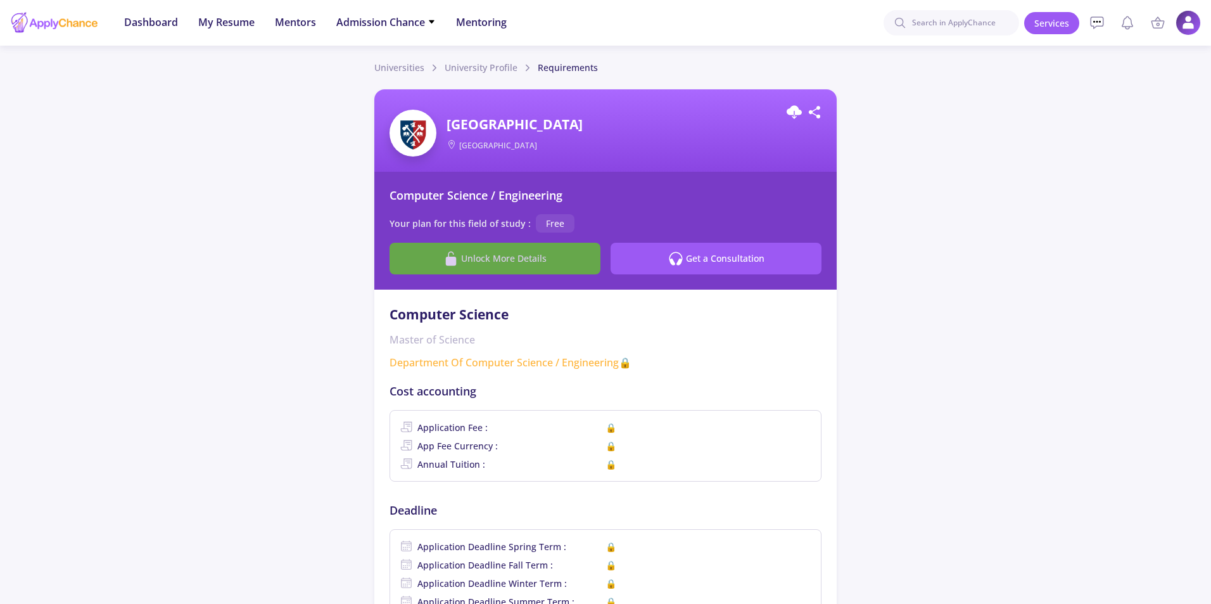
click at [510, 265] on span "Unlock More Details" at bounding box center [504, 257] width 86 height 13
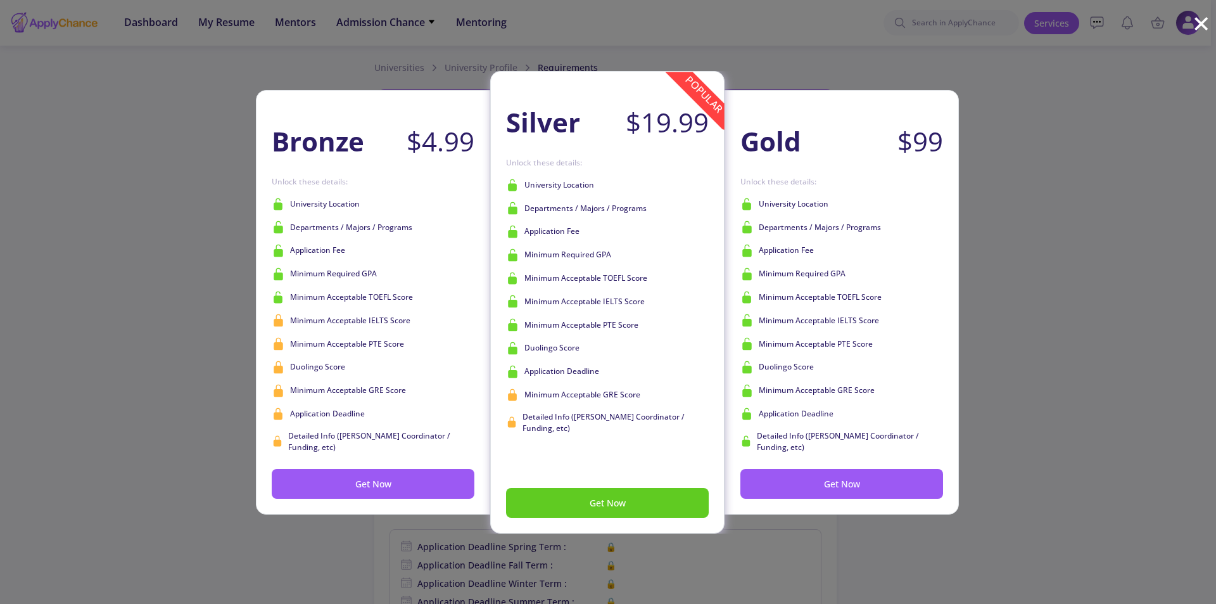
click at [1024, 236] on div "Bronze $4.99 Get Now Unlock these details: University Location Departments / Ma…" at bounding box center [608, 302] width 1216 height 604
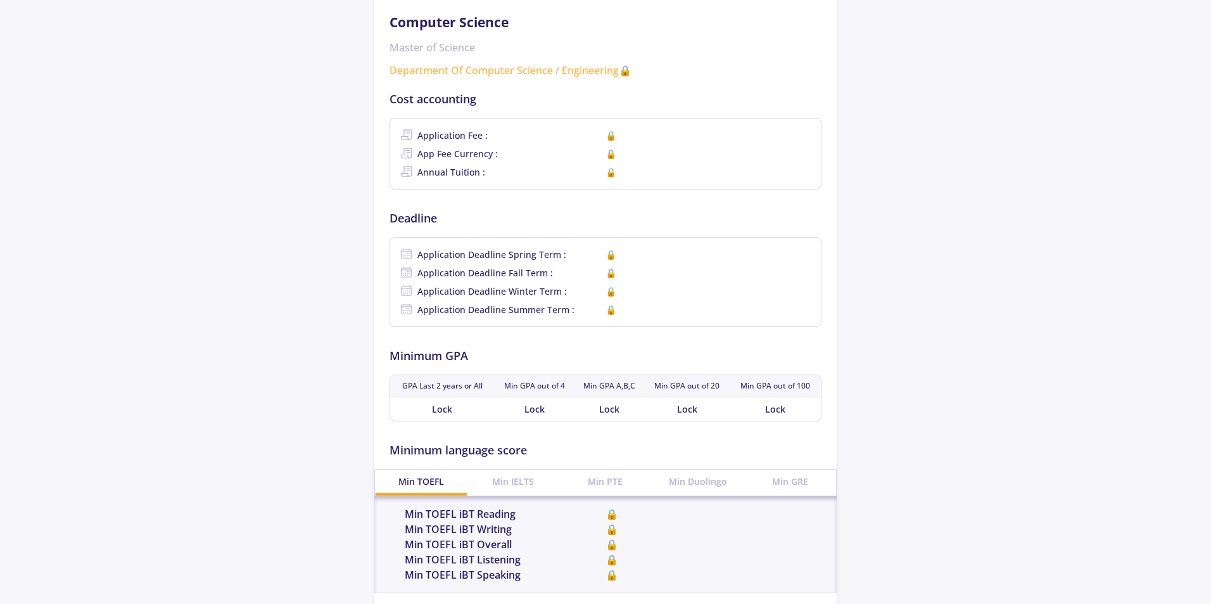
scroll to position [443, 0]
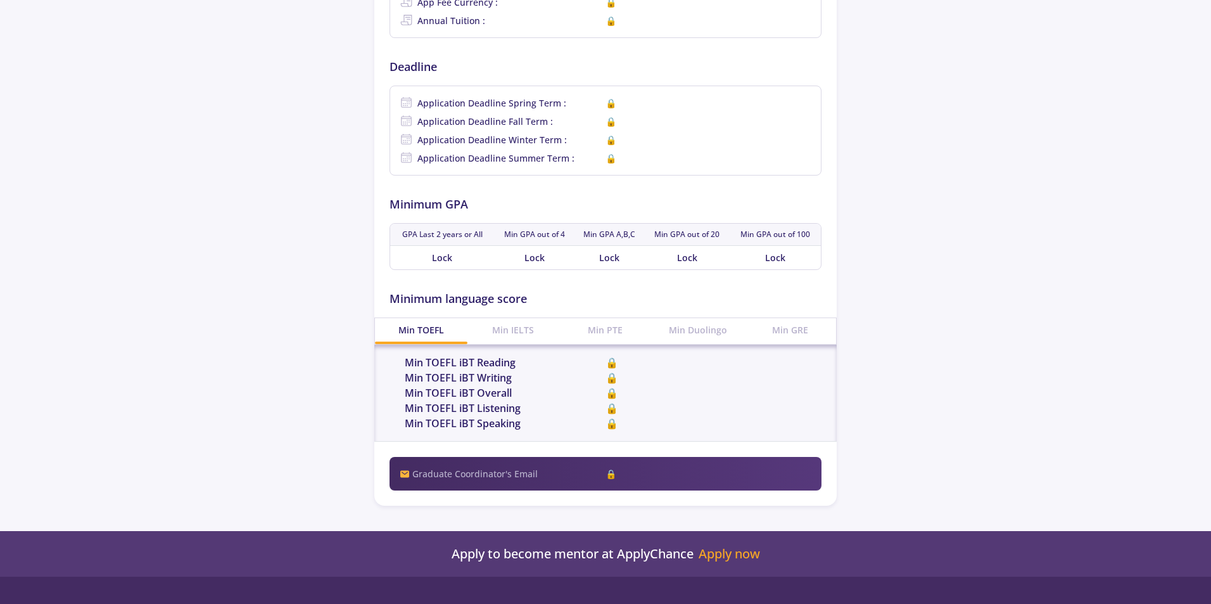
click at [604, 389] on span "Min TOEFL iBT Overall" at bounding box center [505, 392] width 201 height 15
